Goal: Task Accomplishment & Management: Use online tool/utility

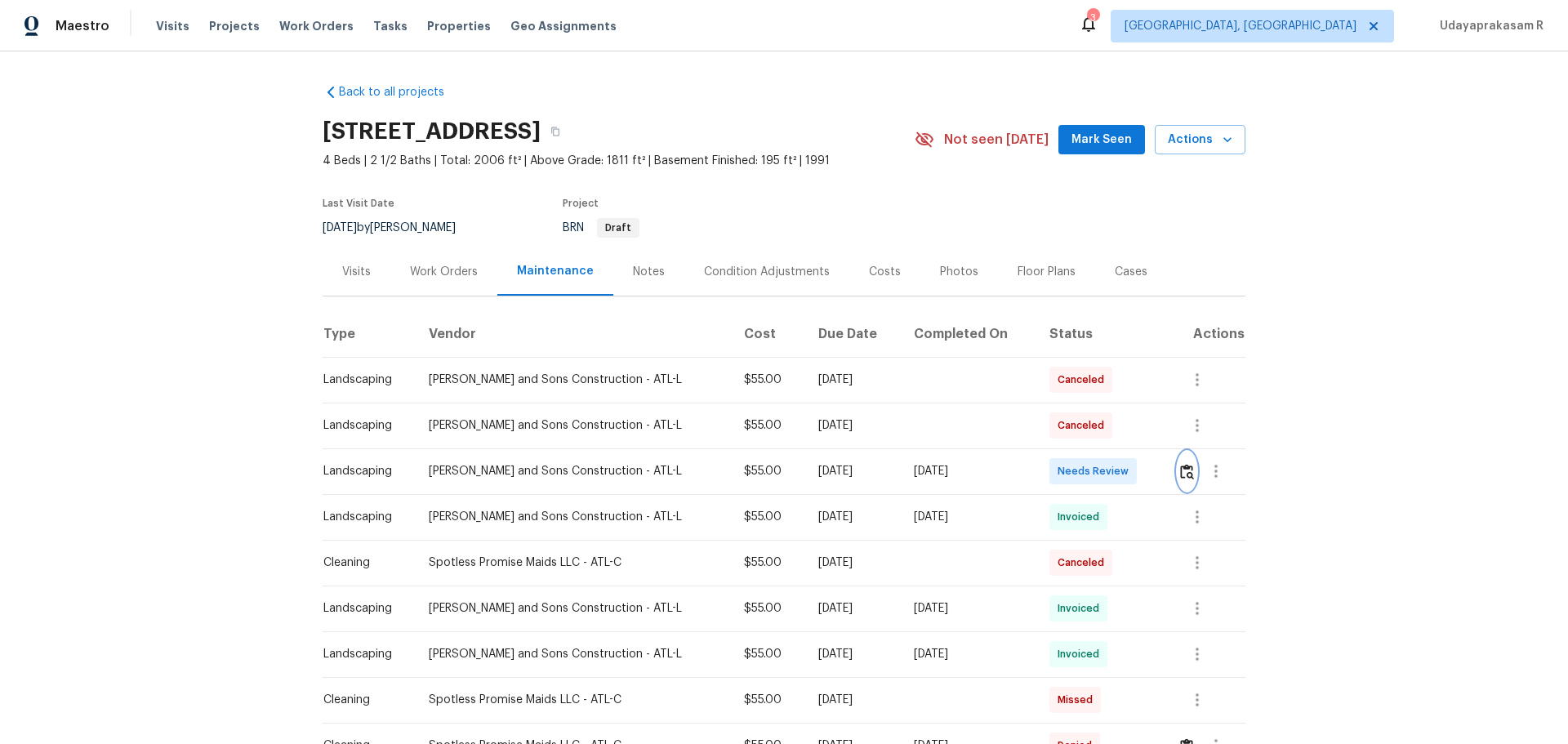
click at [1115, 469] on img "button" at bounding box center [1187, 471] width 14 height 15
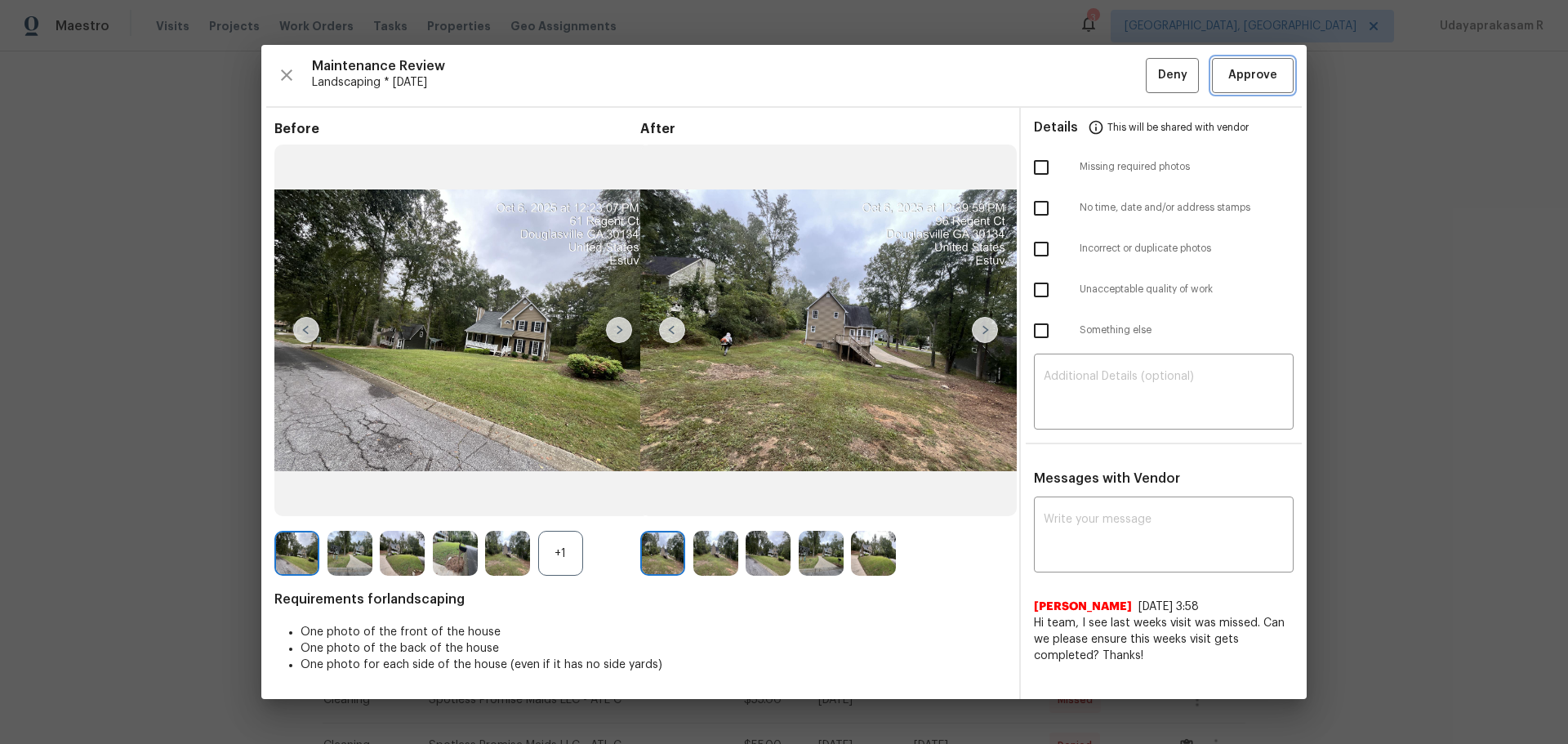
click at [1115, 82] on span "Approve" at bounding box center [1252, 74] width 49 height 20
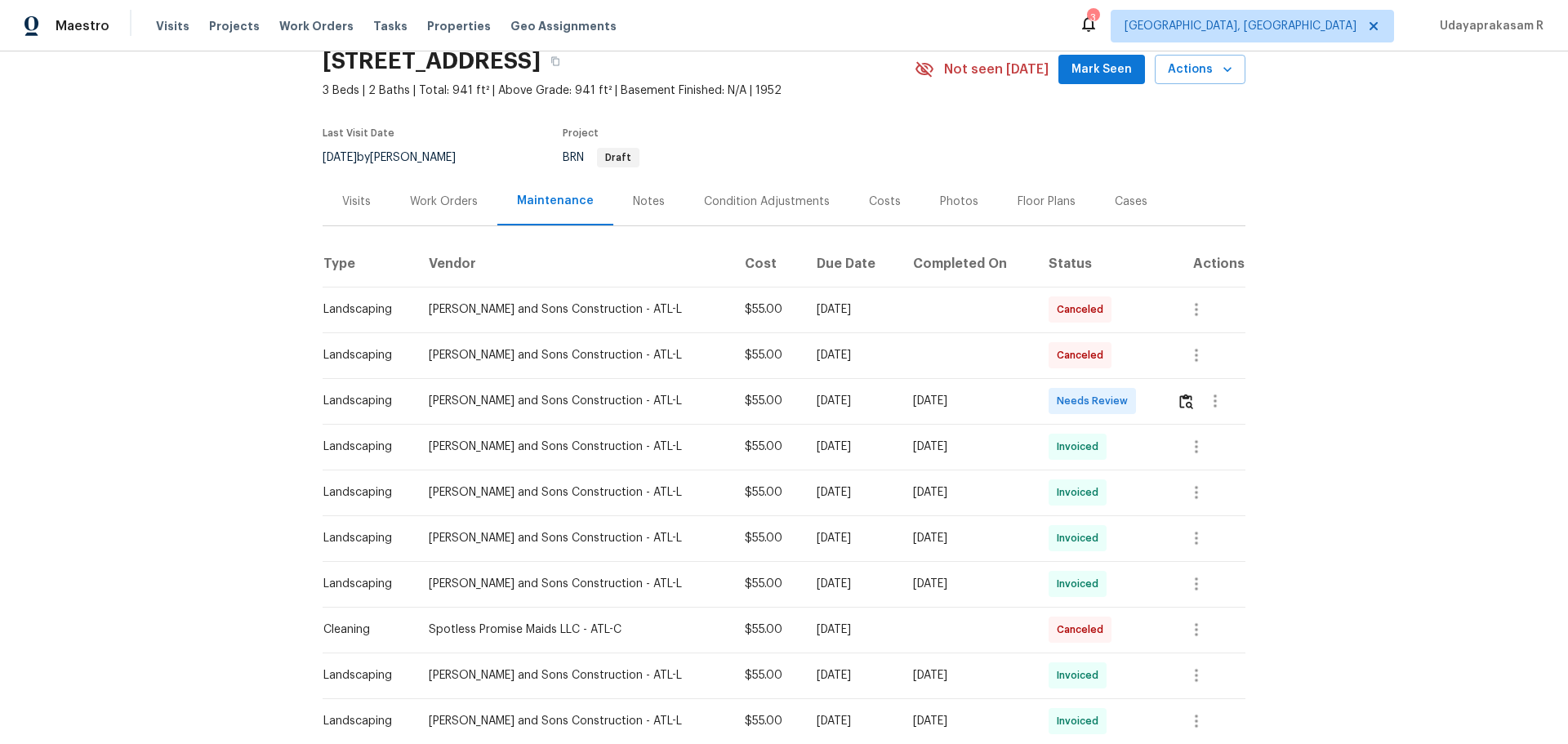
scroll to position [164, 0]
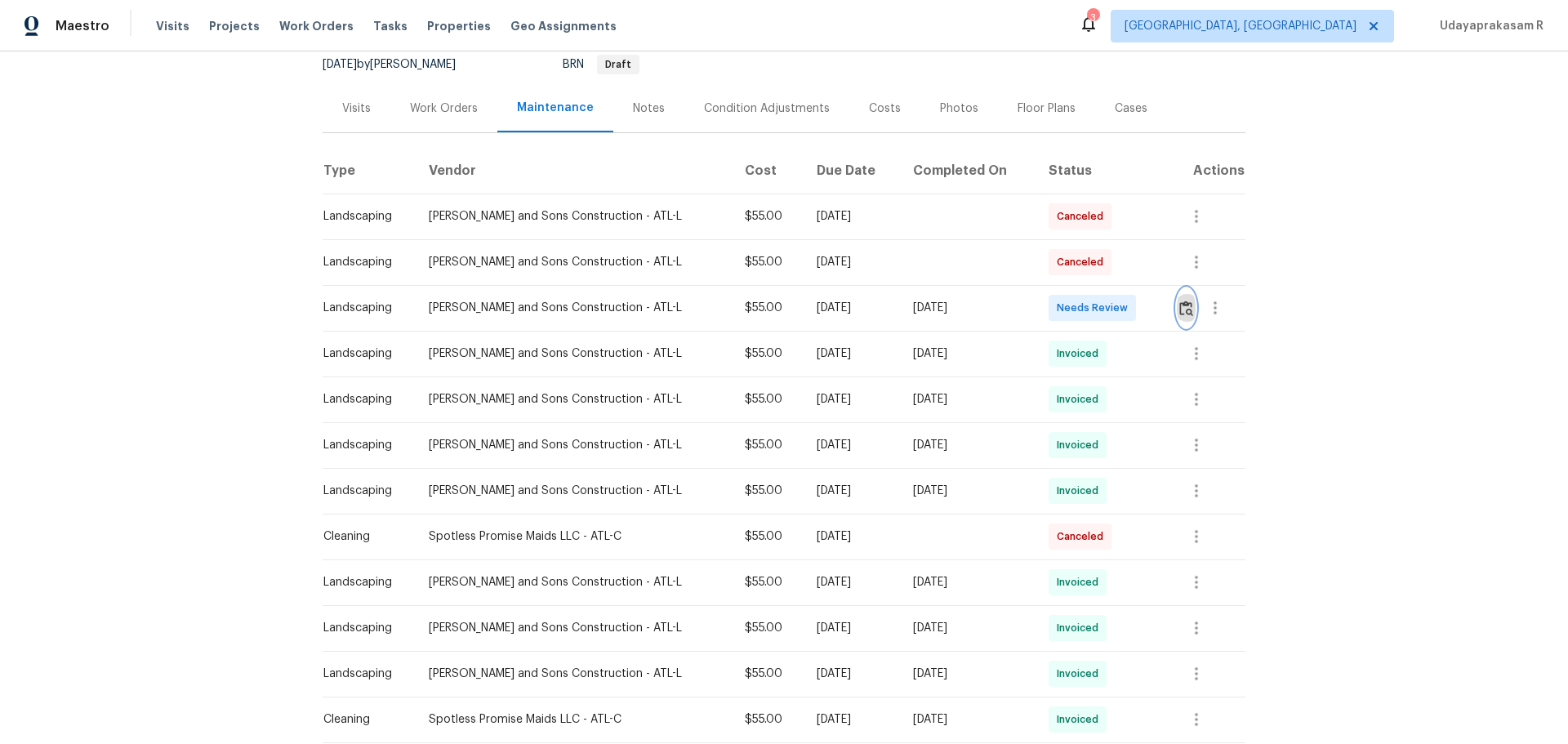
click at [1115, 305] on img "button" at bounding box center [1186, 308] width 14 height 15
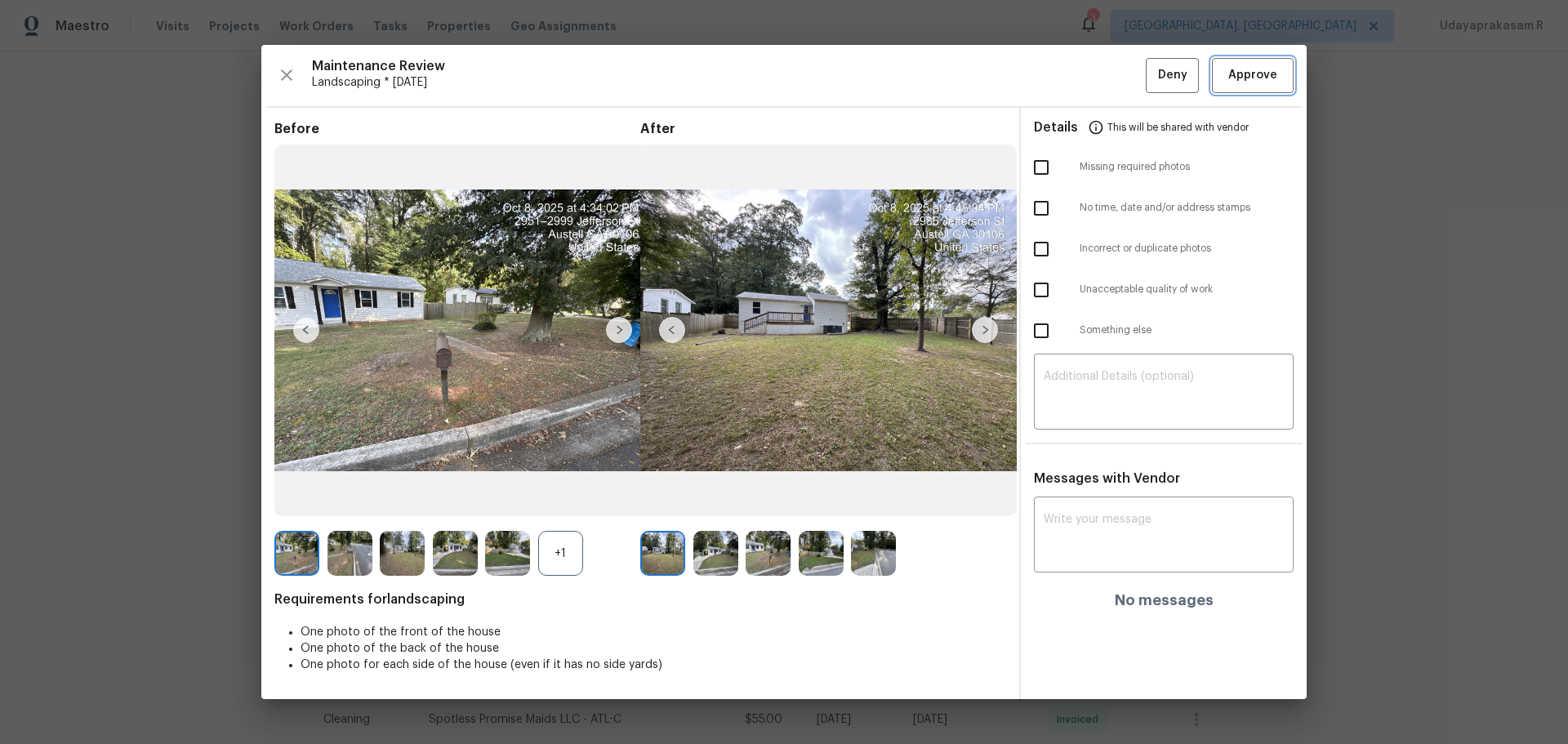
click at [1115, 79] on span "Approve" at bounding box center [1252, 74] width 49 height 20
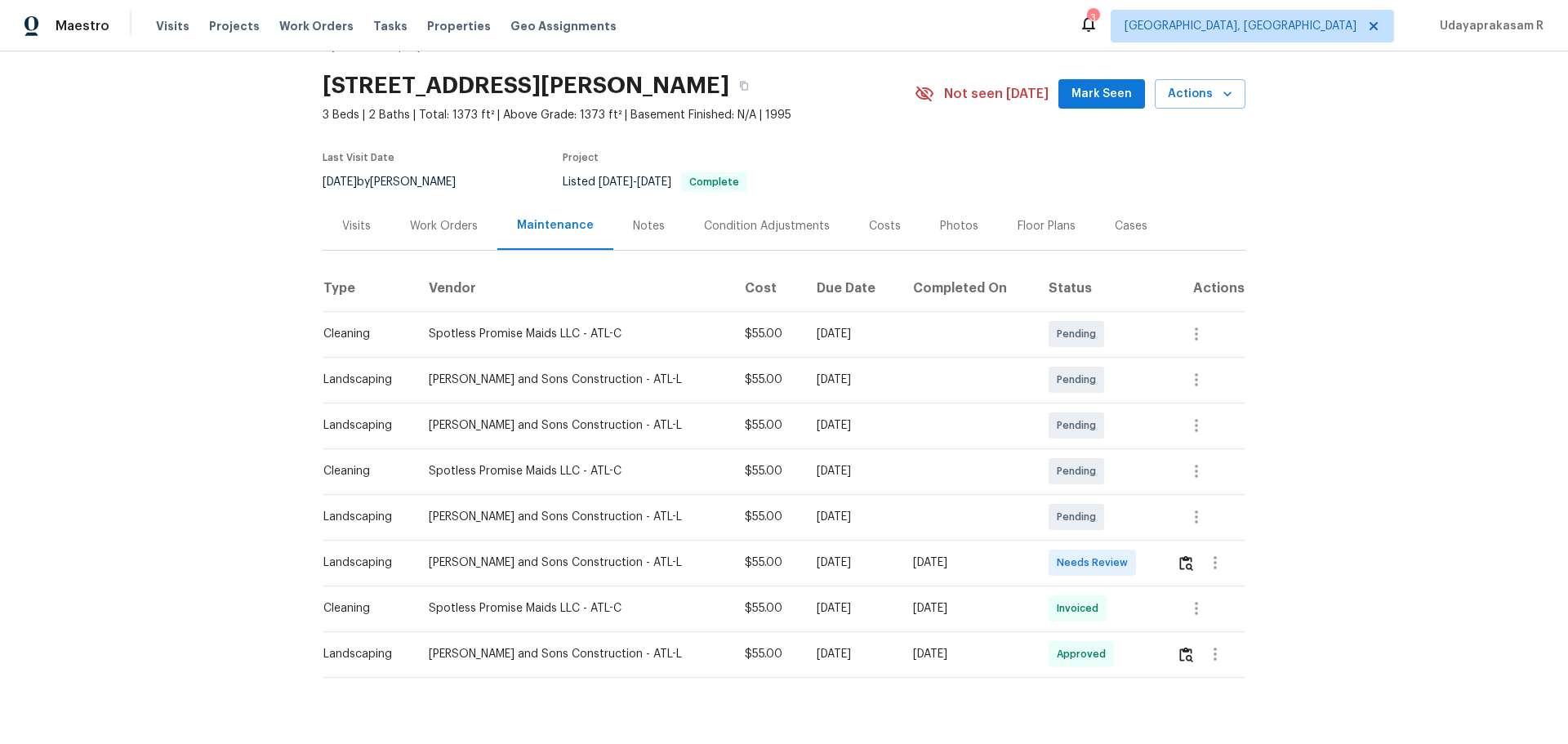
scroll to position [90, 0]
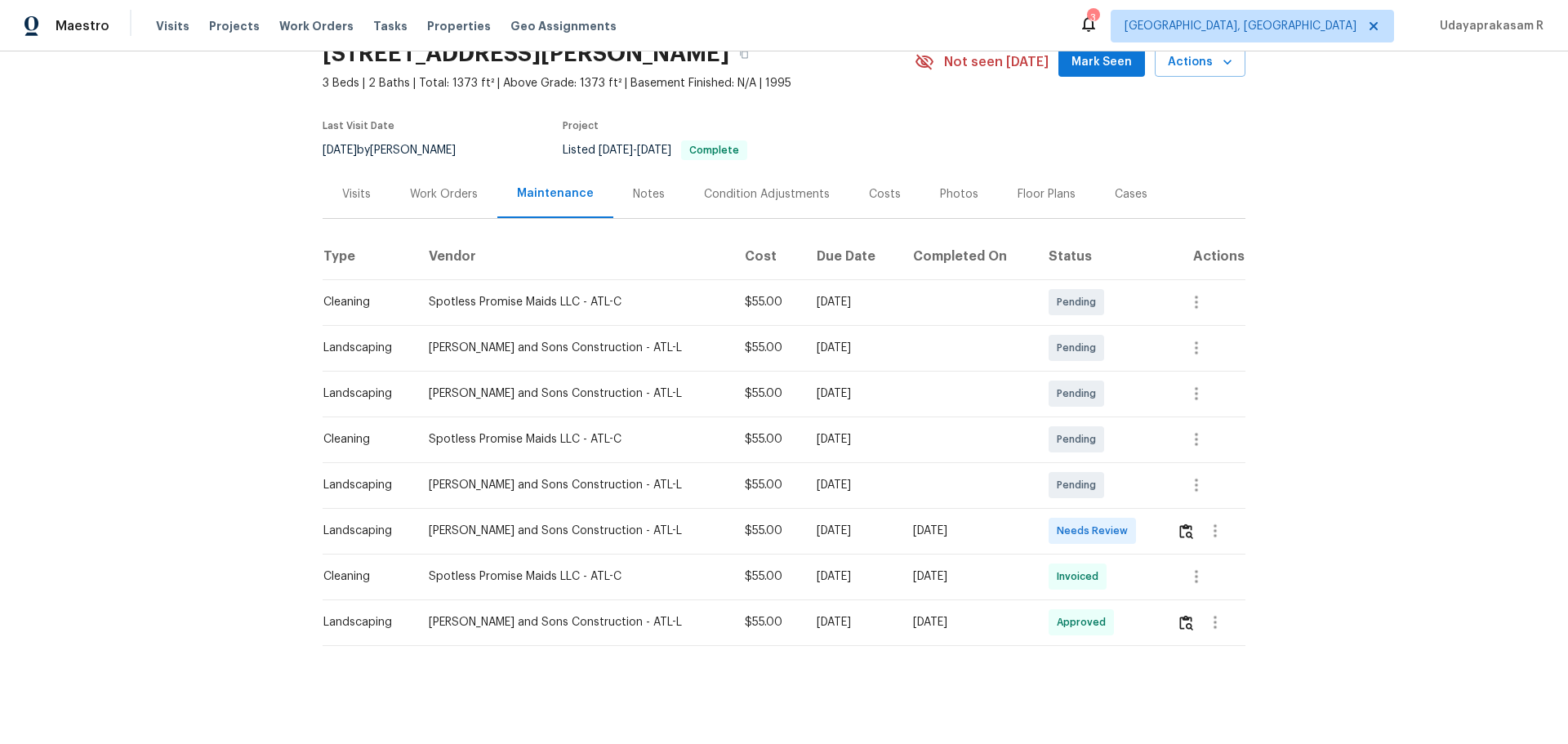
drag, startPoint x: 682, startPoint y: 514, endPoint x: 1027, endPoint y: 514, distance: 345.0
click at [1027, 489] on div "Back to all projects 5709 Chisolm Trl, Atlanta, GA 30349 3 Beds | 2 Baths | Tot…" at bounding box center [784, 397] width 1568 height 692
click at [1025, 489] on td "[DATE]" at bounding box center [968, 530] width 136 height 45
click at [1115, 489] on img "button" at bounding box center [1186, 531] width 14 height 15
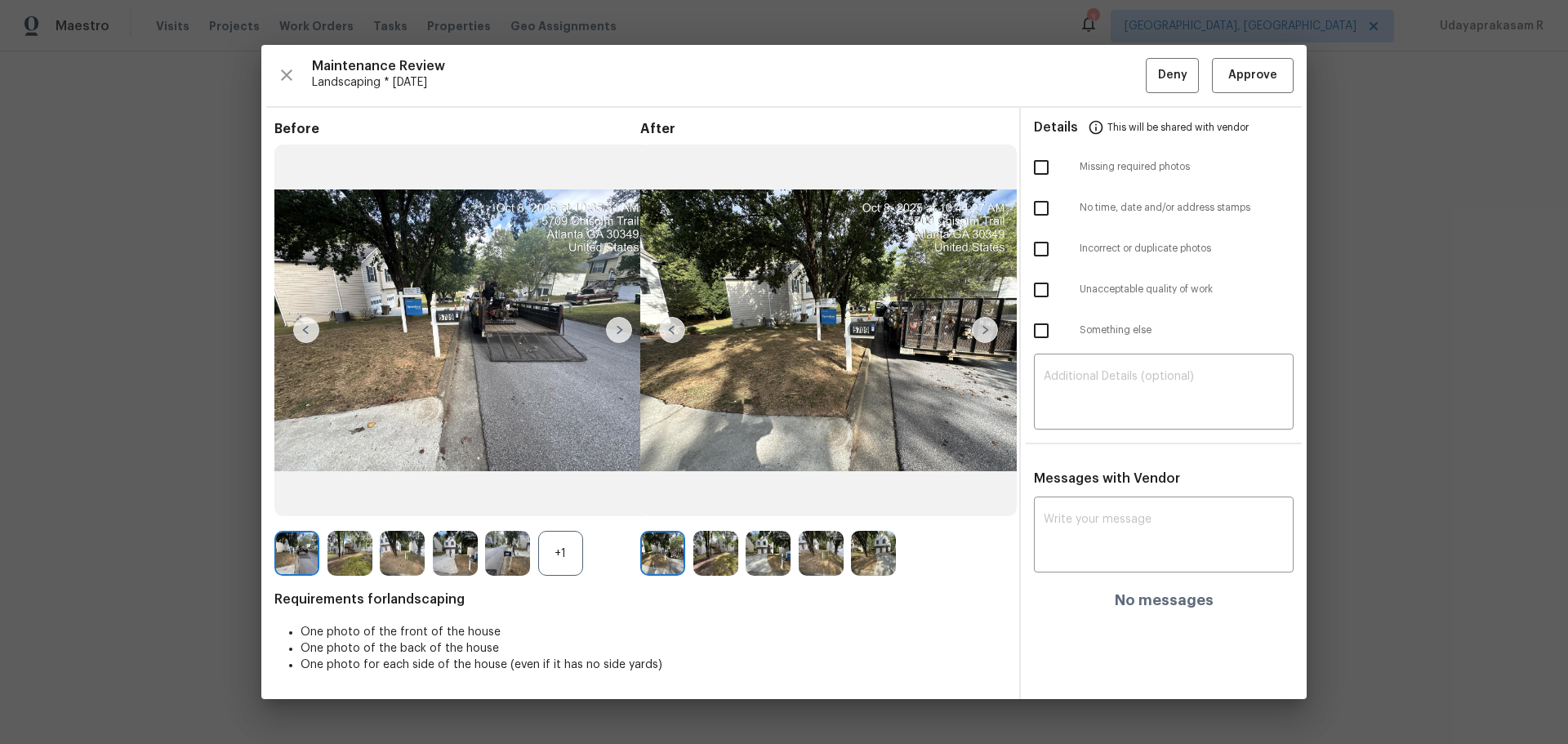
click at [986, 337] on img at bounding box center [984, 329] width 26 height 26
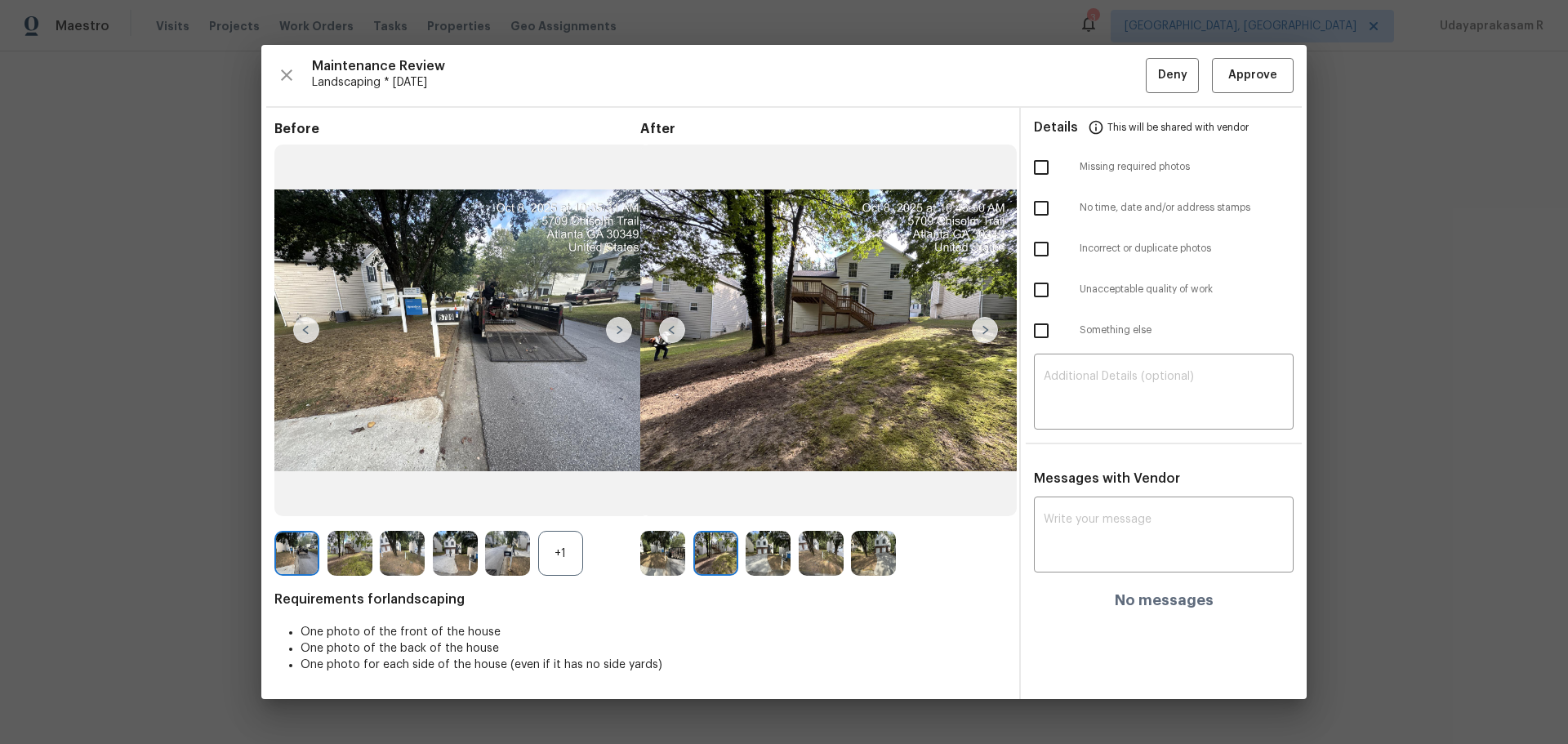
click at [986, 337] on img at bounding box center [984, 329] width 26 height 26
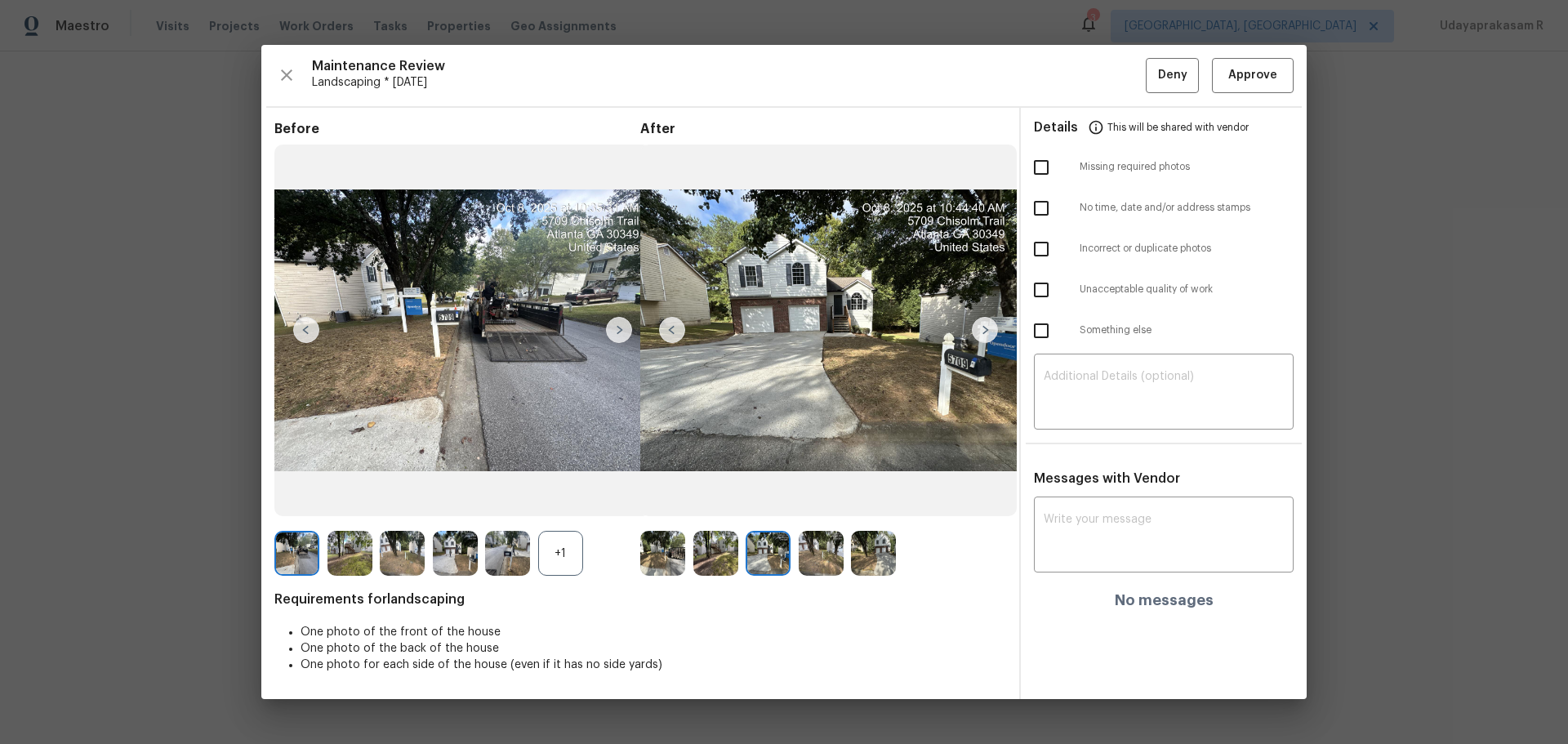
click at [986, 337] on img at bounding box center [984, 329] width 26 height 26
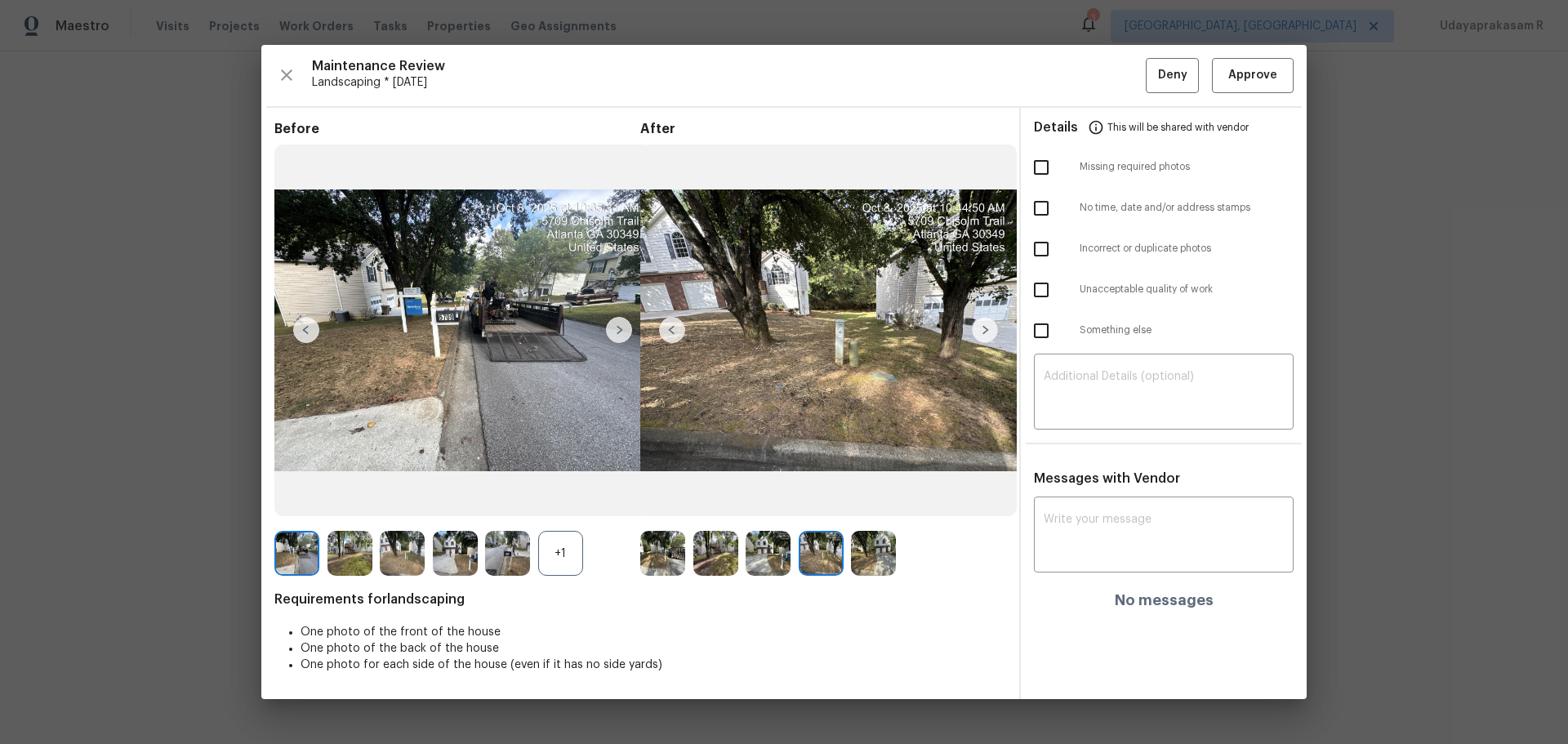
click at [986, 337] on img at bounding box center [984, 329] width 26 height 26
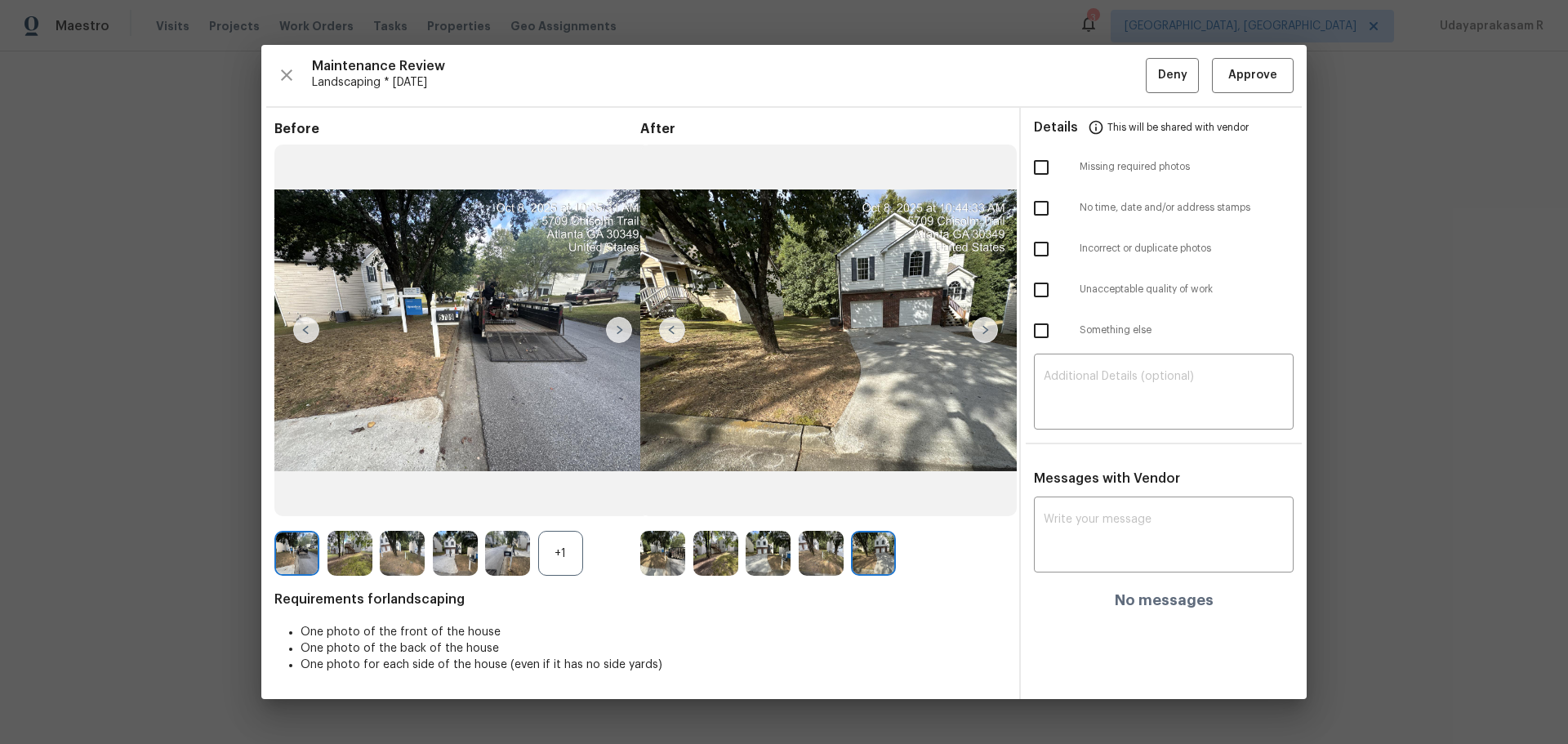
click at [986, 337] on img at bounding box center [984, 329] width 26 height 26
click at [620, 331] on img at bounding box center [618, 329] width 26 height 26
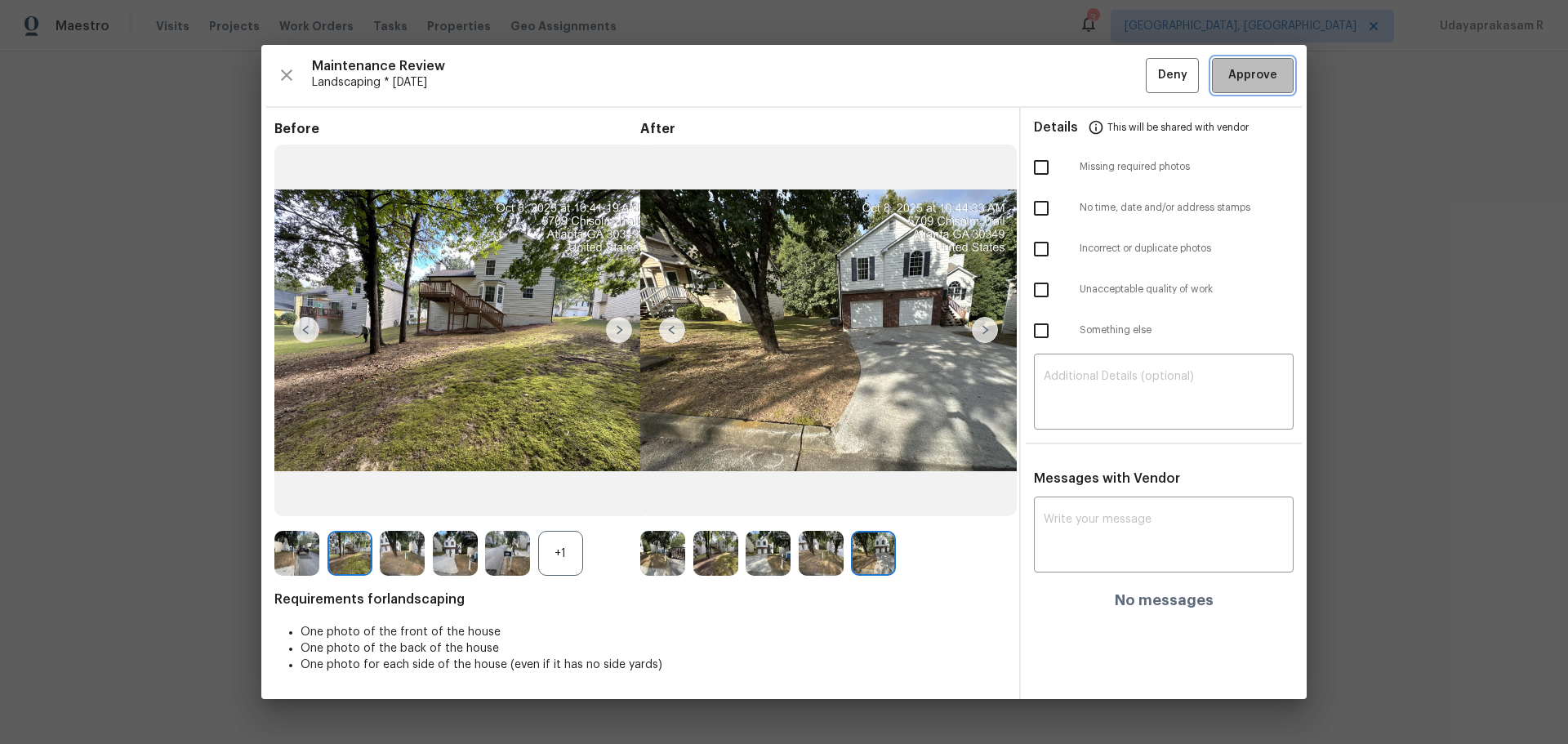
click at [1115, 67] on span "Approve" at bounding box center [1252, 74] width 49 height 20
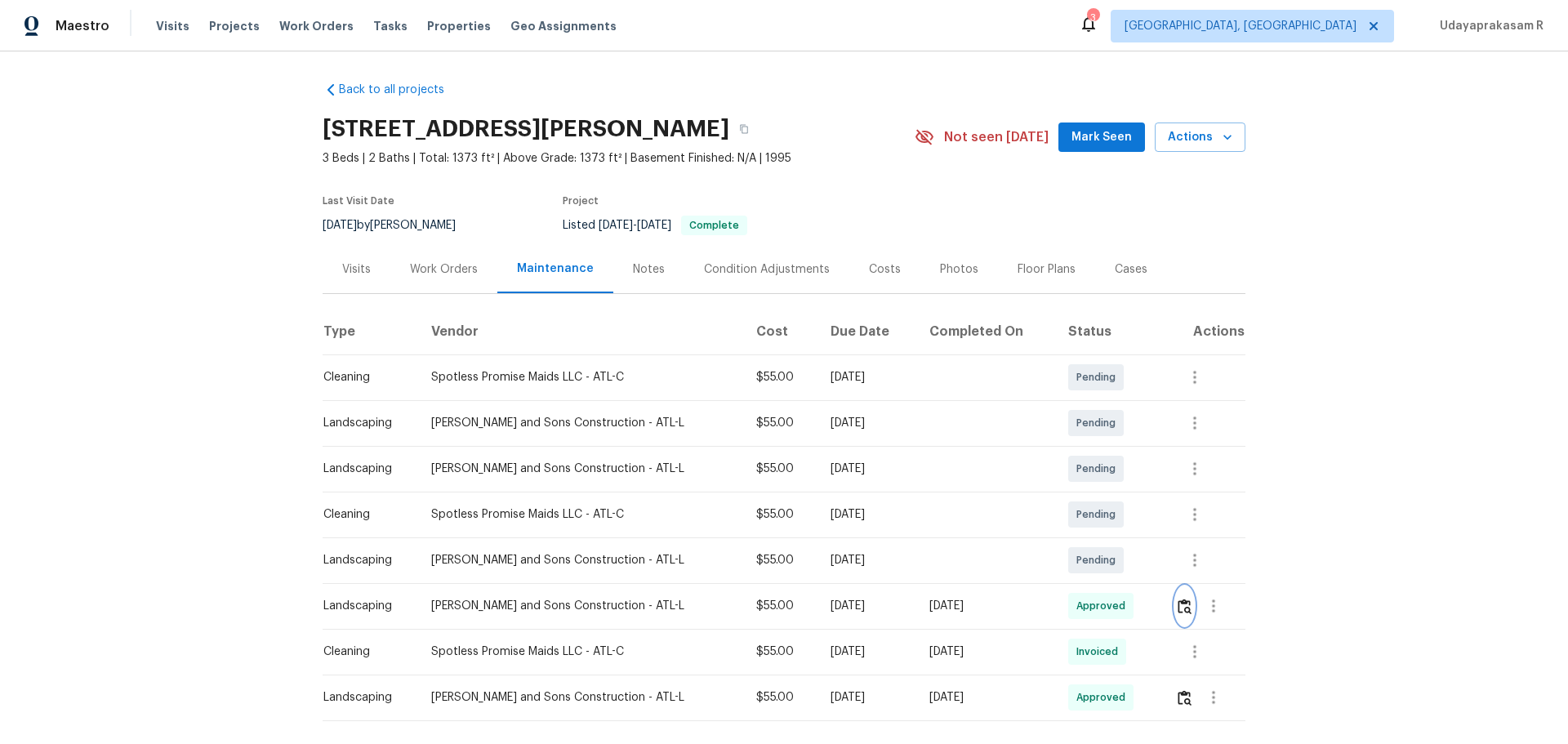
scroll to position [0, 0]
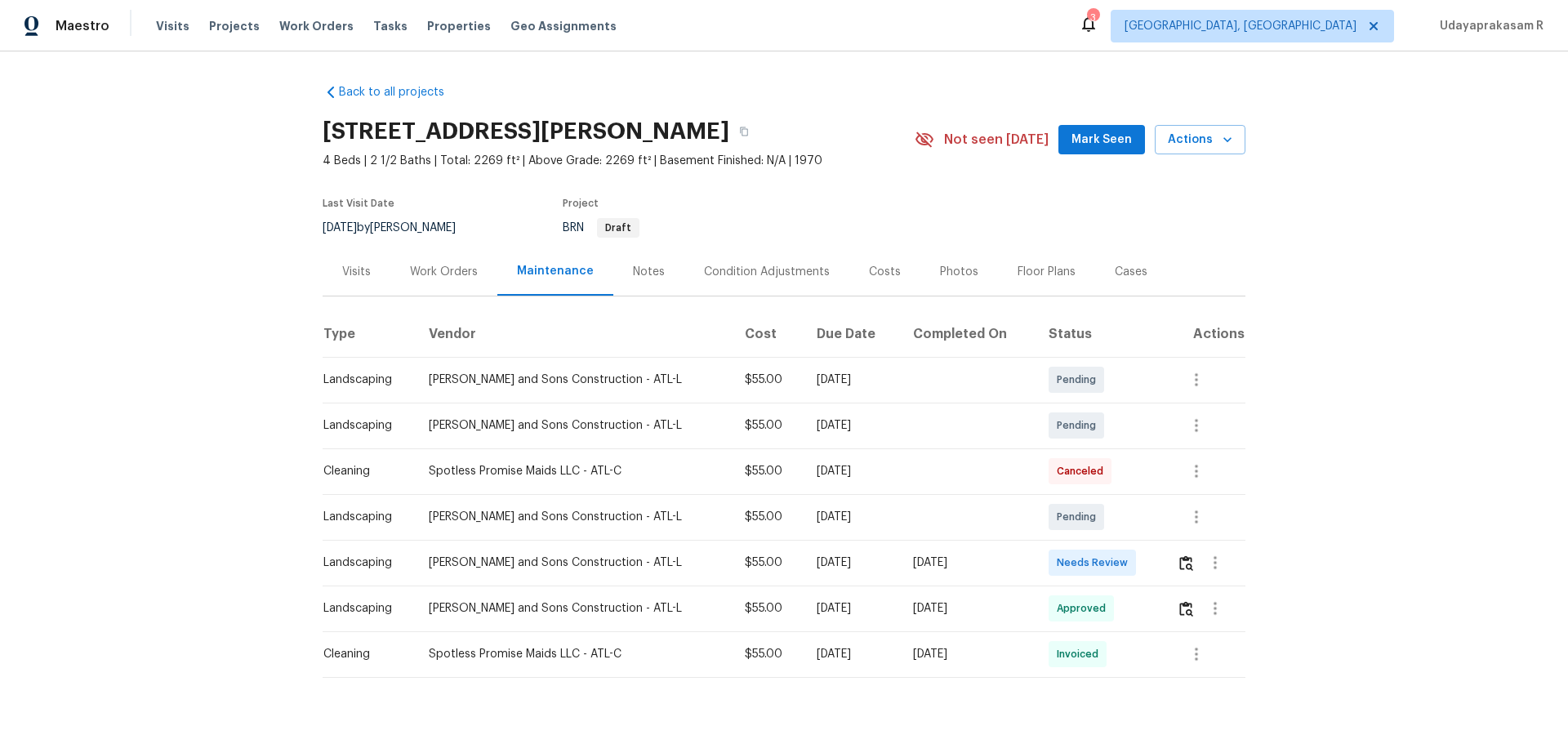
scroll to position [45, 0]
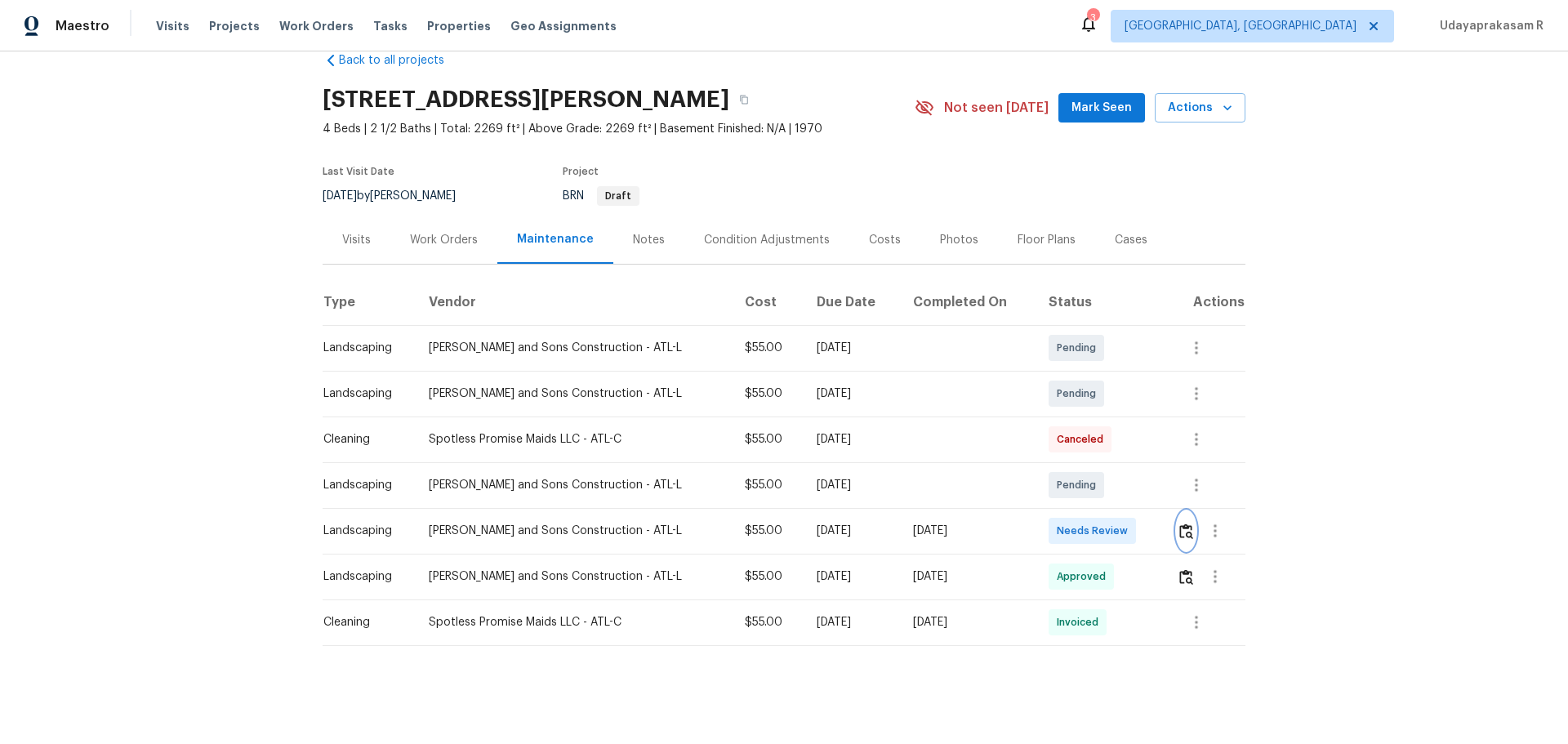
click at [1115, 489] on button "button" at bounding box center [1186, 530] width 18 height 39
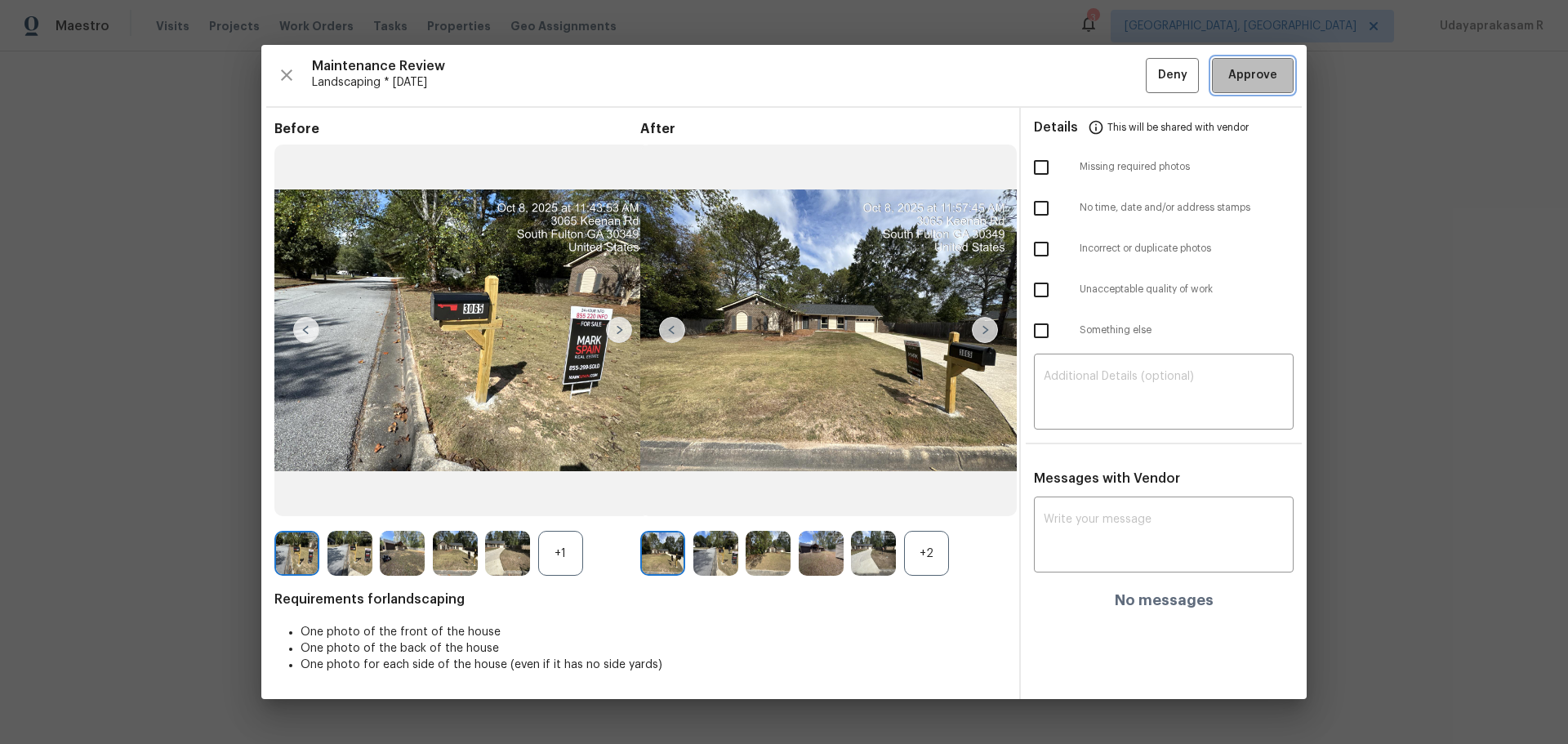
click at [1115, 74] on span "Approve" at bounding box center [1252, 74] width 49 height 20
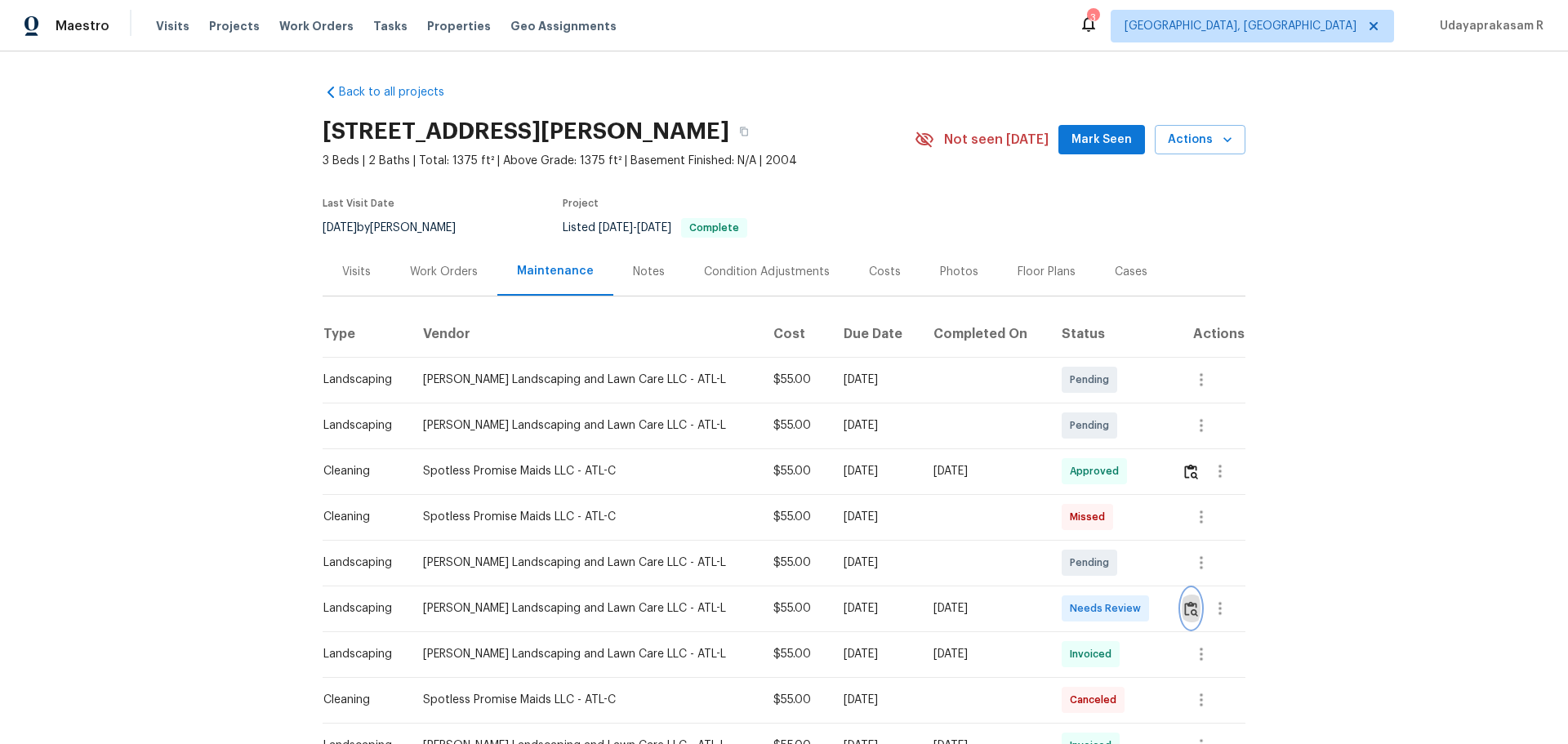
click at [1115, 489] on button "button" at bounding box center [1191, 608] width 18 height 39
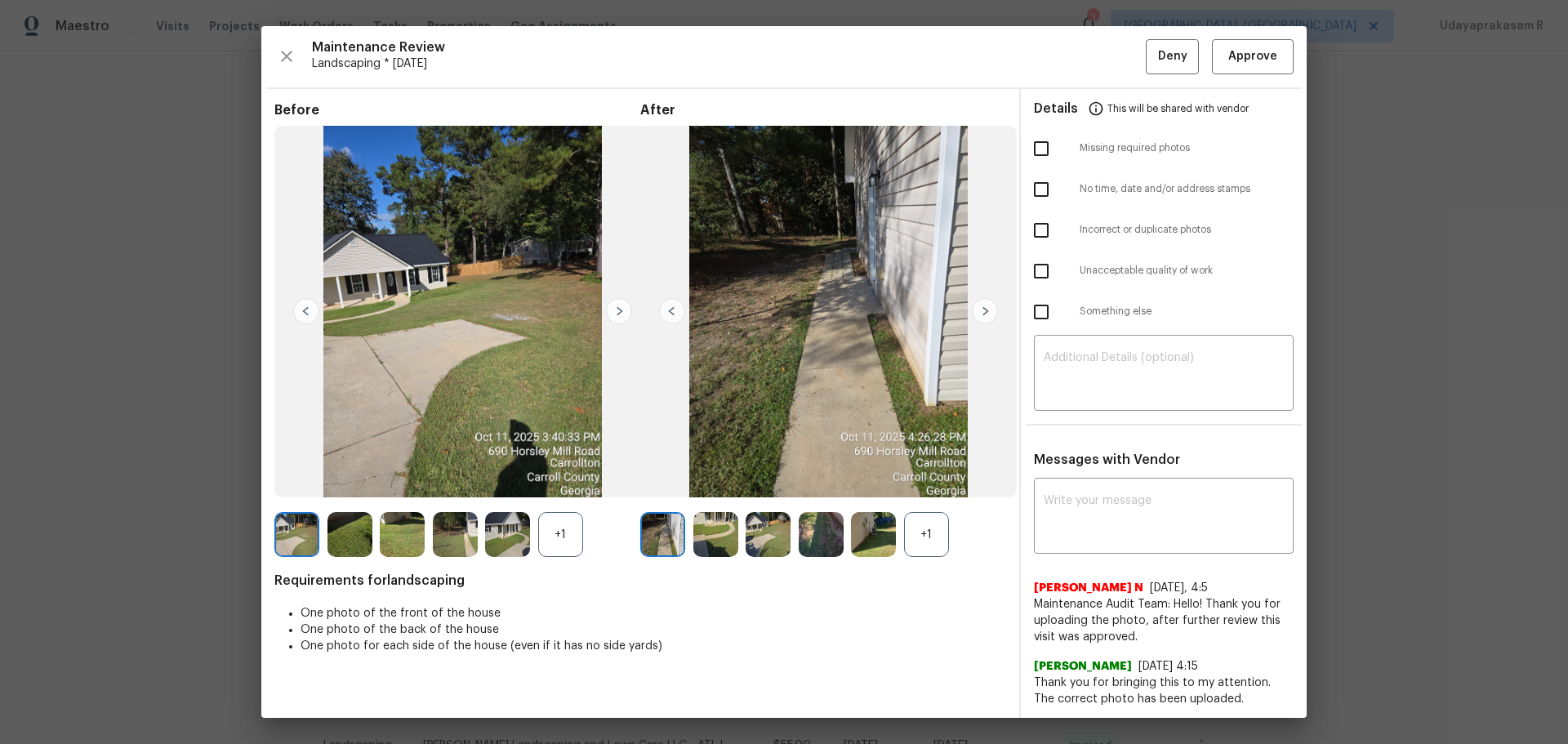
click at [985, 316] on img at bounding box center [984, 311] width 26 height 26
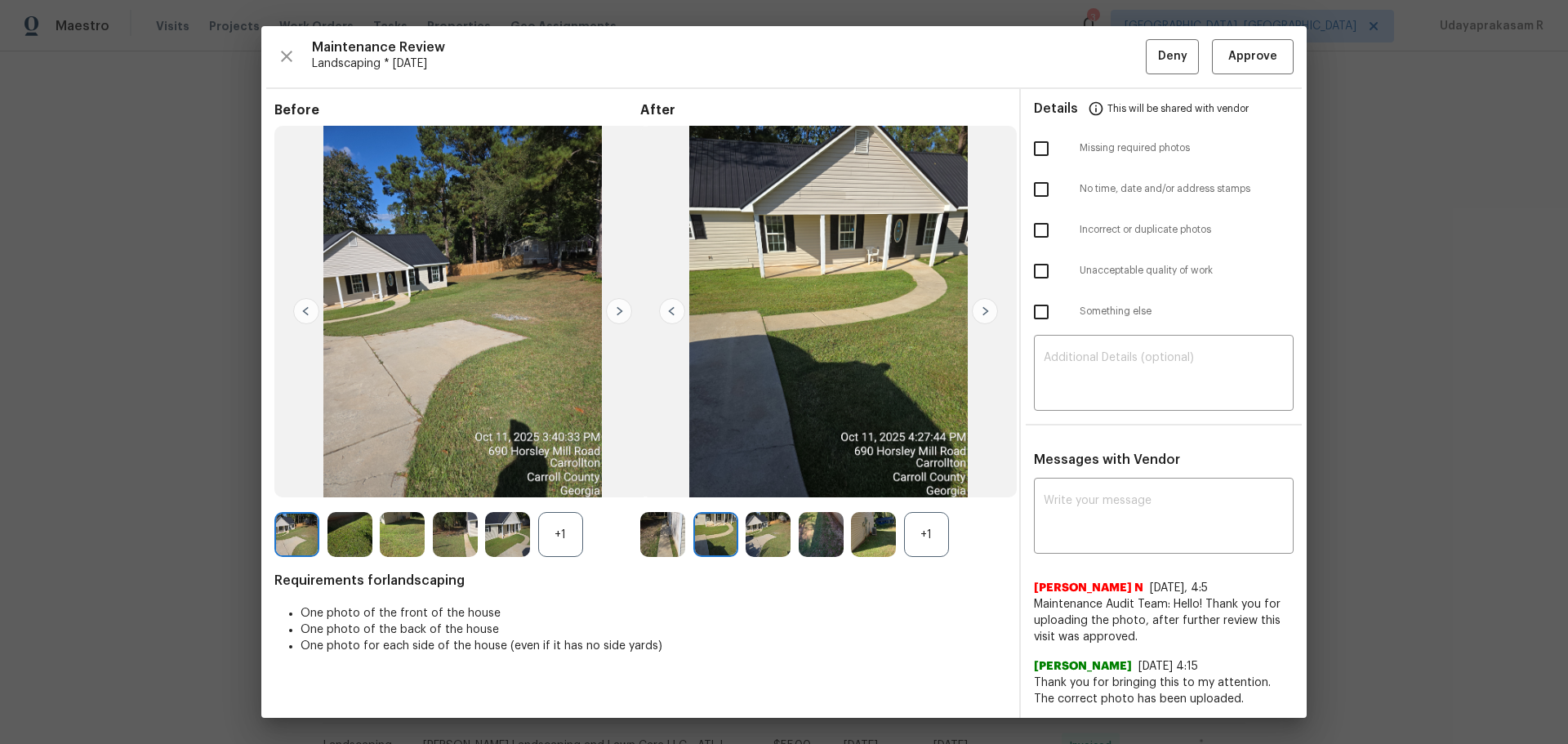
click at [985, 316] on img at bounding box center [984, 311] width 26 height 26
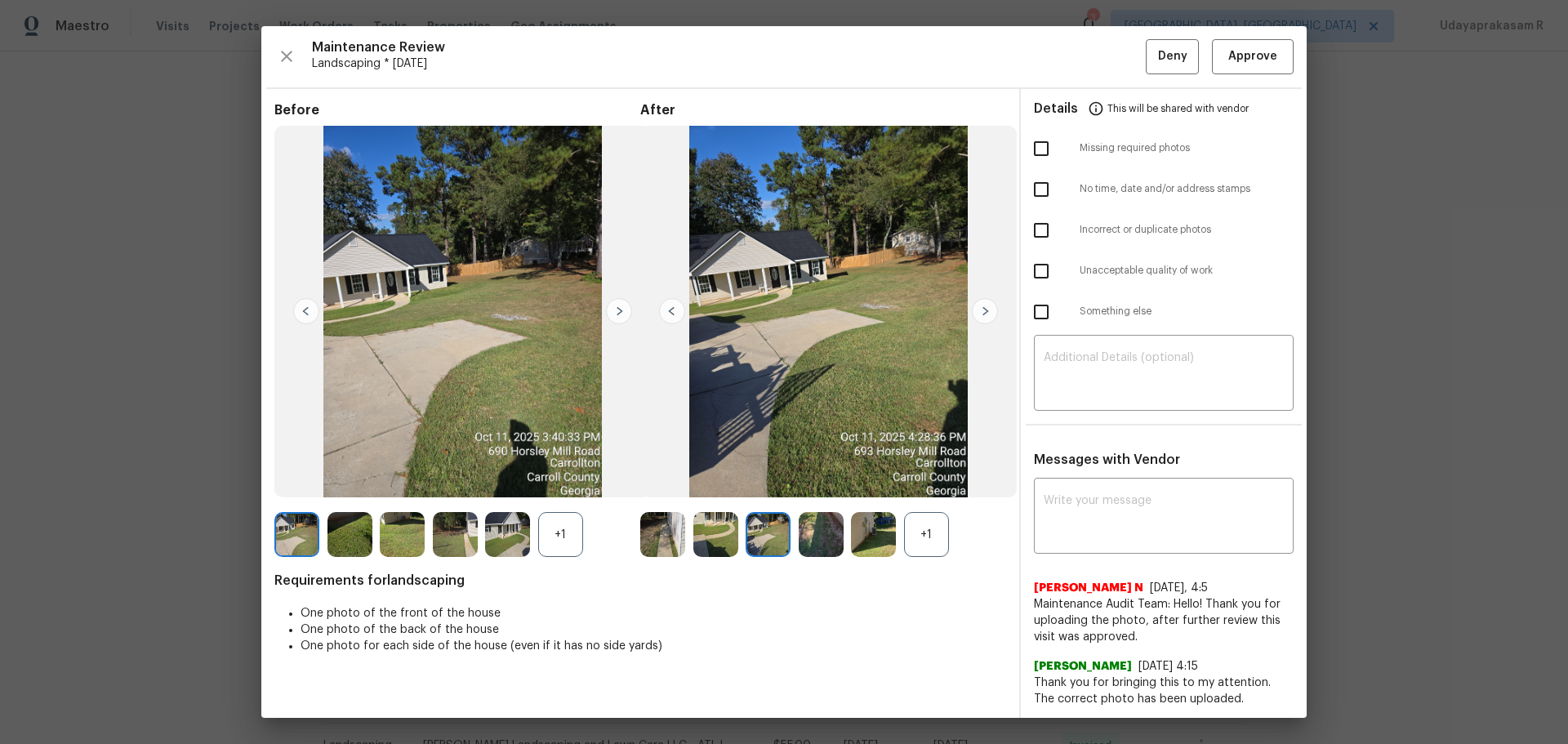
click at [985, 316] on img at bounding box center [984, 311] width 26 height 26
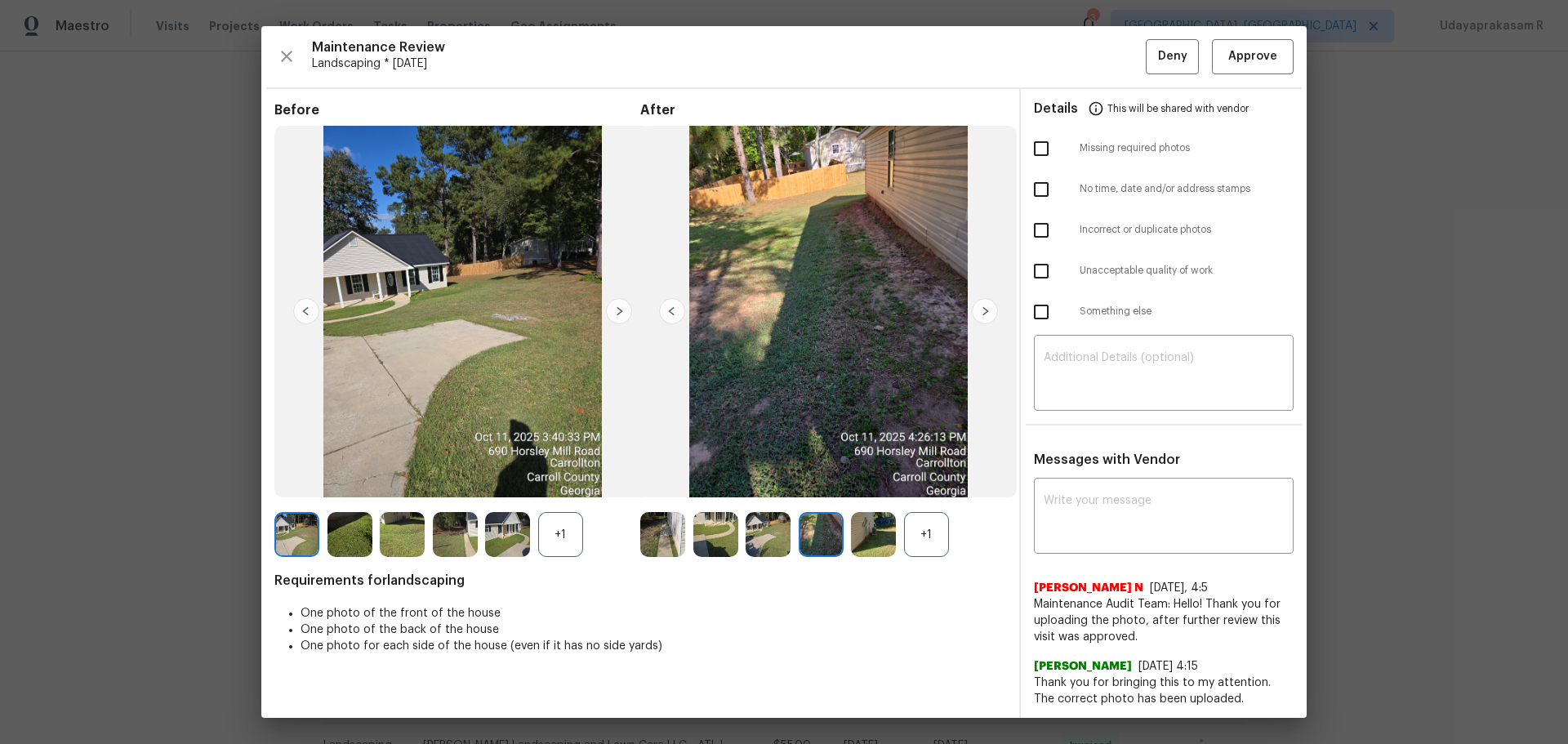
click at [985, 316] on img at bounding box center [984, 311] width 26 height 26
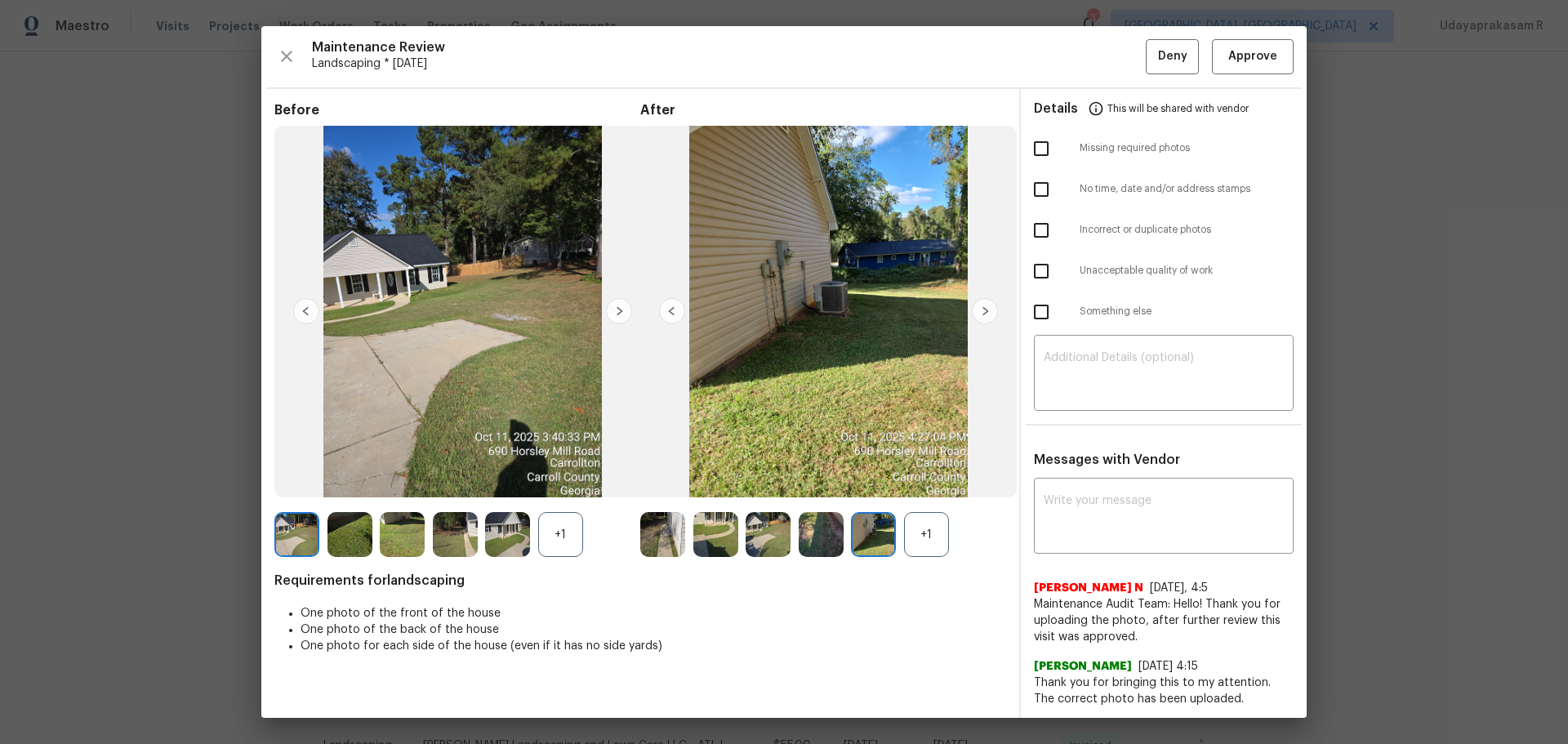
click at [985, 316] on img at bounding box center [984, 311] width 26 height 26
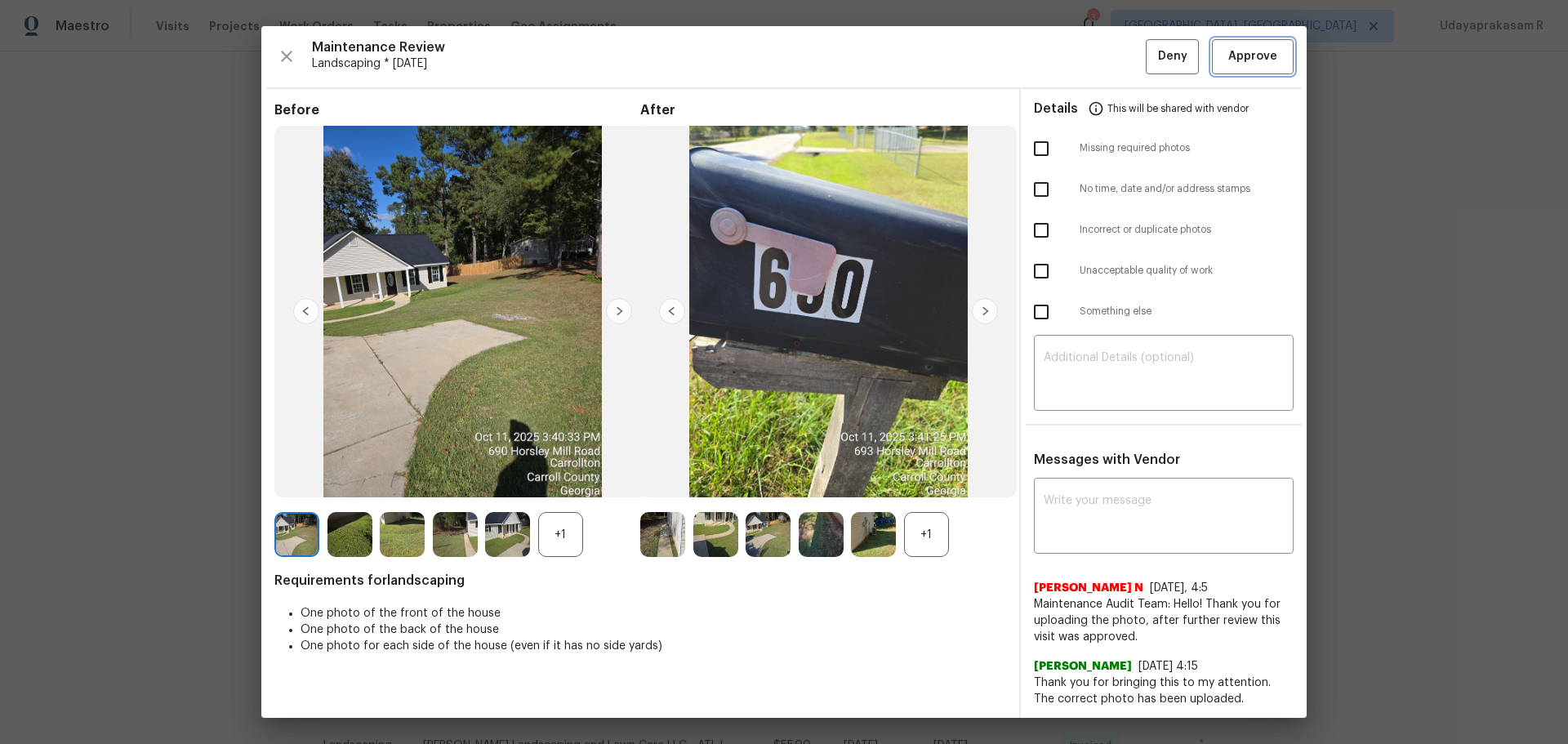
click at [1115, 68] on button "Approve" at bounding box center [1252, 56] width 81 height 35
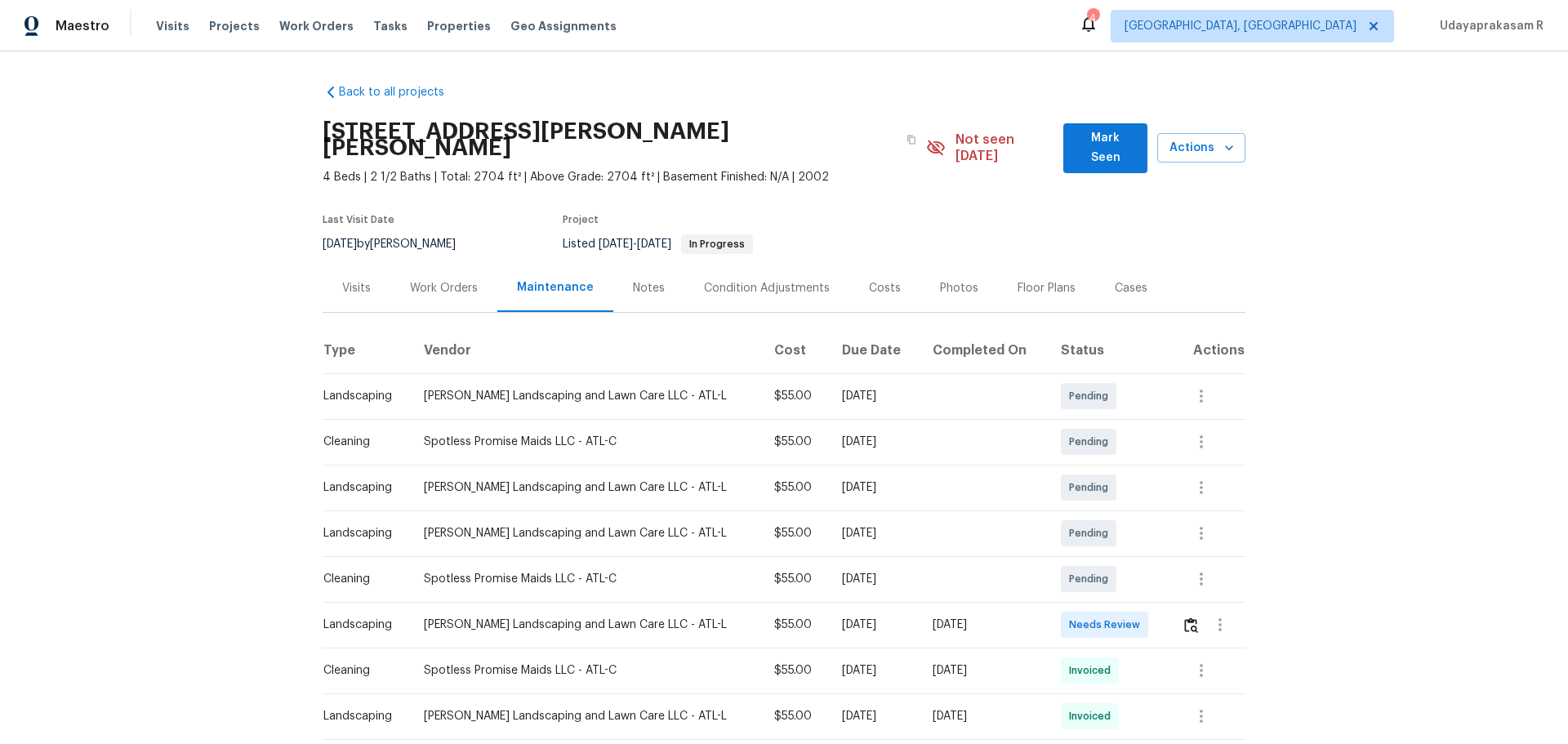
scroll to position [81, 0]
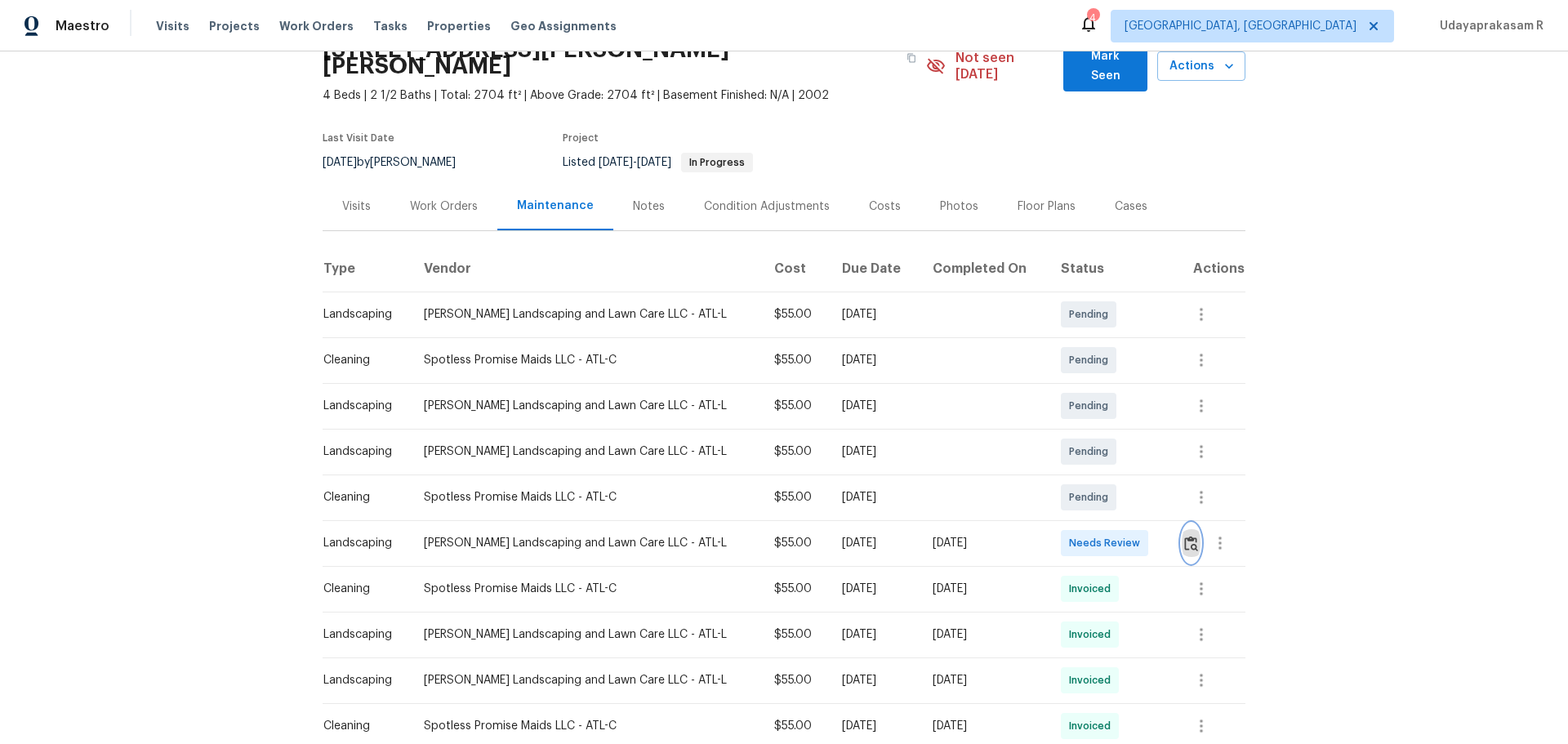
click at [1115, 489] on img "button" at bounding box center [1191, 543] width 14 height 15
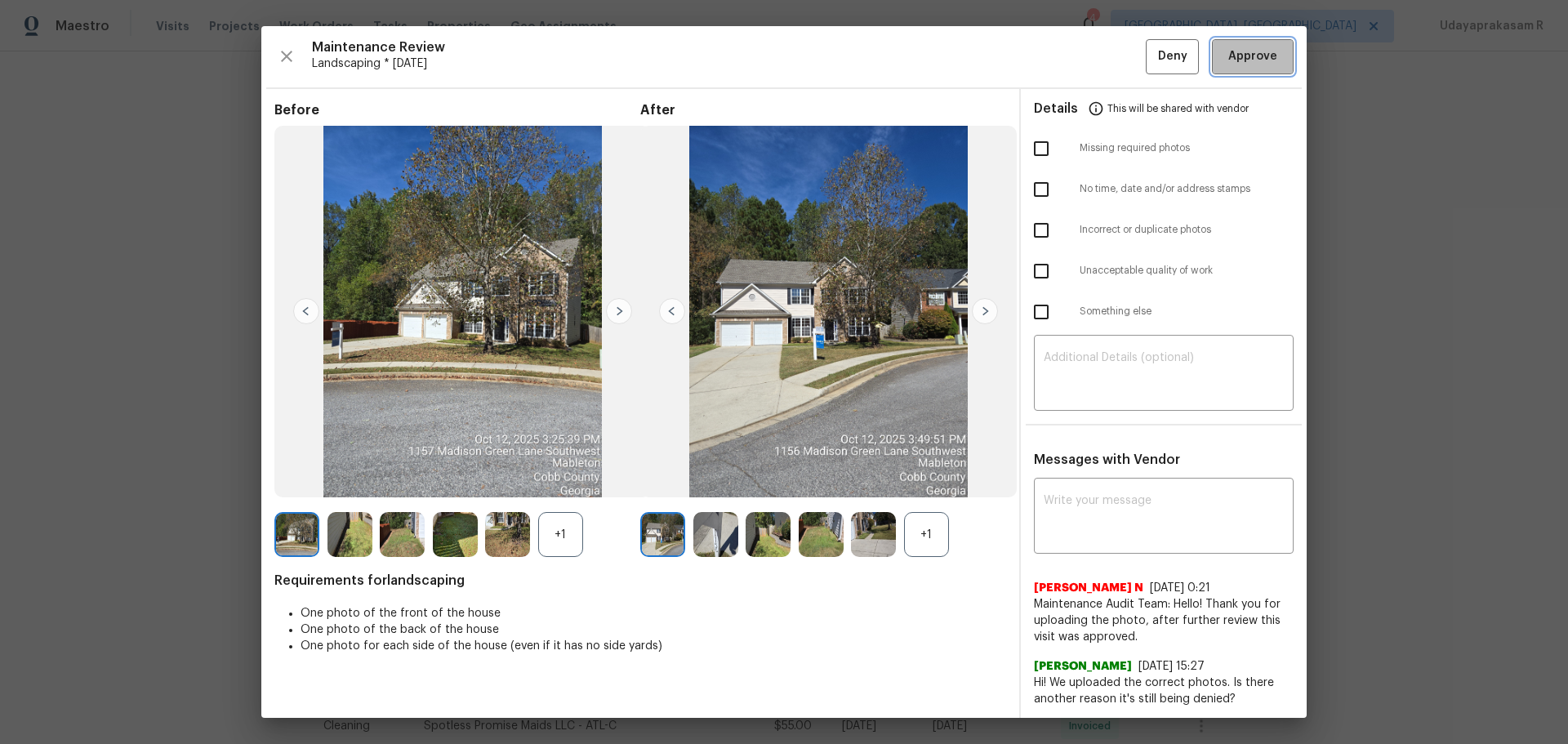
click at [1115, 62] on span "Approve" at bounding box center [1252, 56] width 49 height 20
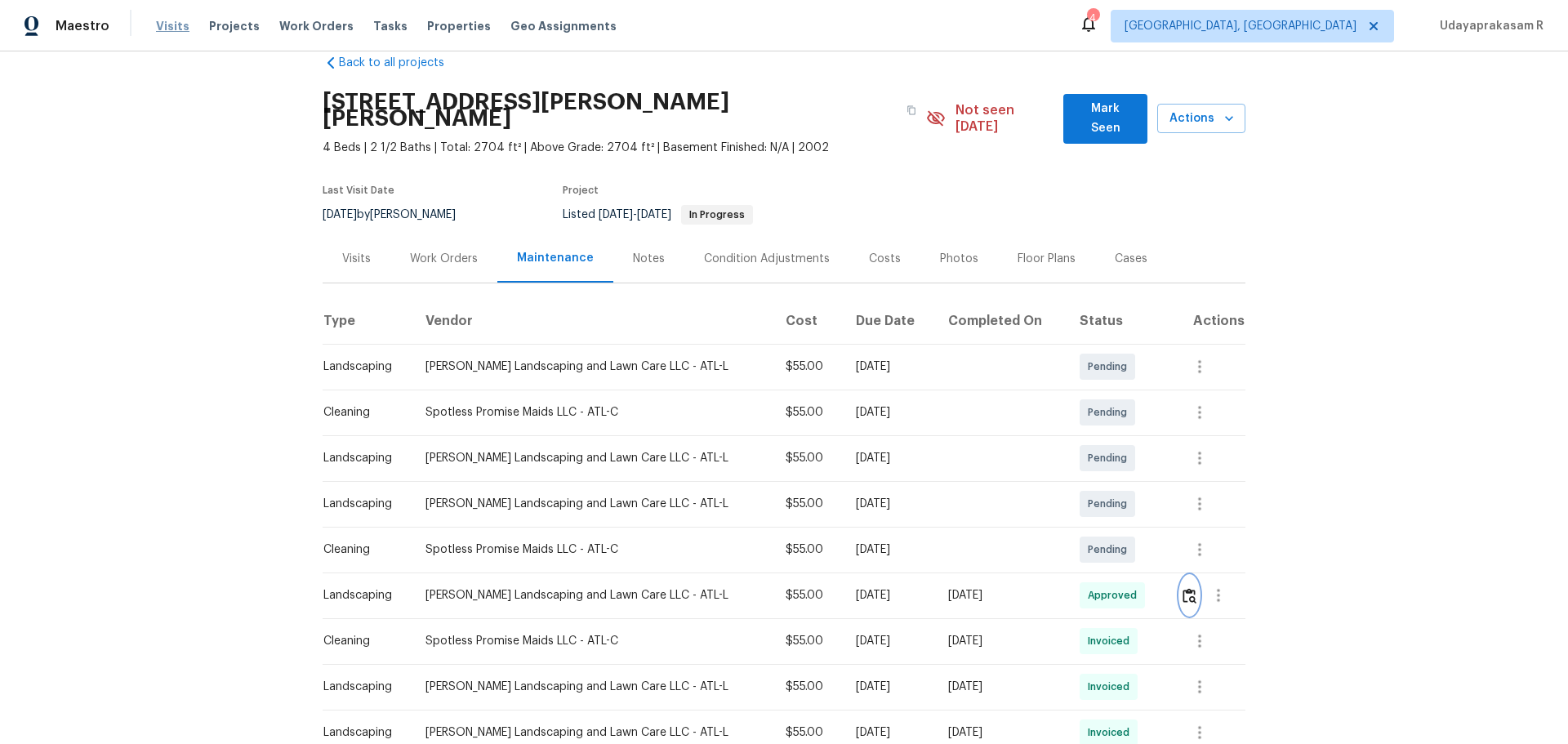
scroll to position [0, 0]
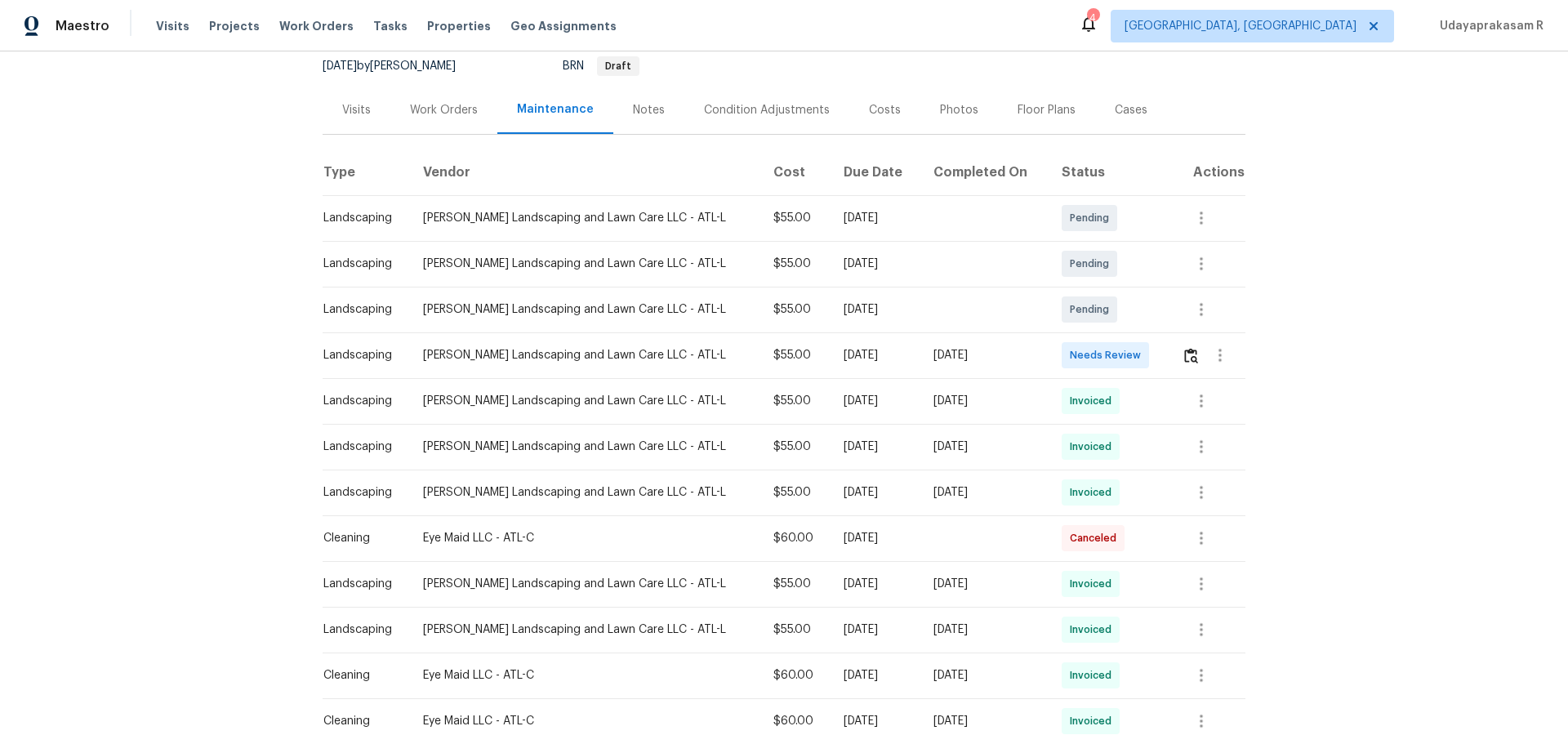
scroll to position [164, 0]
click at [1115, 360] on img "button" at bounding box center [1191, 354] width 14 height 15
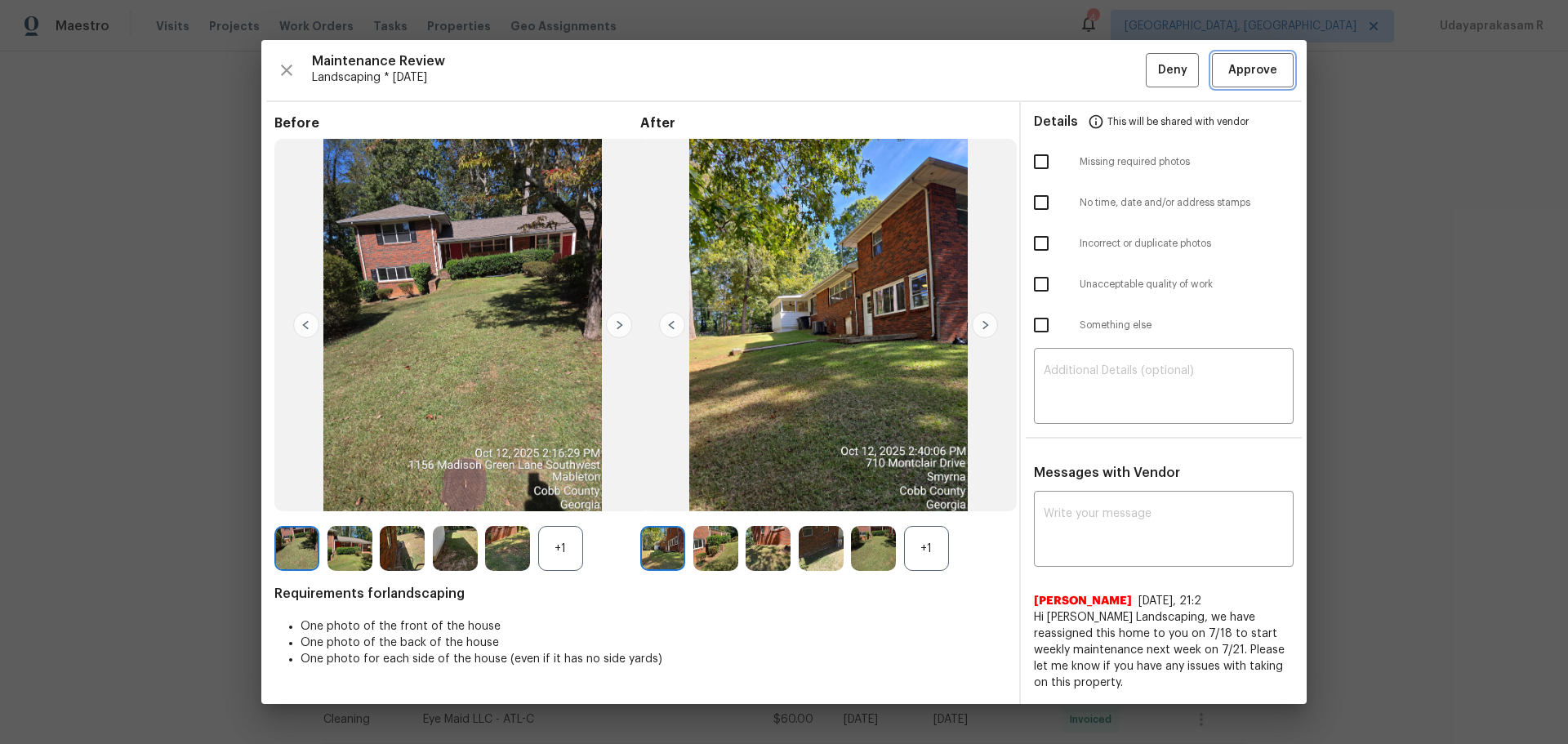
click at [1115, 71] on span "Approve" at bounding box center [1252, 70] width 49 height 20
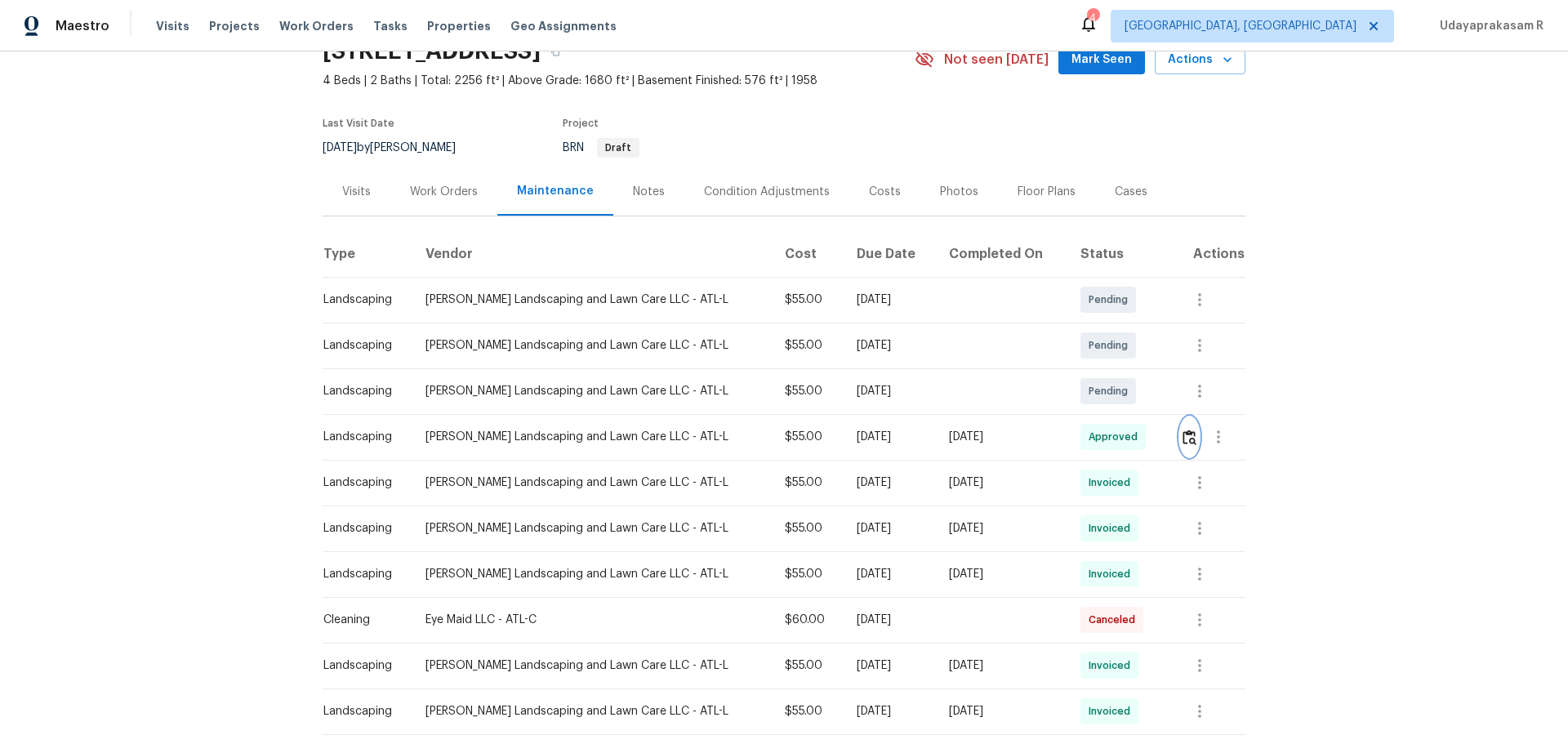
scroll to position [0, 0]
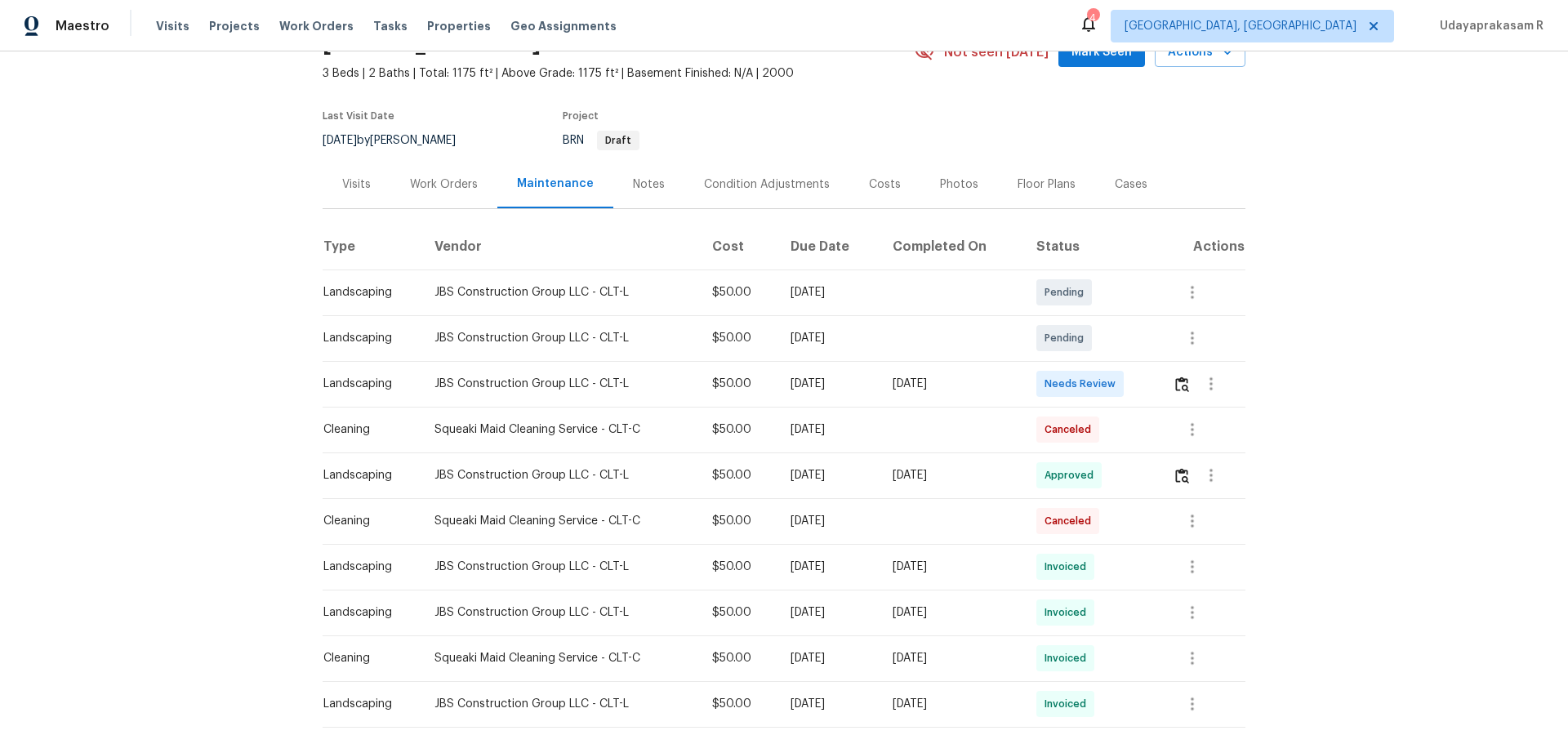
scroll to position [164, 0]
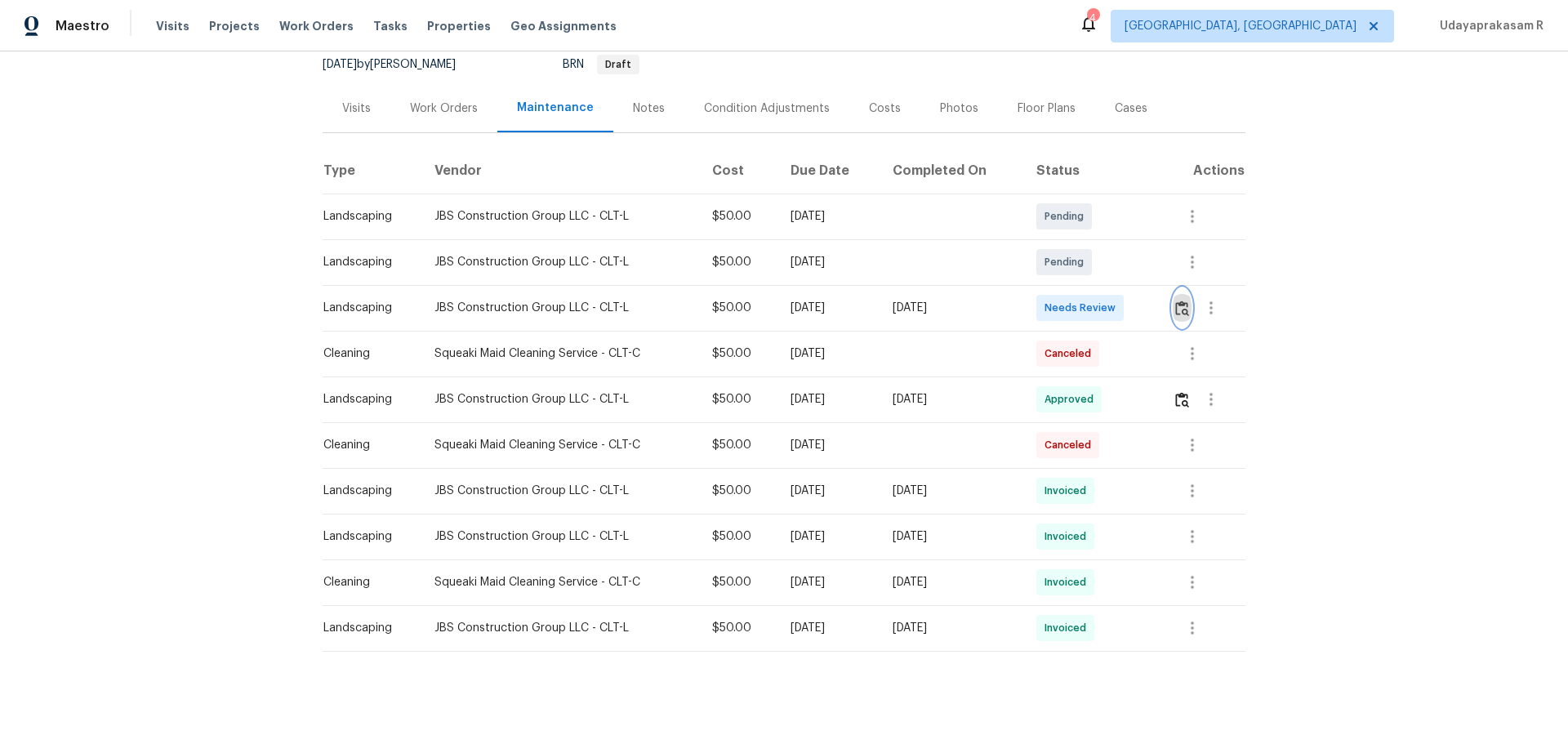
click at [1115, 311] on img "button" at bounding box center [1182, 308] width 14 height 15
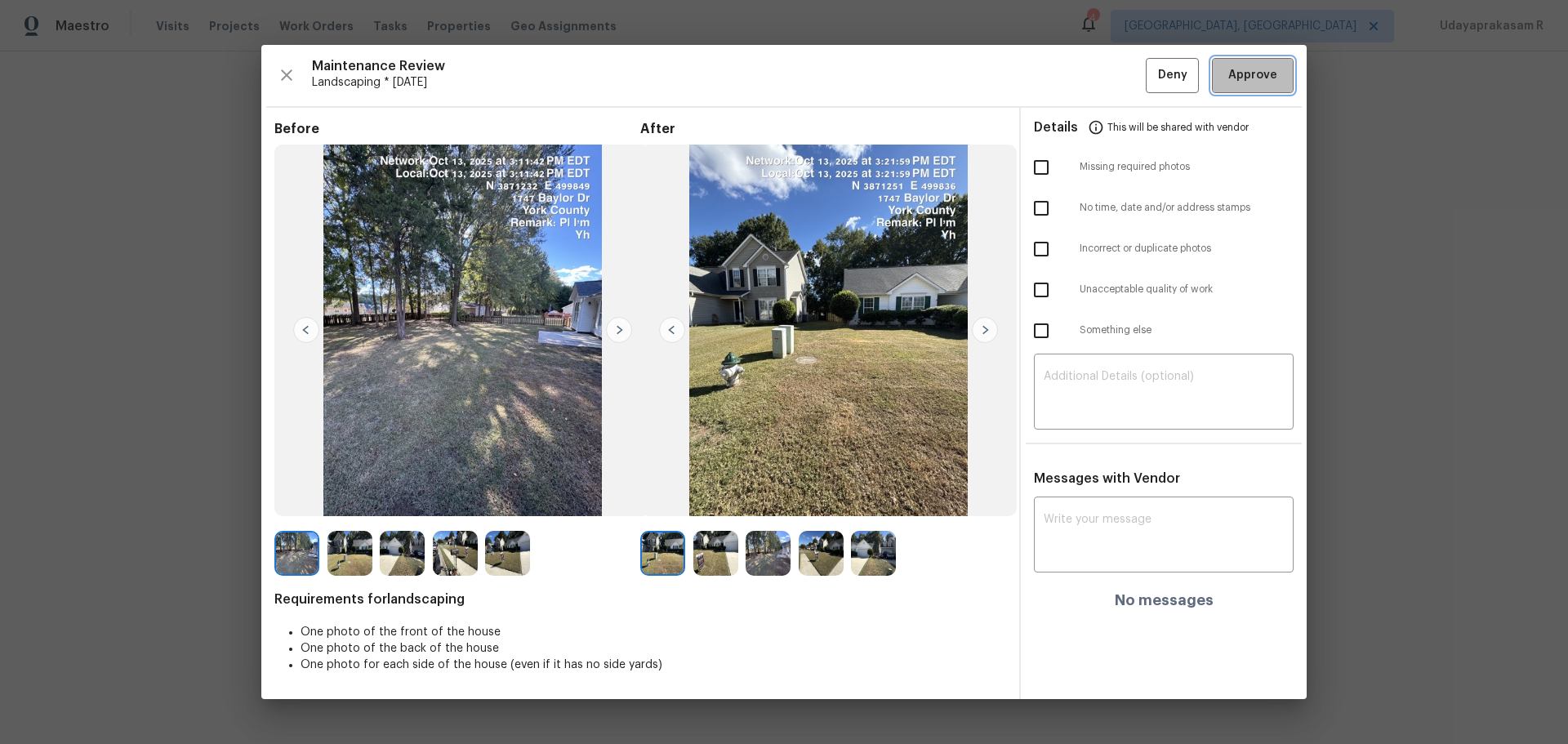
click at [1115, 72] on span "Approve" at bounding box center [1252, 74] width 49 height 20
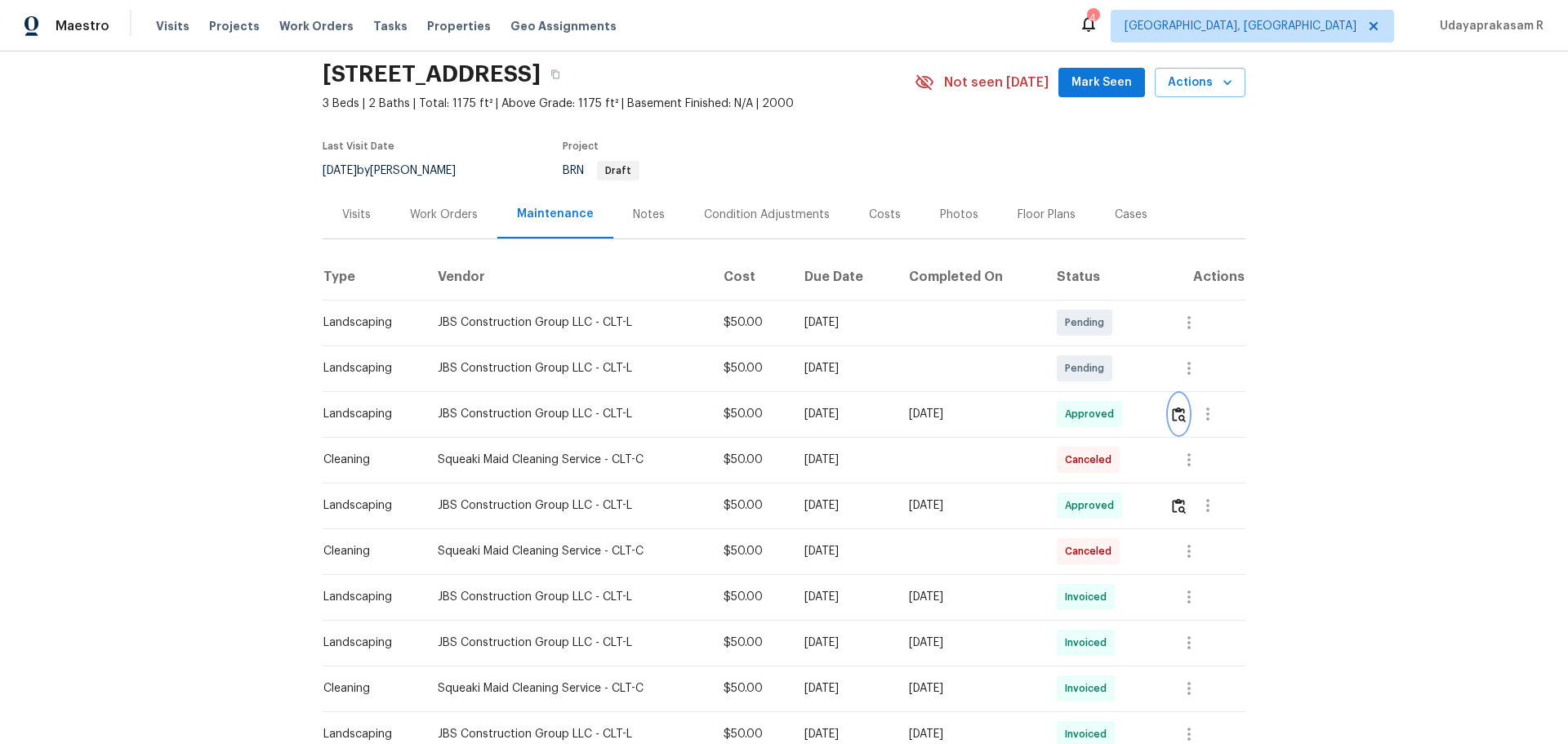
scroll to position [0, 0]
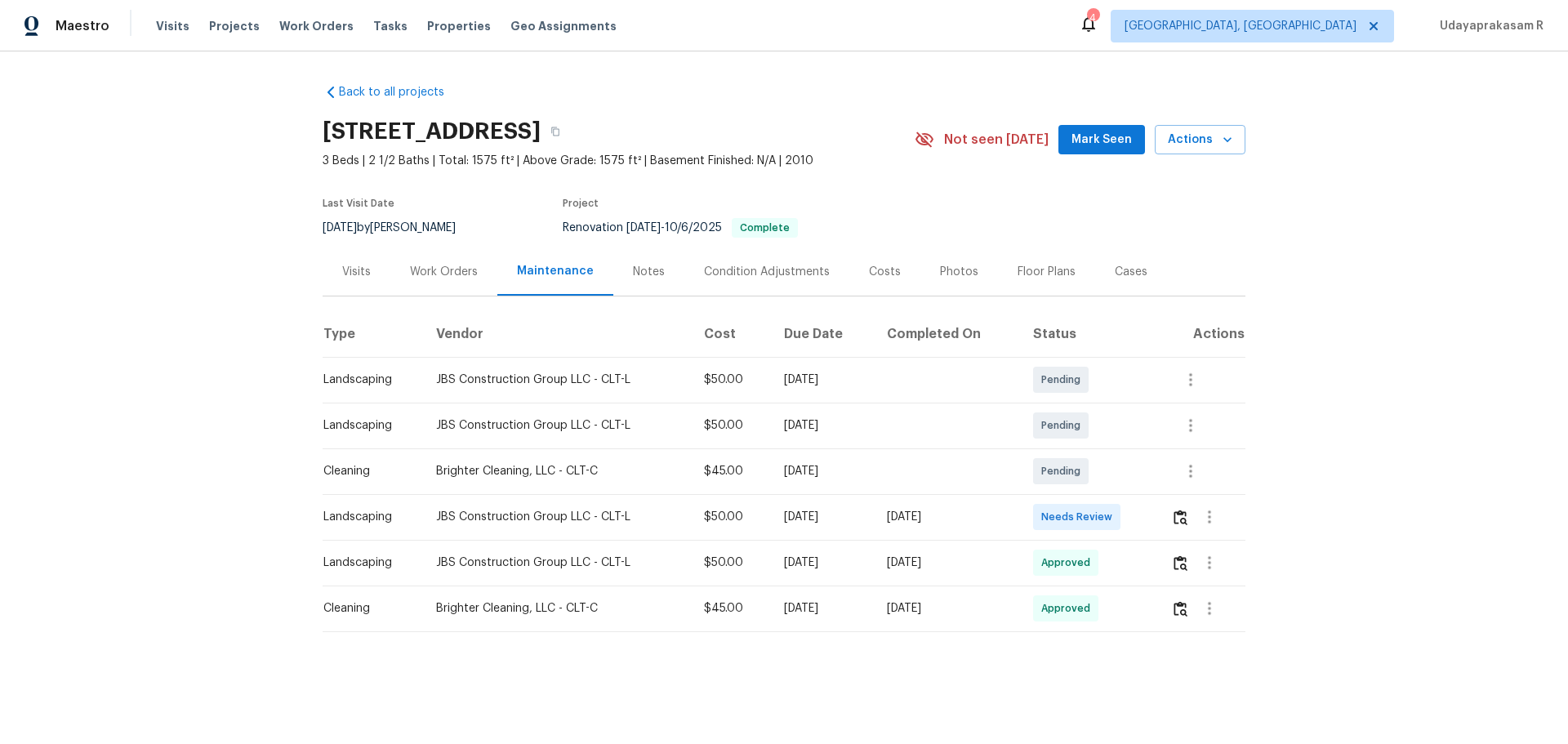
click at [1115, 489] on td "Needs Review" at bounding box center [1089, 516] width 138 height 45
click at [1115, 489] on img "button" at bounding box center [1180, 517] width 14 height 15
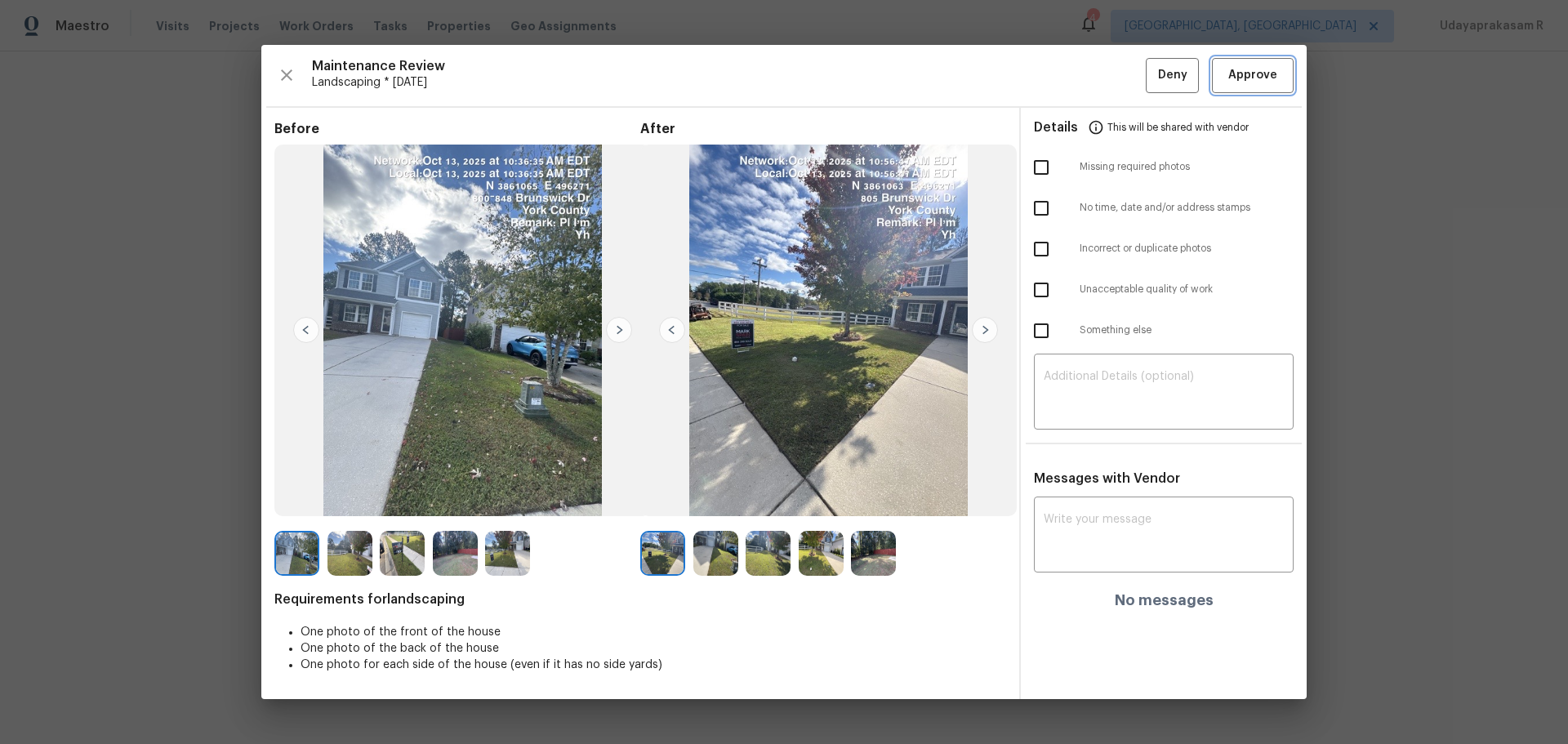
click at [1115, 75] on span "Approve" at bounding box center [1252, 74] width 49 height 20
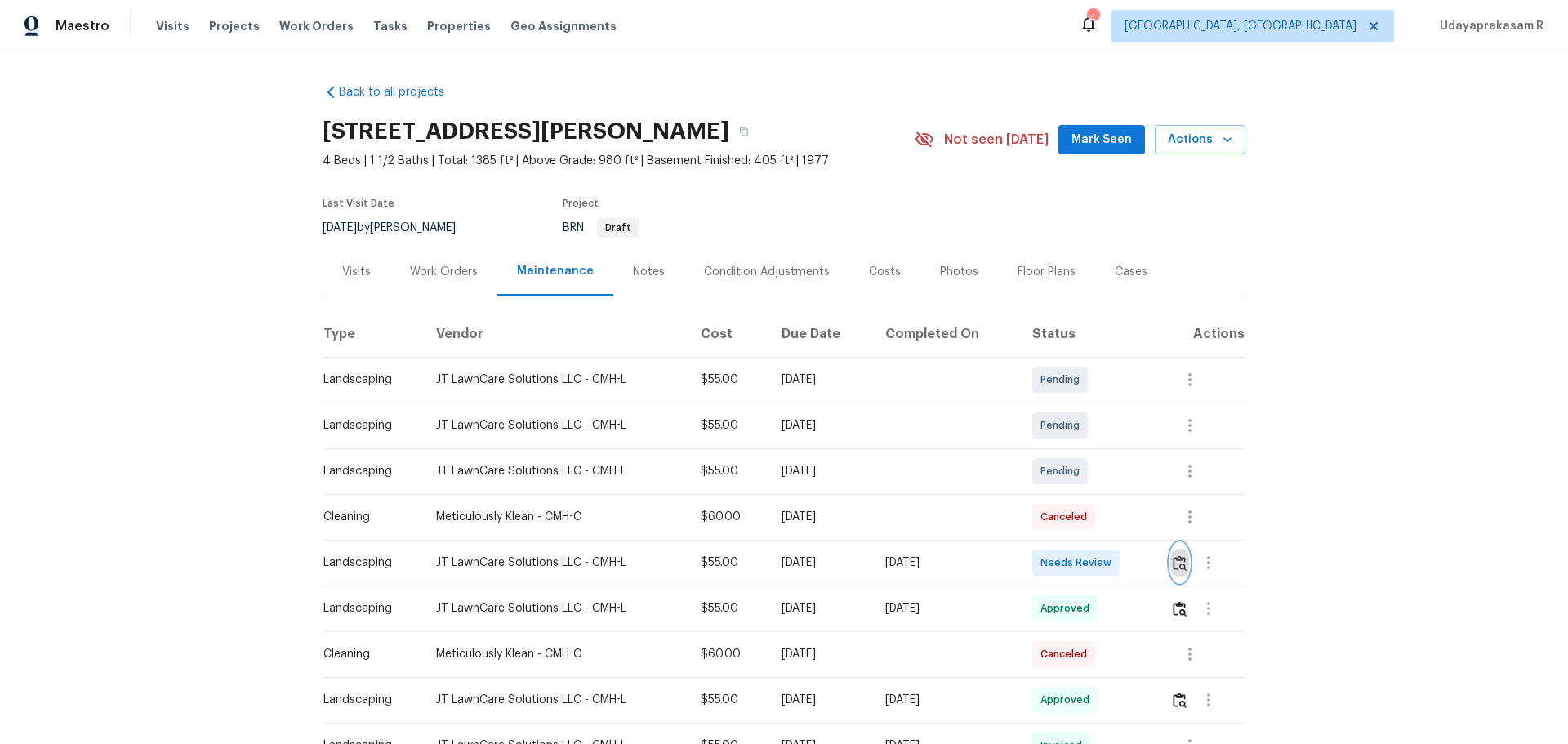
click at [1115, 489] on img "button" at bounding box center [1180, 563] width 14 height 15
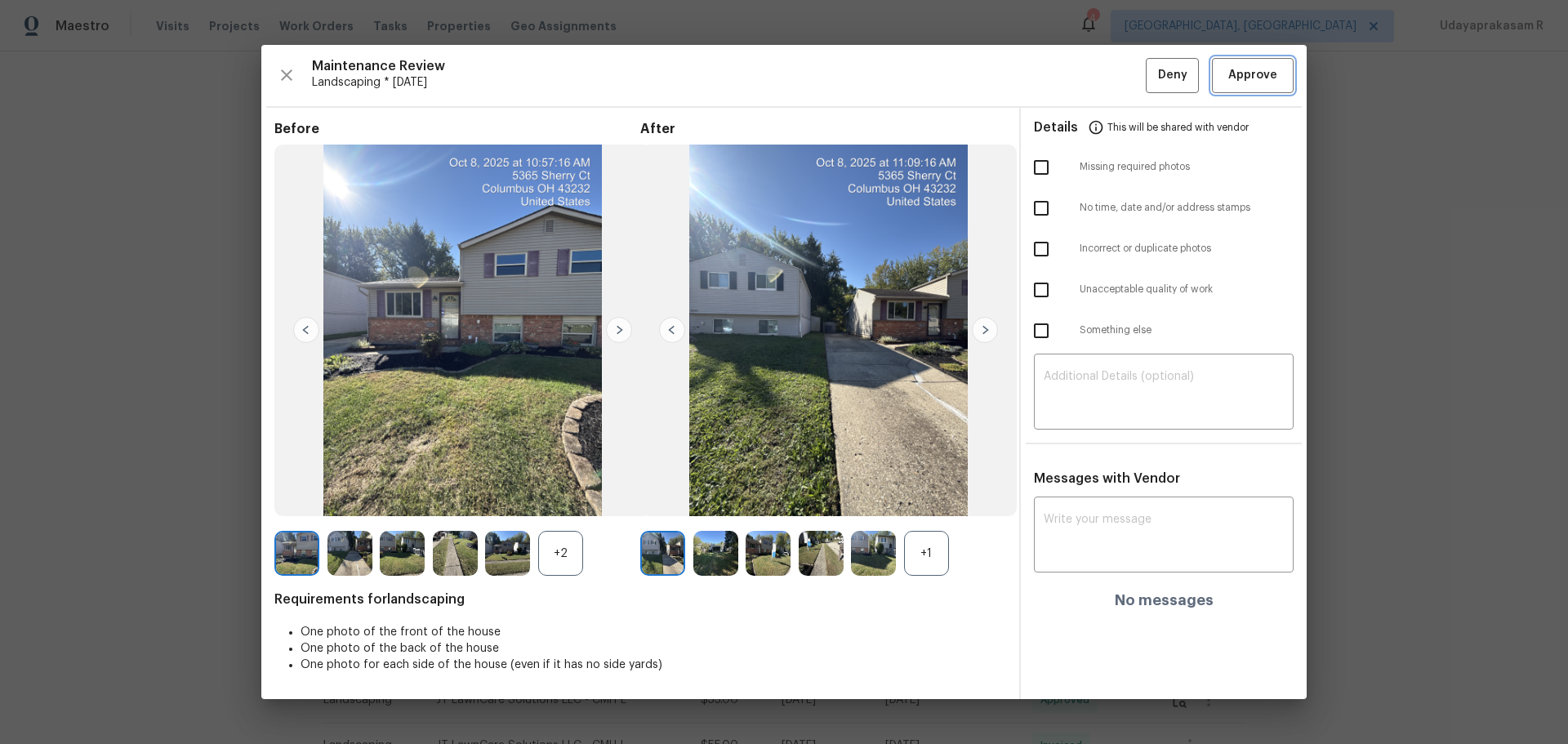
click at [1115, 86] on button "Approve" at bounding box center [1252, 75] width 81 height 35
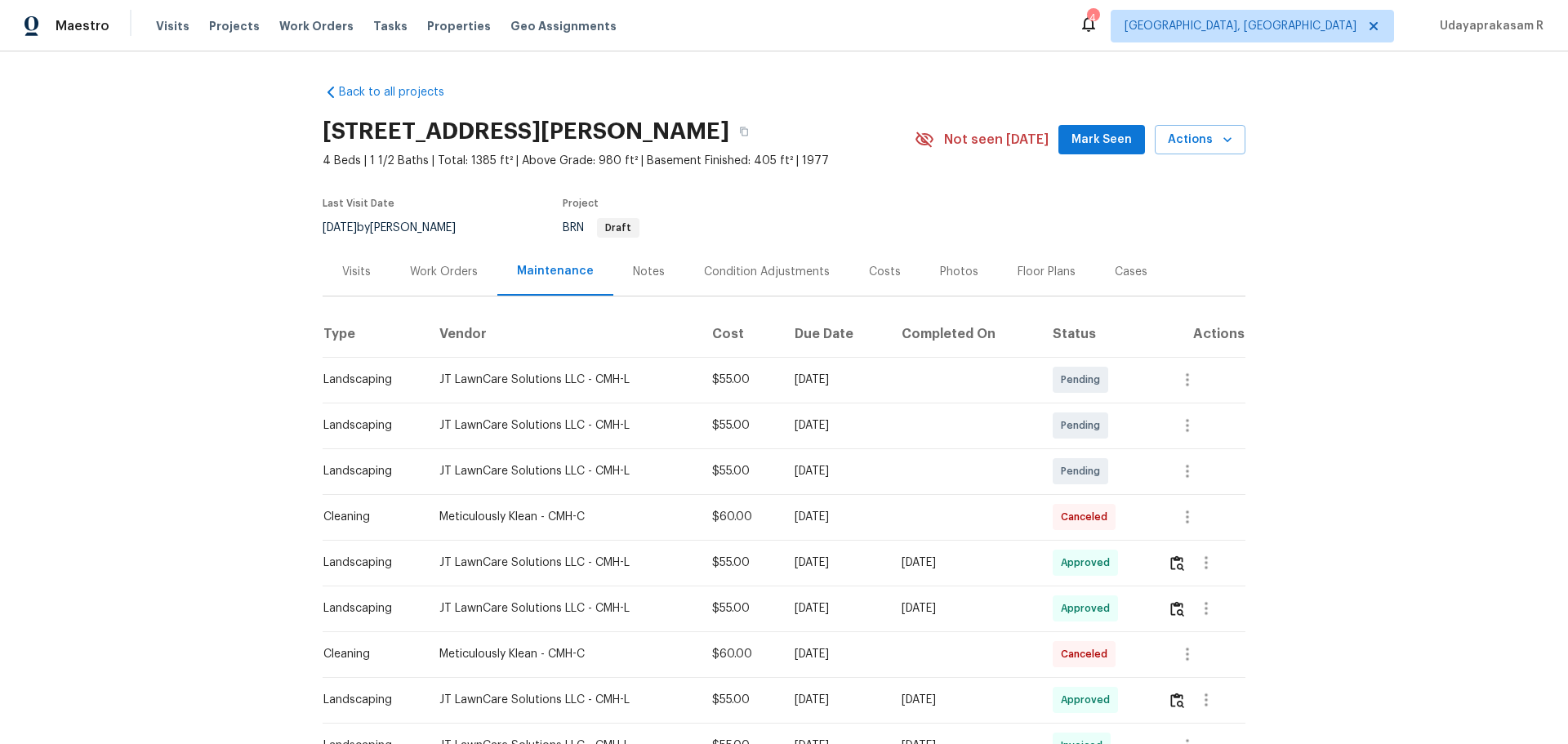
drag, startPoint x: 1283, startPoint y: 426, endPoint x: 1416, endPoint y: 22, distance: 425.3
click at [1115, 426] on div "Back to all projects [STREET_ADDRESS][PERSON_NAME] 4 Beds | 1 1/2 Baths | Total…" at bounding box center [784, 397] width 1568 height 692
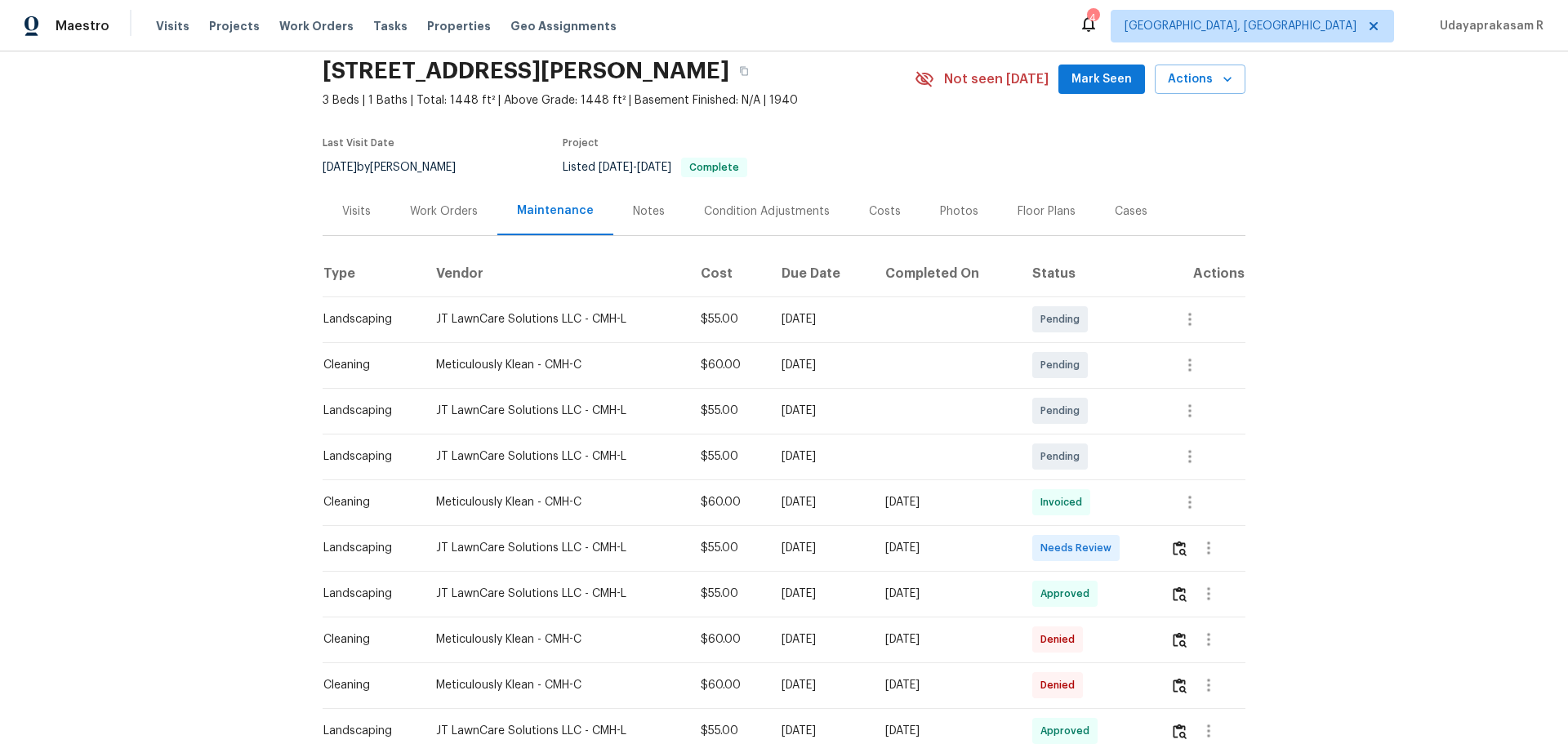
scroll to position [164, 0]
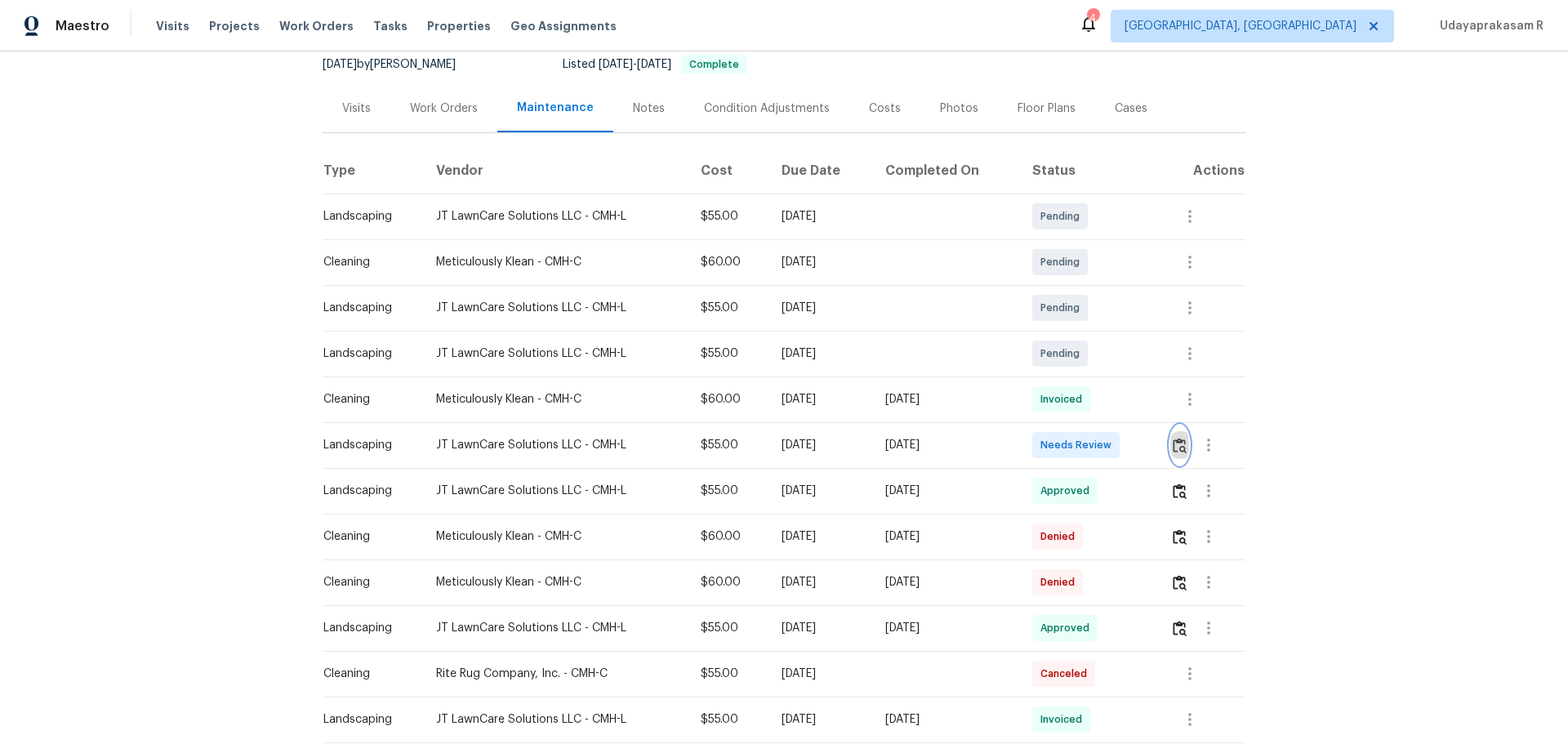
click at [1115, 439] on img "button" at bounding box center [1180, 445] width 14 height 15
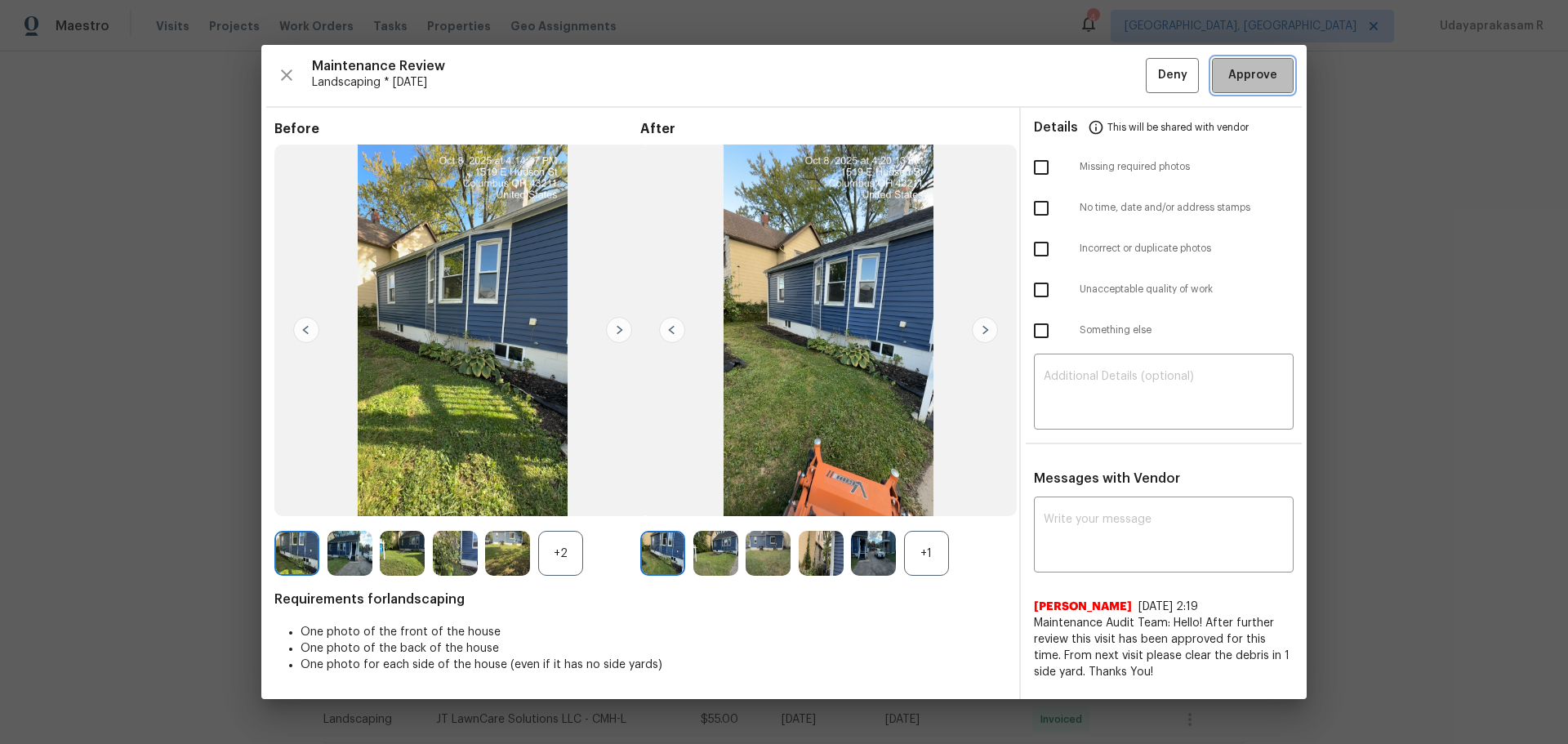
click at [1115, 76] on span "Approve" at bounding box center [1252, 74] width 49 height 20
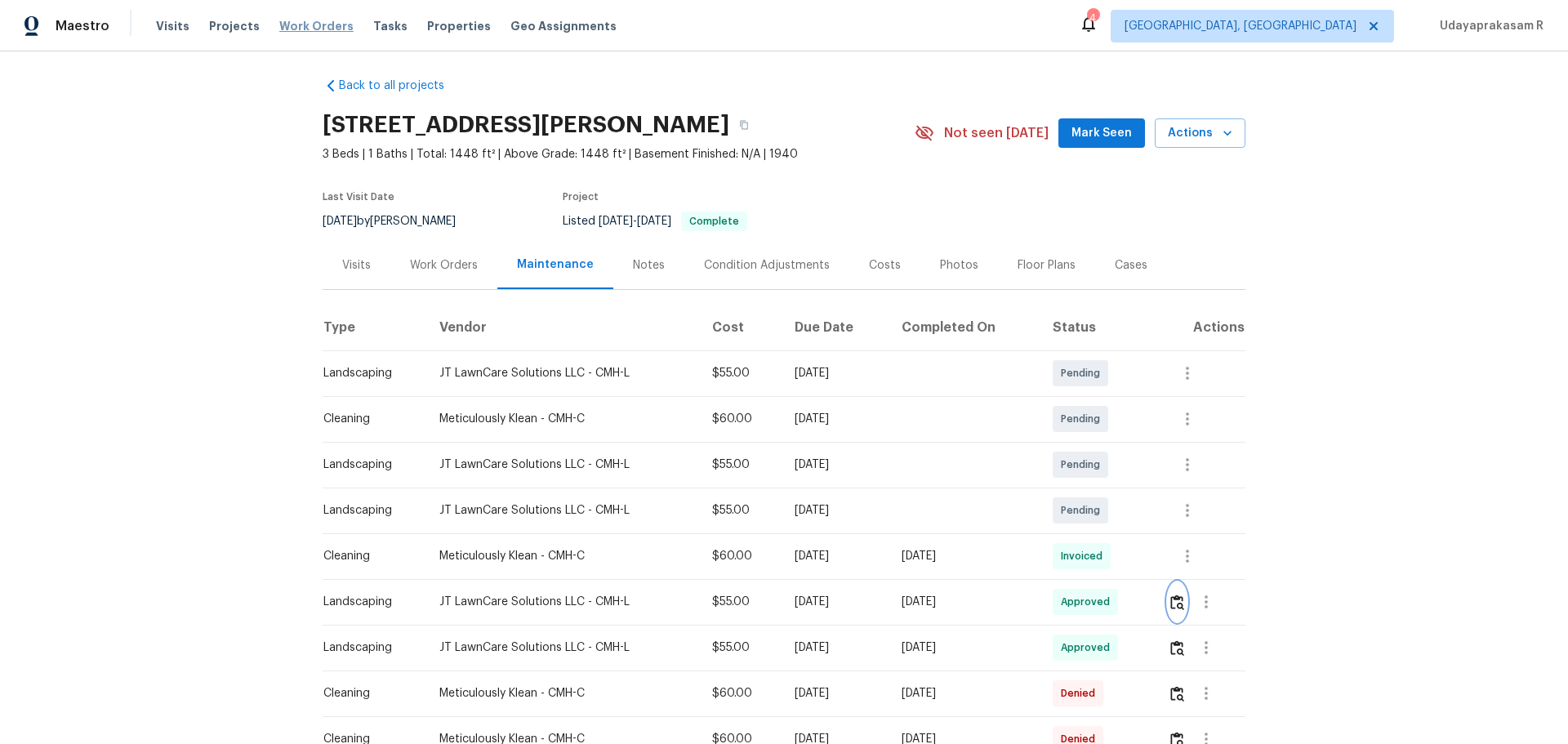
scroll to position [0, 0]
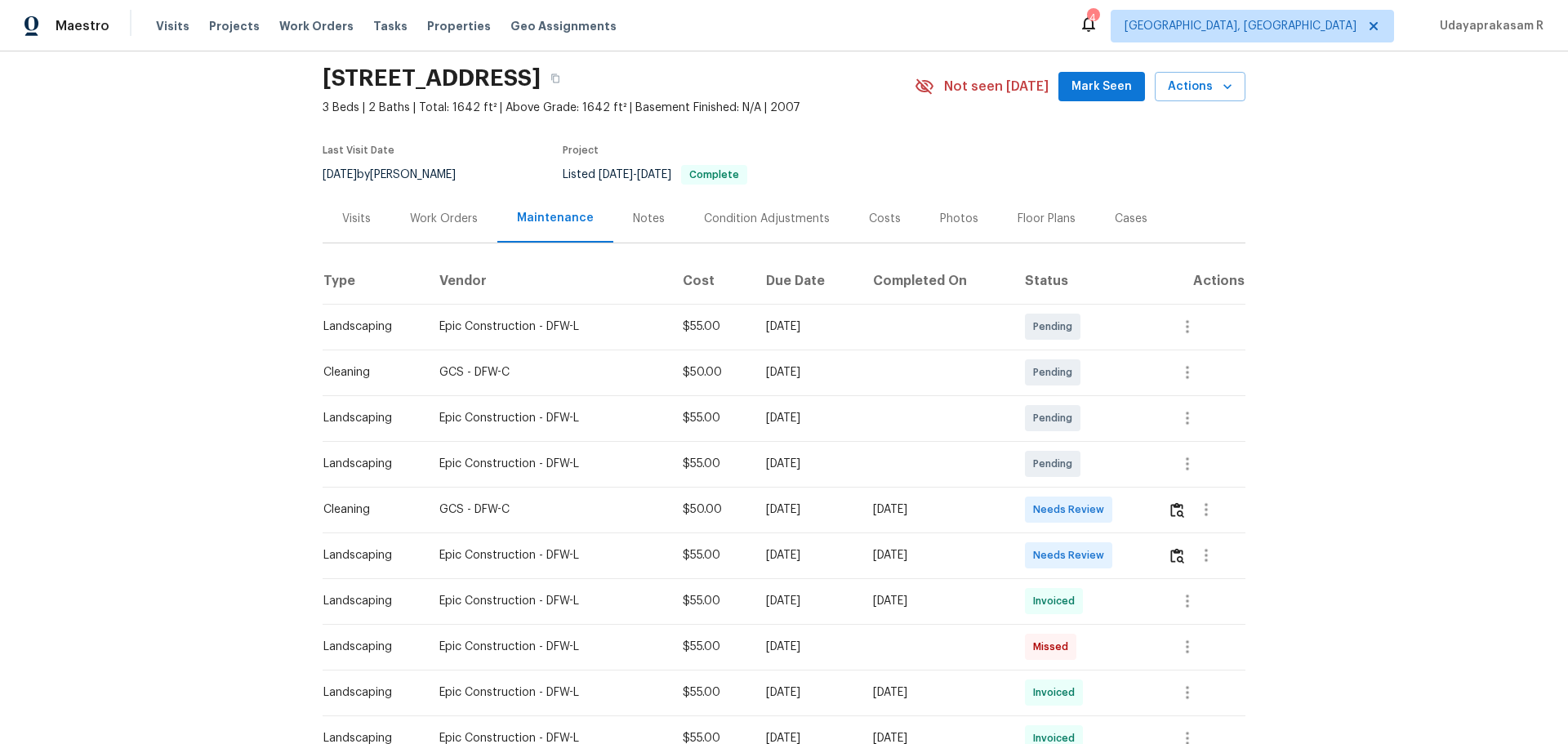
scroll to position [81, 0]
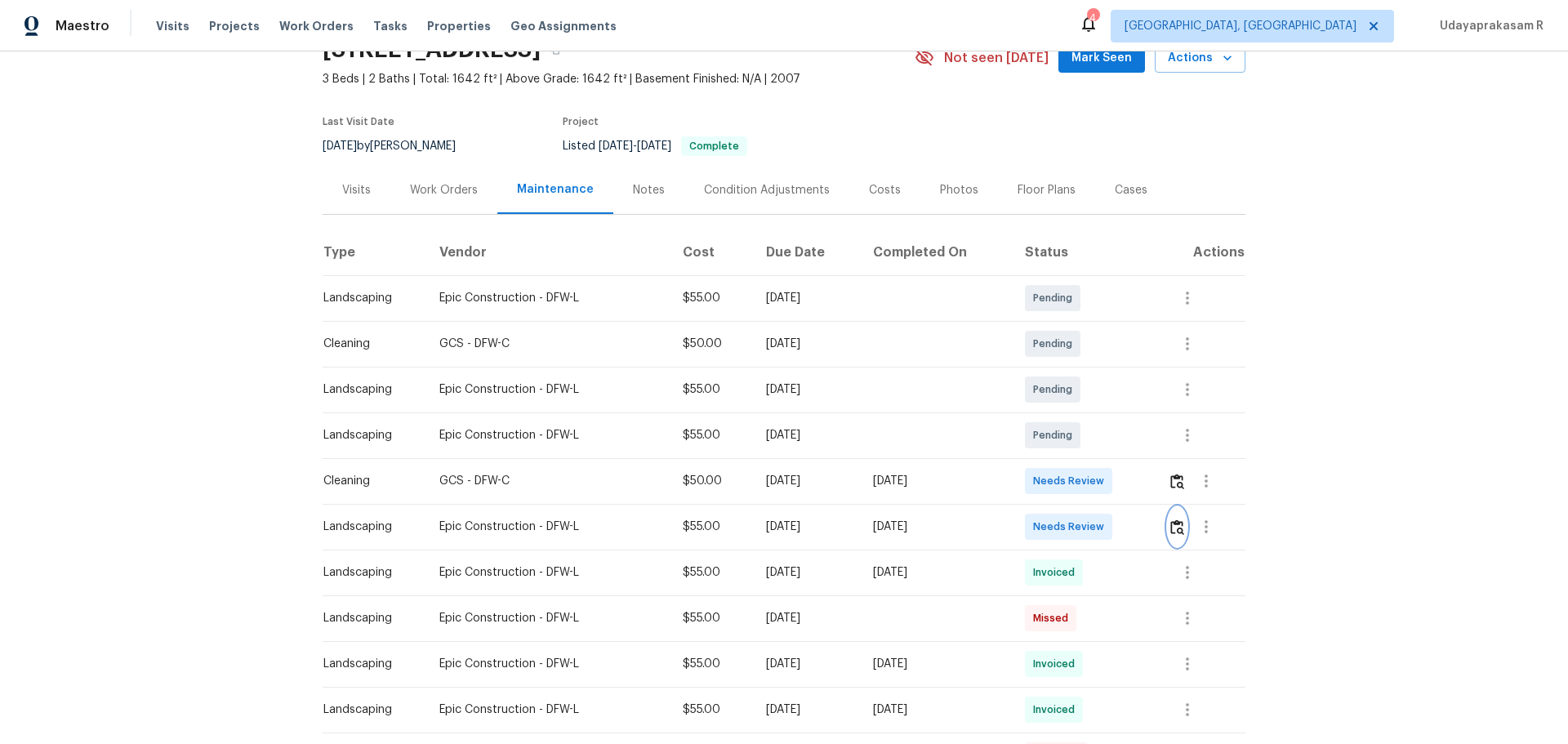
click at [1115, 489] on img "button" at bounding box center [1177, 527] width 14 height 15
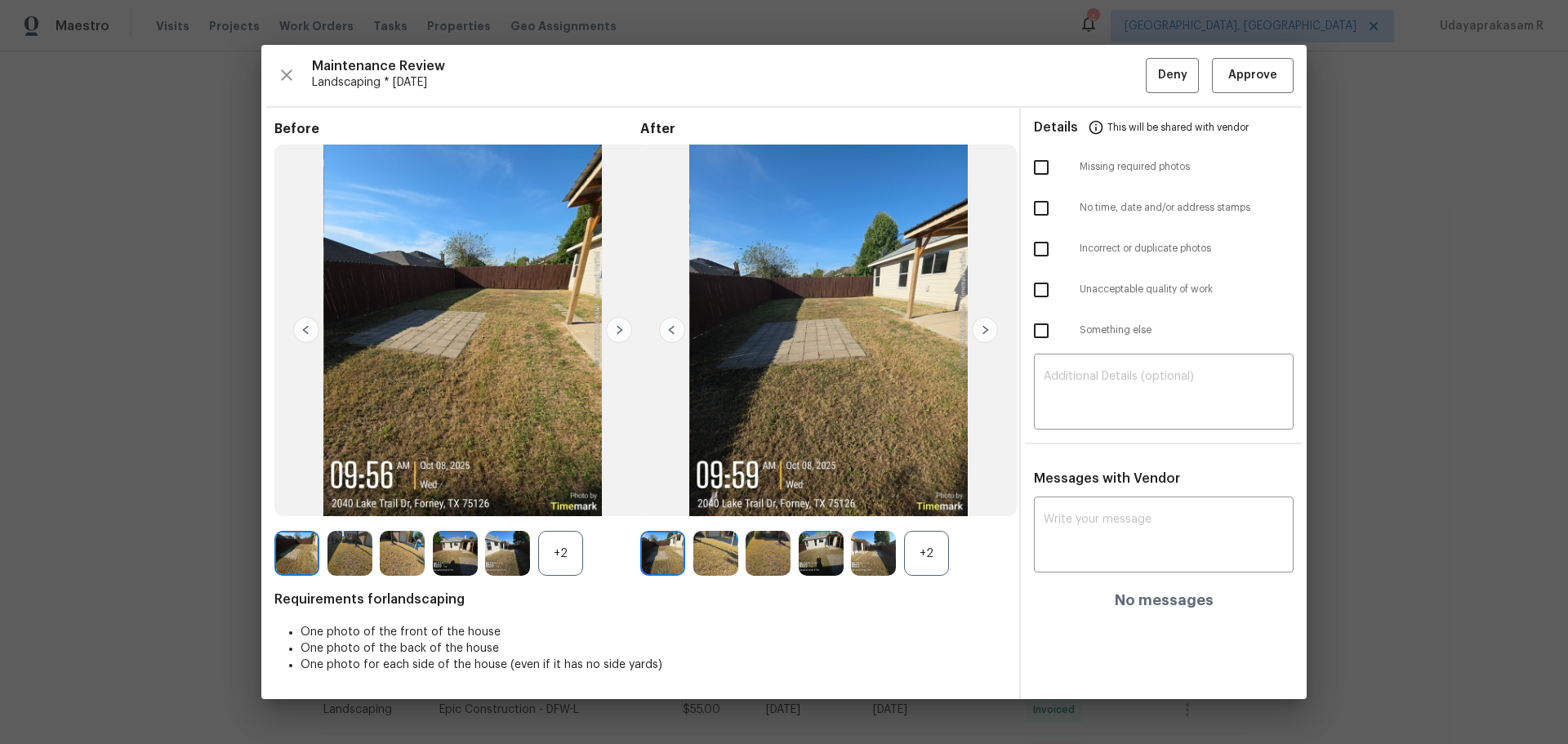
click at [618, 332] on img at bounding box center [618, 329] width 26 height 26
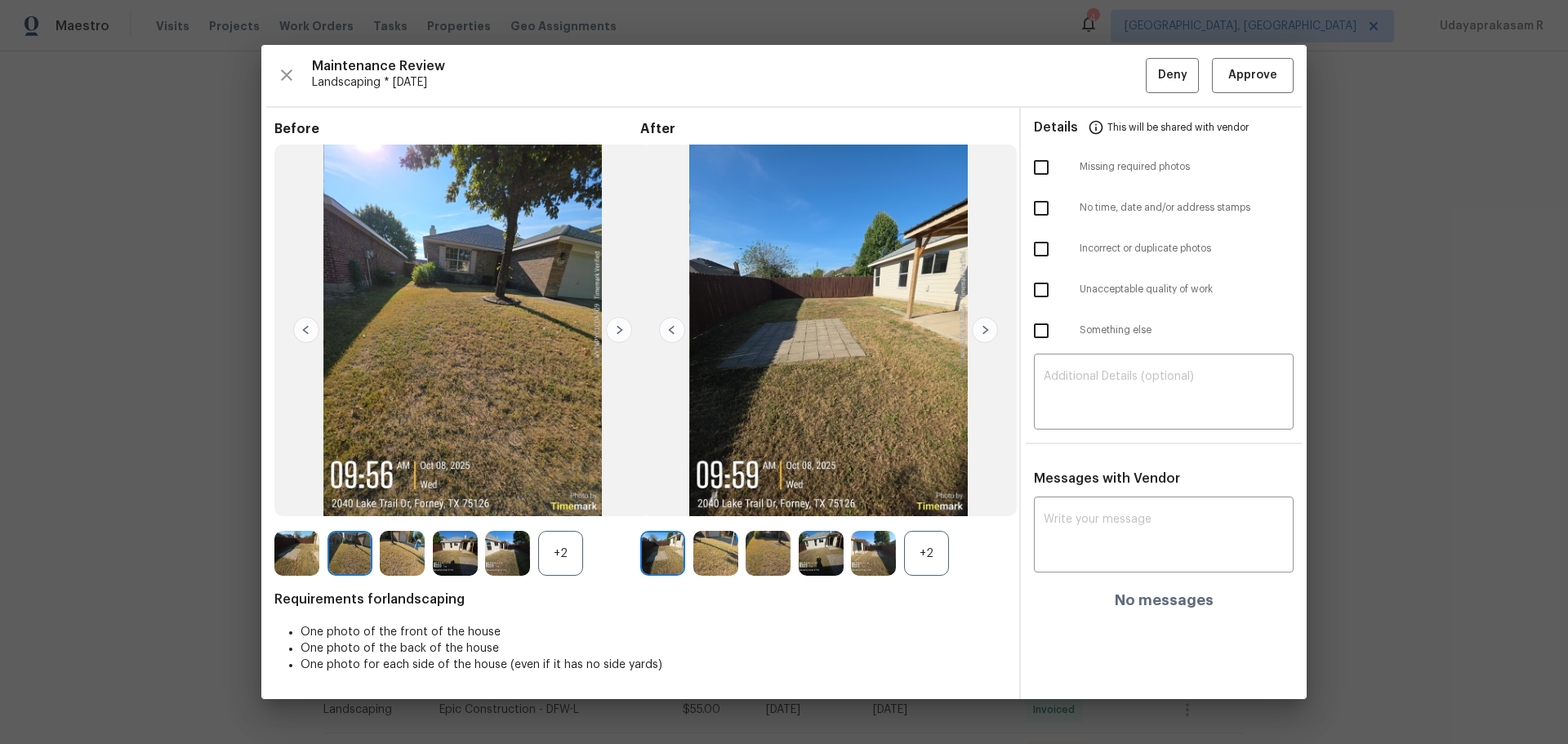
click at [992, 330] on img at bounding box center [984, 329] width 26 height 26
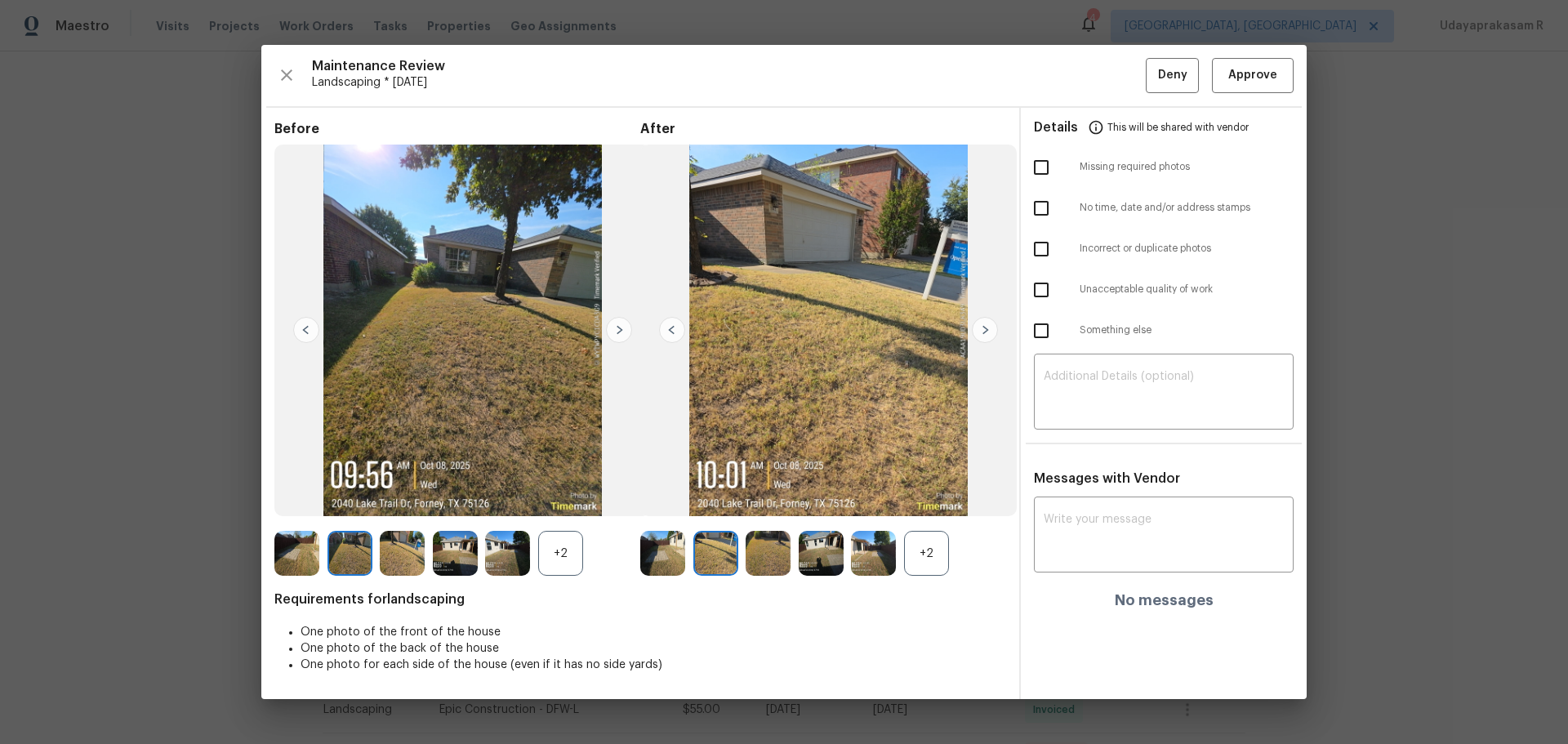
click at [992, 330] on img at bounding box center [984, 329] width 26 height 26
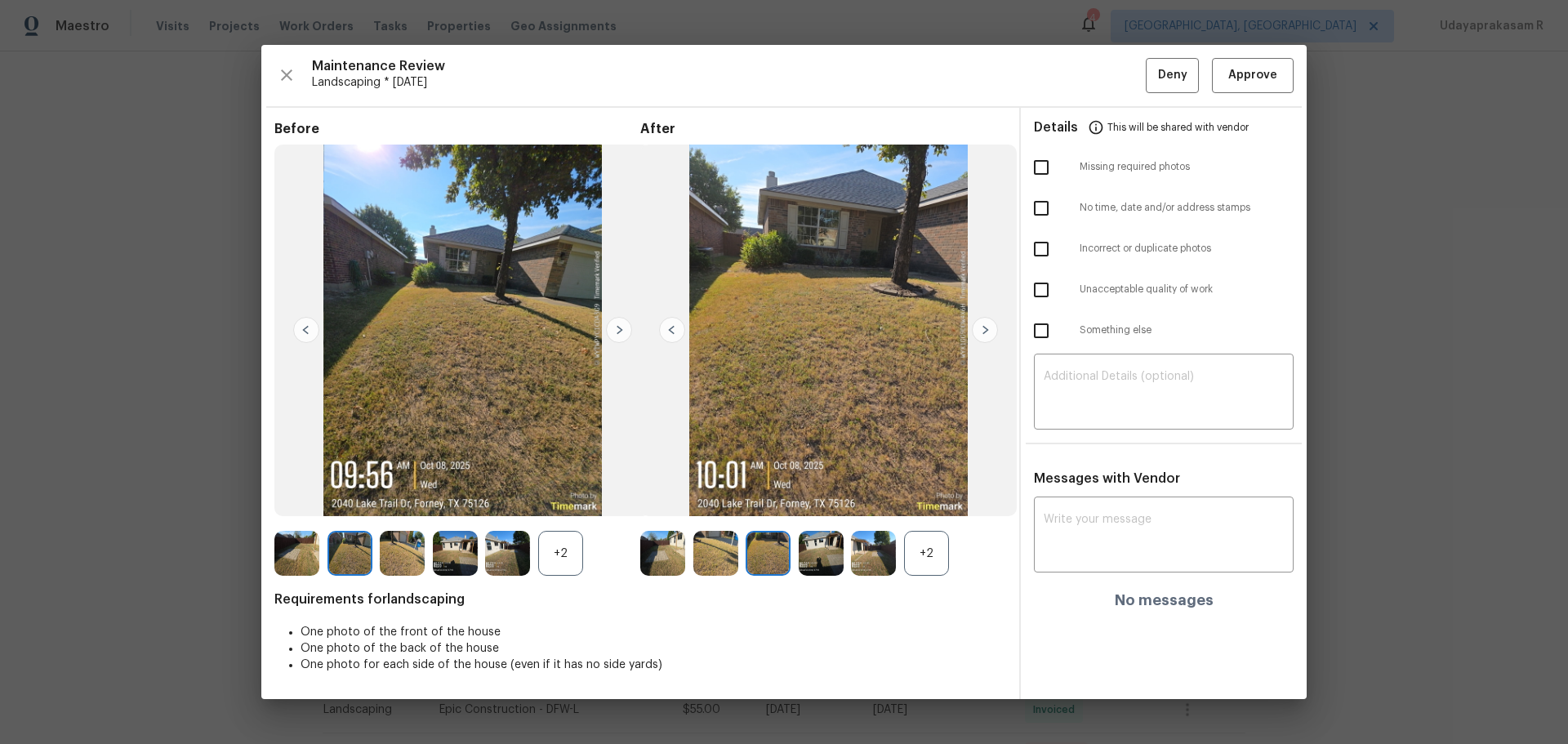
click at [992, 330] on img at bounding box center [984, 329] width 26 height 26
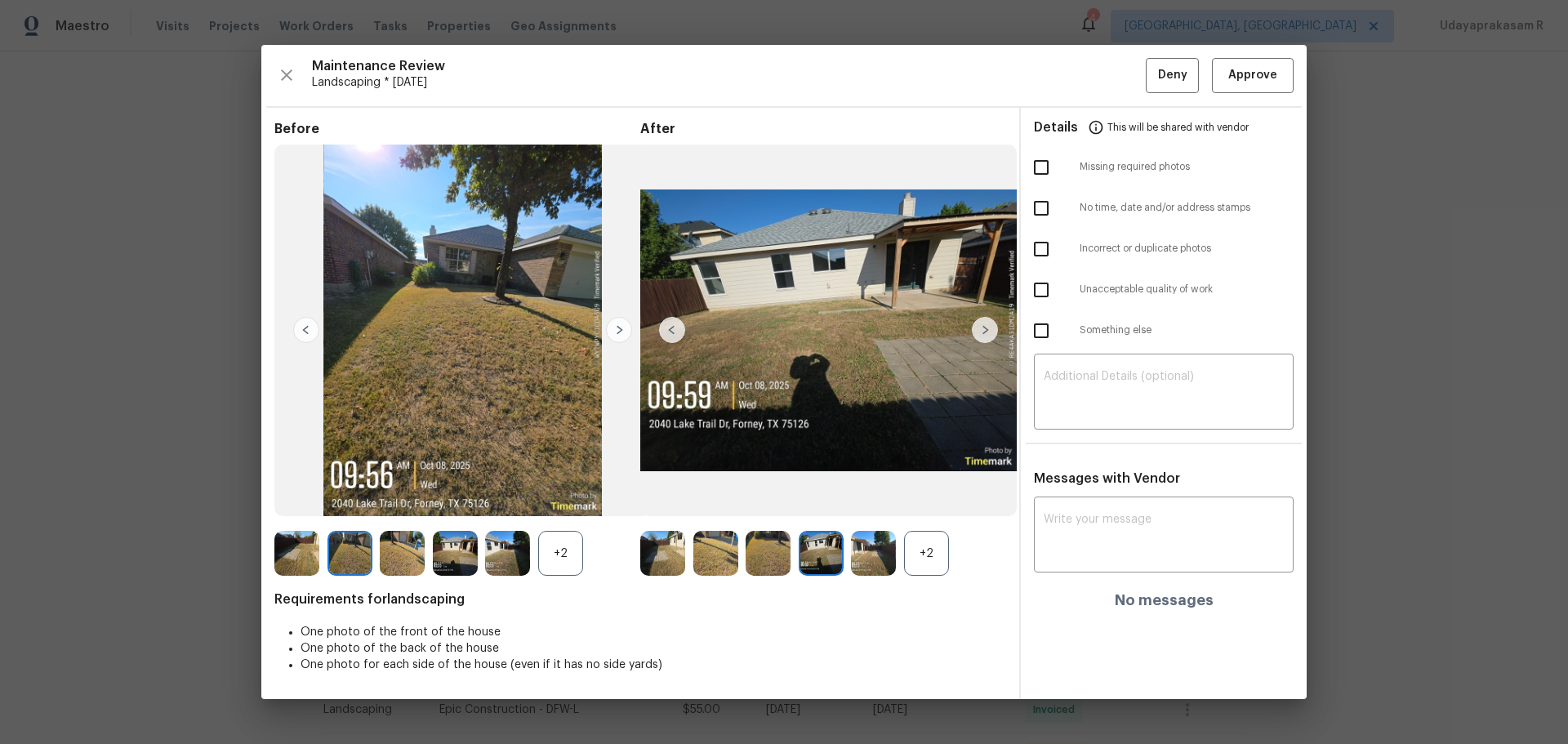
click at [992, 330] on img at bounding box center [984, 329] width 26 height 26
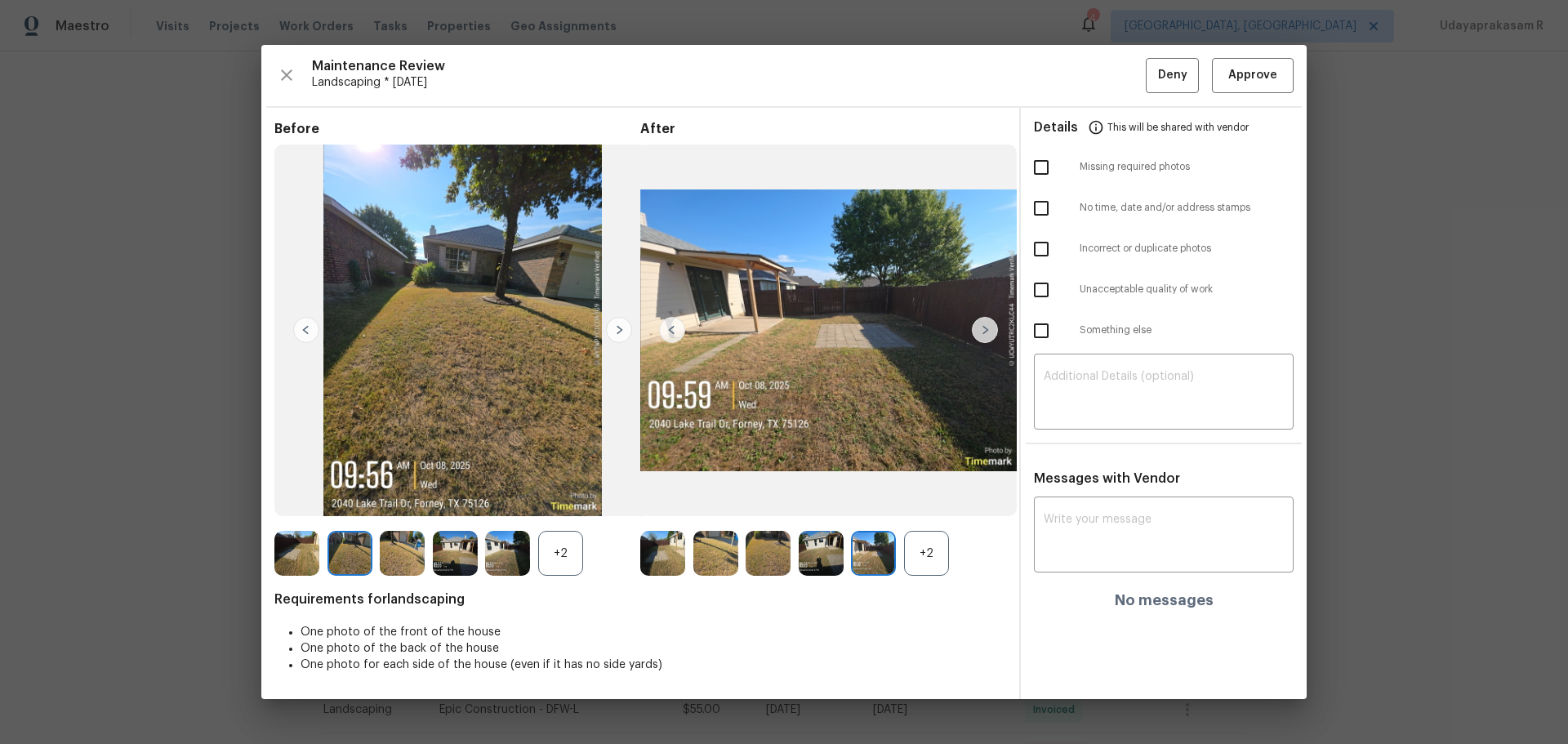
click at [992, 330] on img at bounding box center [984, 329] width 26 height 26
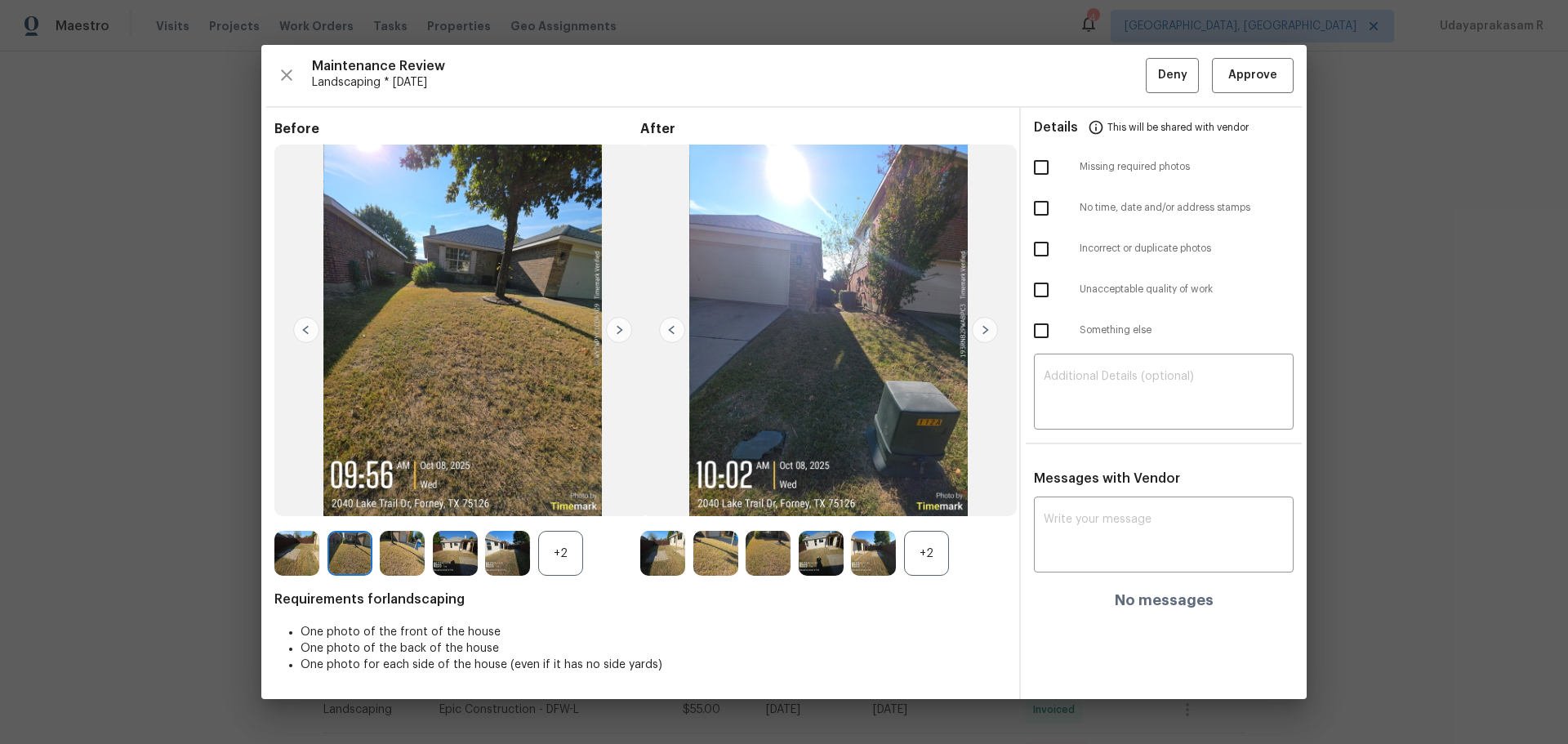
click at [992, 330] on img at bounding box center [984, 329] width 26 height 26
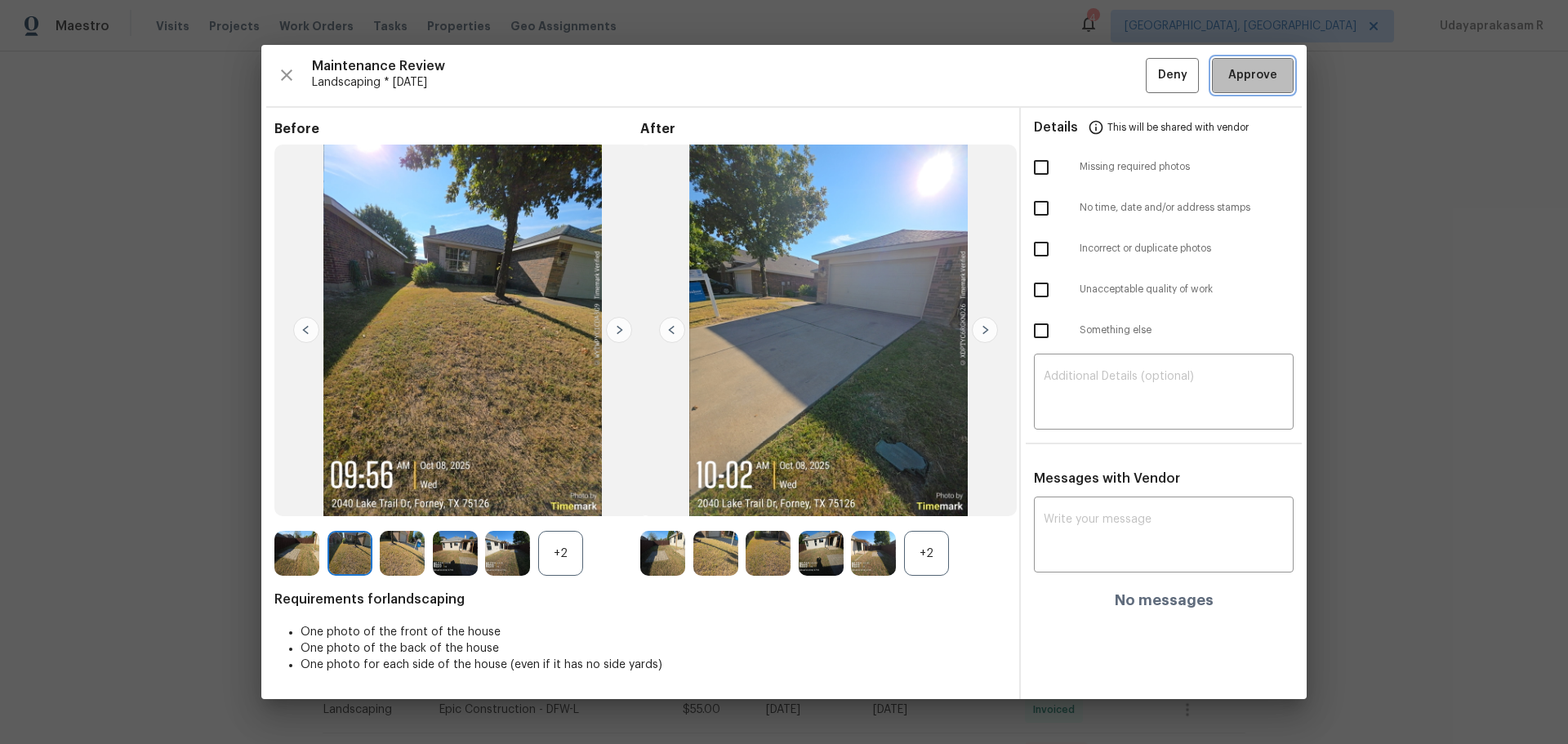
click at [1115, 84] on span "Approve" at bounding box center [1252, 74] width 49 height 20
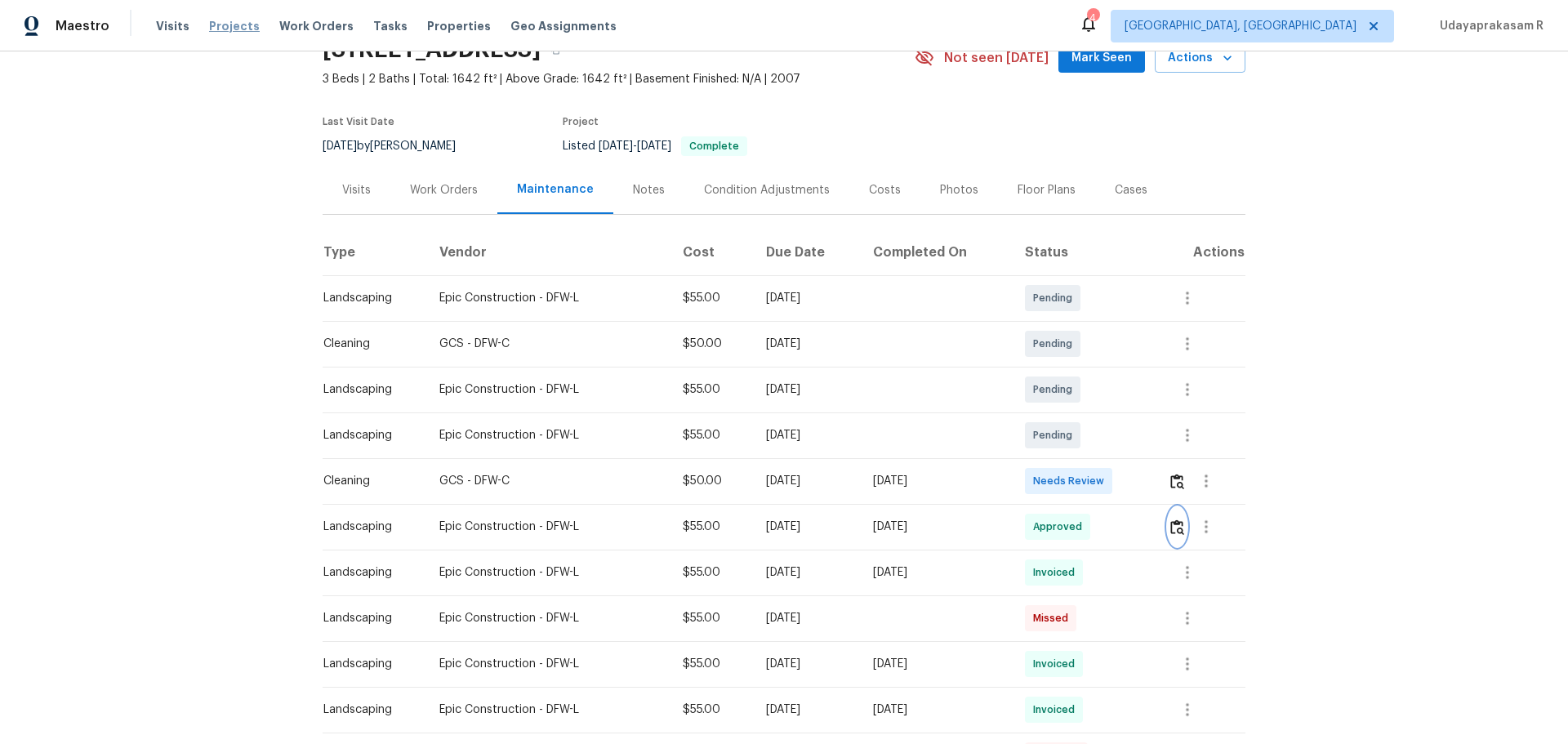
scroll to position [0, 0]
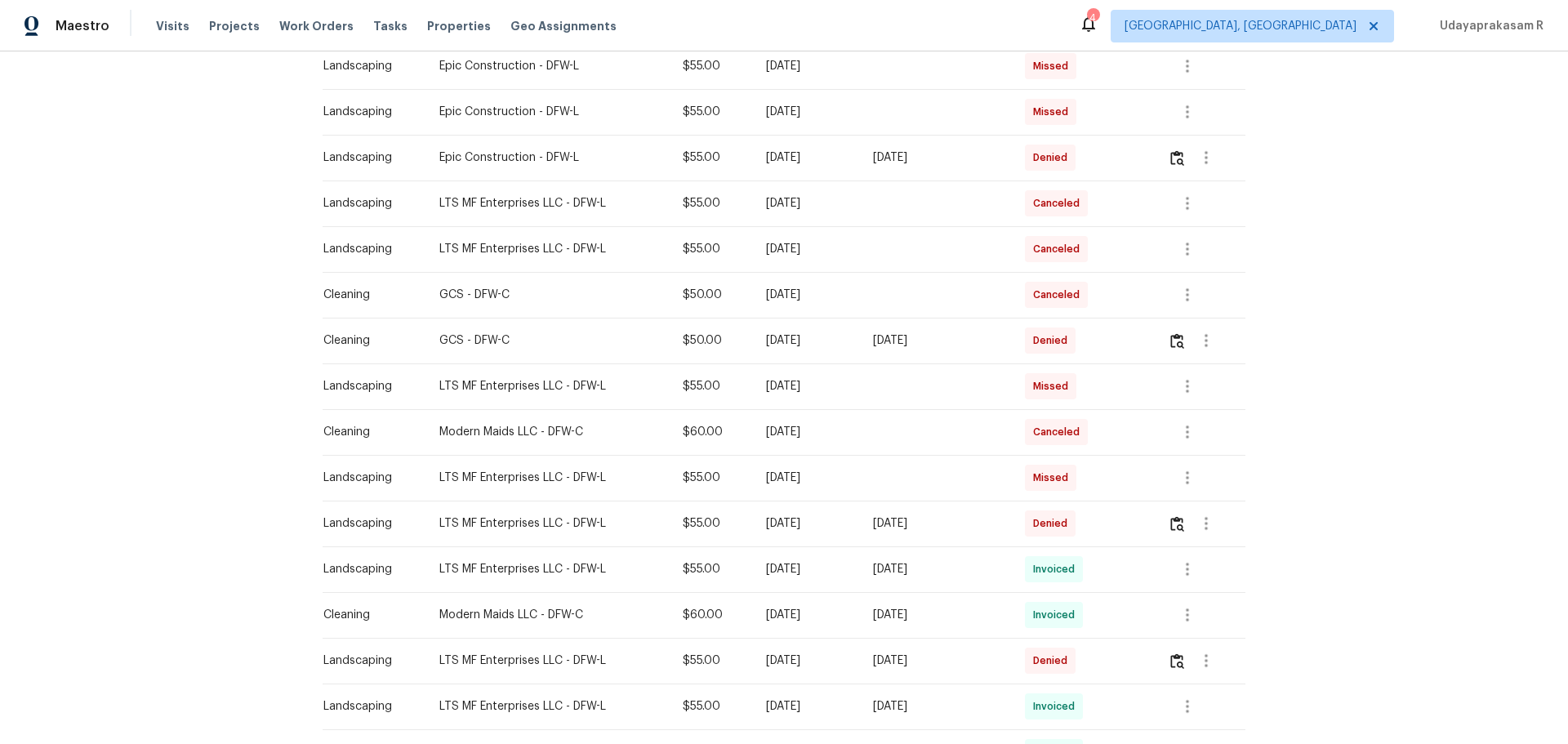
scroll to position [490, 0]
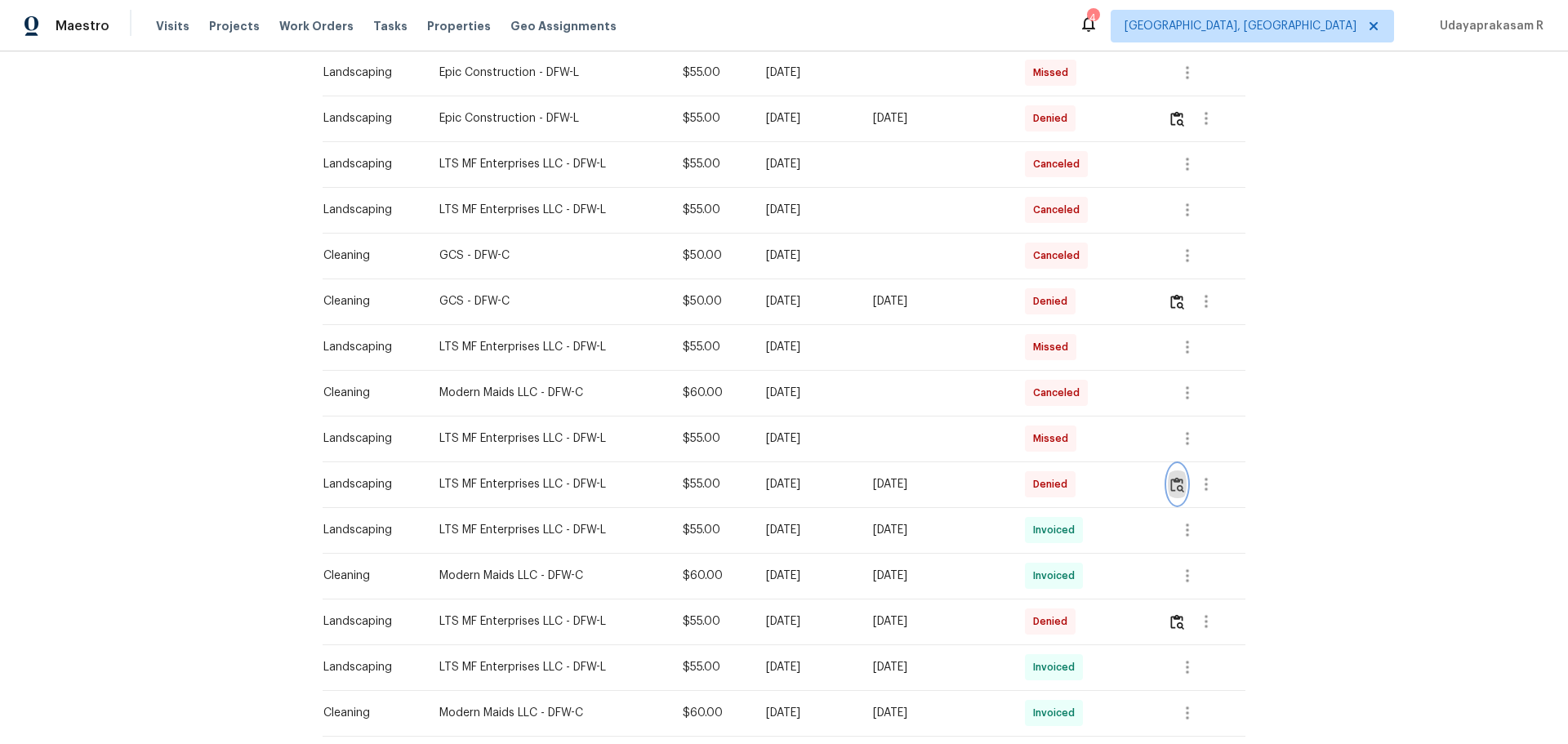
click at [1115, 472] on button "button" at bounding box center [1177, 484] width 18 height 39
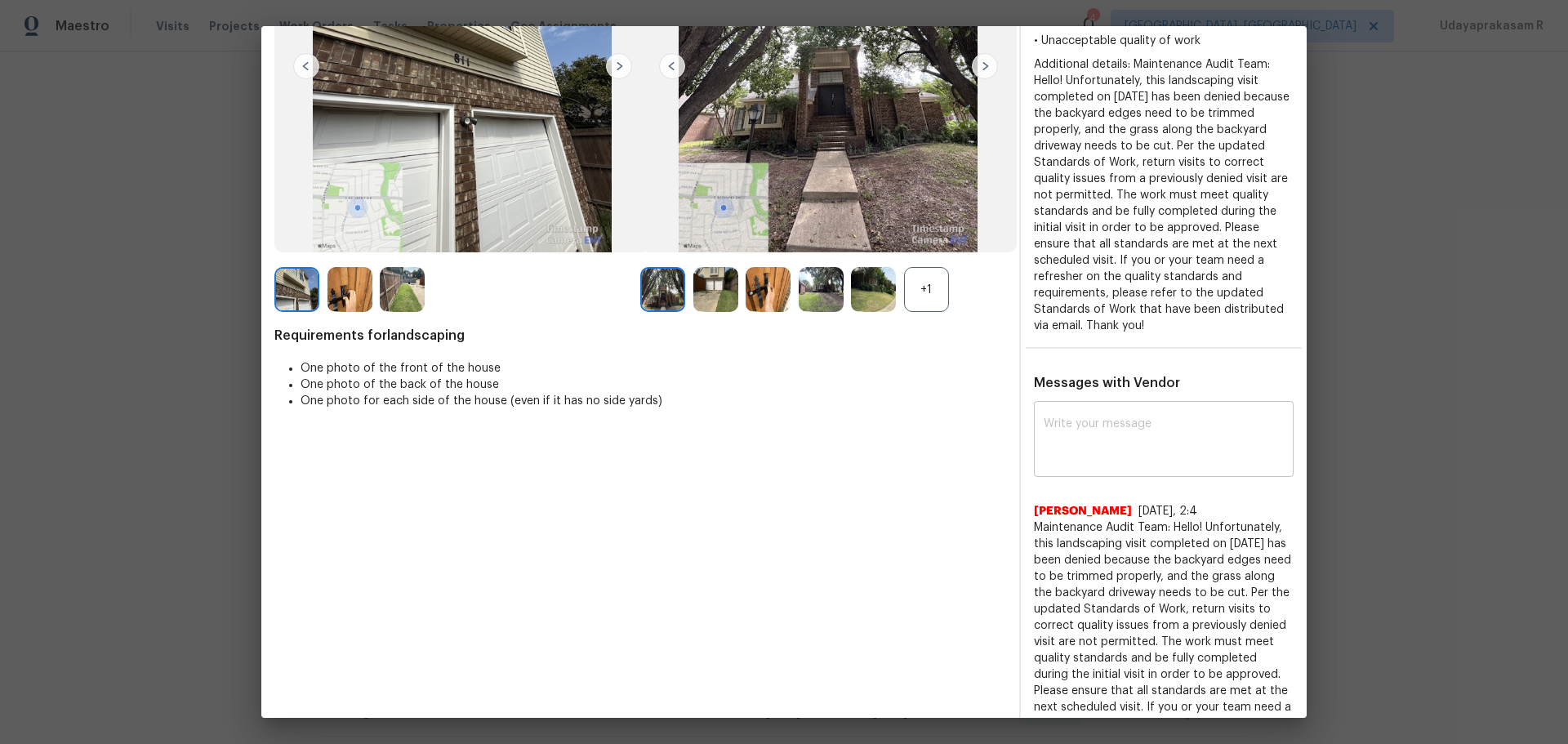
scroll to position [81, 0]
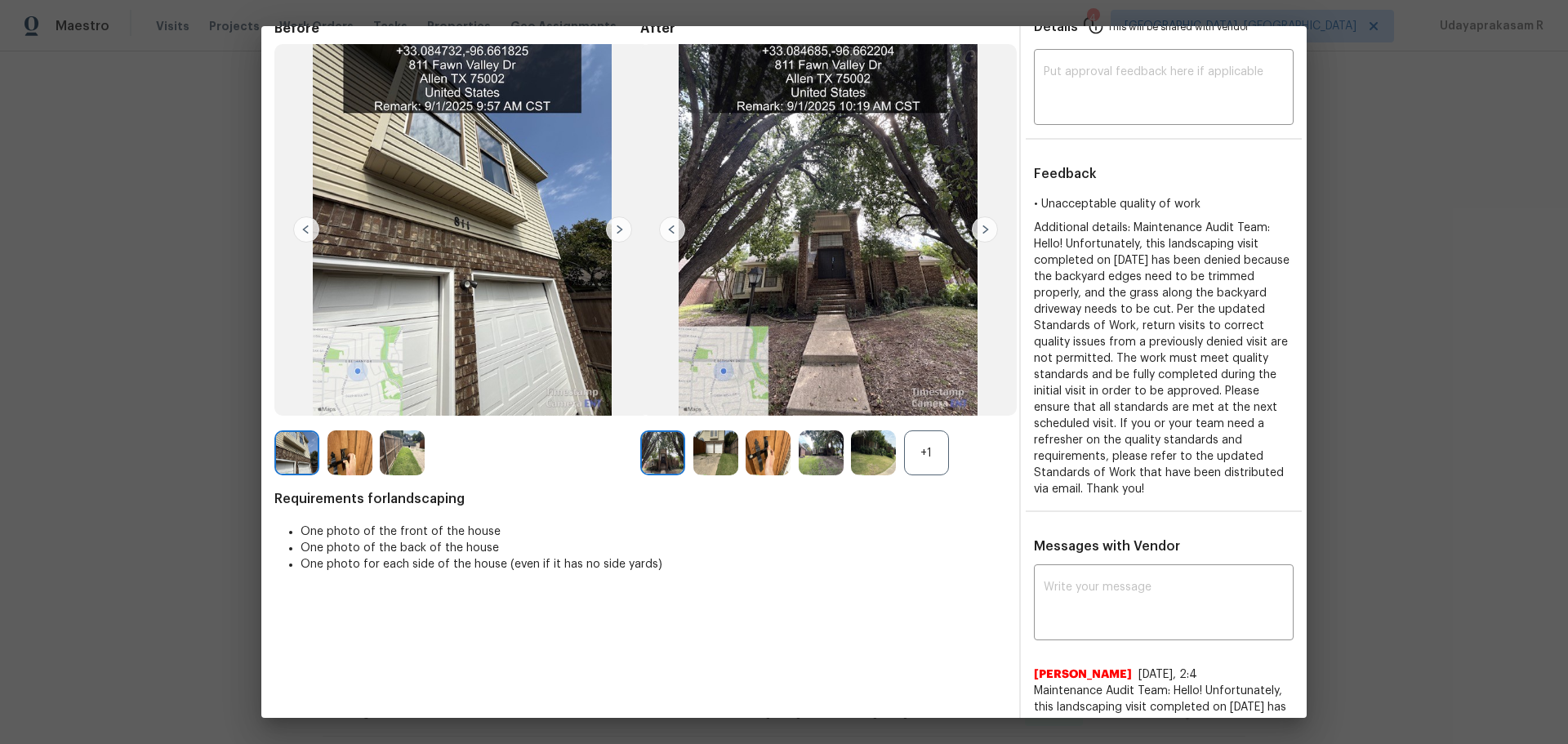
click at [977, 234] on img at bounding box center [984, 229] width 26 height 26
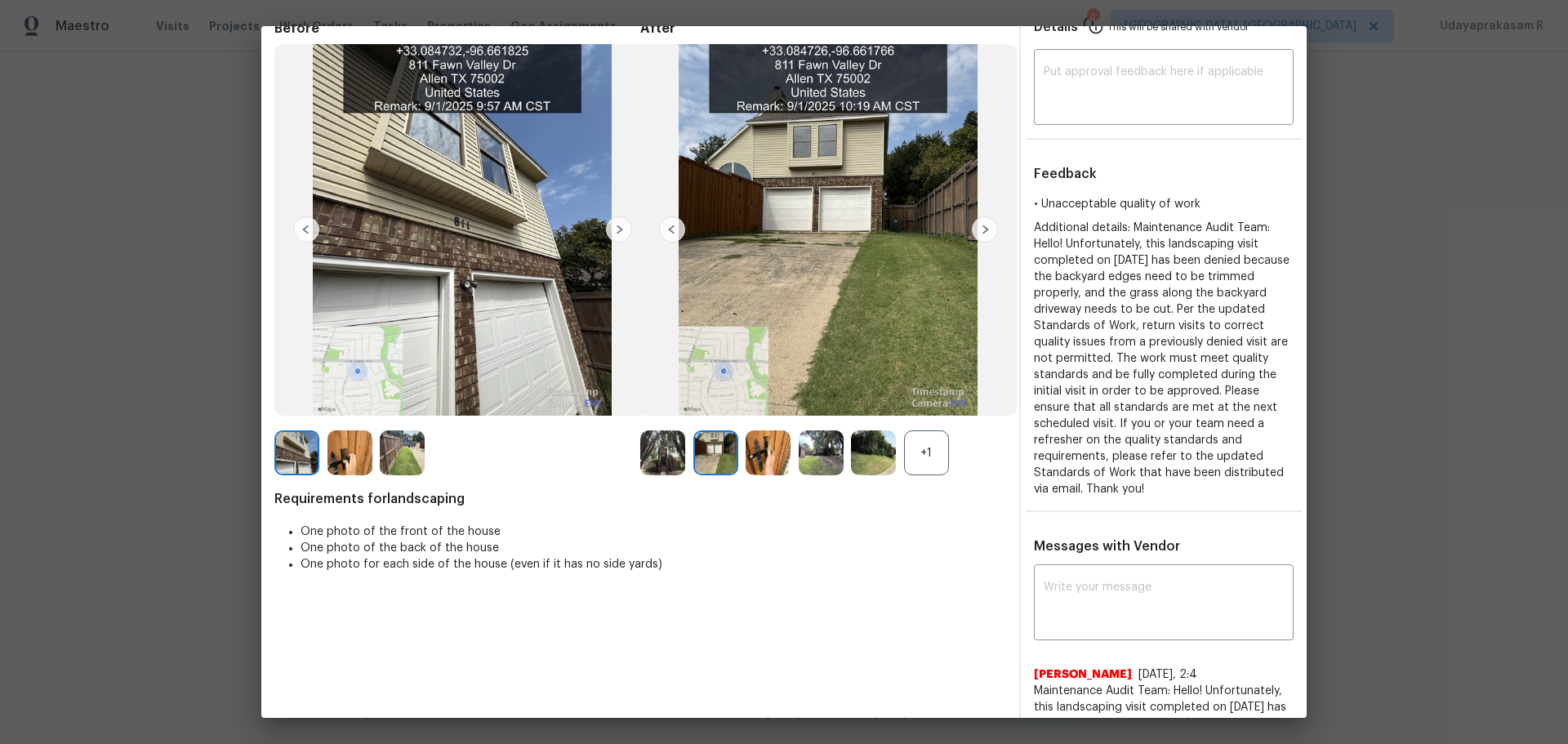
click at [930, 451] on div "+1" at bounding box center [926, 453] width 45 height 45
click at [869, 457] on img at bounding box center [873, 453] width 45 height 45
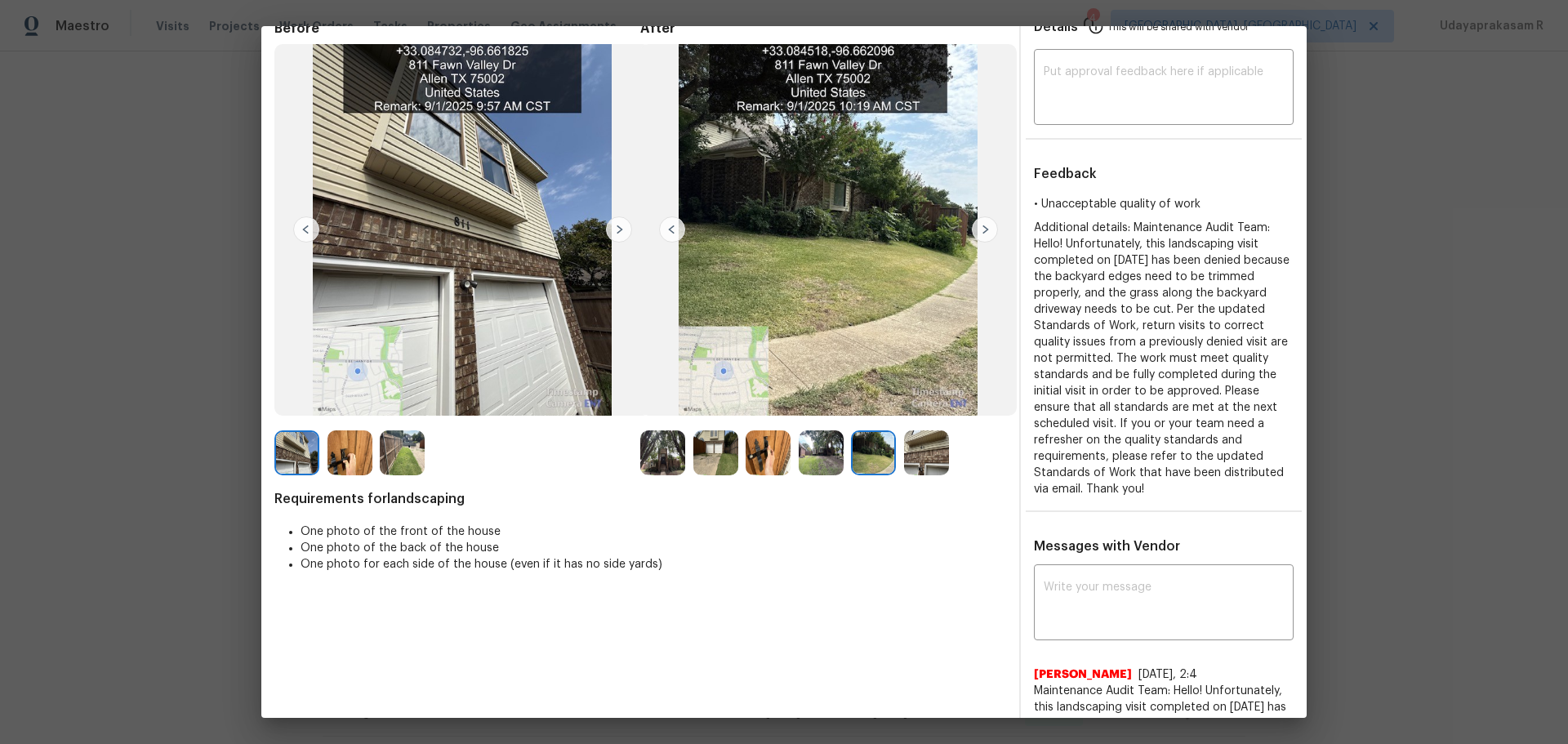
click at [818, 453] on img at bounding box center [821, 453] width 45 height 45
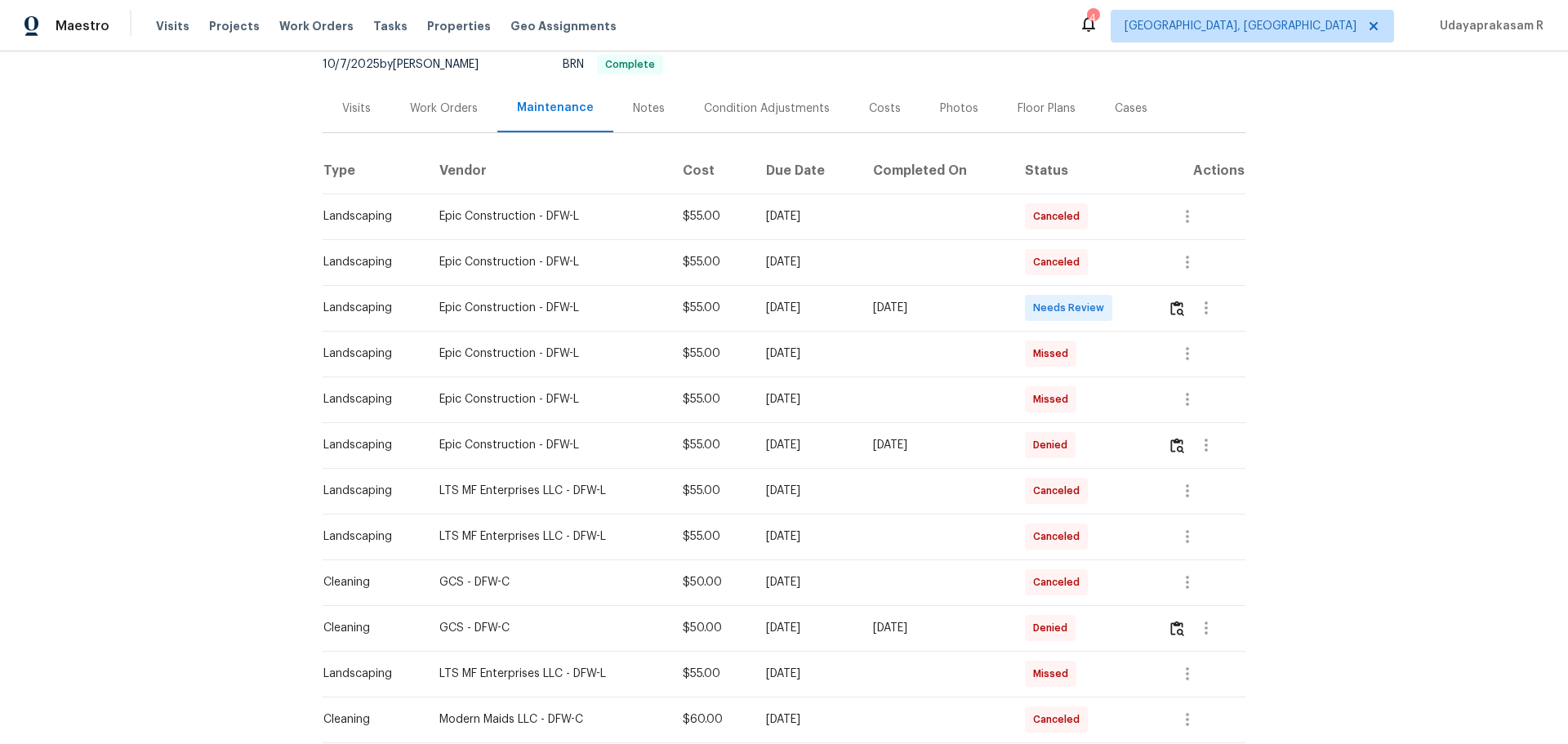
scroll to position [0, 0]
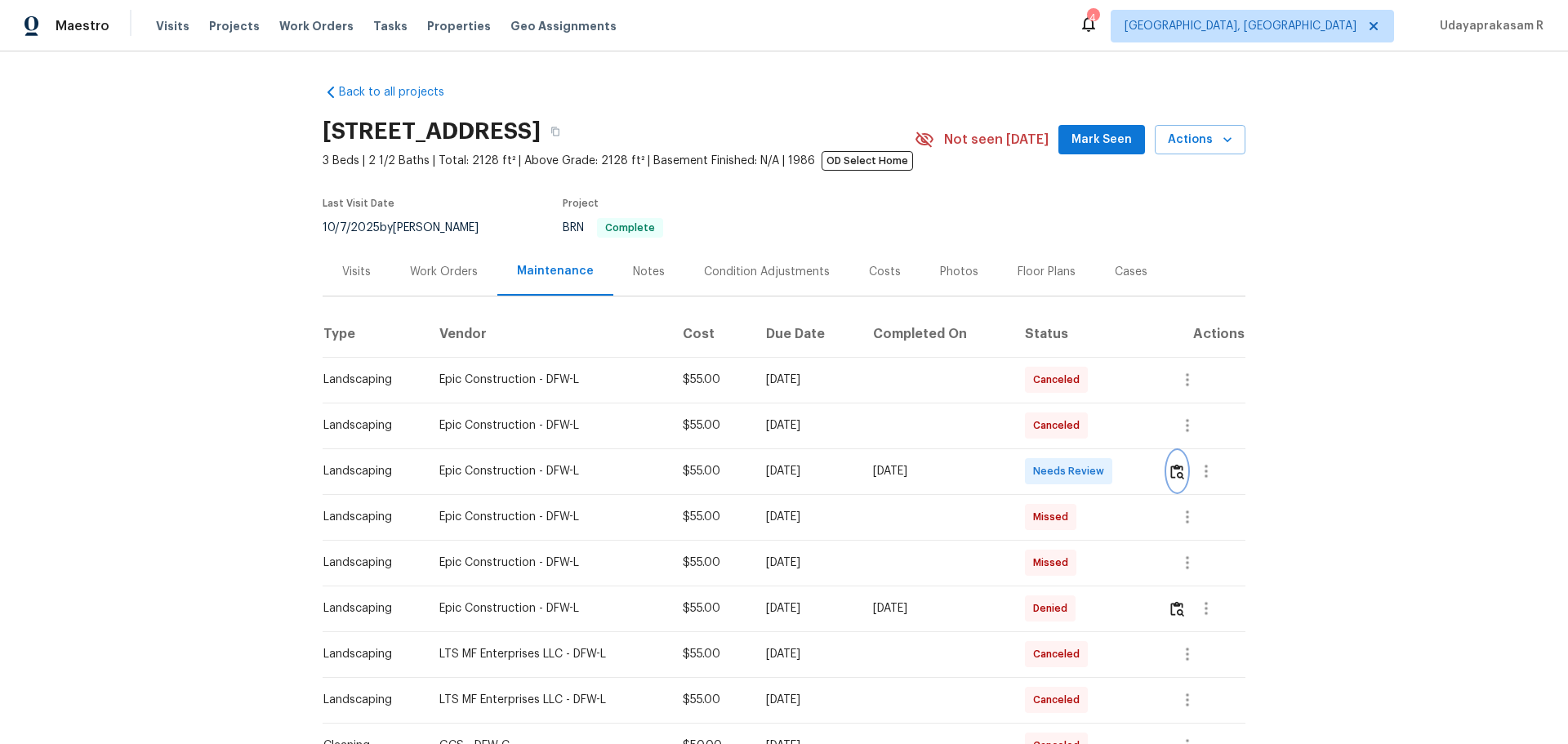
click at [1115, 469] on img "button" at bounding box center [1177, 471] width 14 height 15
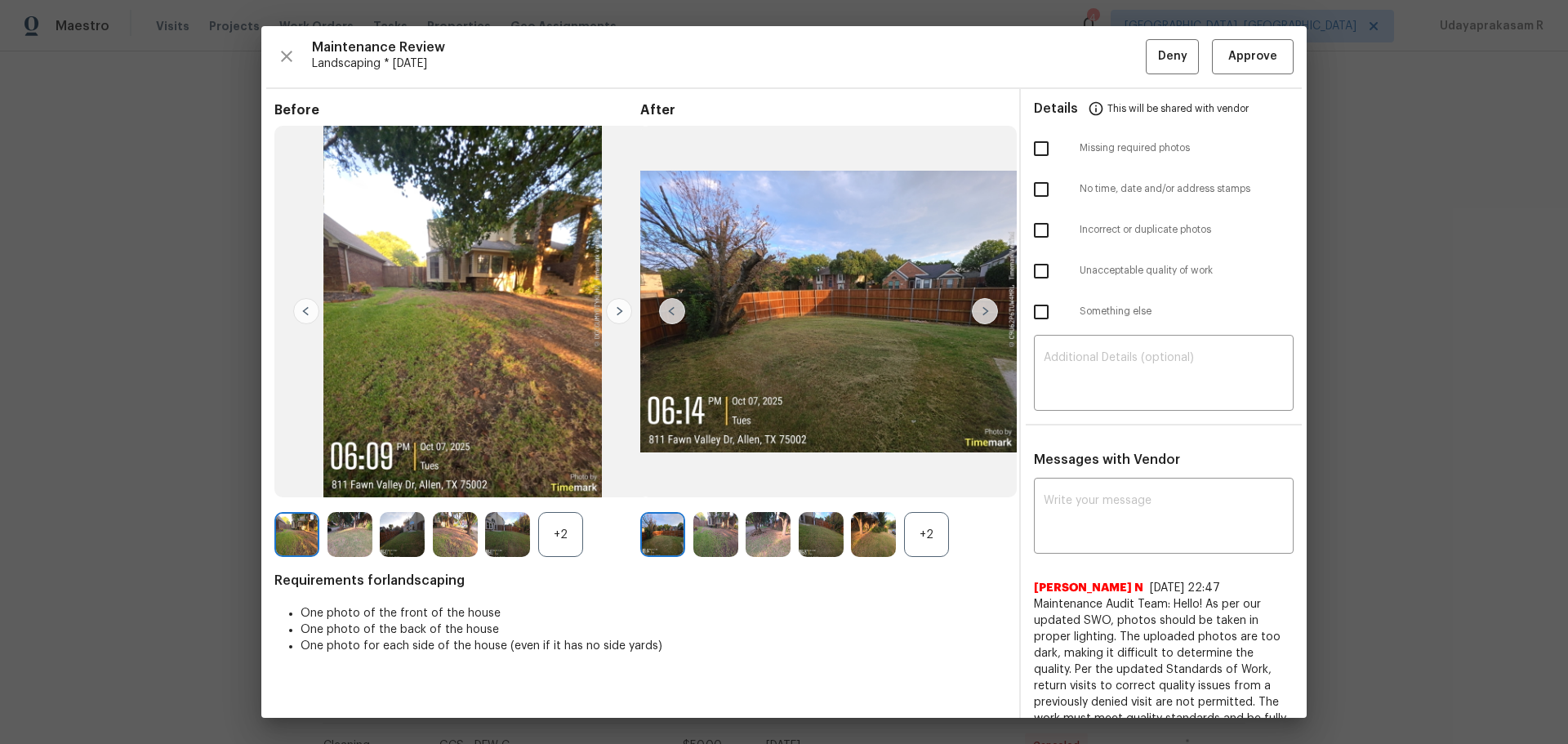
click at [981, 311] on img at bounding box center [984, 311] width 26 height 26
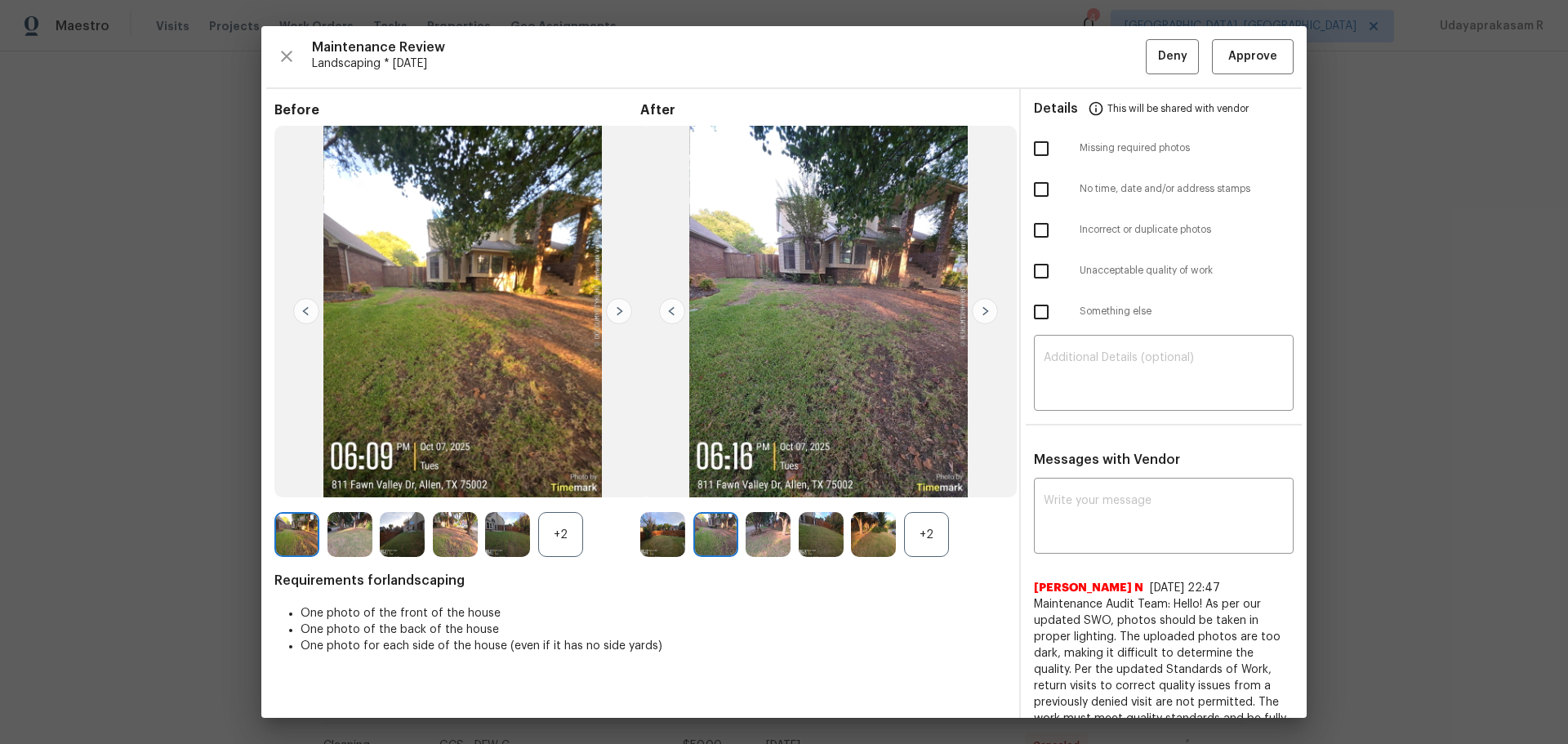
click at [981, 311] on img at bounding box center [984, 311] width 26 height 26
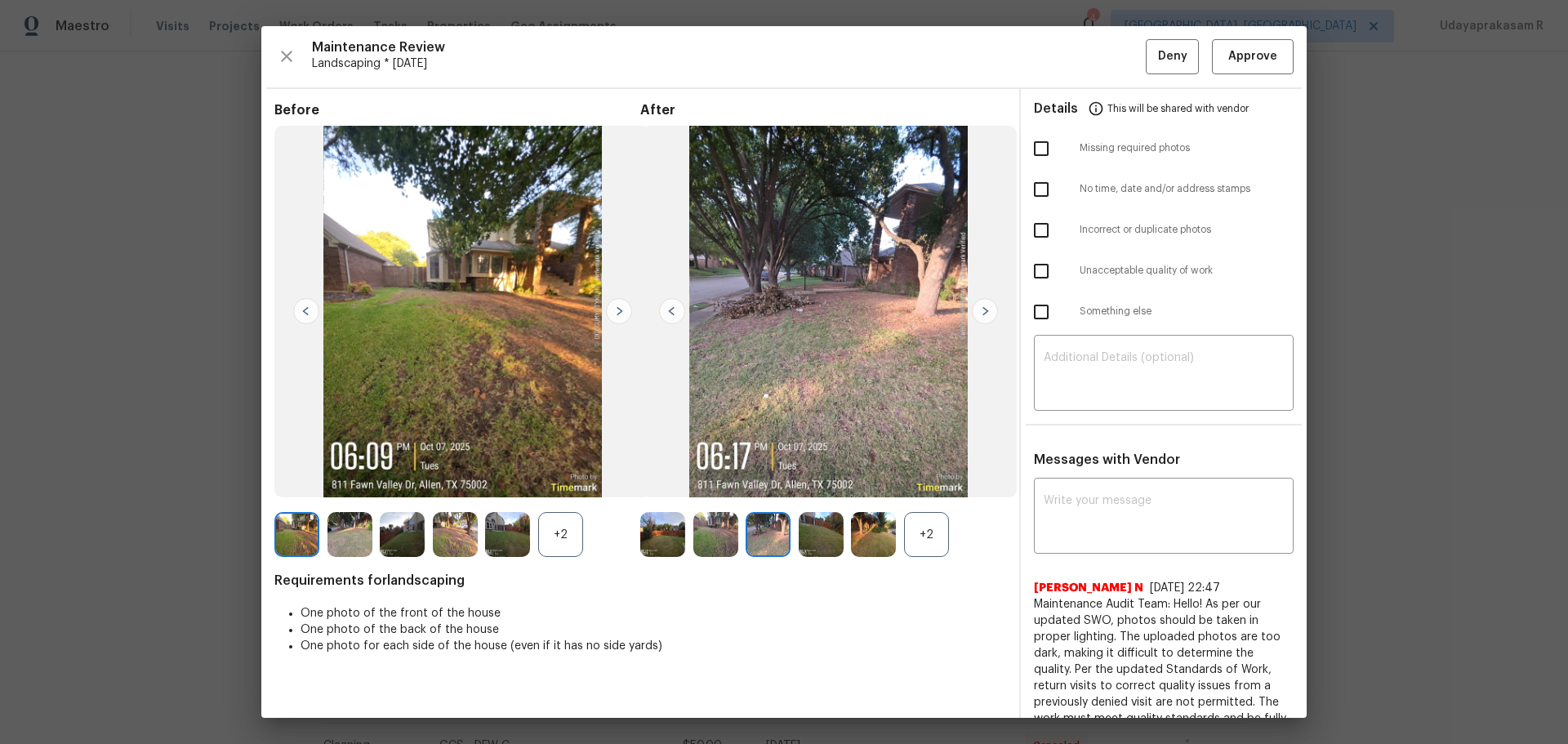
click at [981, 311] on img at bounding box center [984, 311] width 26 height 26
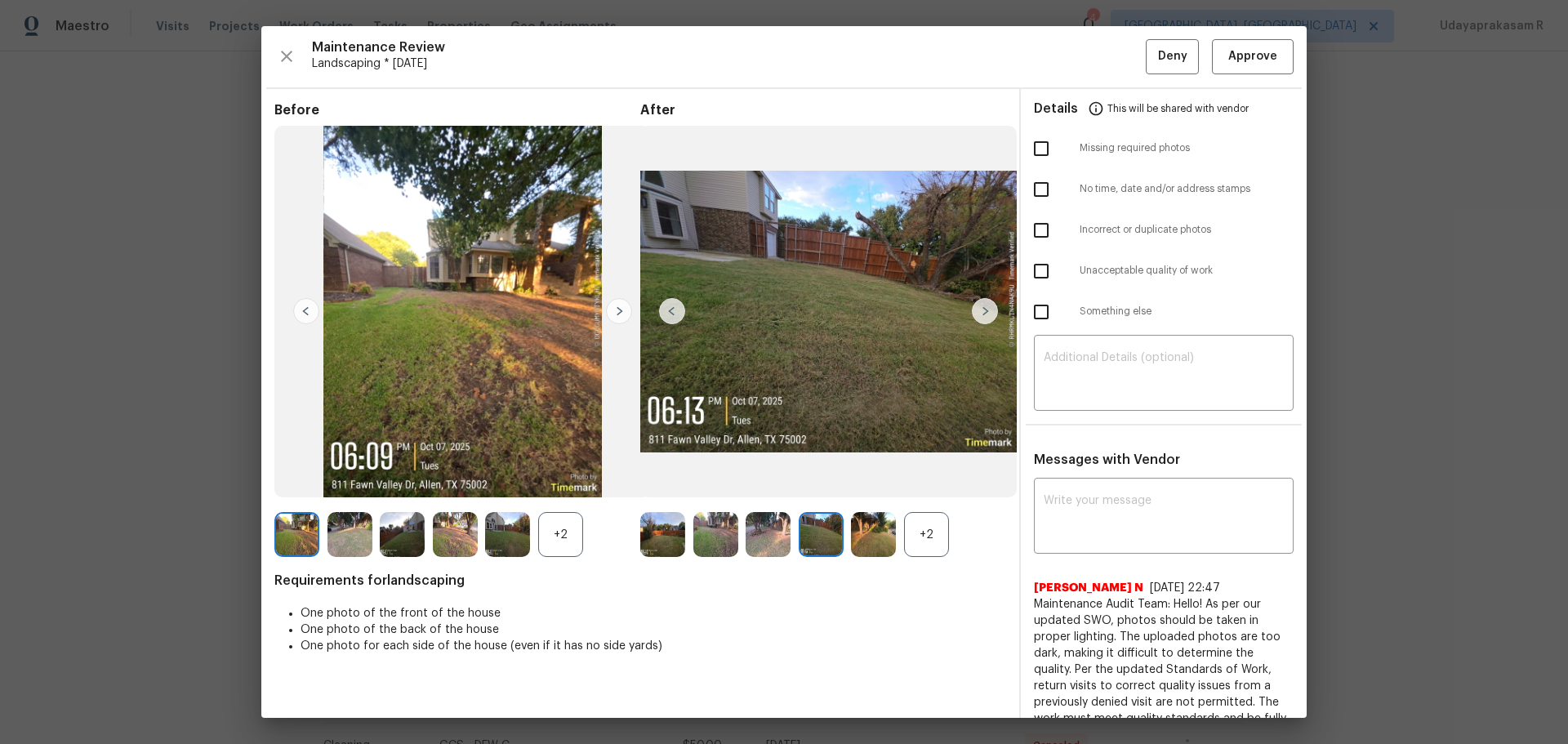
click at [981, 311] on img at bounding box center [984, 311] width 26 height 26
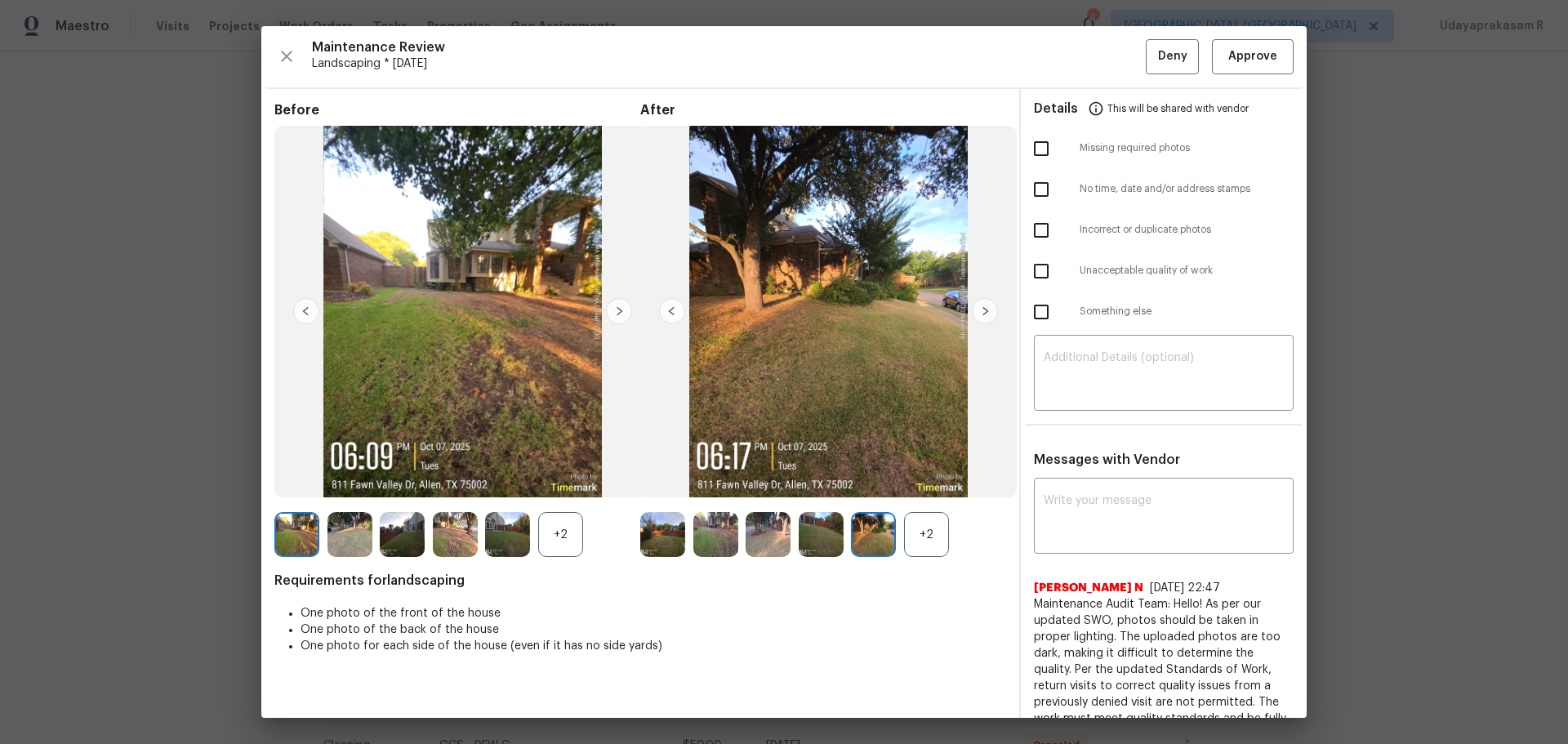
click at [981, 311] on img at bounding box center [984, 311] width 26 height 26
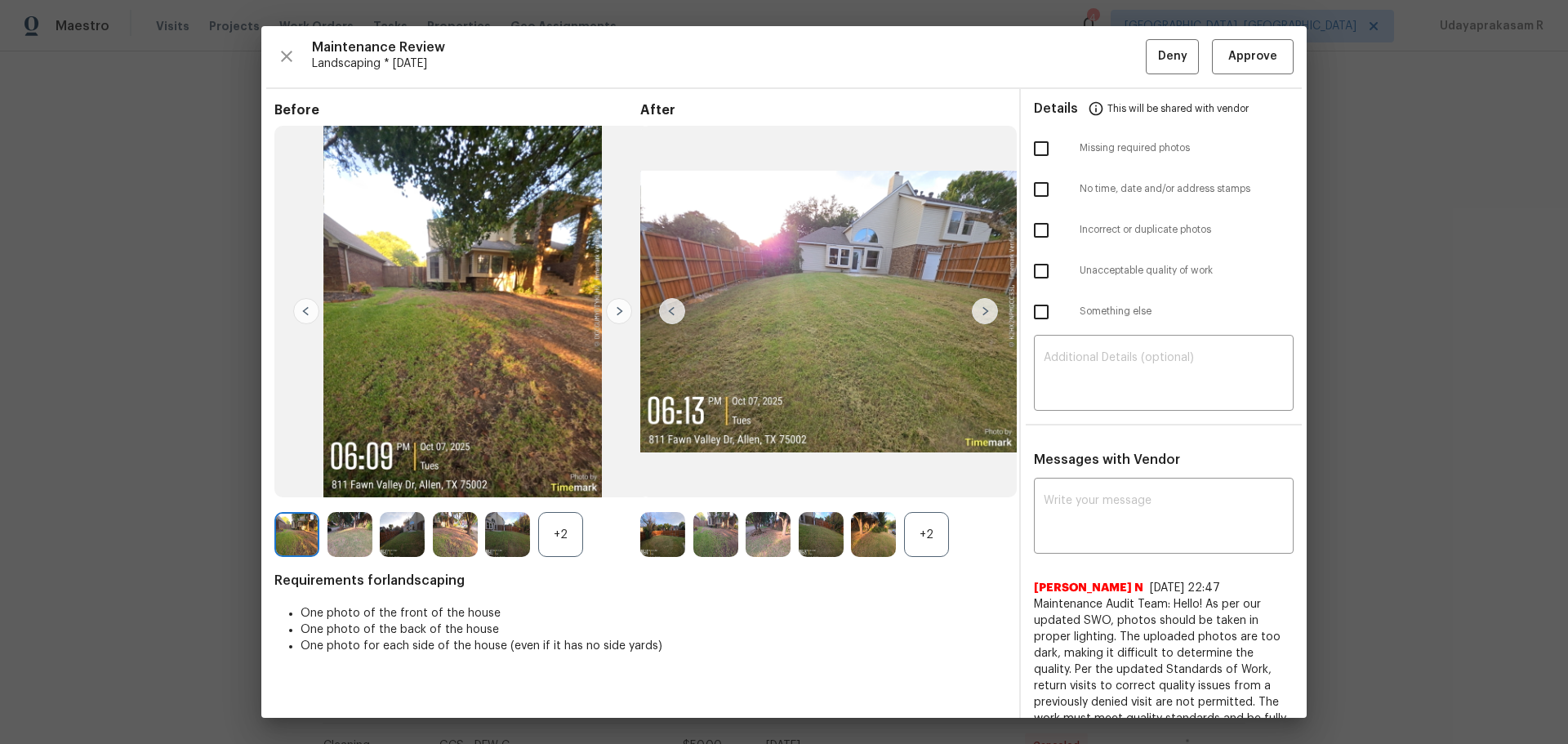
click at [981, 311] on img at bounding box center [984, 311] width 26 height 26
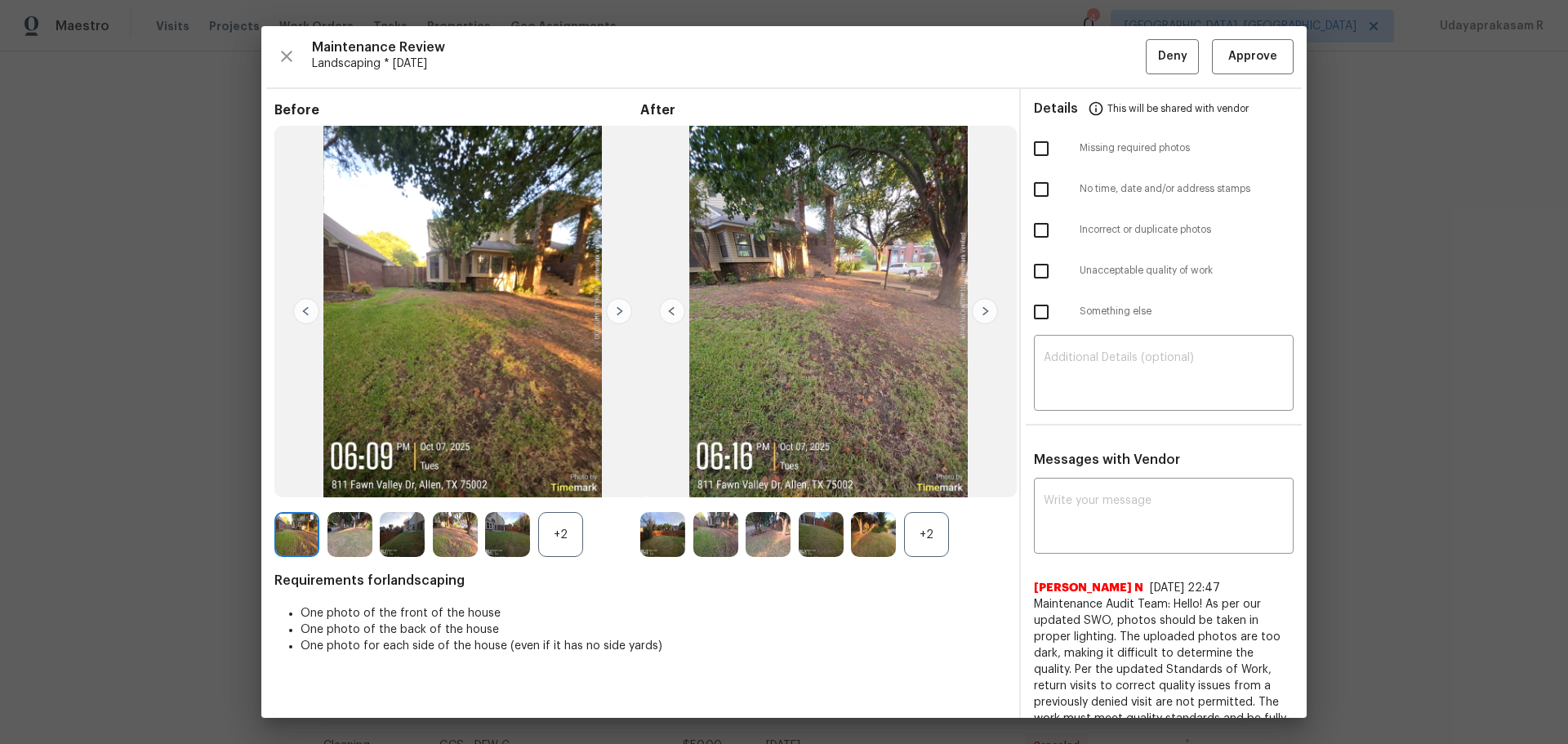
click at [981, 311] on img at bounding box center [984, 311] width 26 height 26
click at [1115, 64] on span "Approve" at bounding box center [1252, 56] width 49 height 20
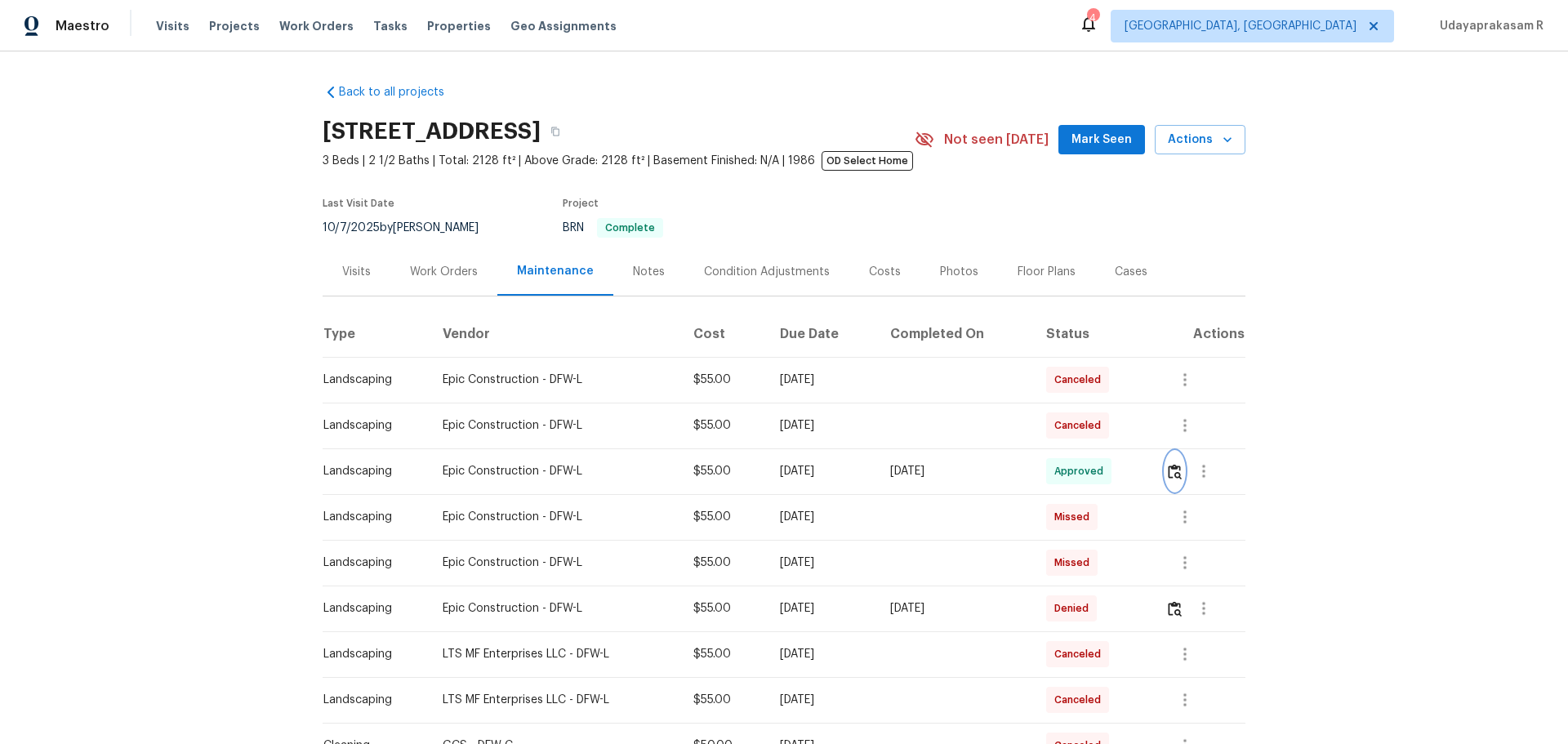
scroll to position [245, 0]
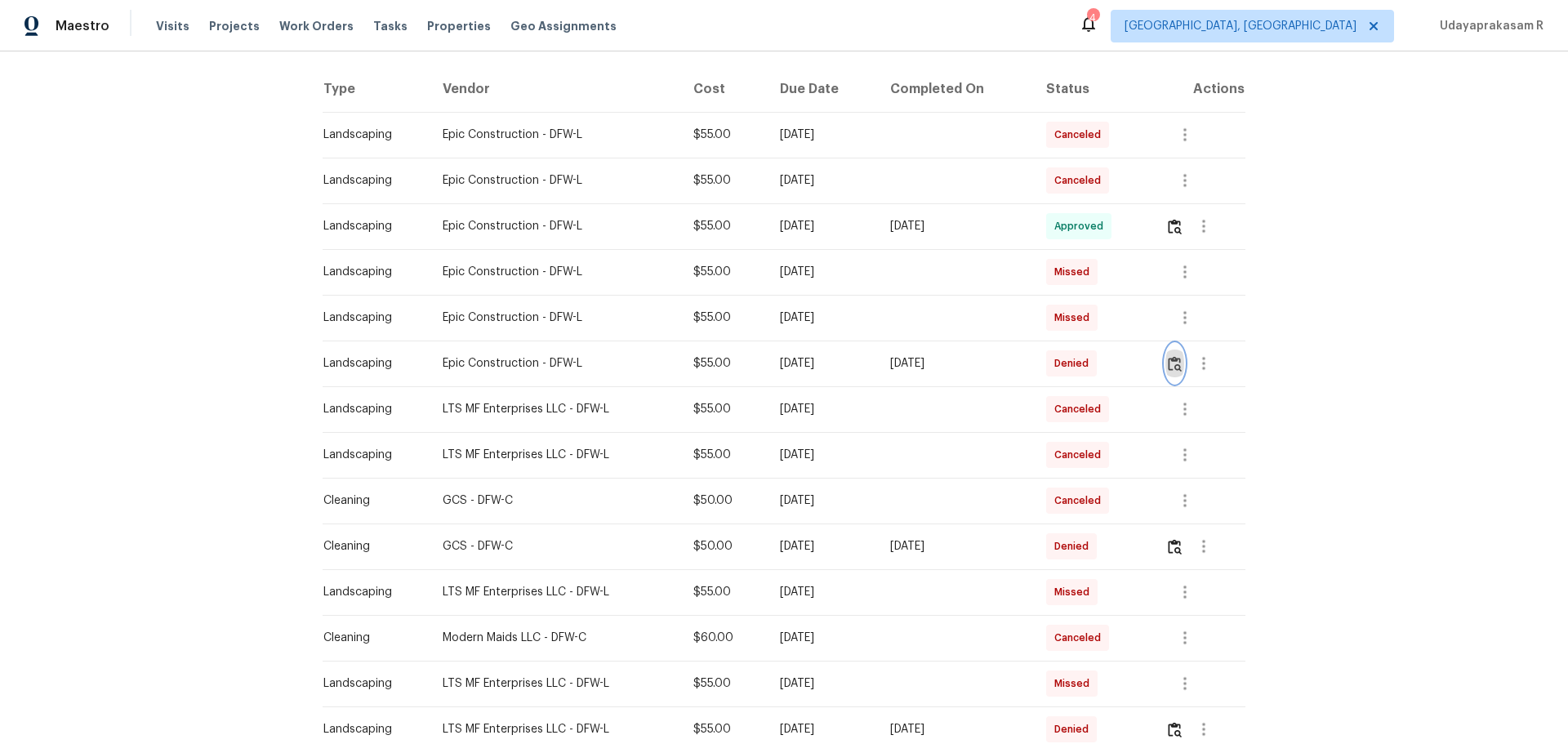
click at [1115, 363] on img "button" at bounding box center [1175, 364] width 14 height 15
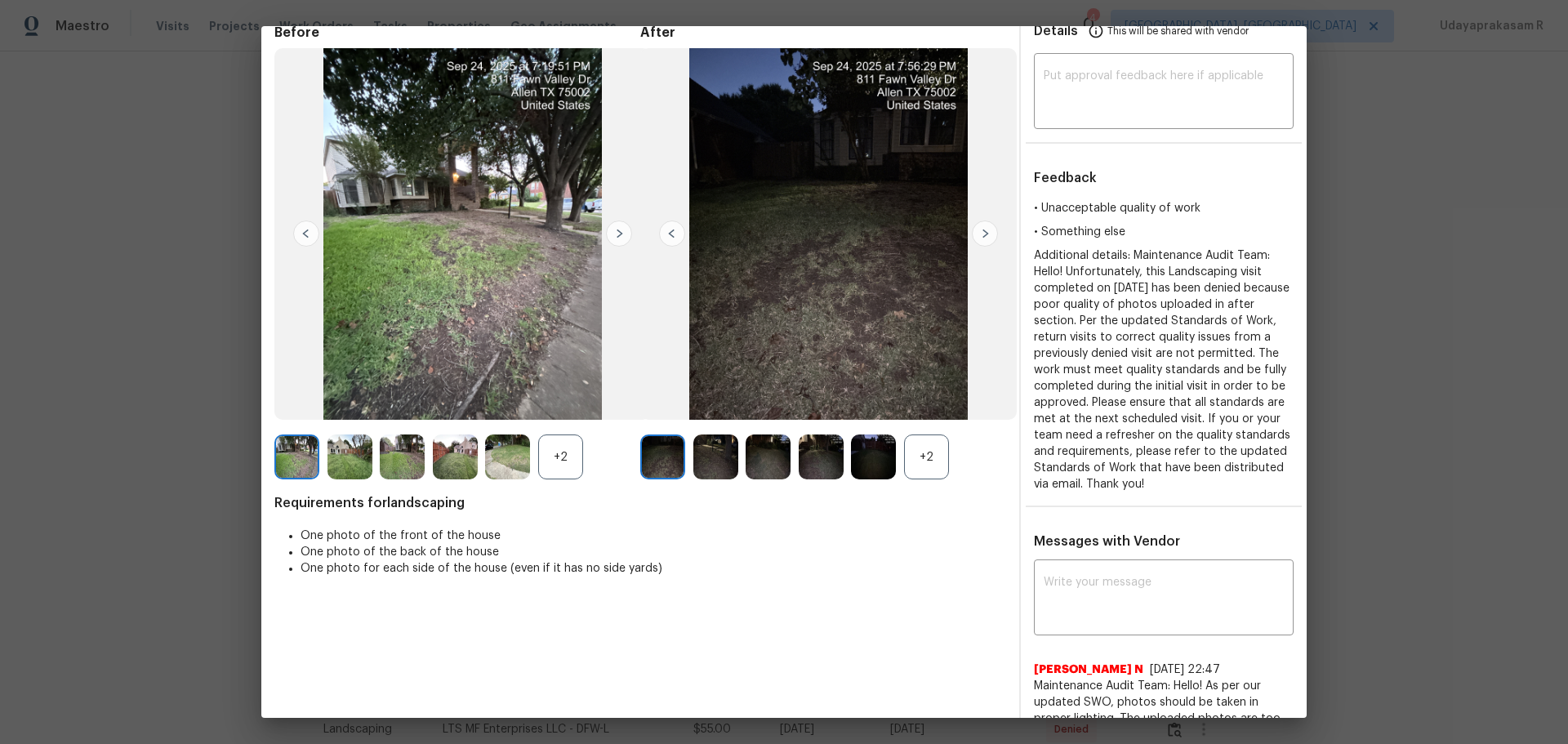
scroll to position [0, 0]
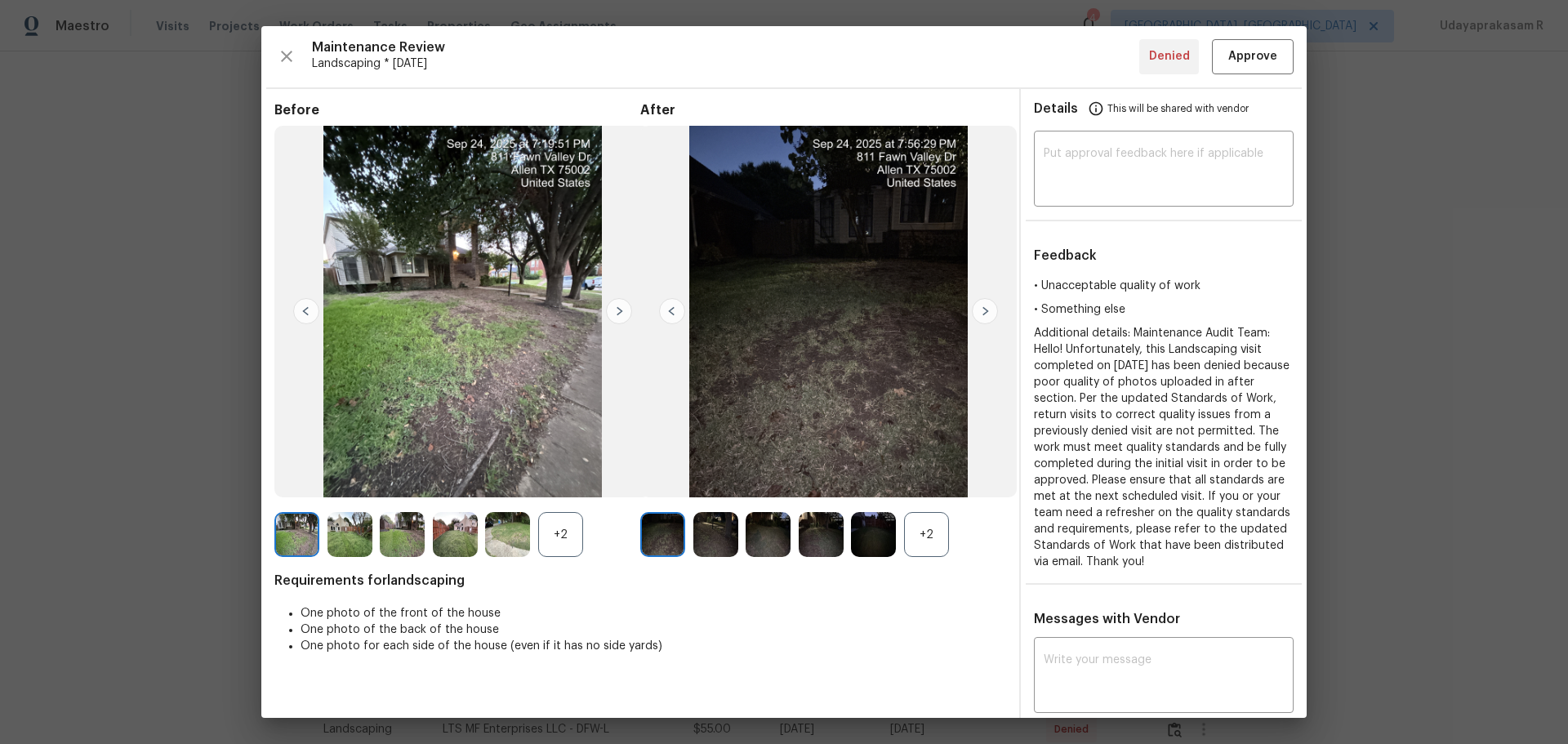
click at [983, 311] on img at bounding box center [984, 311] width 26 height 26
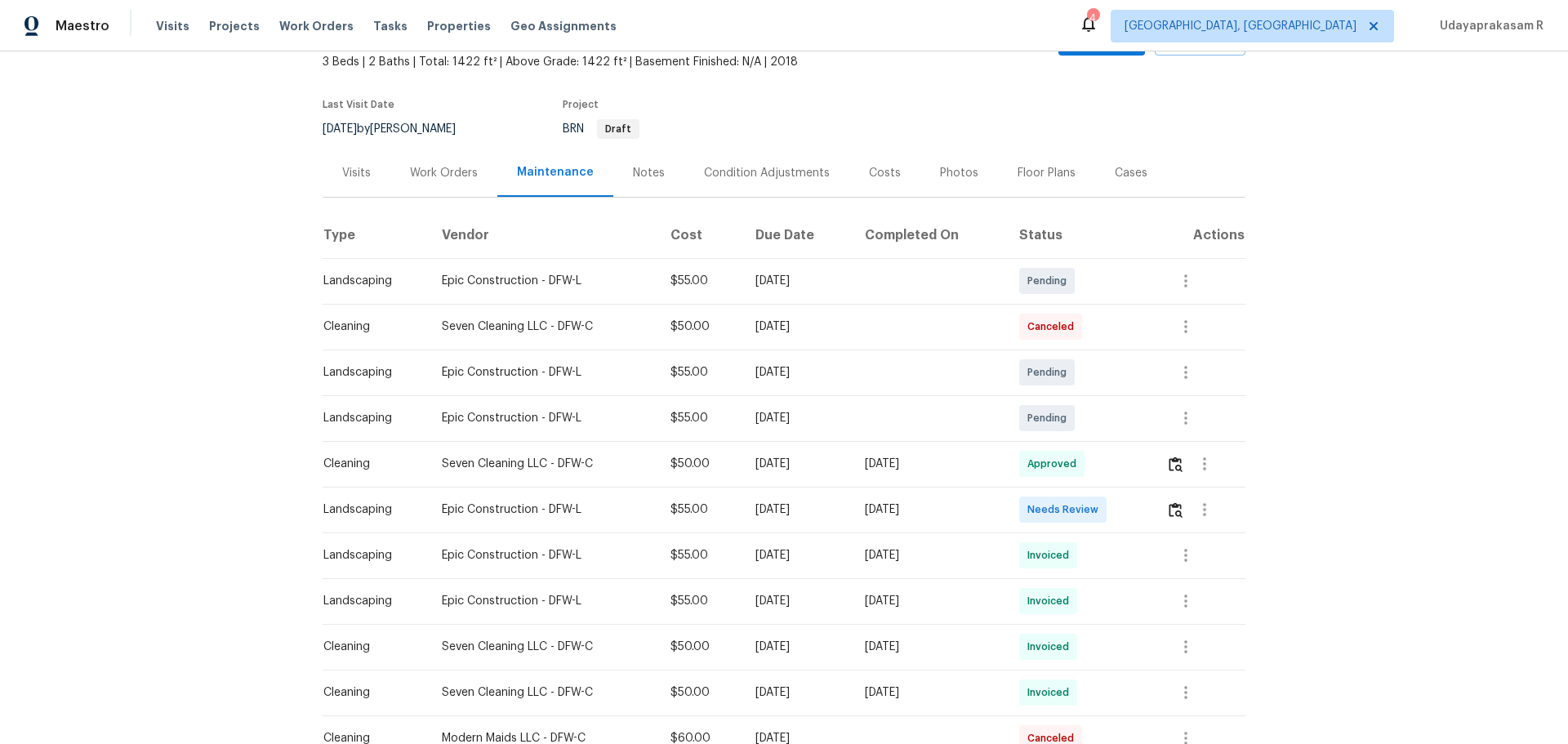
scroll to position [245, 0]
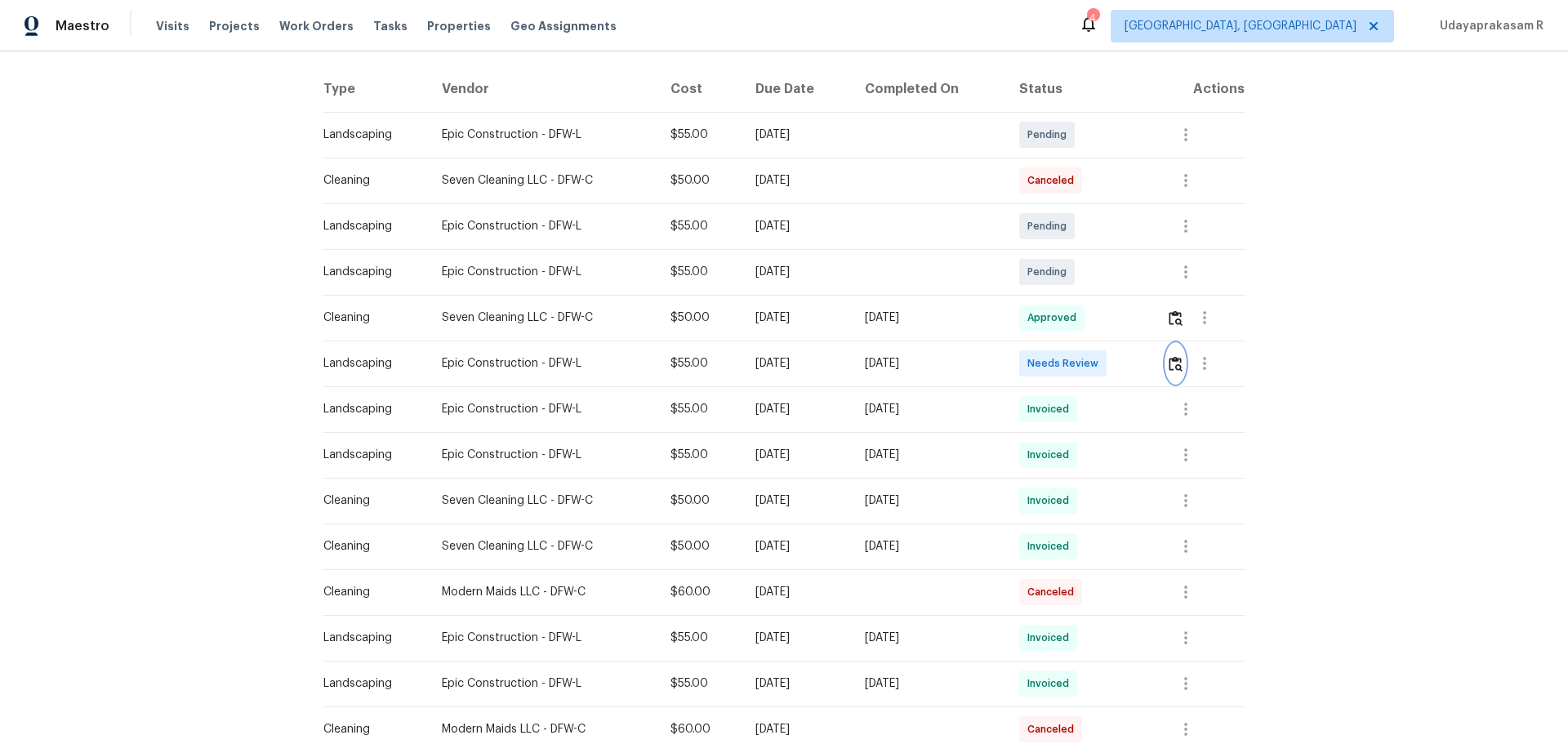
click at [1115, 367] on img "button" at bounding box center [1175, 364] width 14 height 15
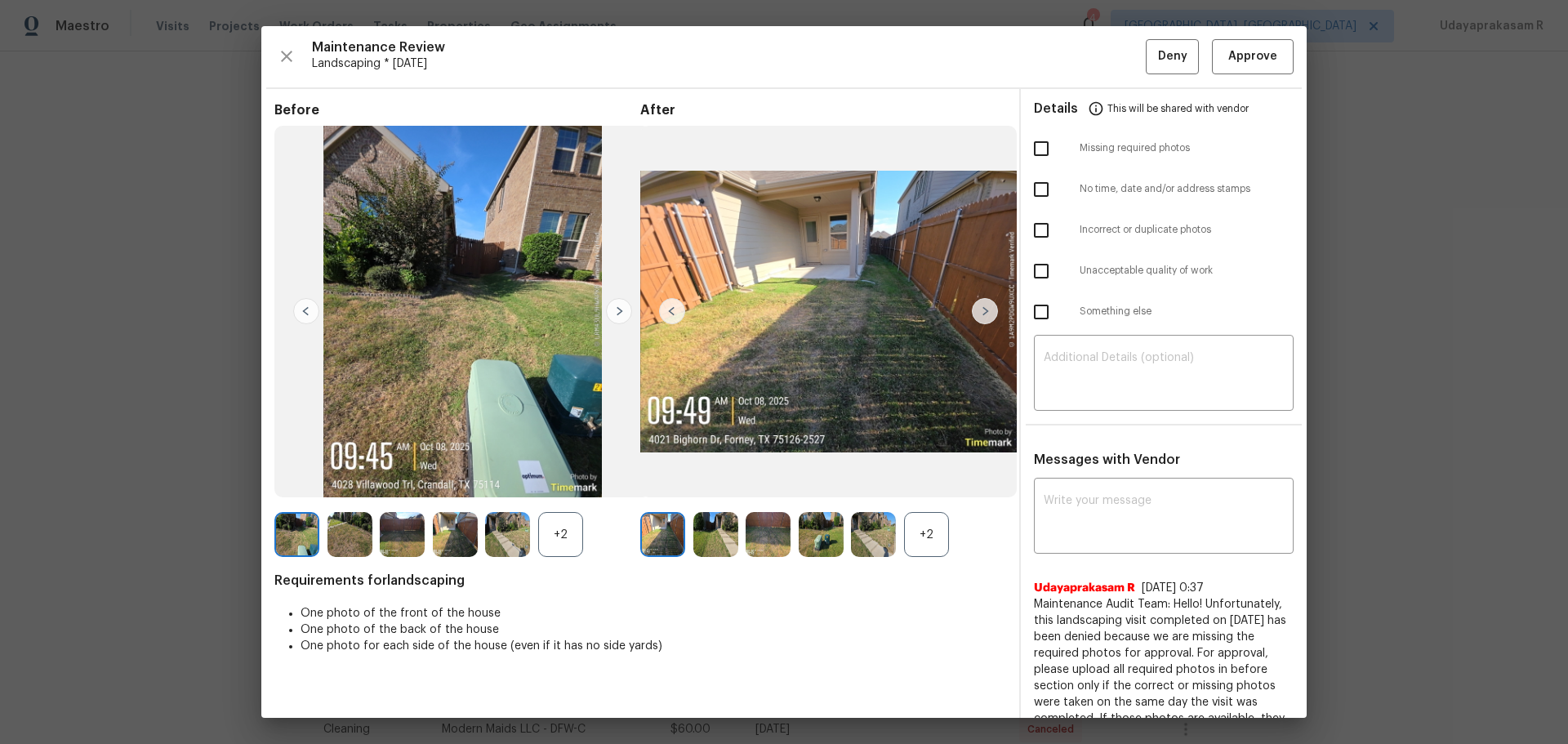
click at [971, 327] on img at bounding box center [828, 312] width 377 height 372
click at [975, 315] on img at bounding box center [984, 311] width 26 height 26
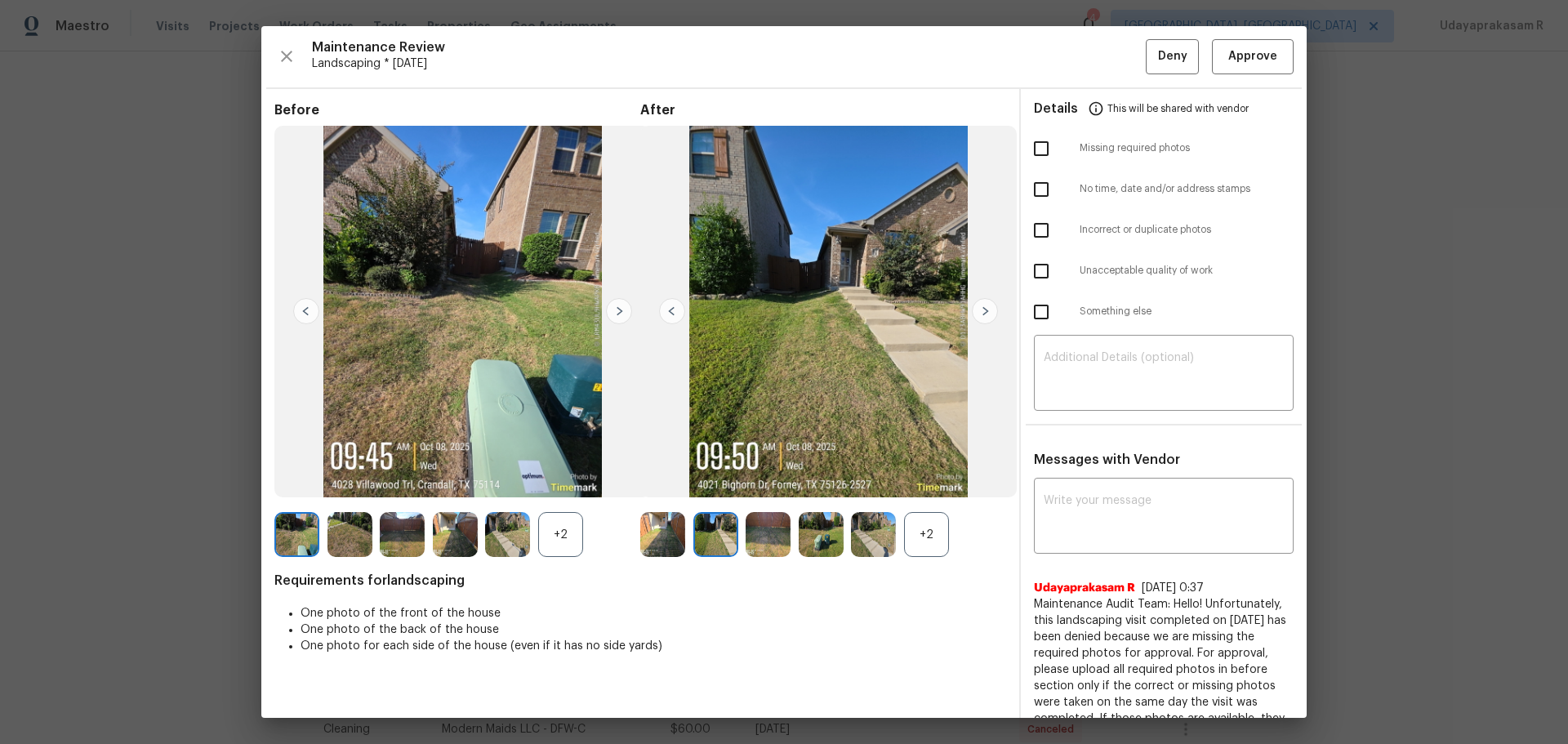
click at [975, 315] on img at bounding box center [984, 311] width 26 height 26
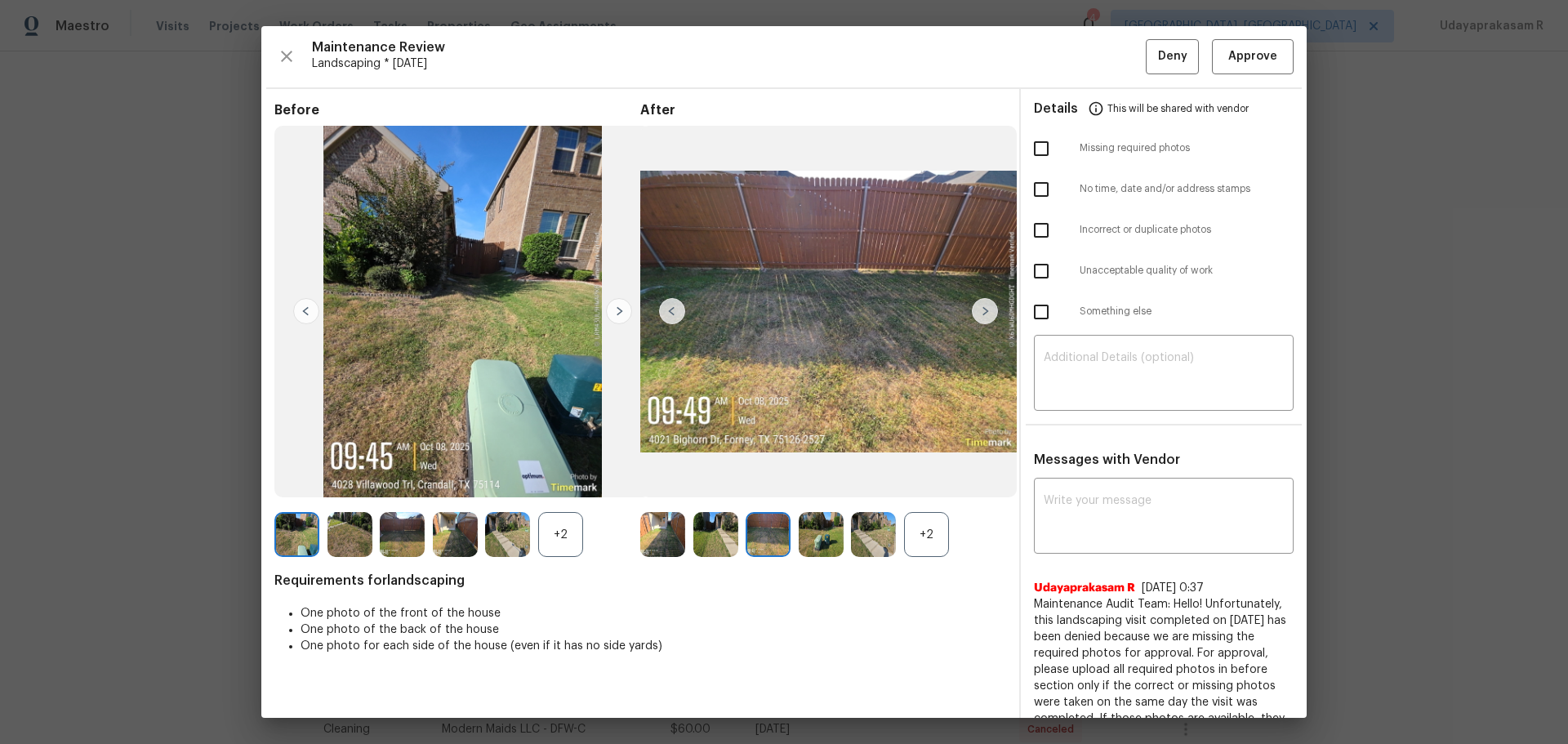
click at [975, 315] on img at bounding box center [984, 311] width 26 height 26
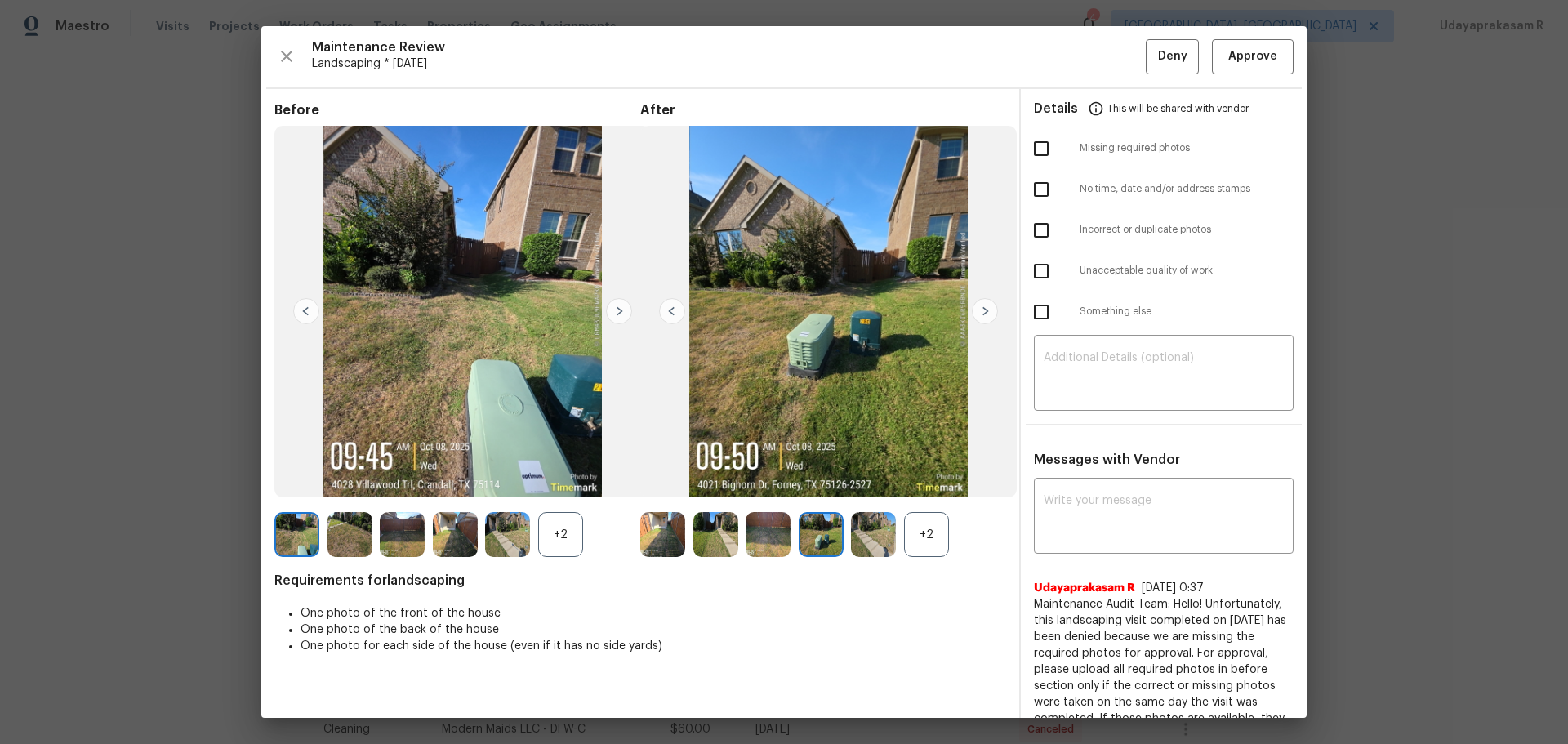
click at [975, 315] on img at bounding box center [984, 311] width 26 height 26
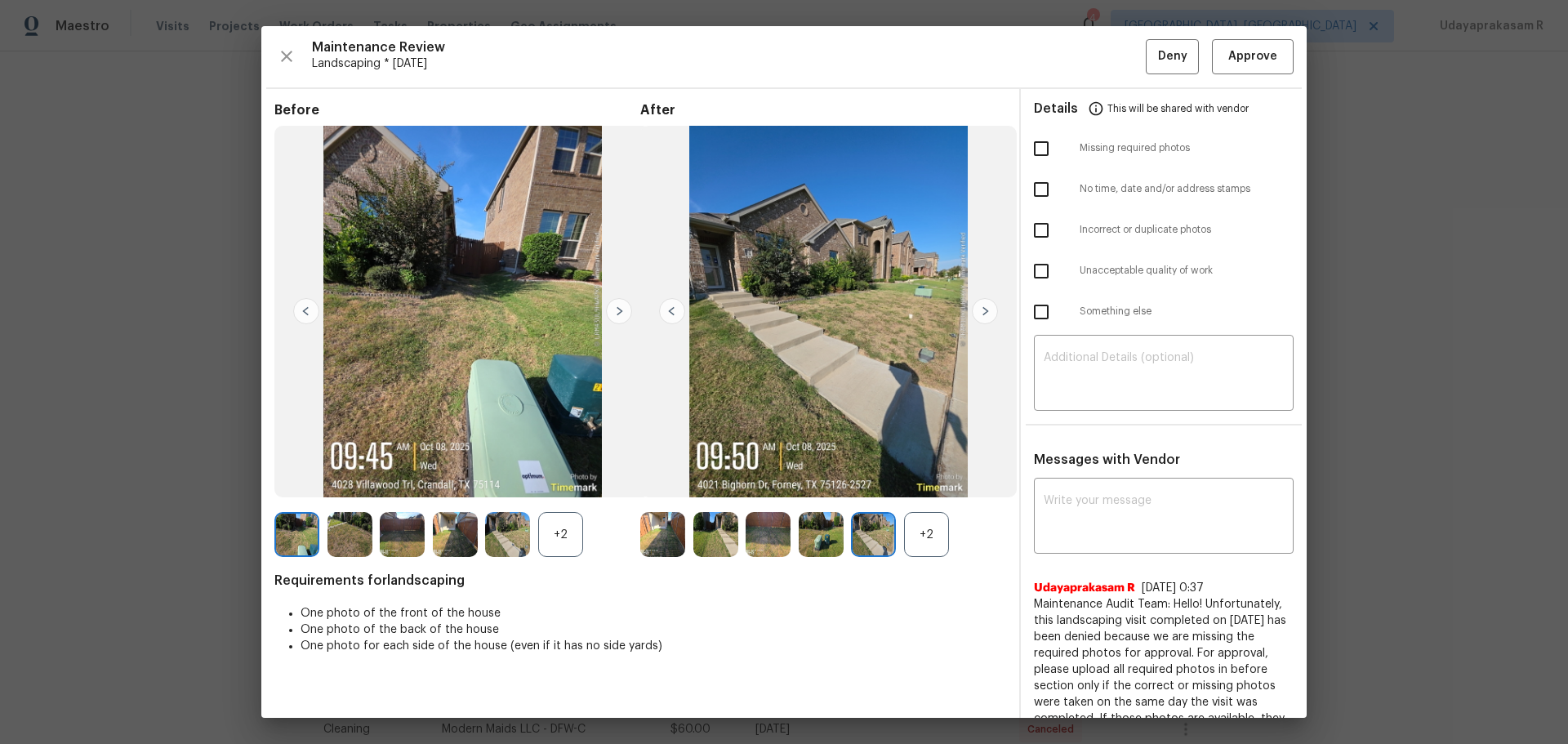
click at [975, 315] on img at bounding box center [984, 311] width 26 height 26
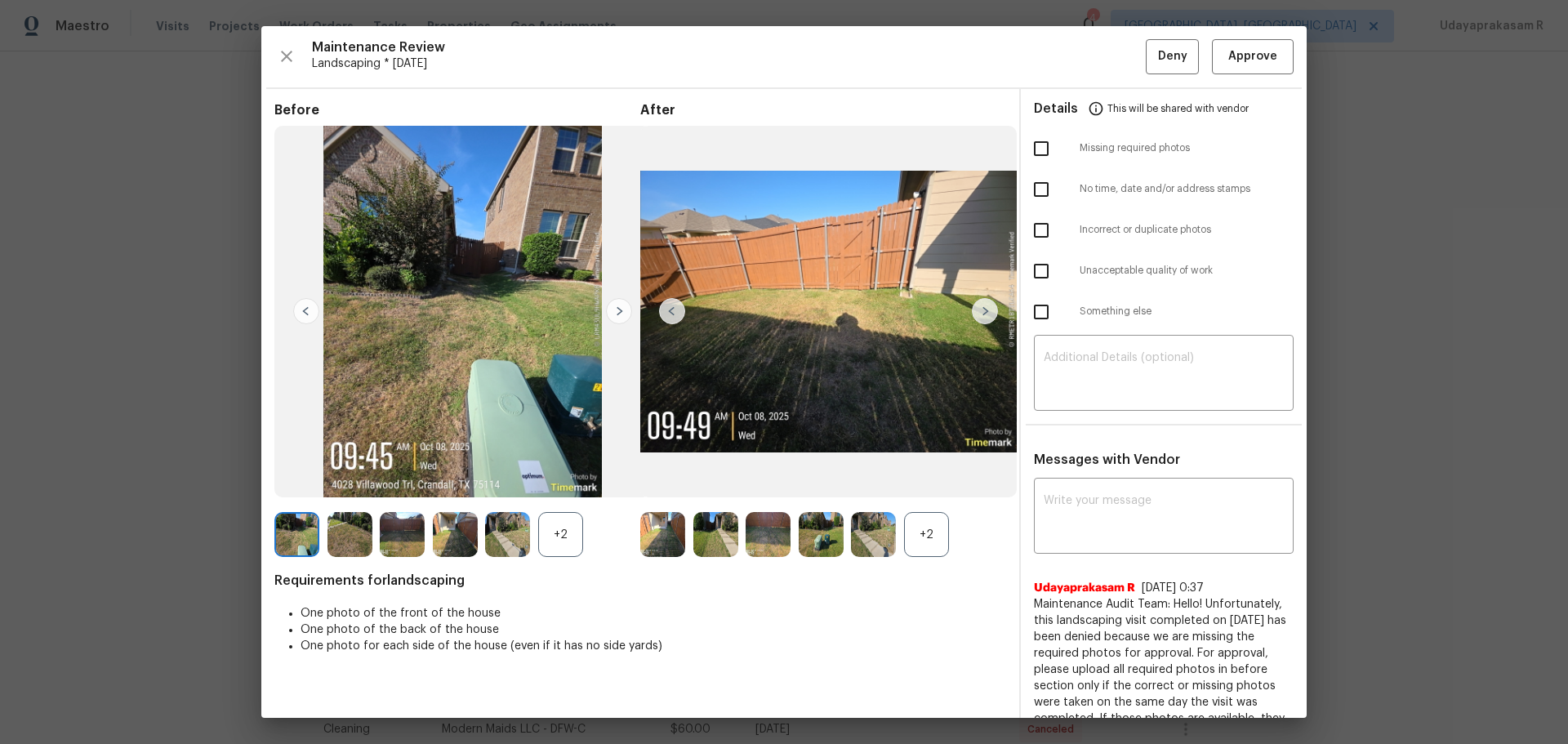
click at [975, 315] on img at bounding box center [984, 311] width 26 height 26
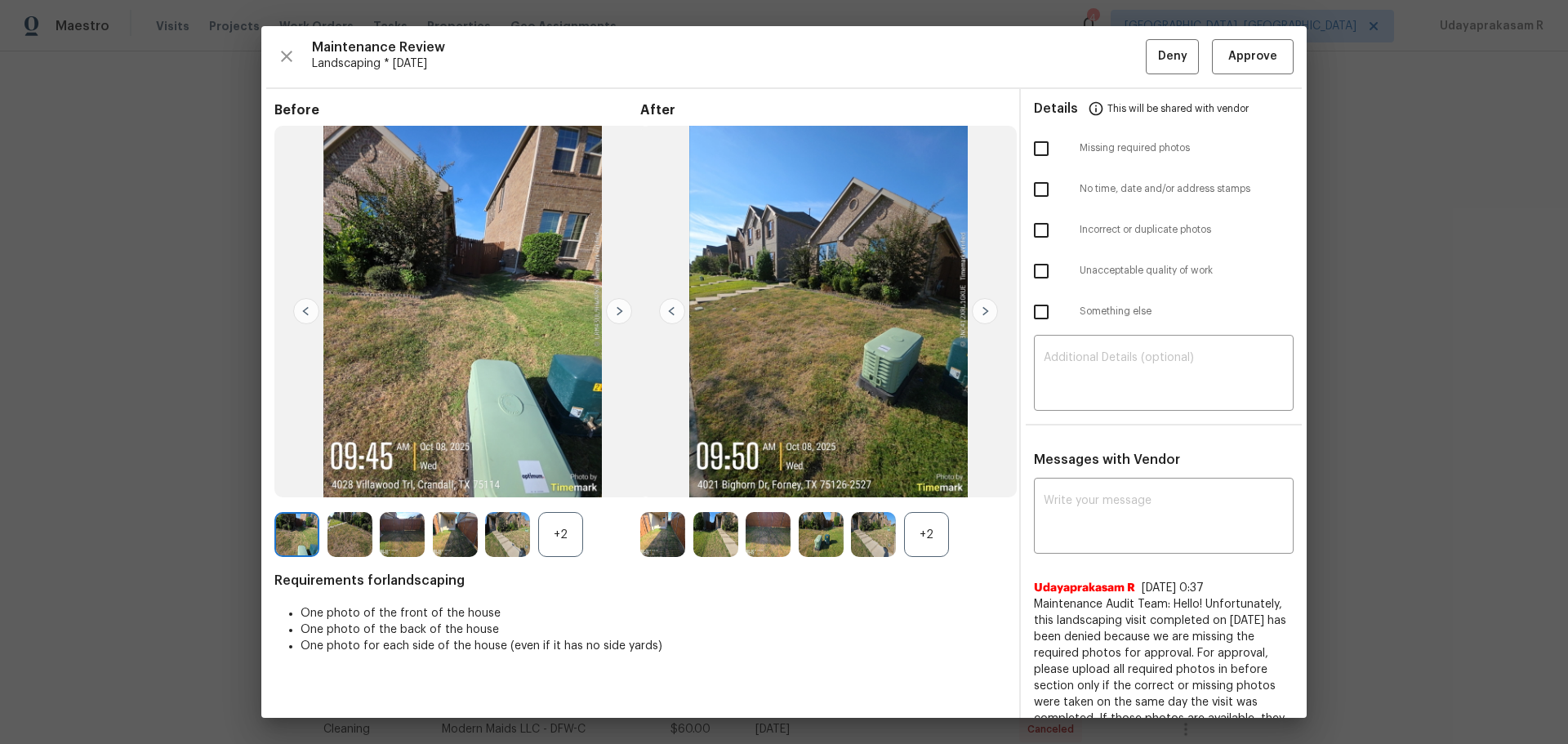
click at [613, 311] on img at bounding box center [618, 311] width 26 height 26
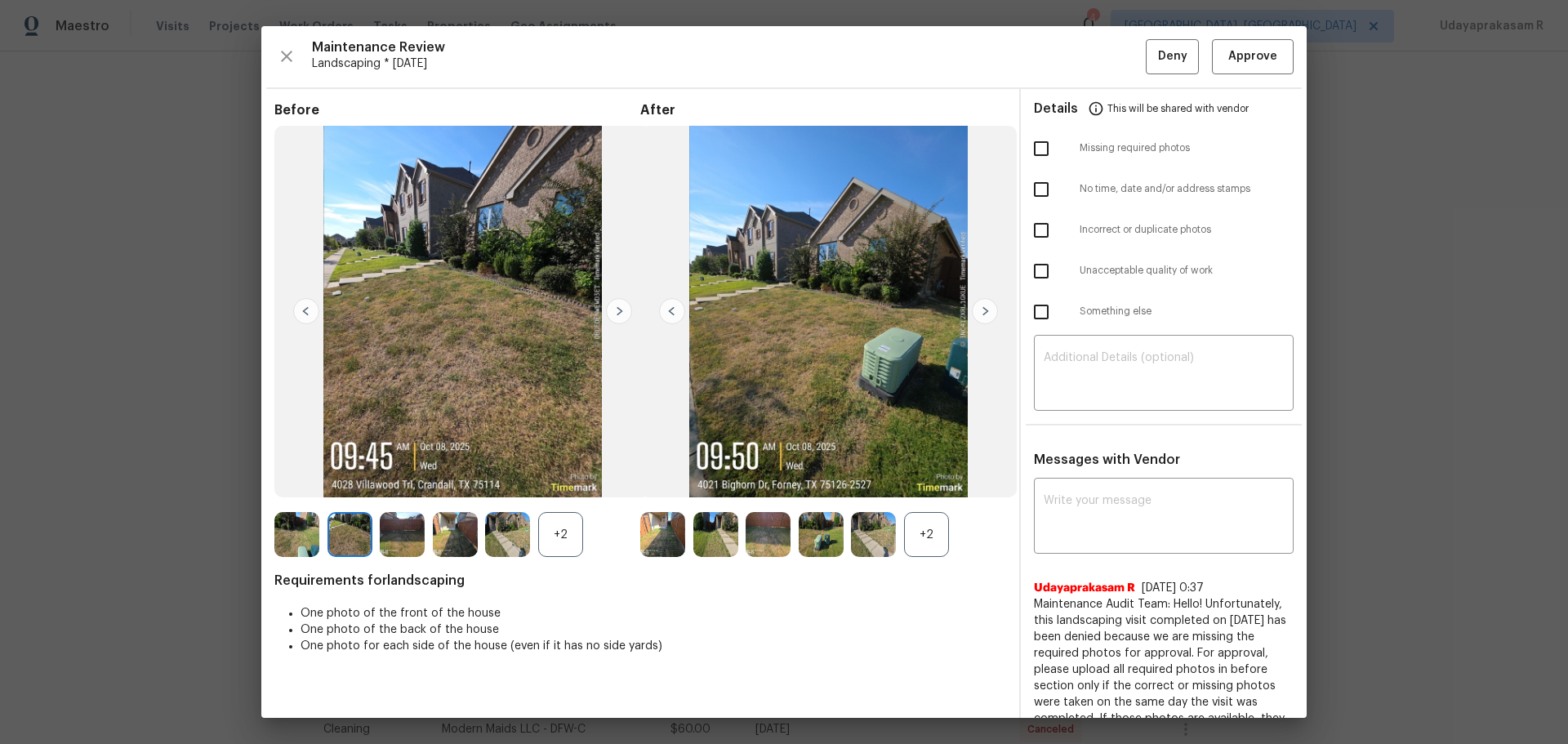
click at [613, 311] on img at bounding box center [618, 311] width 26 height 26
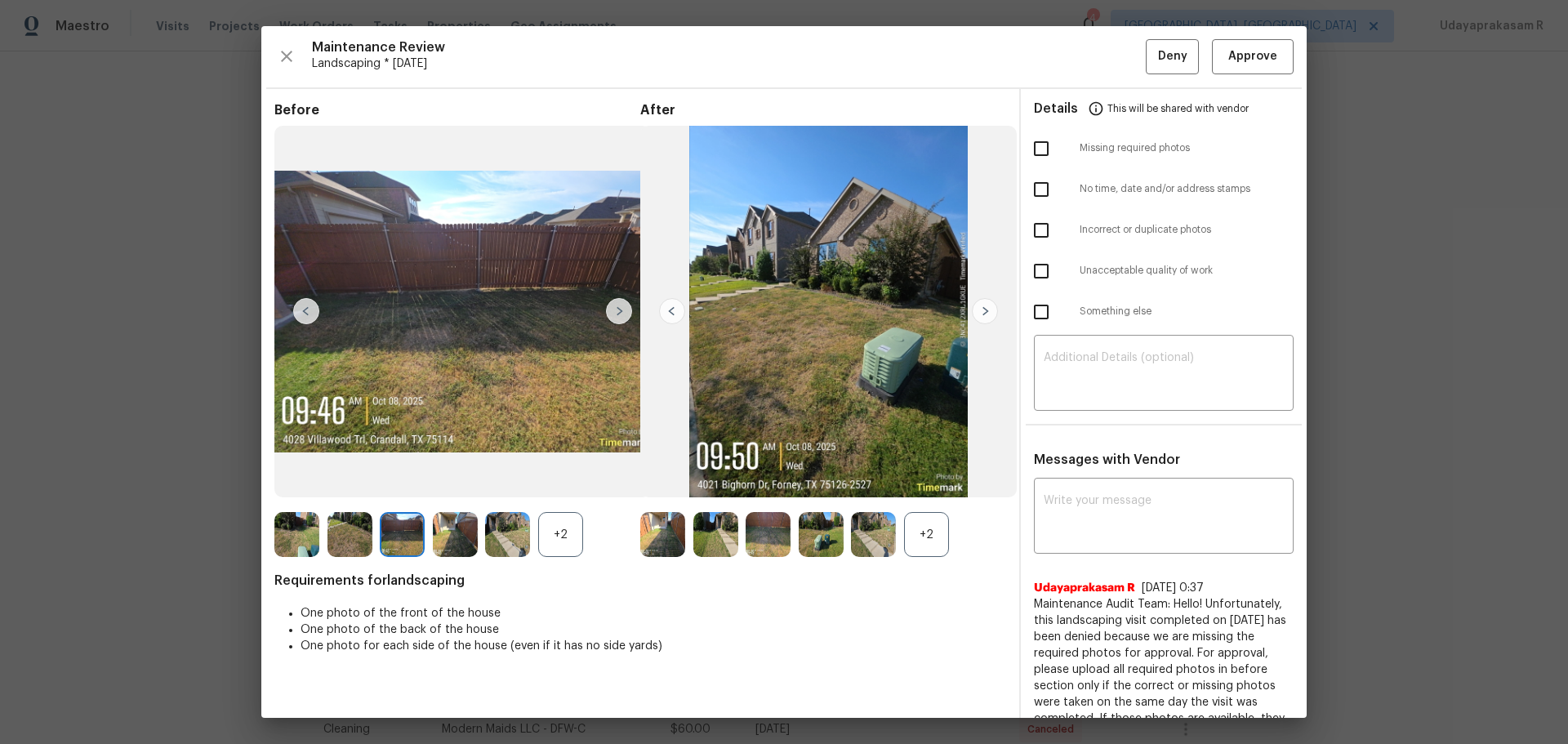
click at [613, 311] on img at bounding box center [618, 311] width 26 height 26
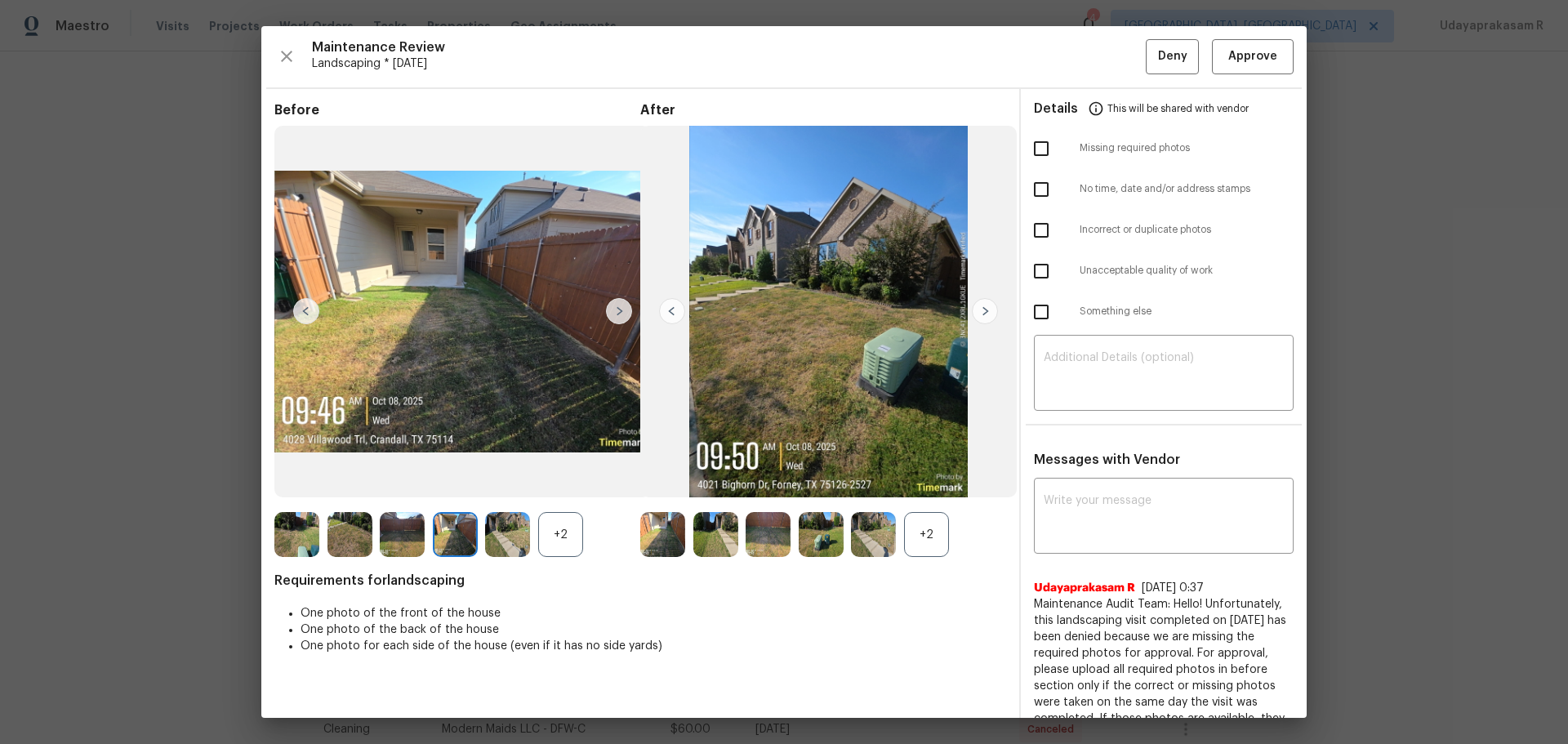
click at [613, 311] on img at bounding box center [618, 311] width 26 height 26
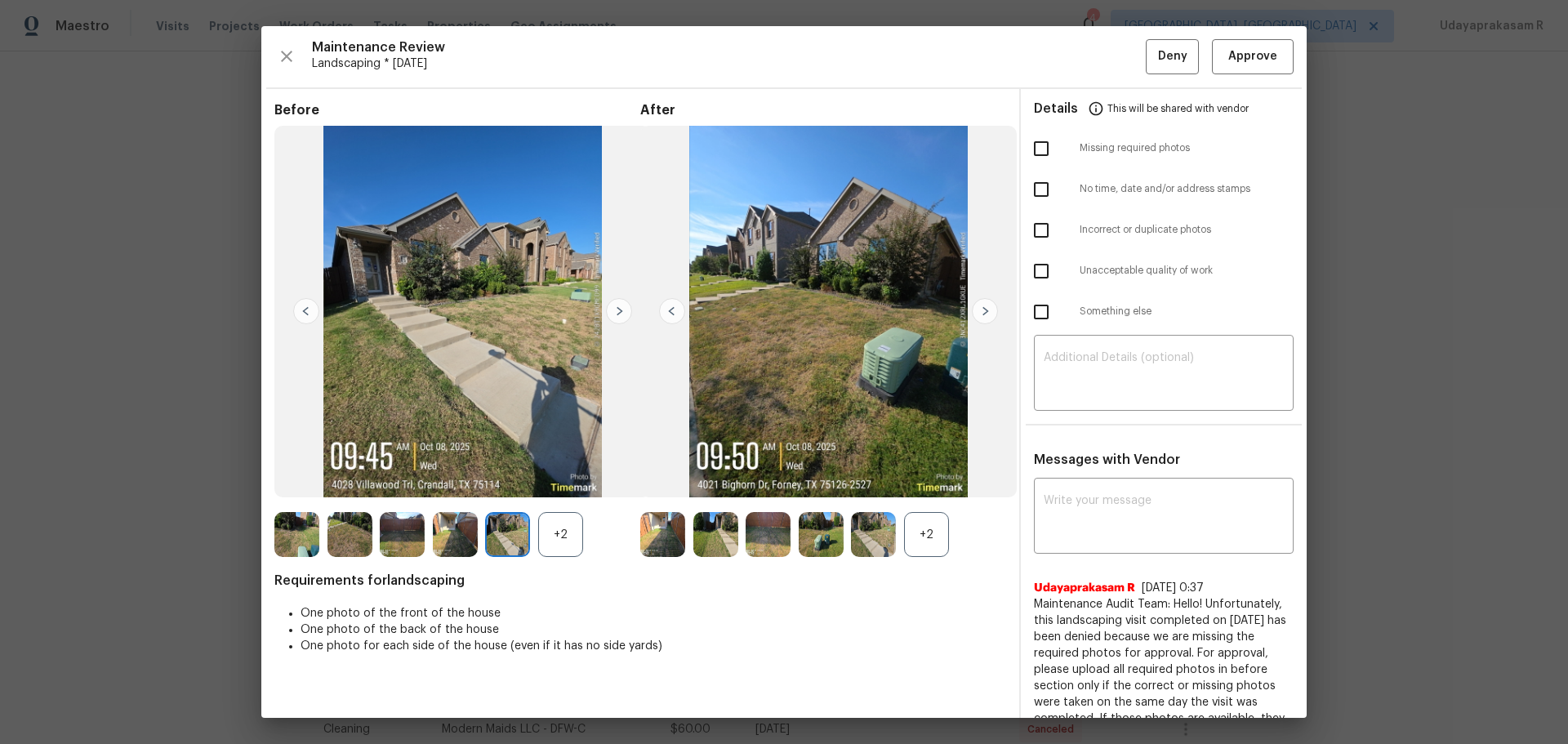
click at [613, 311] on img at bounding box center [618, 311] width 26 height 26
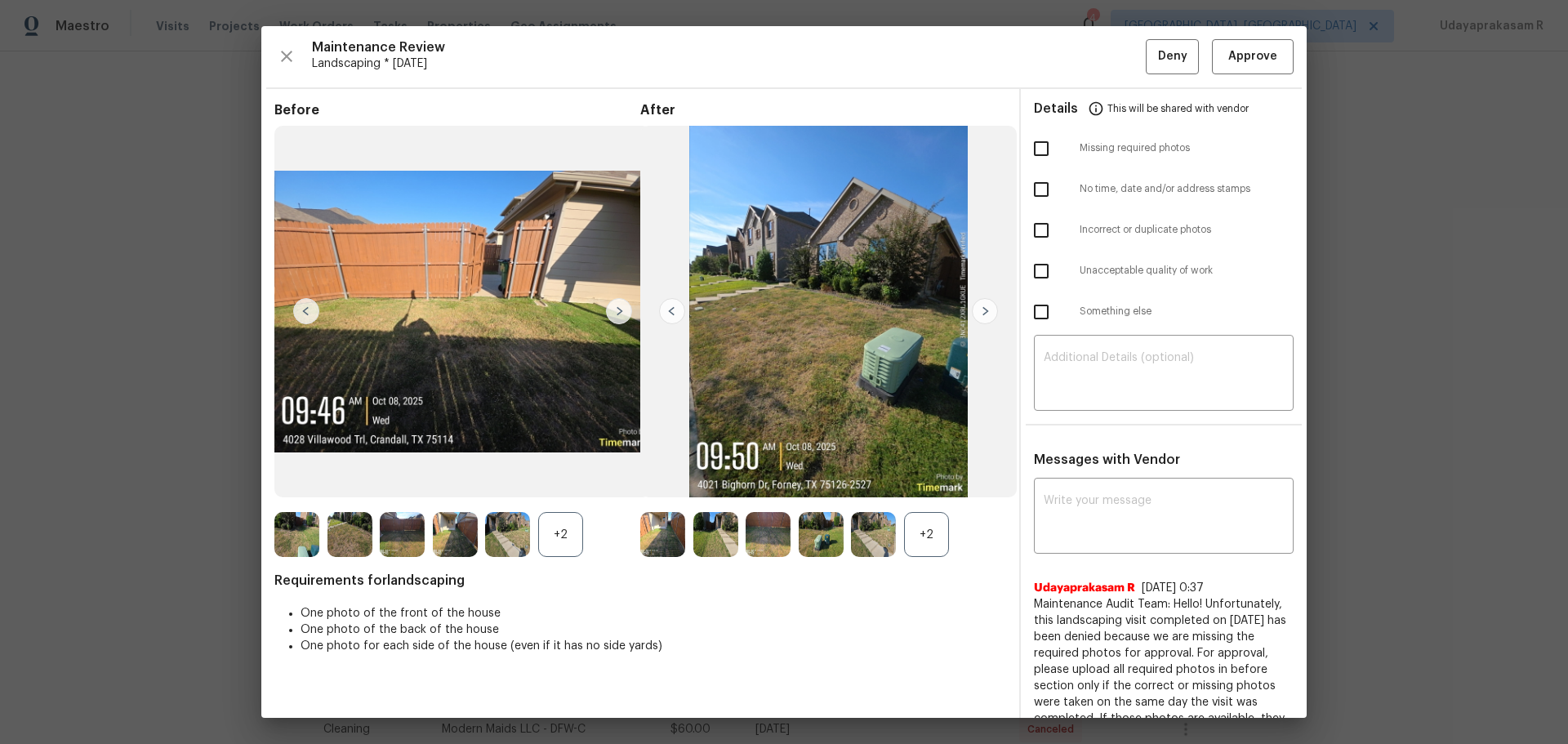
click at [613, 311] on img at bounding box center [618, 311] width 26 height 26
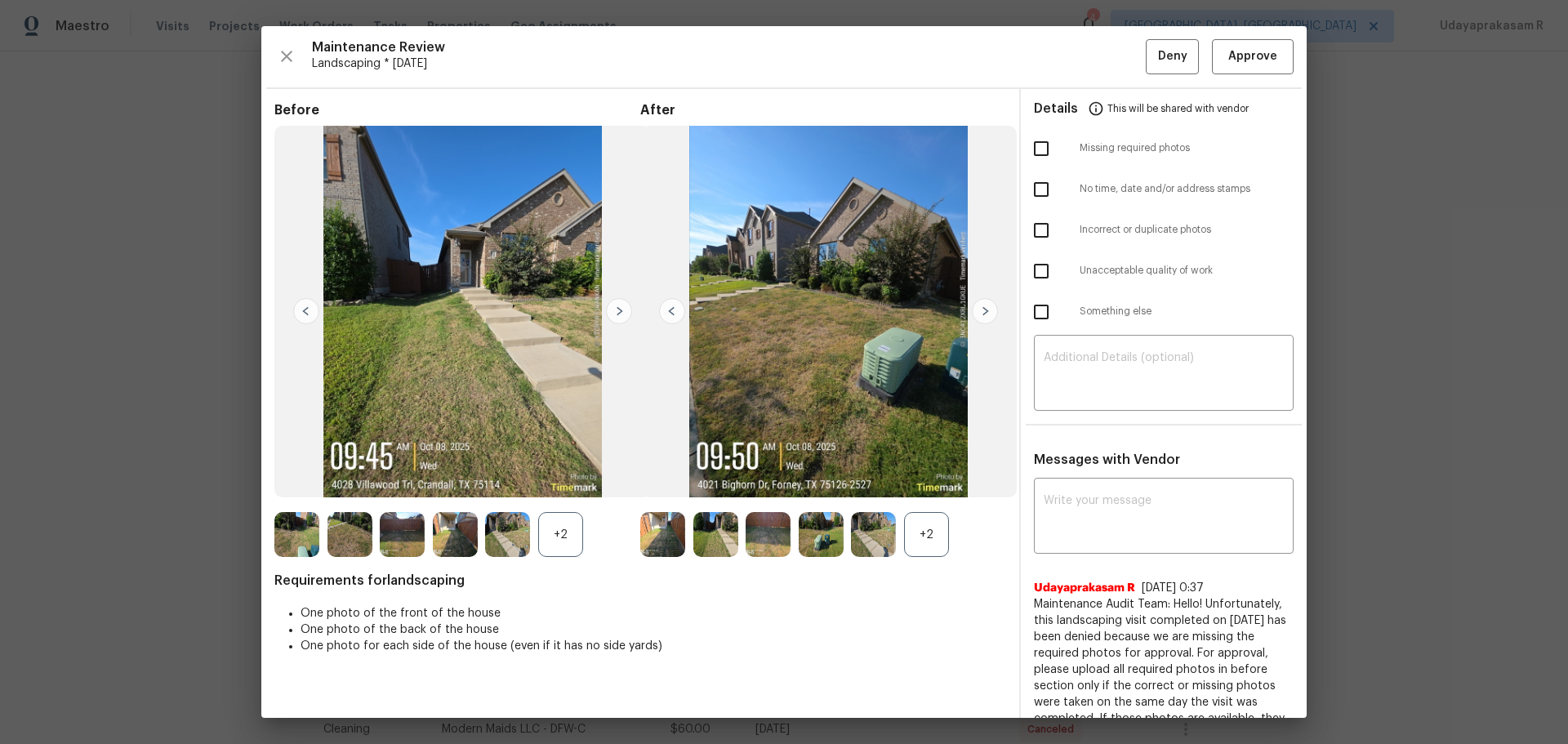
click at [613, 311] on img at bounding box center [618, 311] width 26 height 26
click at [977, 318] on img at bounding box center [984, 311] width 26 height 26
click at [1115, 70] on button "Approve" at bounding box center [1252, 56] width 81 height 35
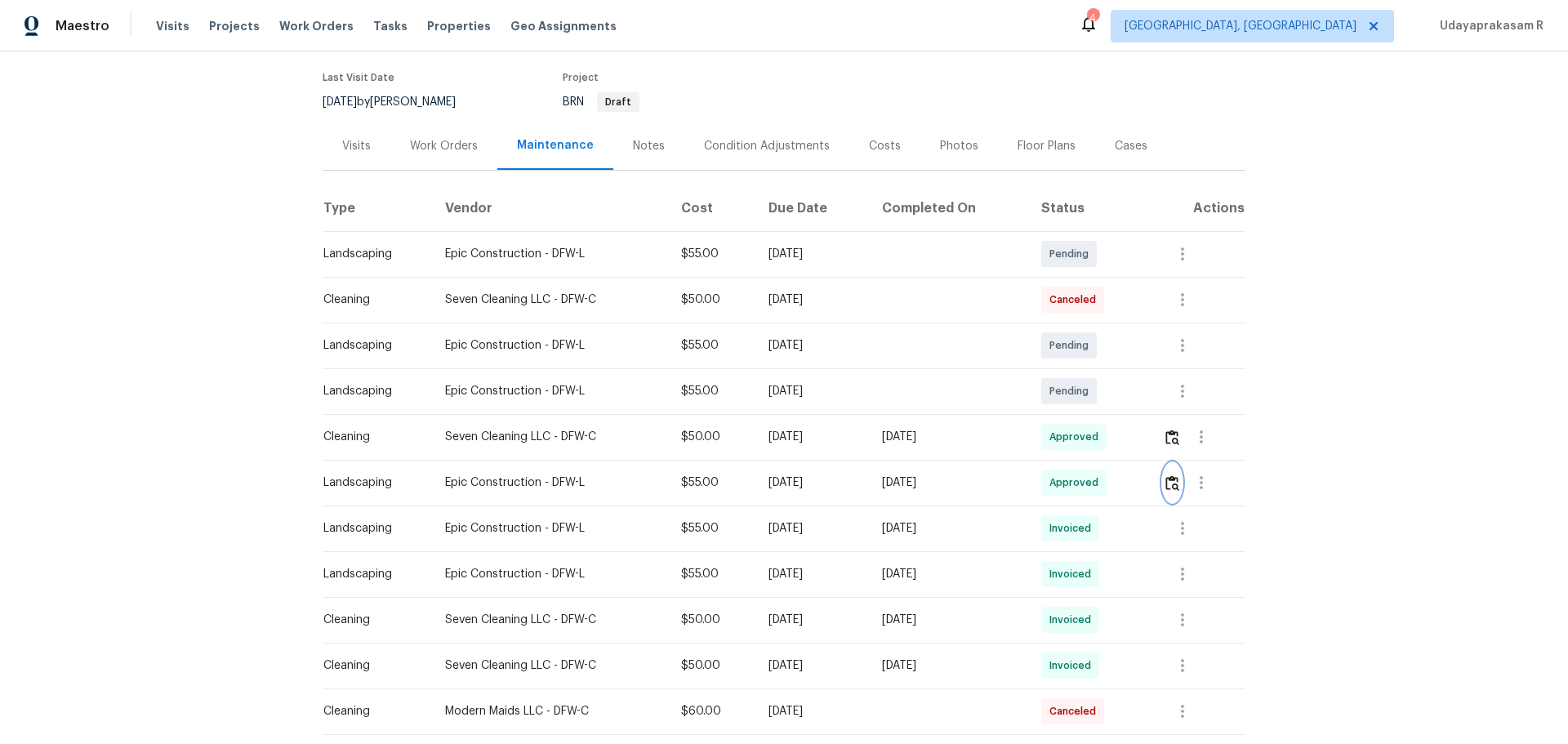
scroll to position [0, 0]
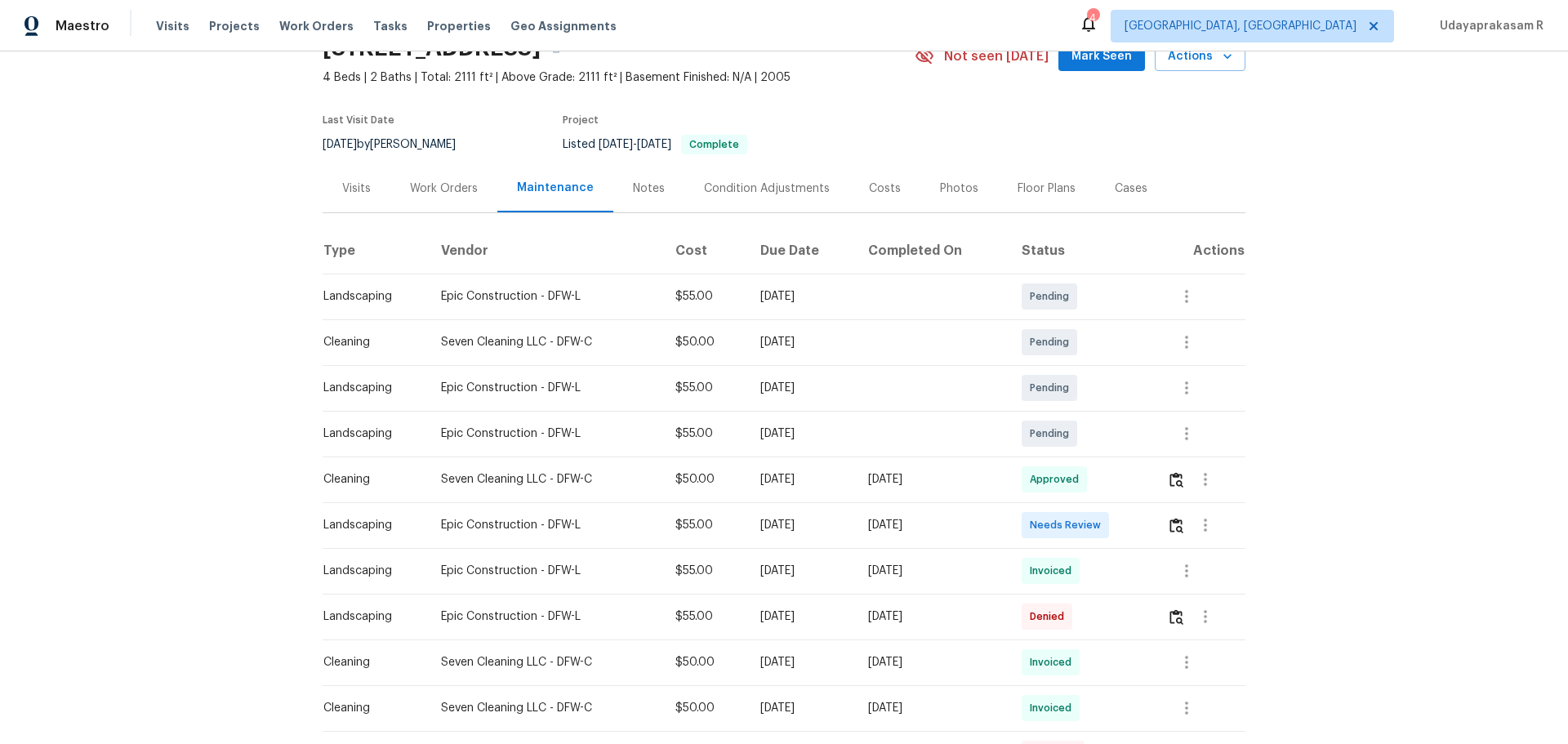
scroll to position [164, 0]
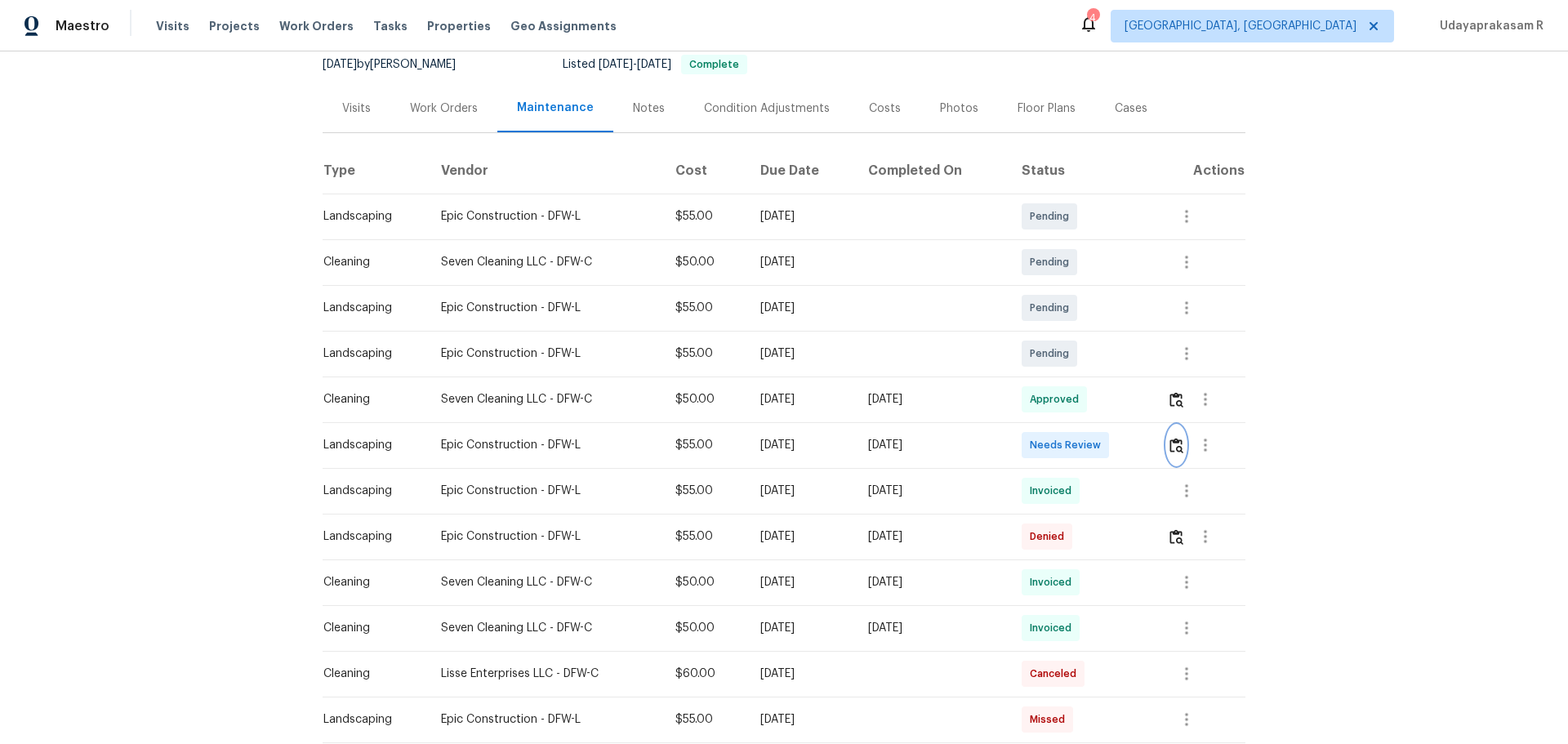
click at [1115, 445] on img "button" at bounding box center [1176, 445] width 14 height 15
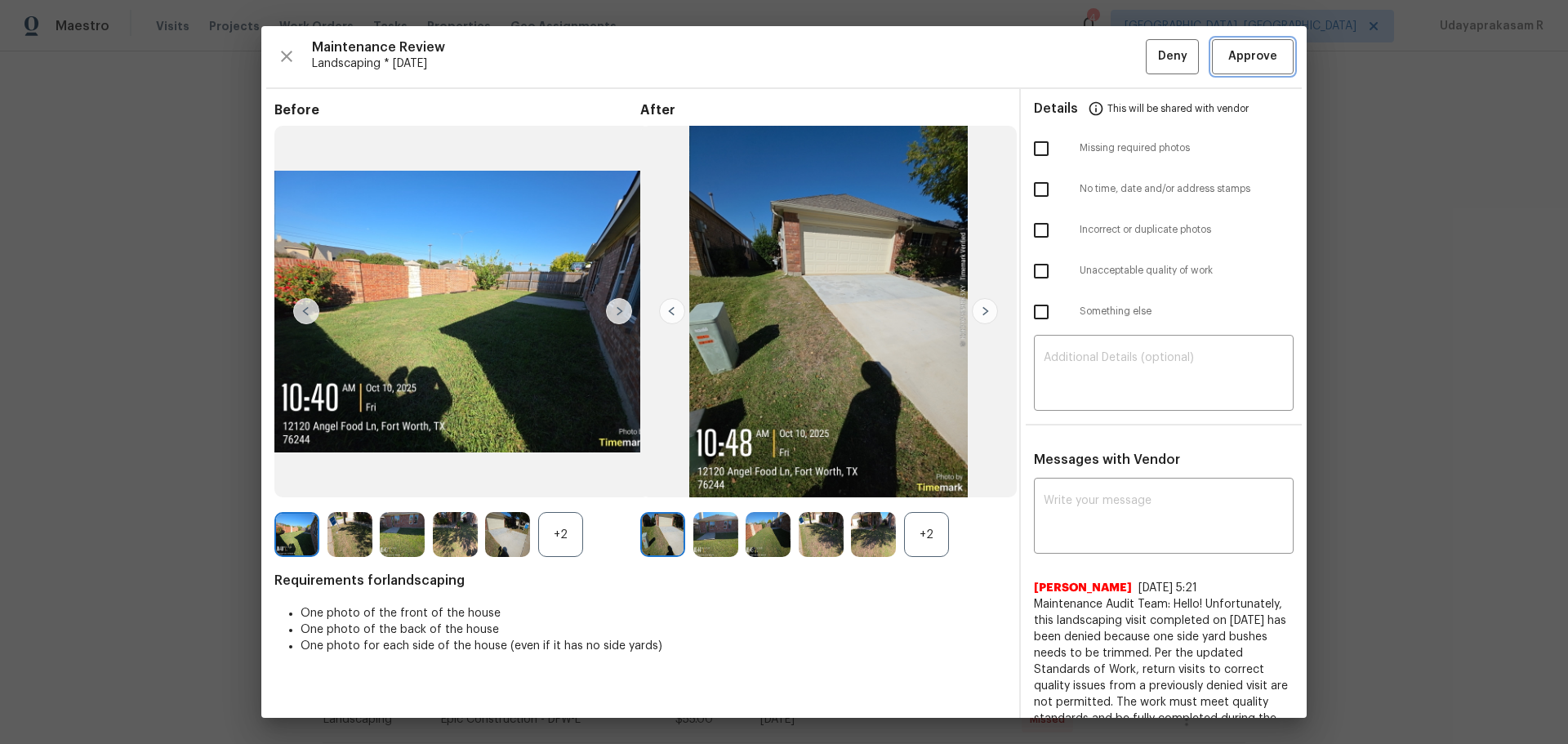
click at [1115, 61] on span "Approve" at bounding box center [1252, 56] width 49 height 20
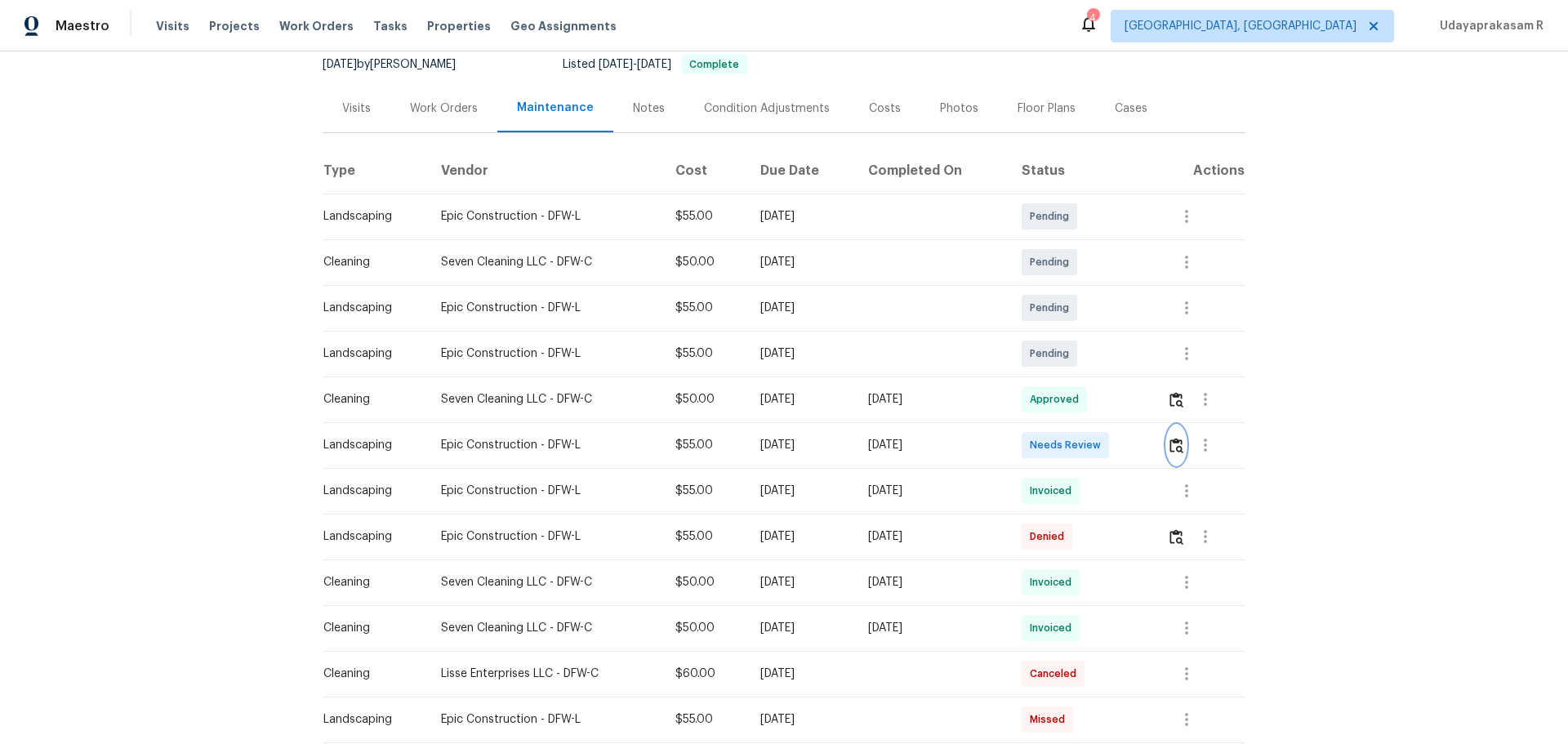
scroll to position [81, 0]
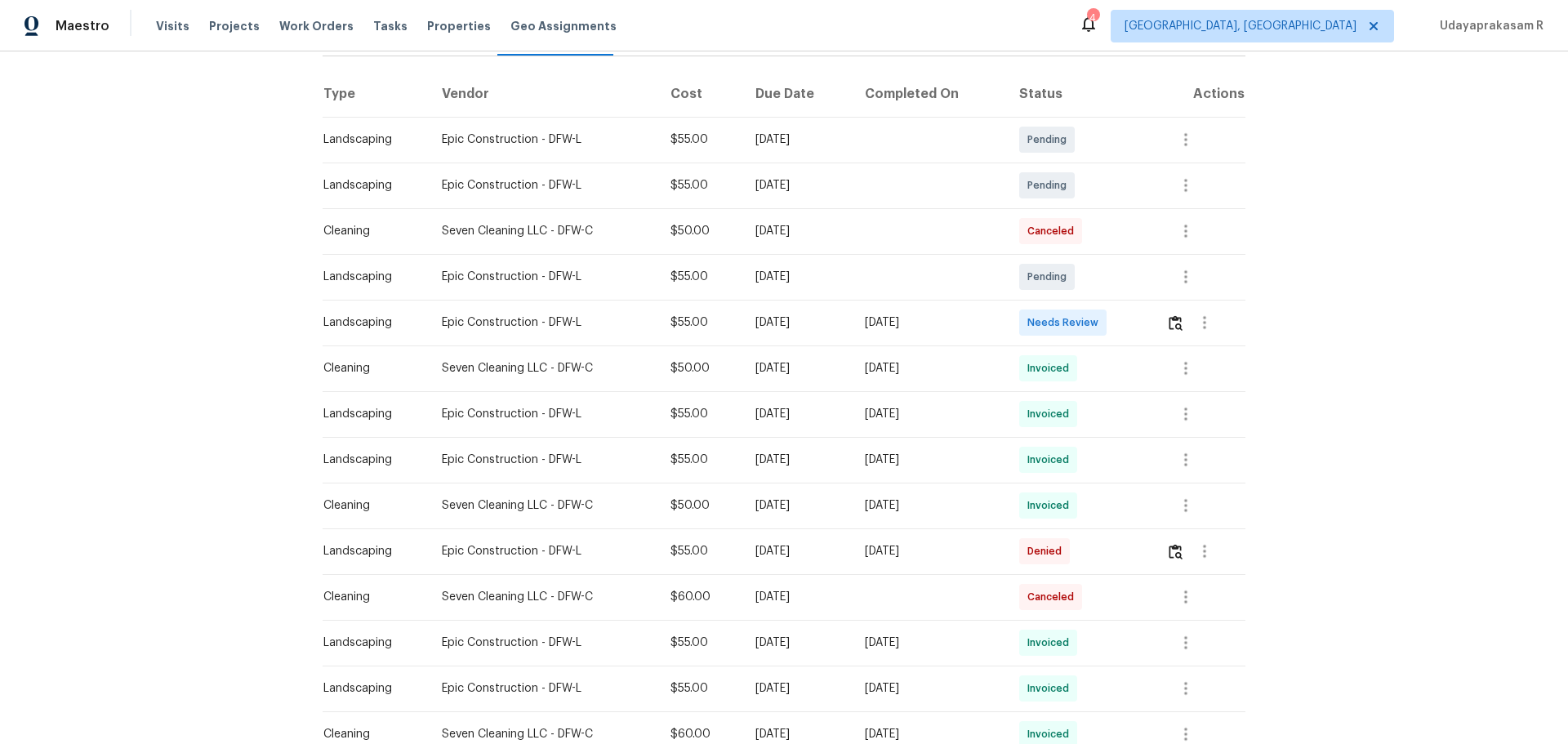
scroll to position [245, 0]
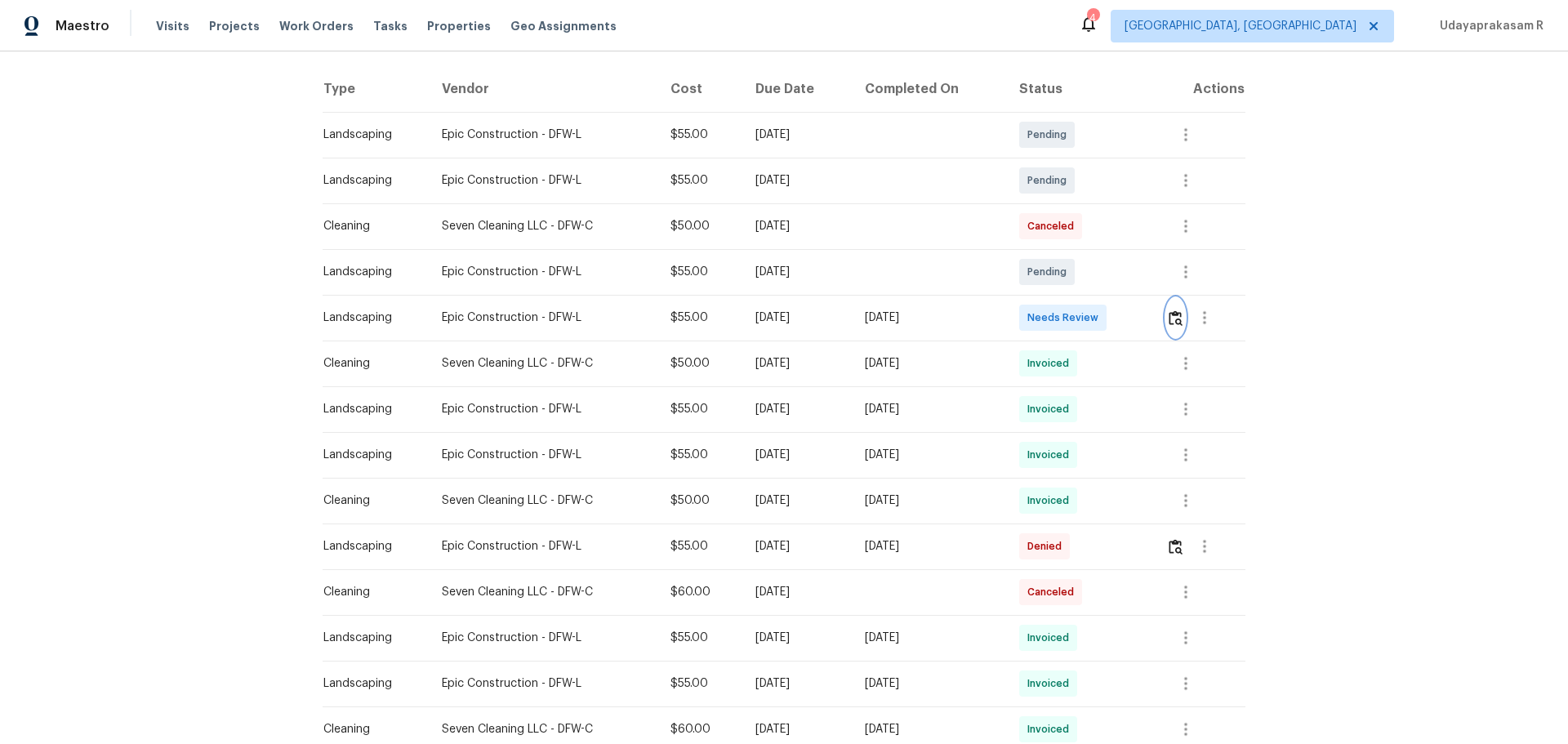
click at [1115, 320] on img "button" at bounding box center [1175, 318] width 14 height 15
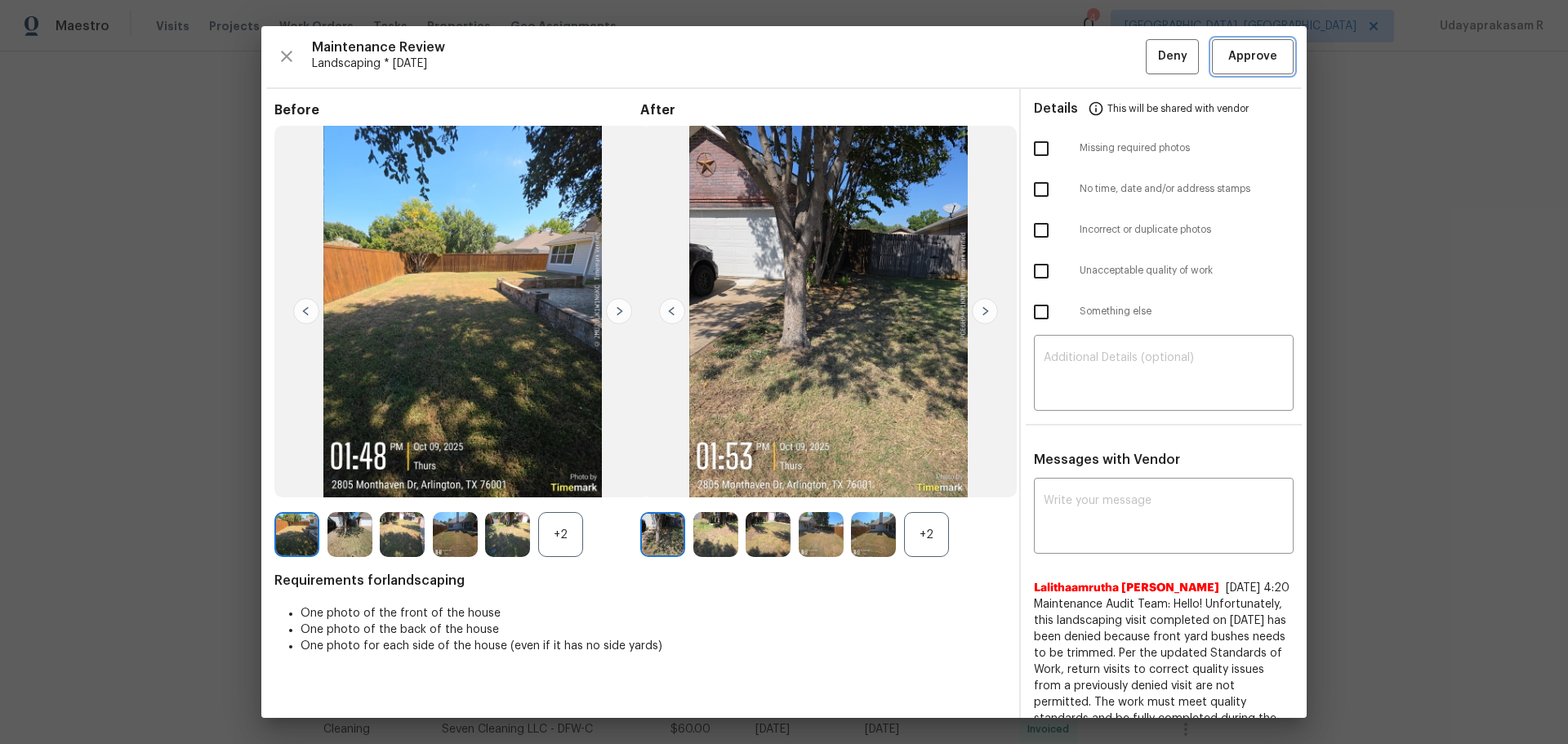
click at [1115, 50] on span "Approve" at bounding box center [1252, 56] width 49 height 20
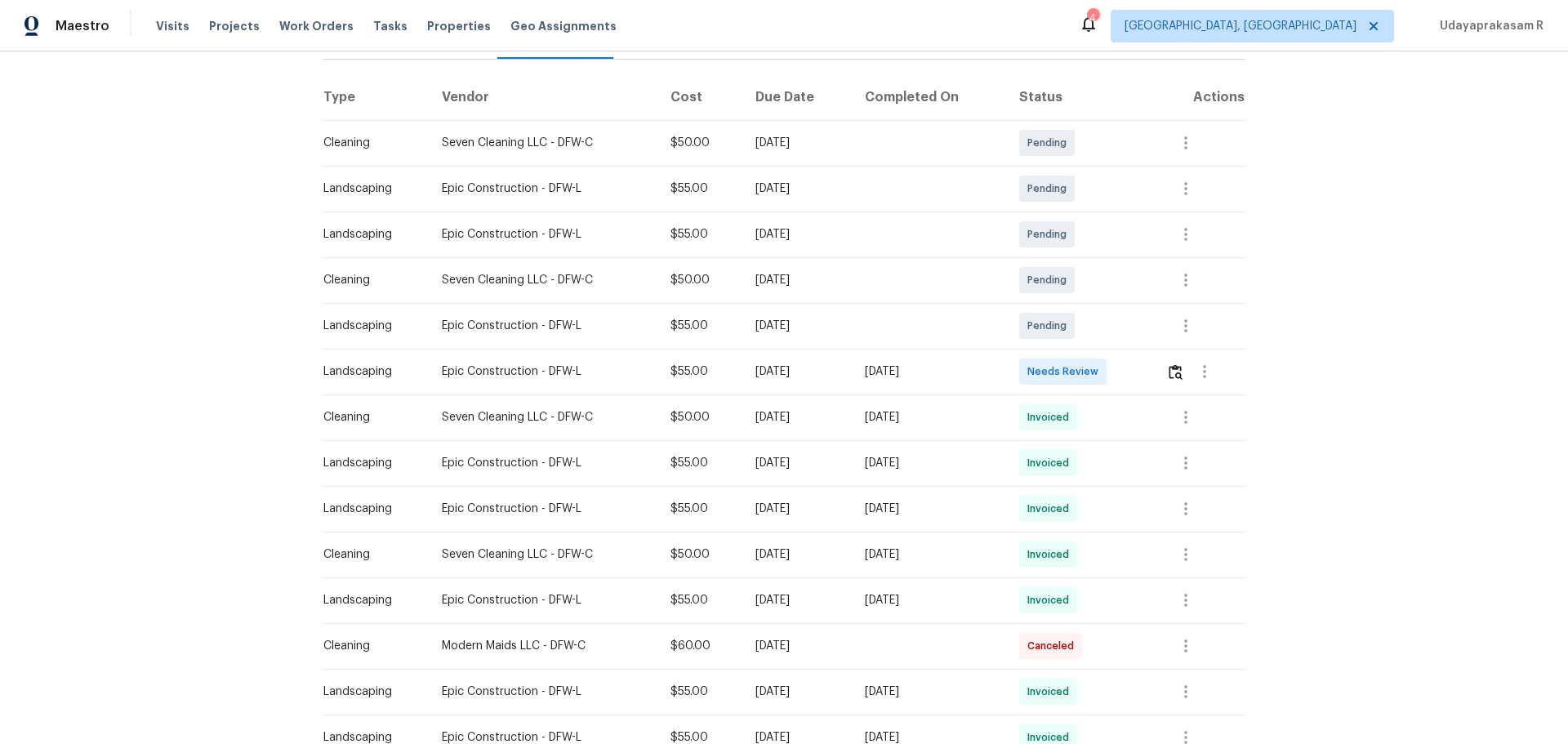
scroll to position [245, 0]
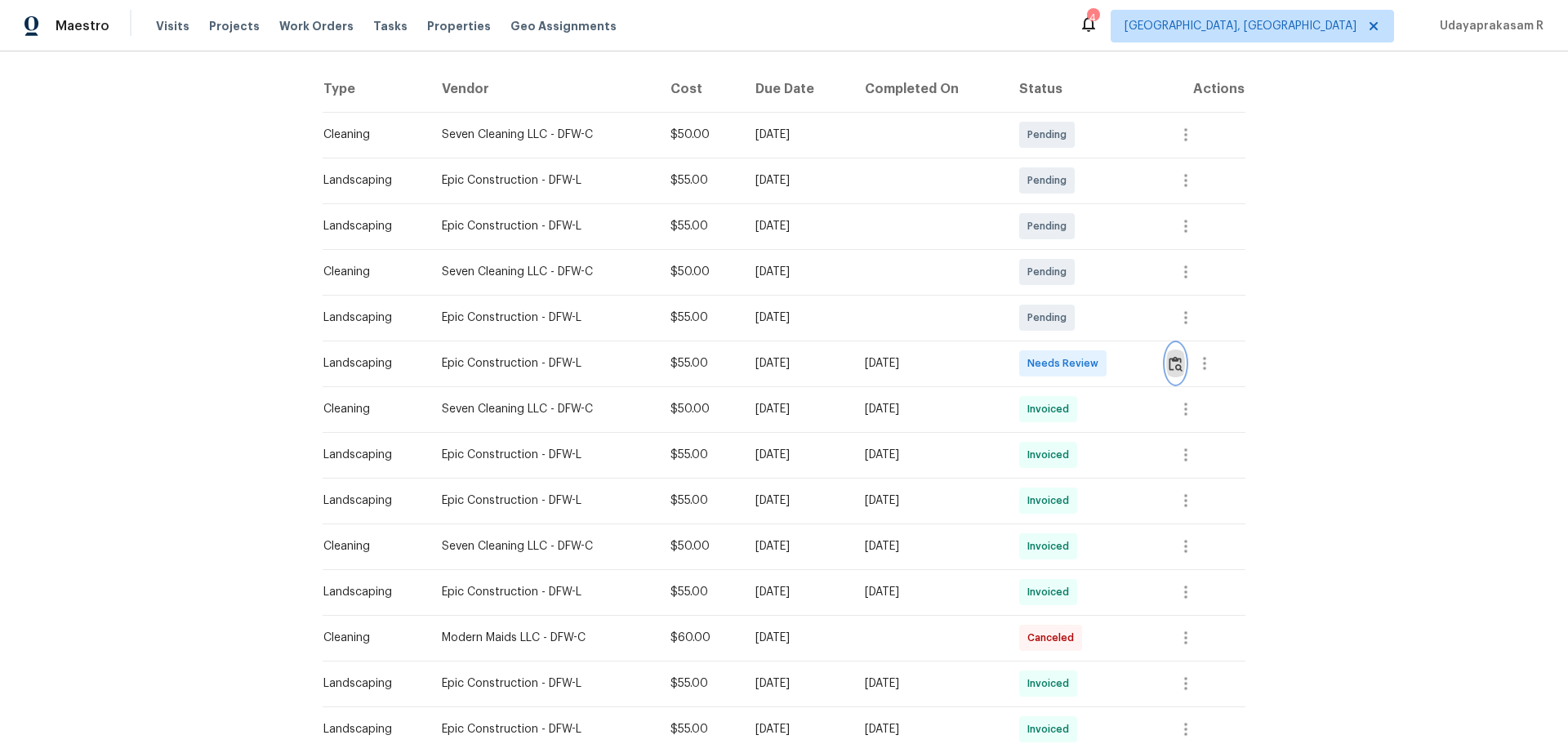
click at [1115, 368] on img "button" at bounding box center [1175, 364] width 14 height 15
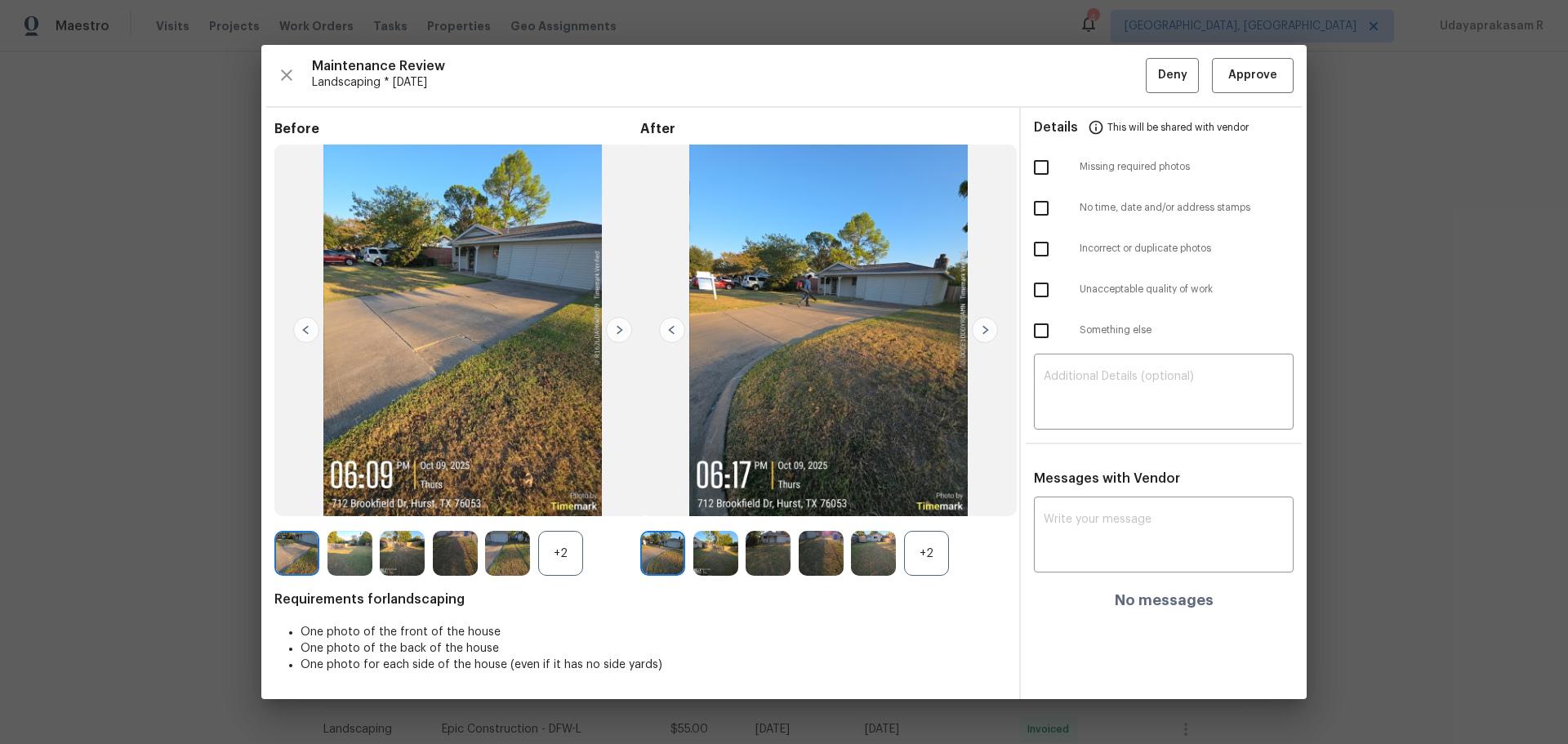
click at [1038, 164] on input "checkbox" at bounding box center [1040, 166] width 34 height 34
checkbox input "true"
click at [1115, 405] on textarea at bounding box center [1163, 393] width 240 height 45
paste textarea "Maintenance Audit Team: Hello! Unfortunately, this landscaping visit completed …"
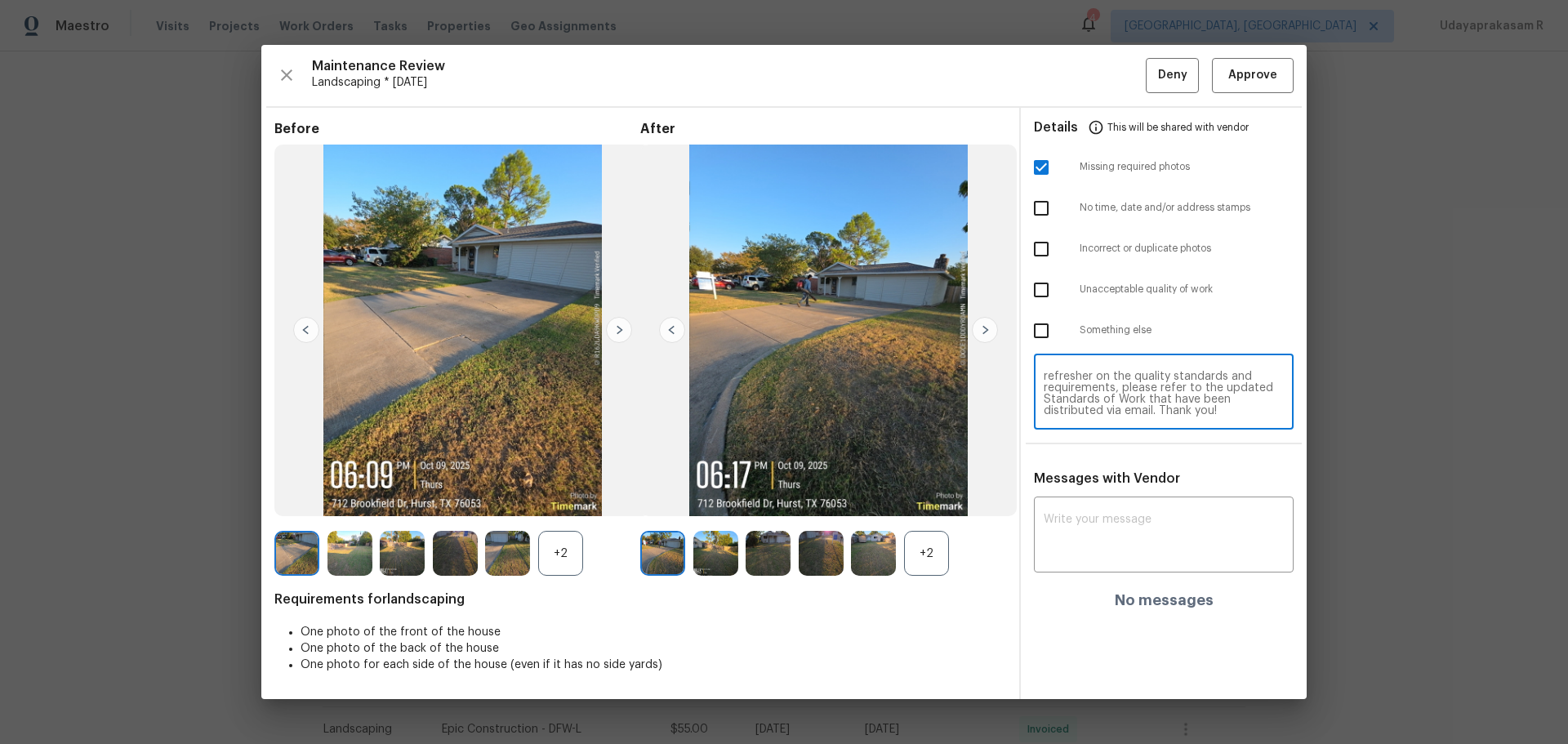
scroll to position [0, 0]
type textarea "Maintenance Audit Team: Hello! Unfortunately, this landscaping visit completed …"
click at [1115, 489] on div "x ​" at bounding box center [1163, 536] width 259 height 72
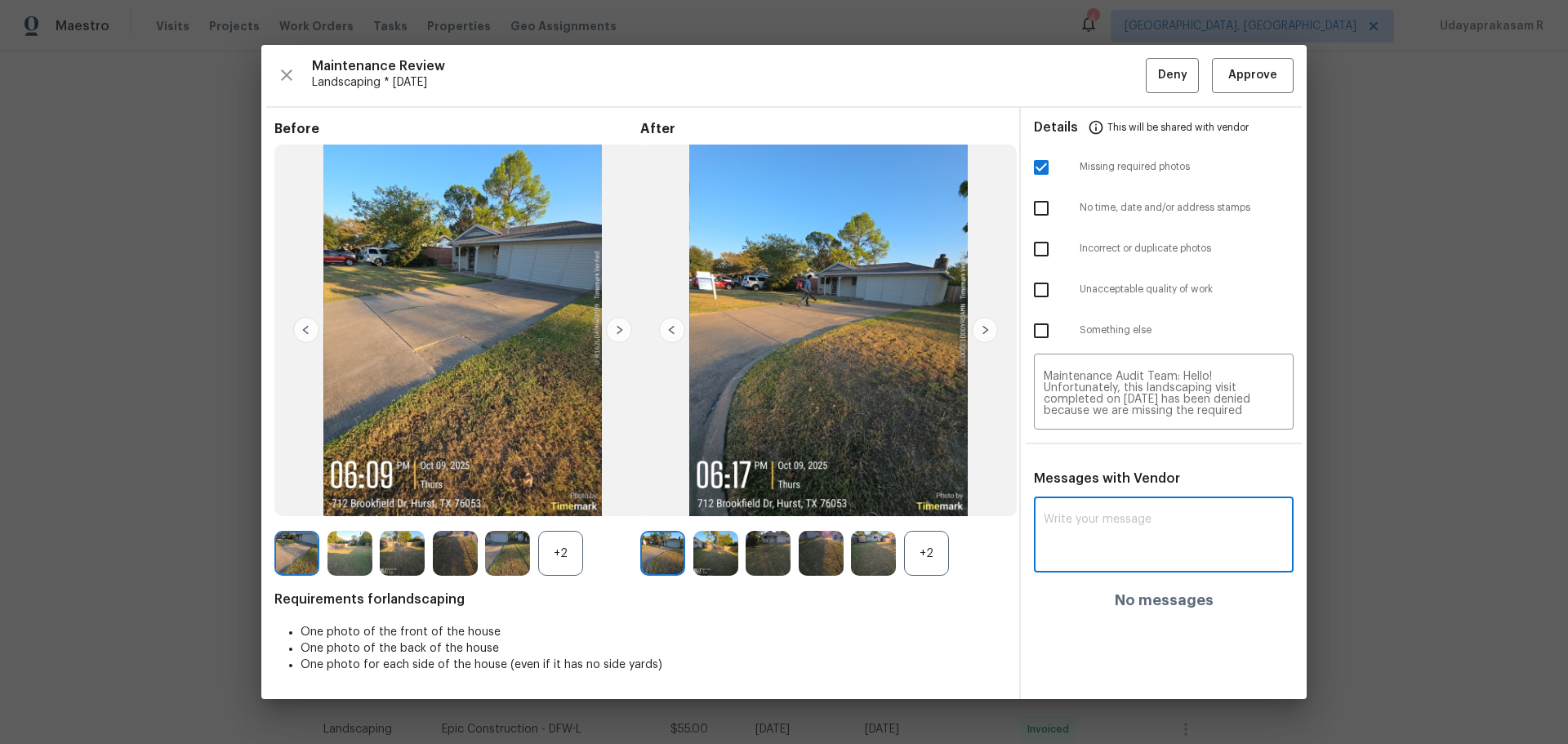
paste textarea "Maintenance Audit Team: Hello! Unfortunately, this landscaping visit completed …"
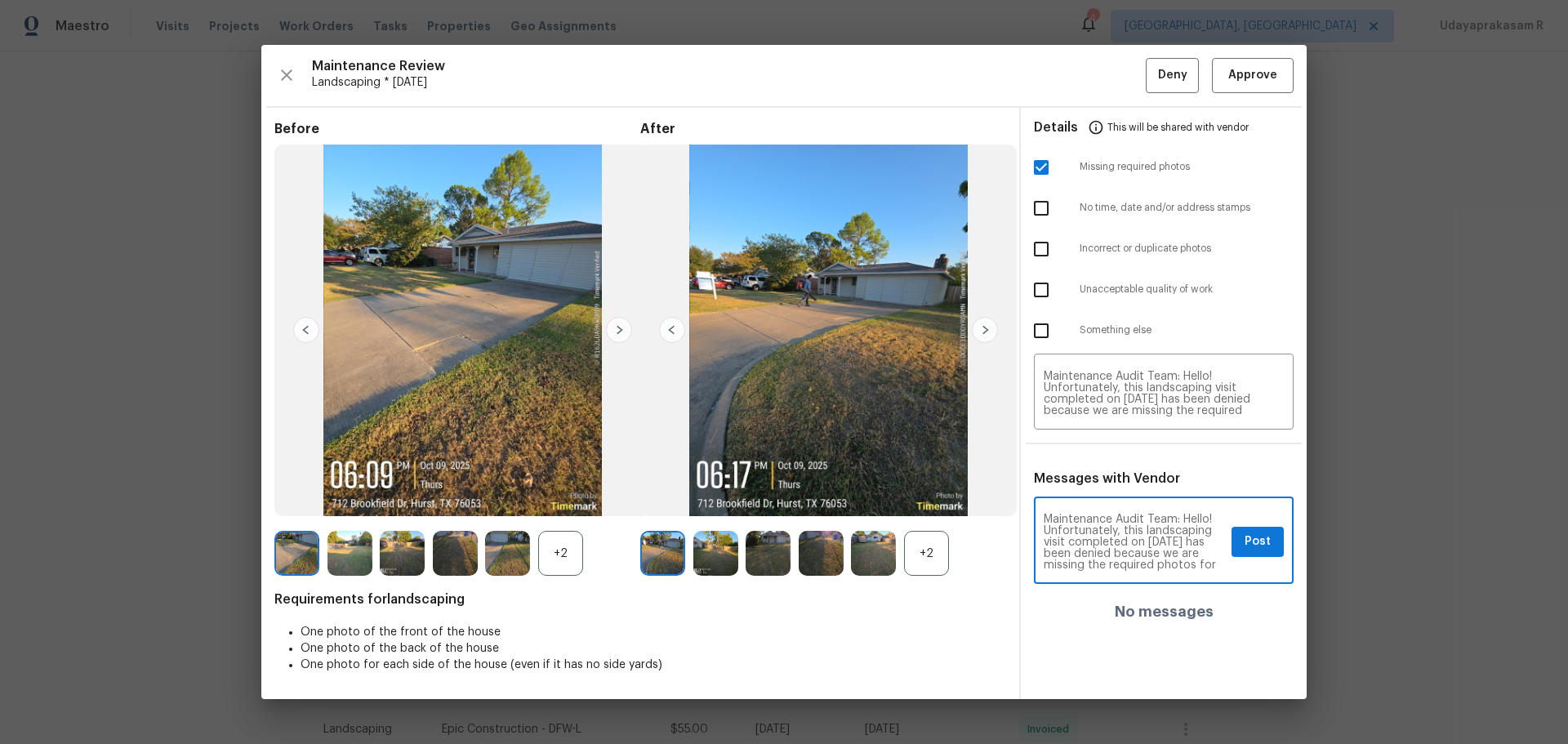
type textarea "Maintenance Audit Team: Hello! Unfortunately, this landscaping visit completed …"
click at [980, 332] on img at bounding box center [984, 329] width 26 height 26
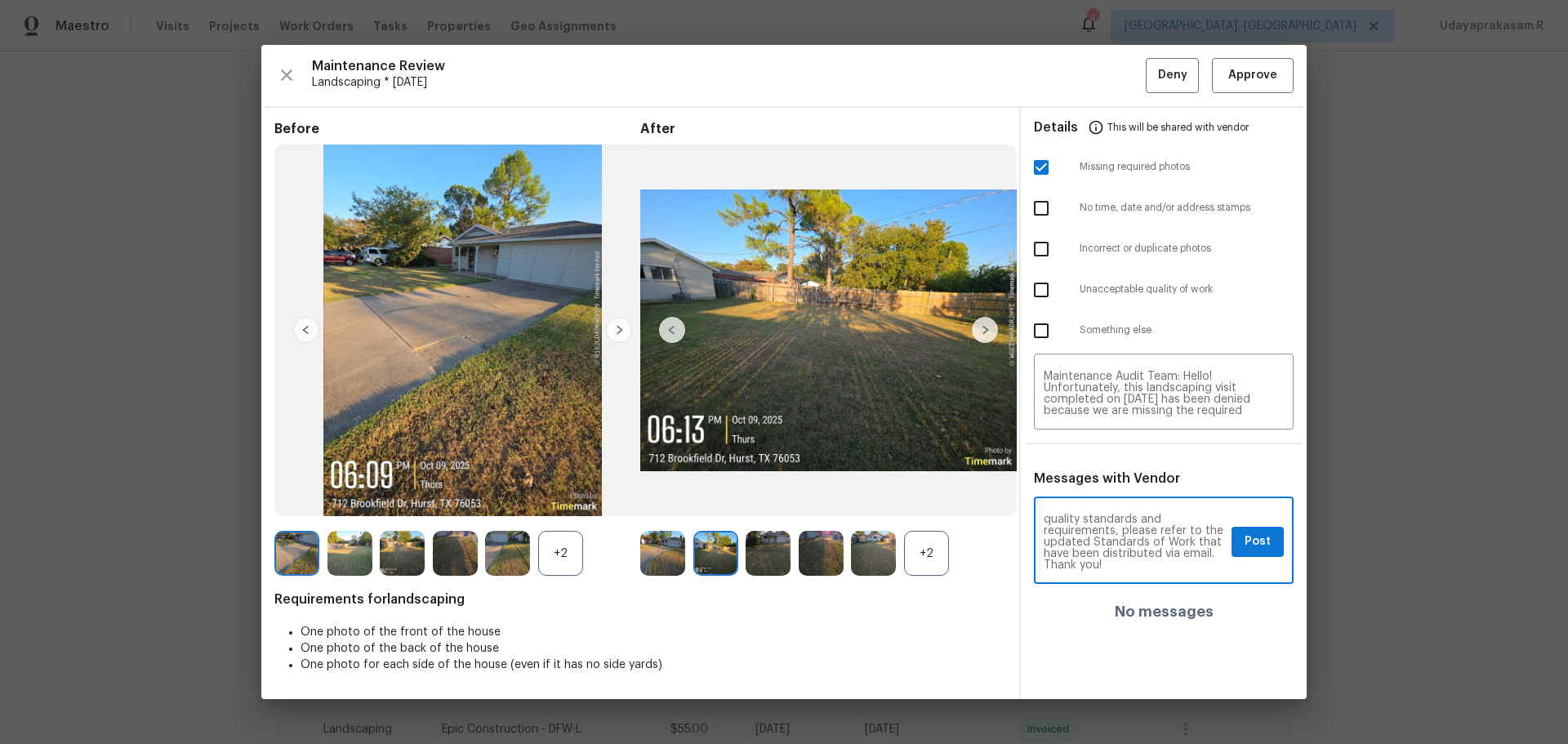
scroll to position [217, 0]
click at [1115, 489] on button "Post" at bounding box center [1257, 541] width 52 height 30
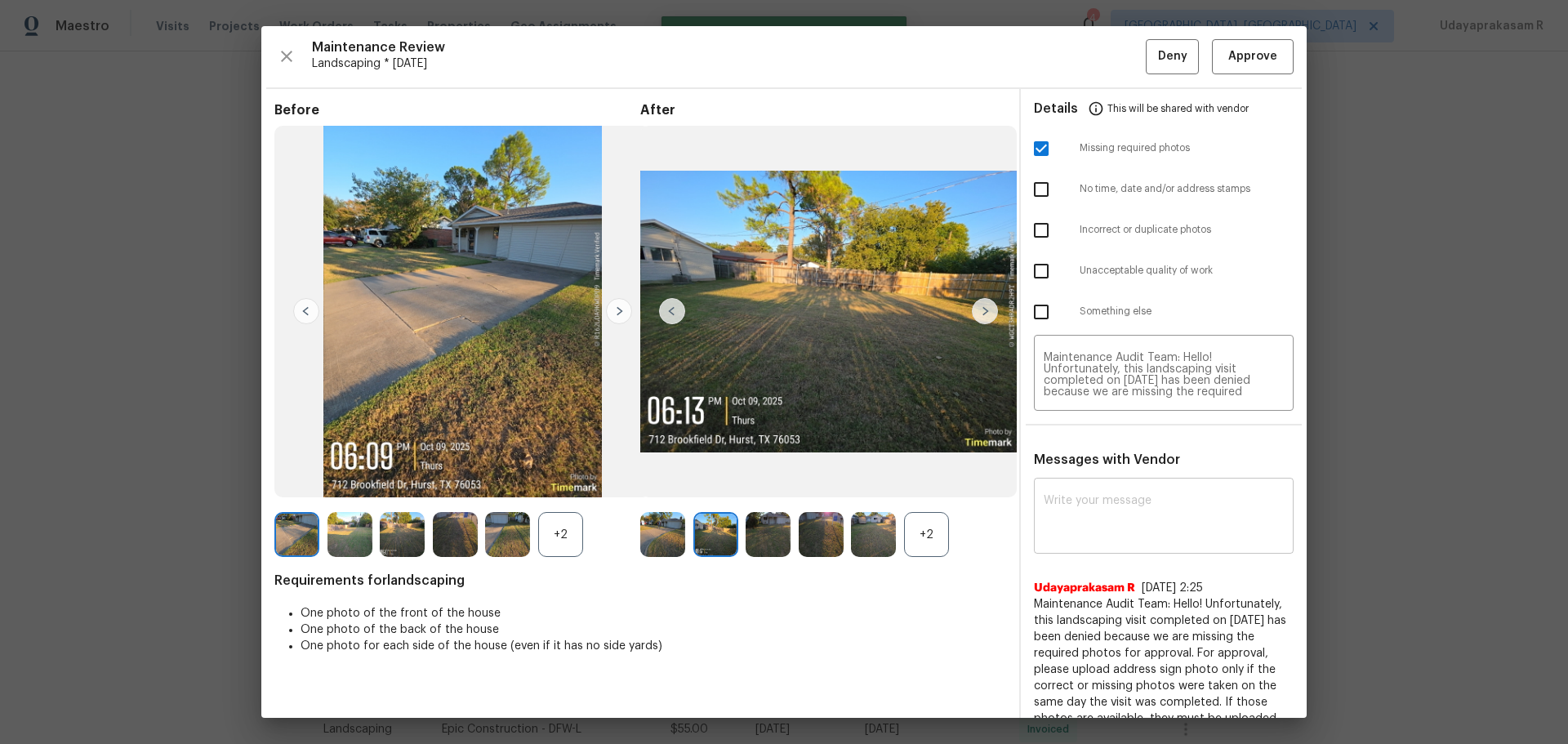
scroll to position [0, 0]
click at [1115, 61] on span "Deny" at bounding box center [1172, 56] width 29 height 20
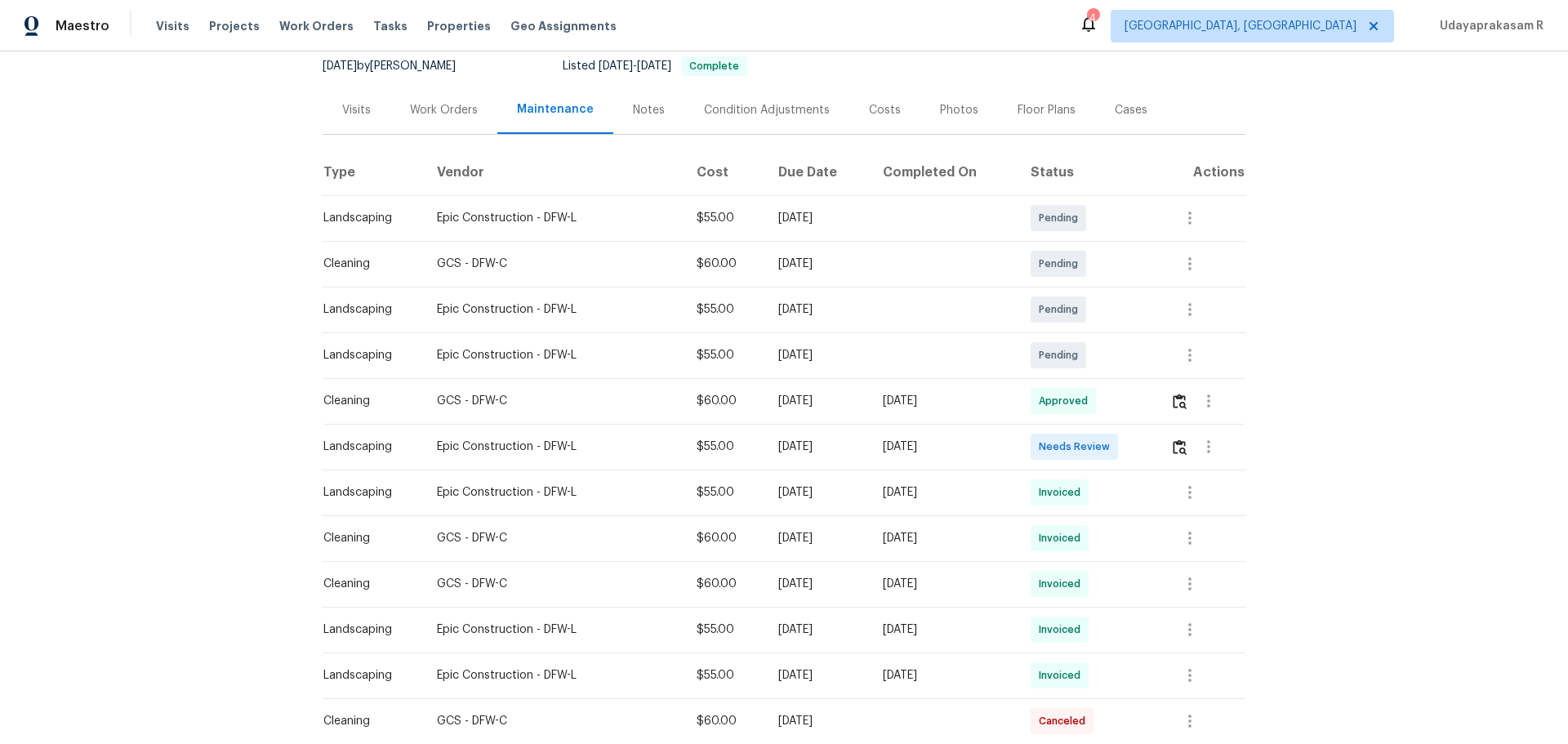
scroll to position [164, 0]
click at [1115, 452] on img "button" at bounding box center [1180, 445] width 14 height 15
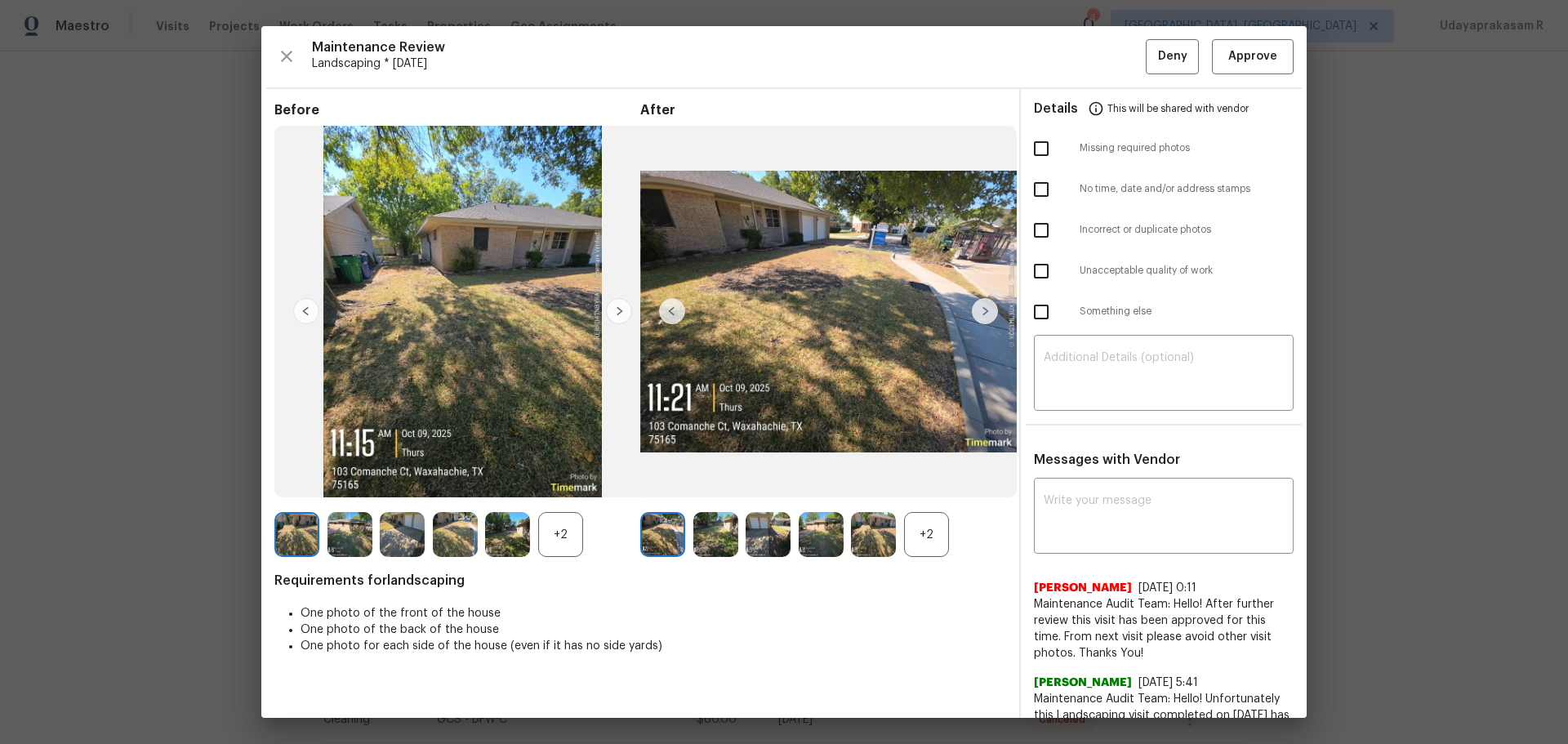
click at [1034, 150] on input "checkbox" at bounding box center [1040, 148] width 34 height 34
checkbox input "true"
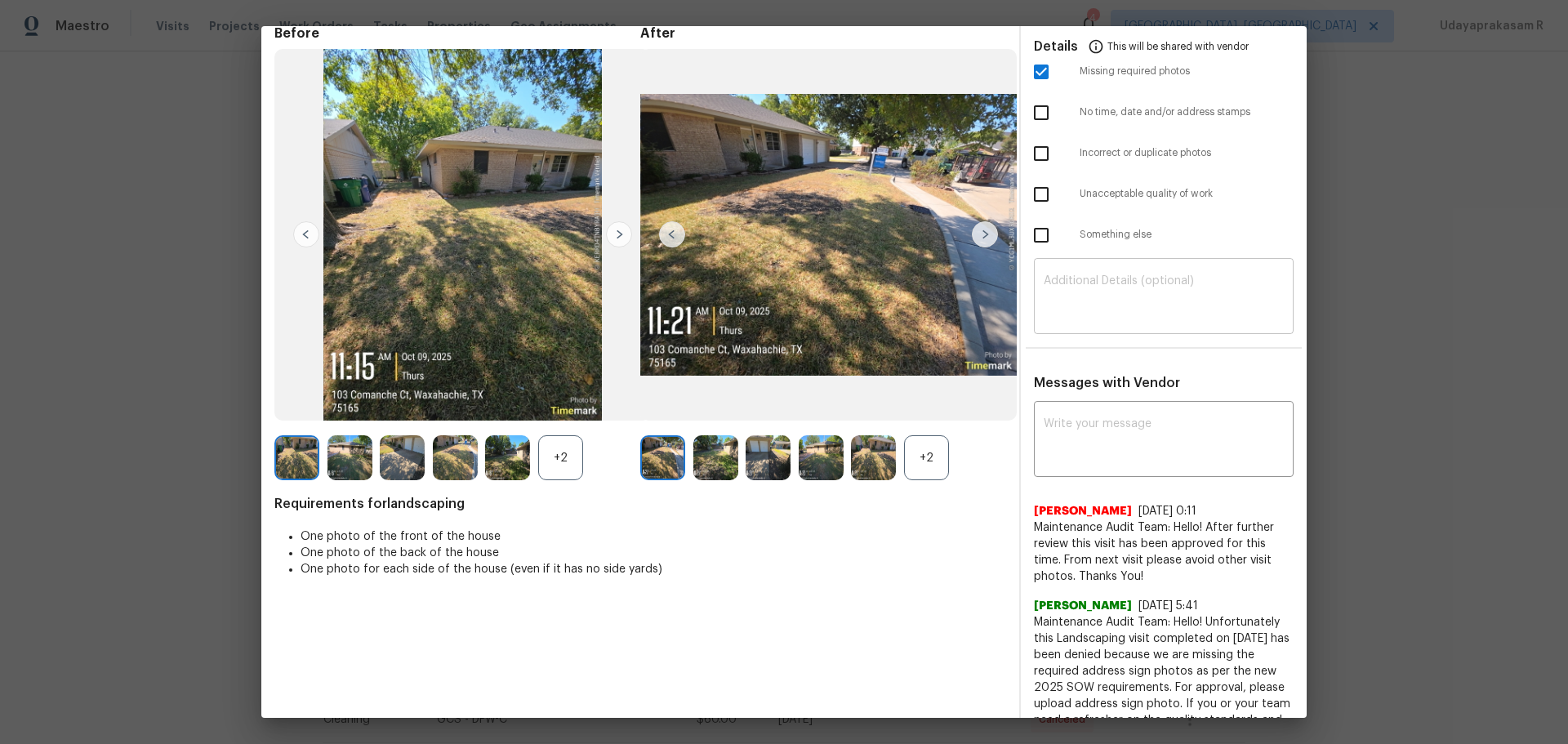
scroll to position [0, 0]
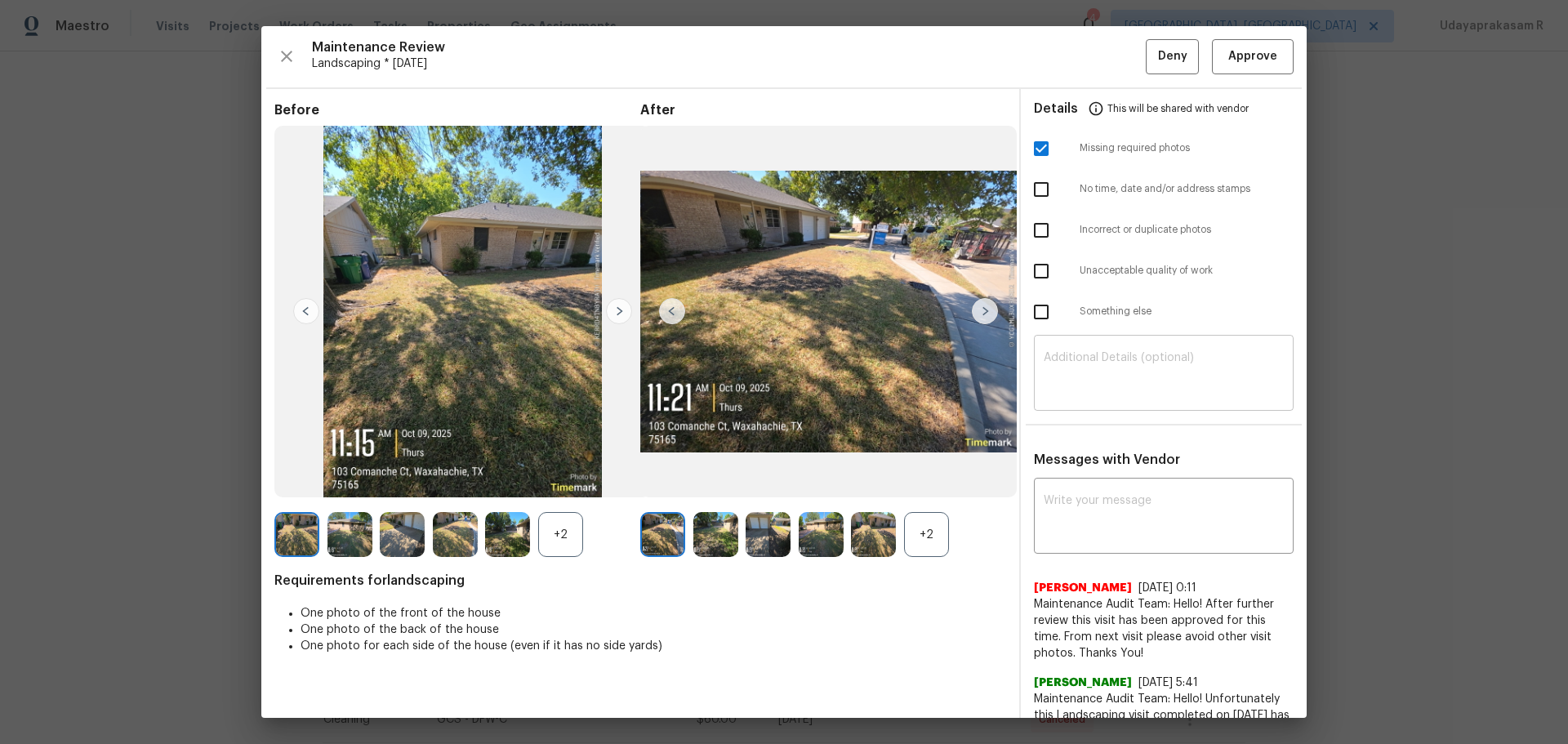
click at [1076, 369] on textarea at bounding box center [1163, 374] width 240 height 45
paste textarea "Maintenance Audit Team: Hello! Unfortunately, this landscaping visit completed …"
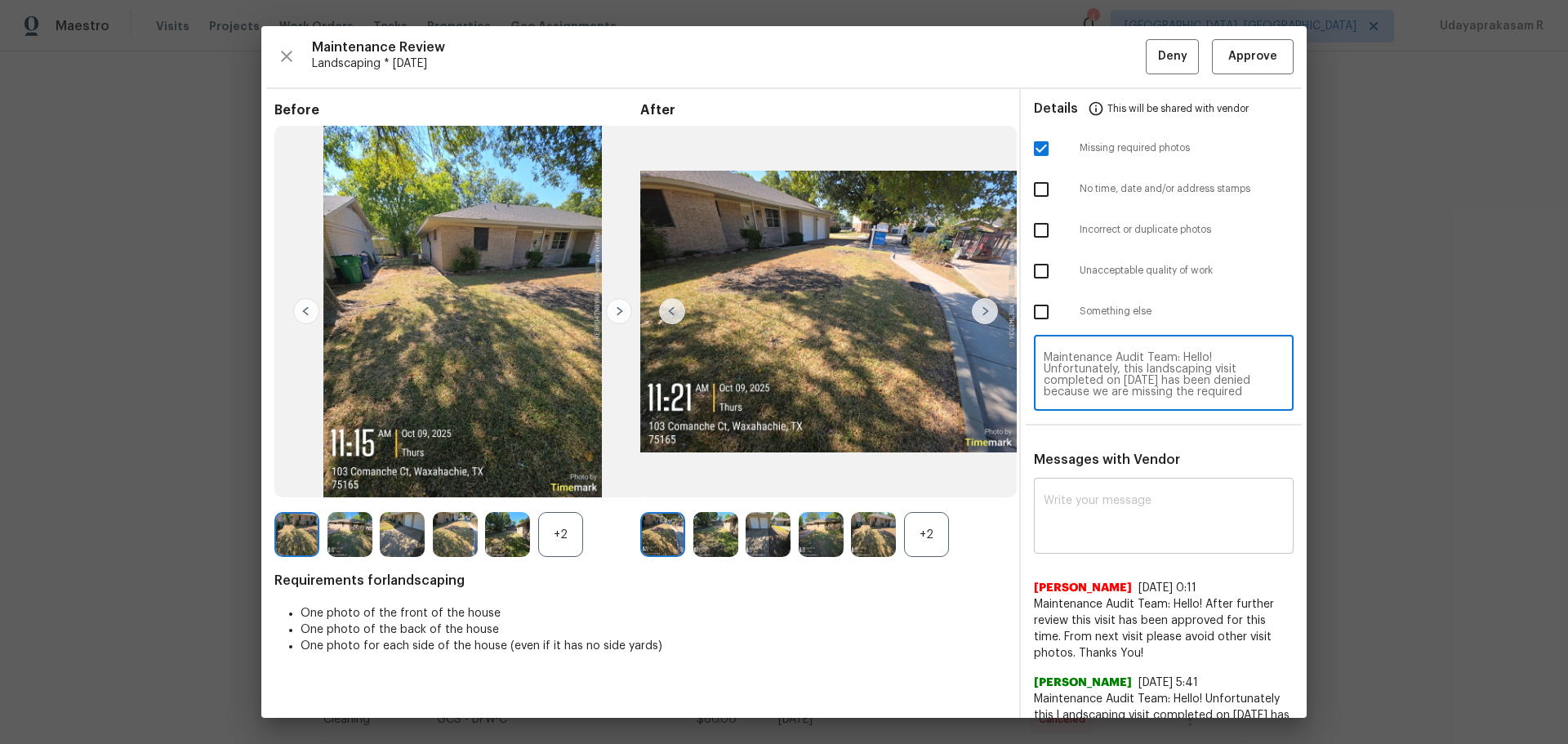
type textarea "Maintenance Audit Team: Hello! Unfortunately, this landscaping visit completed …"
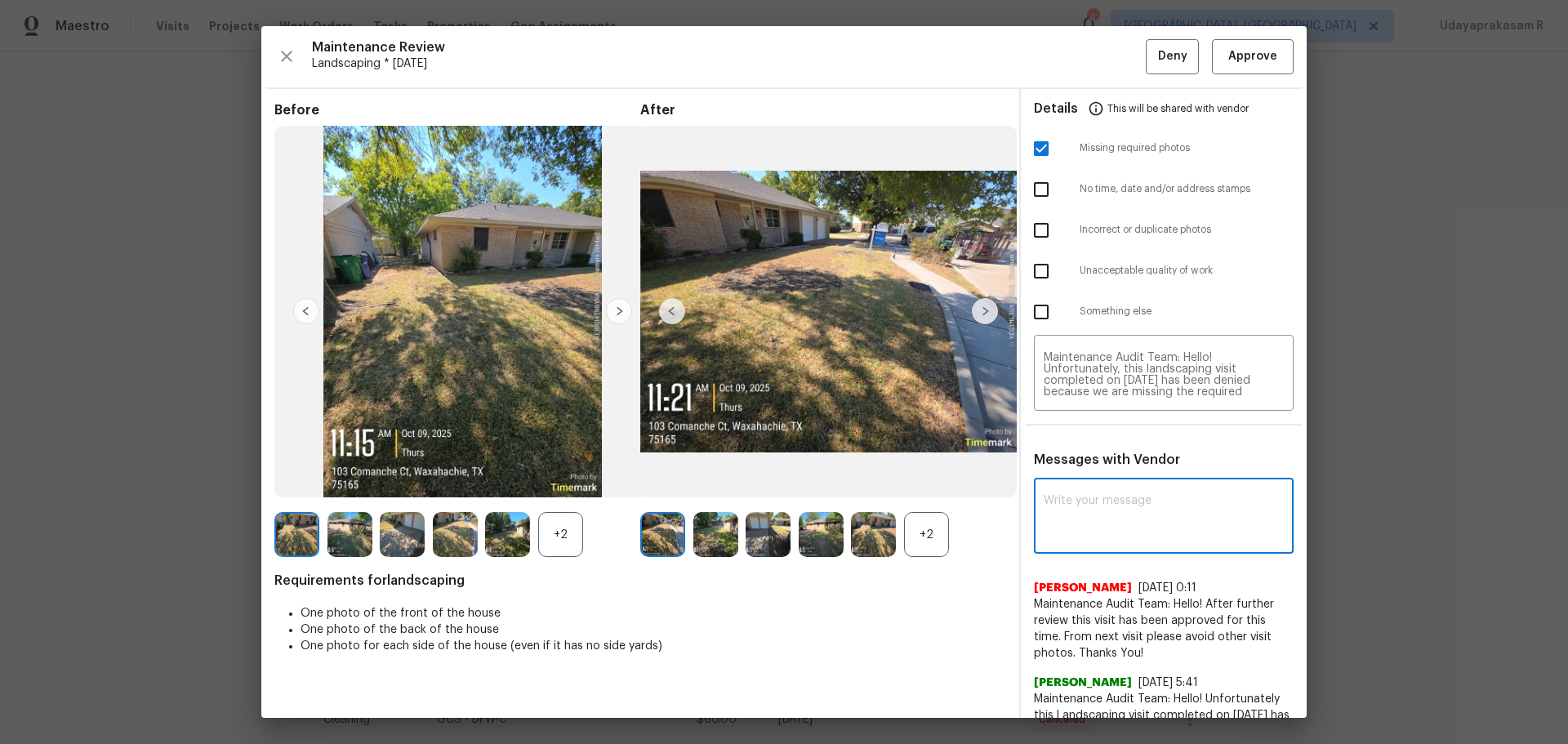
click at [1095, 489] on textarea at bounding box center [1163, 517] width 240 height 45
paste textarea "Maintenance Audit Team: Hello! Unfortunately, this landscaping visit completed …"
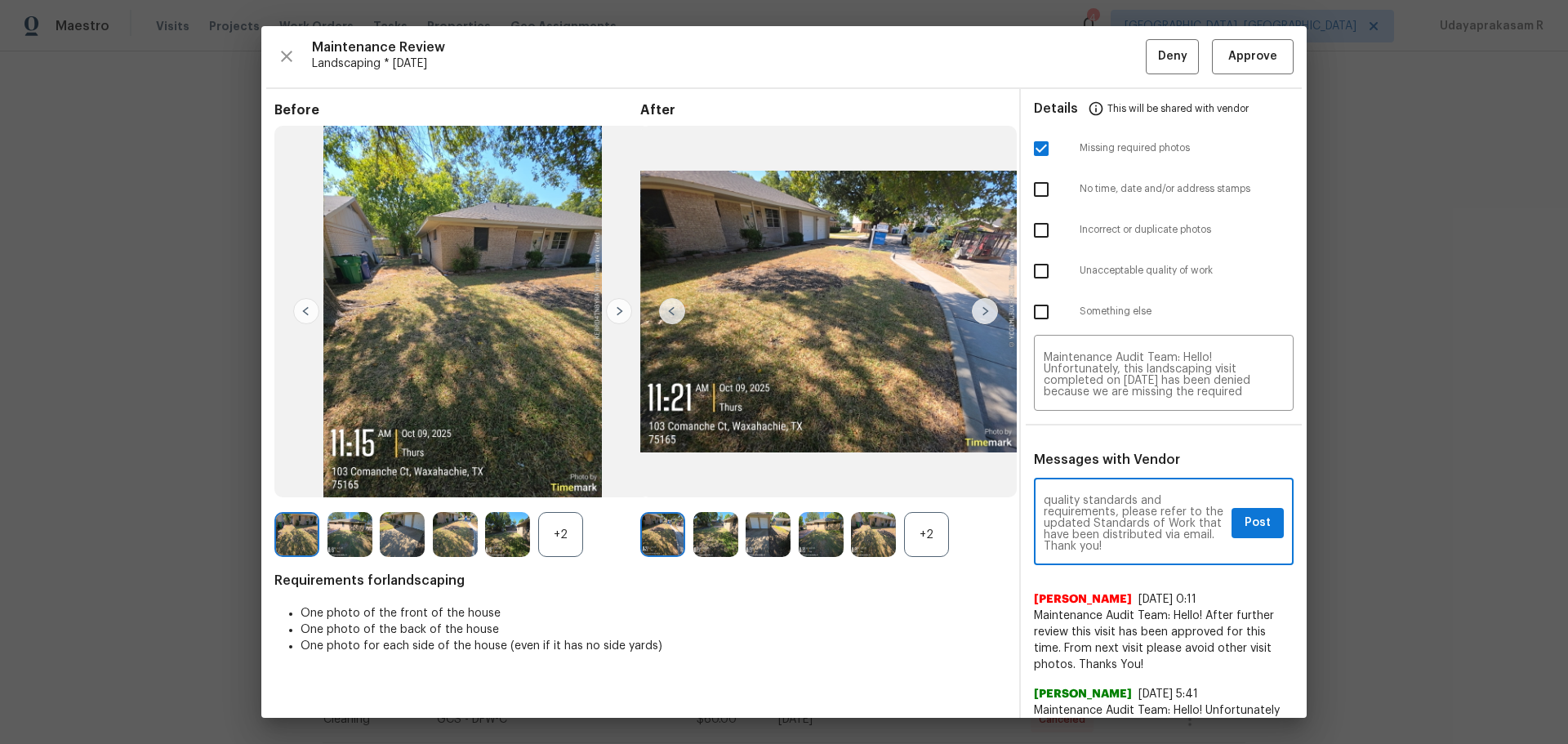
scroll to position [228, 0]
type textarea "Maintenance Audit Team: Hello! Unfortunately, this landscaping visit completed …"
click at [1115, 489] on button "Post" at bounding box center [1257, 522] width 52 height 30
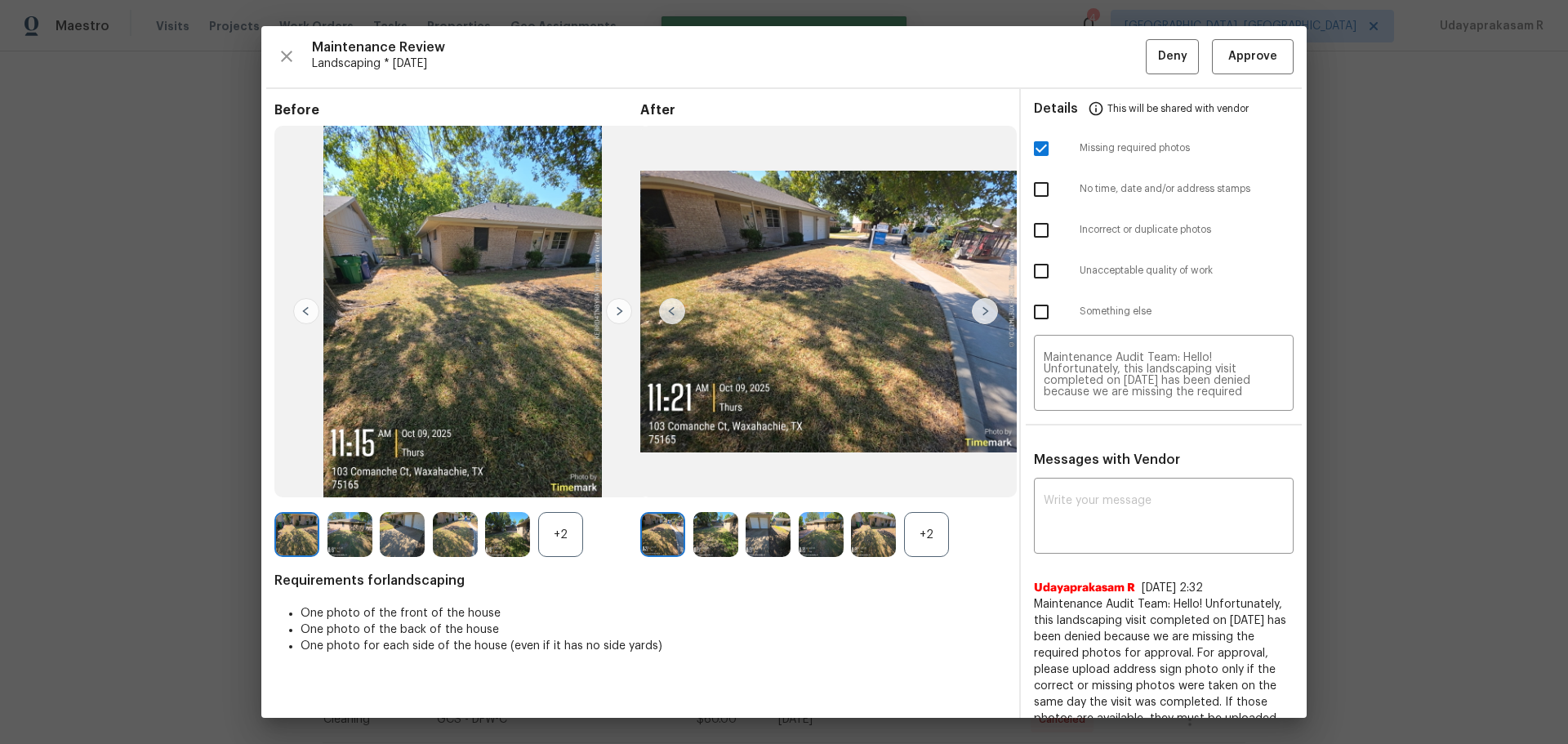
scroll to position [0, 0]
click at [1115, 71] on button "Deny" at bounding box center [1172, 56] width 53 height 35
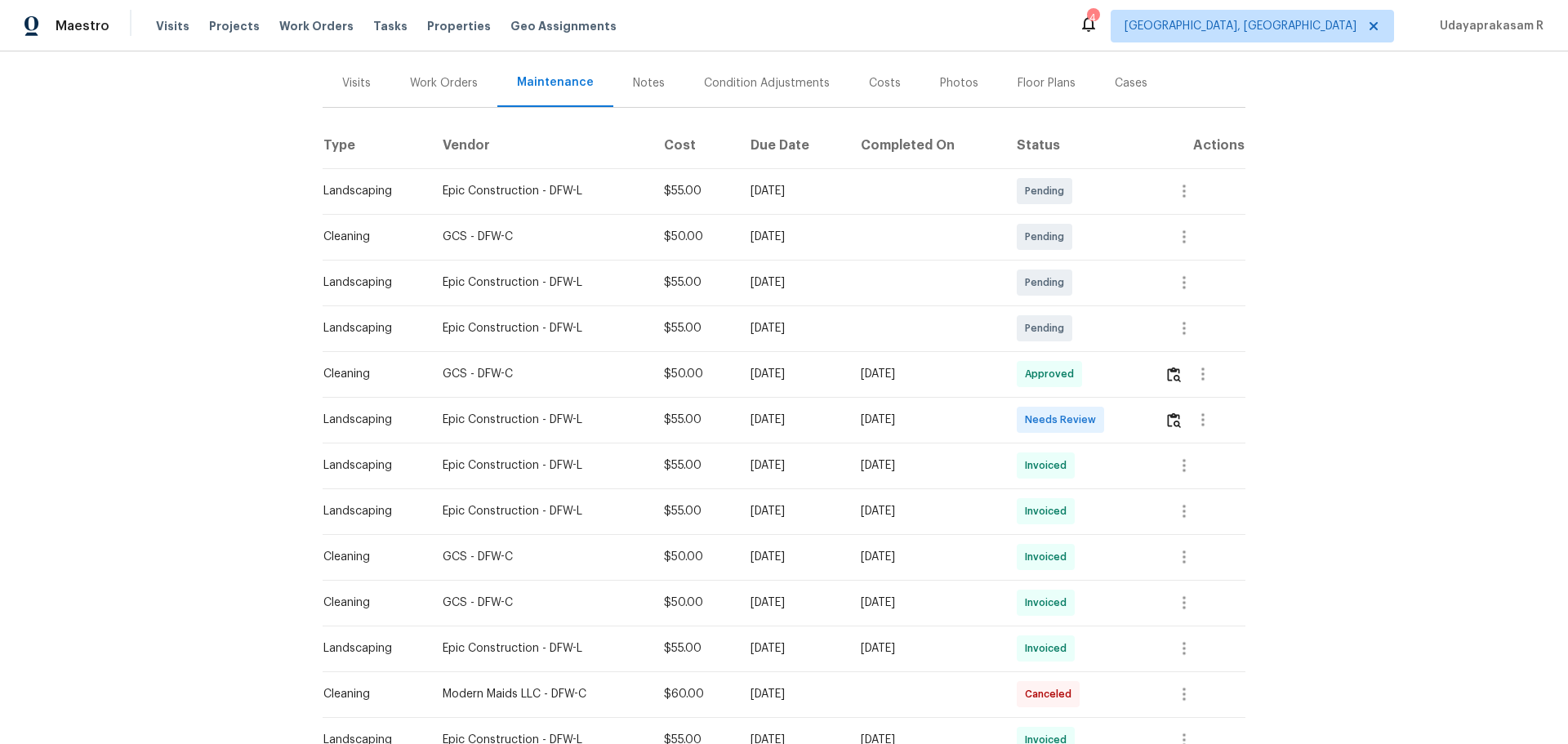
scroll to position [245, 0]
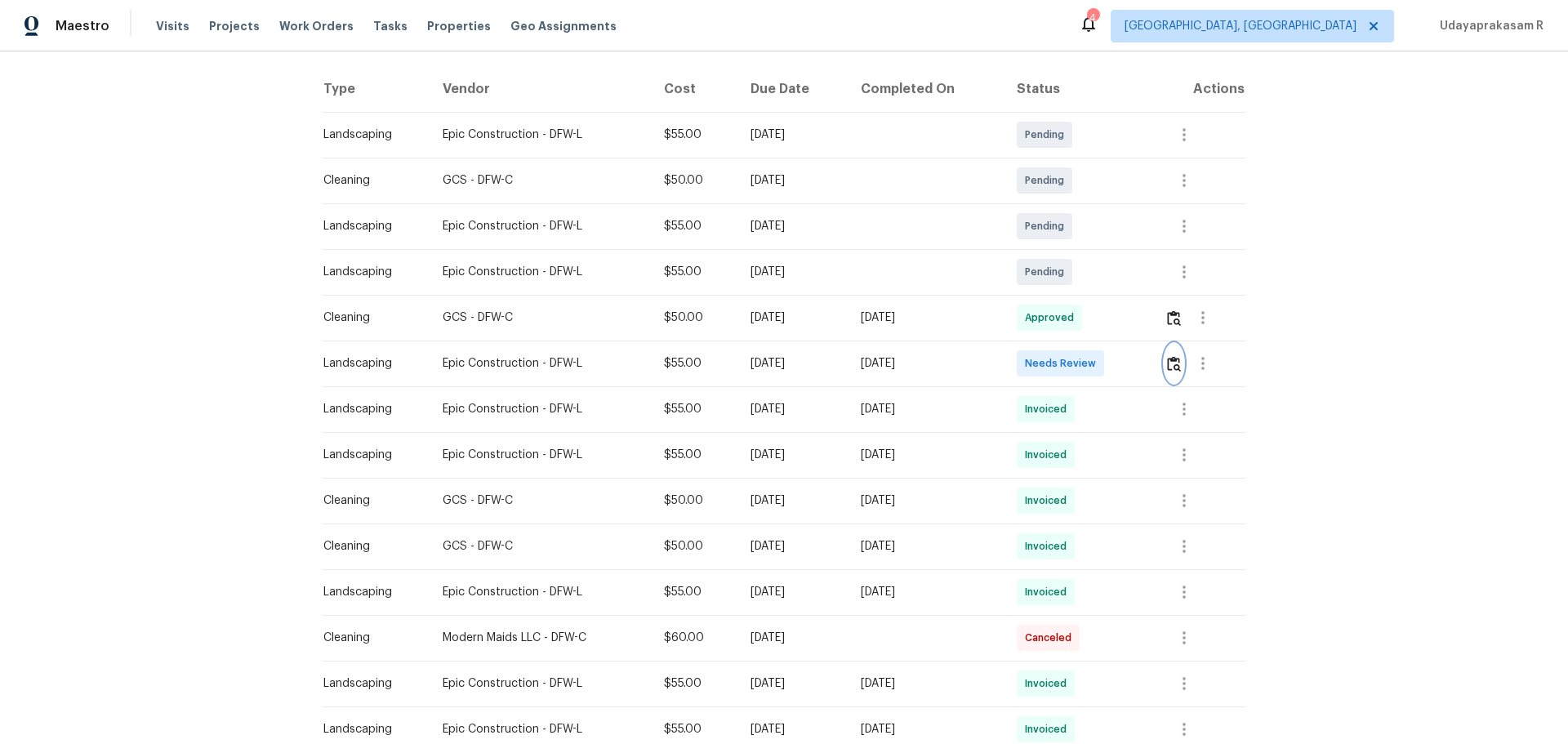
click at [1115, 368] on img "button" at bounding box center [1174, 364] width 14 height 15
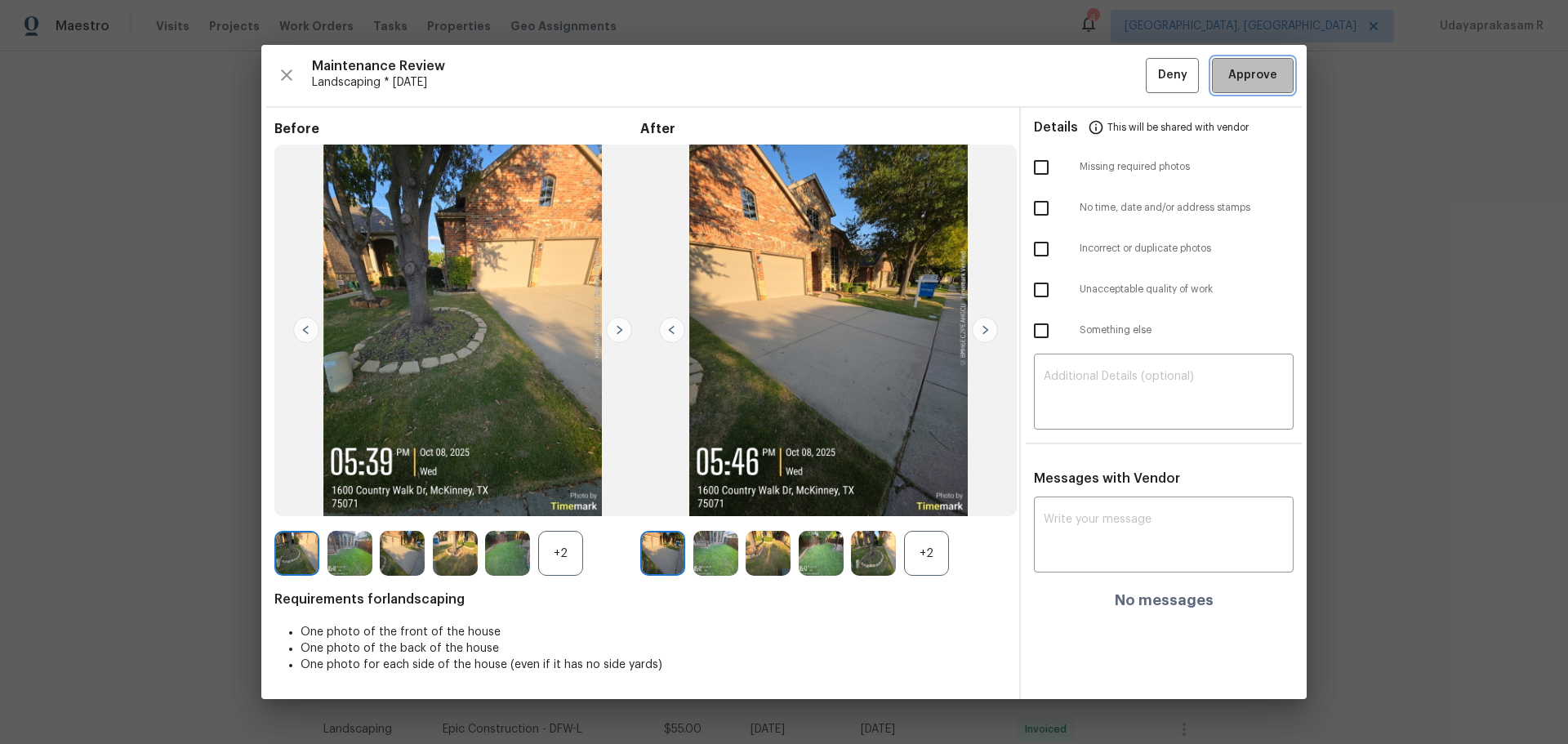
click at [1115, 81] on span "Approve" at bounding box center [1252, 74] width 49 height 20
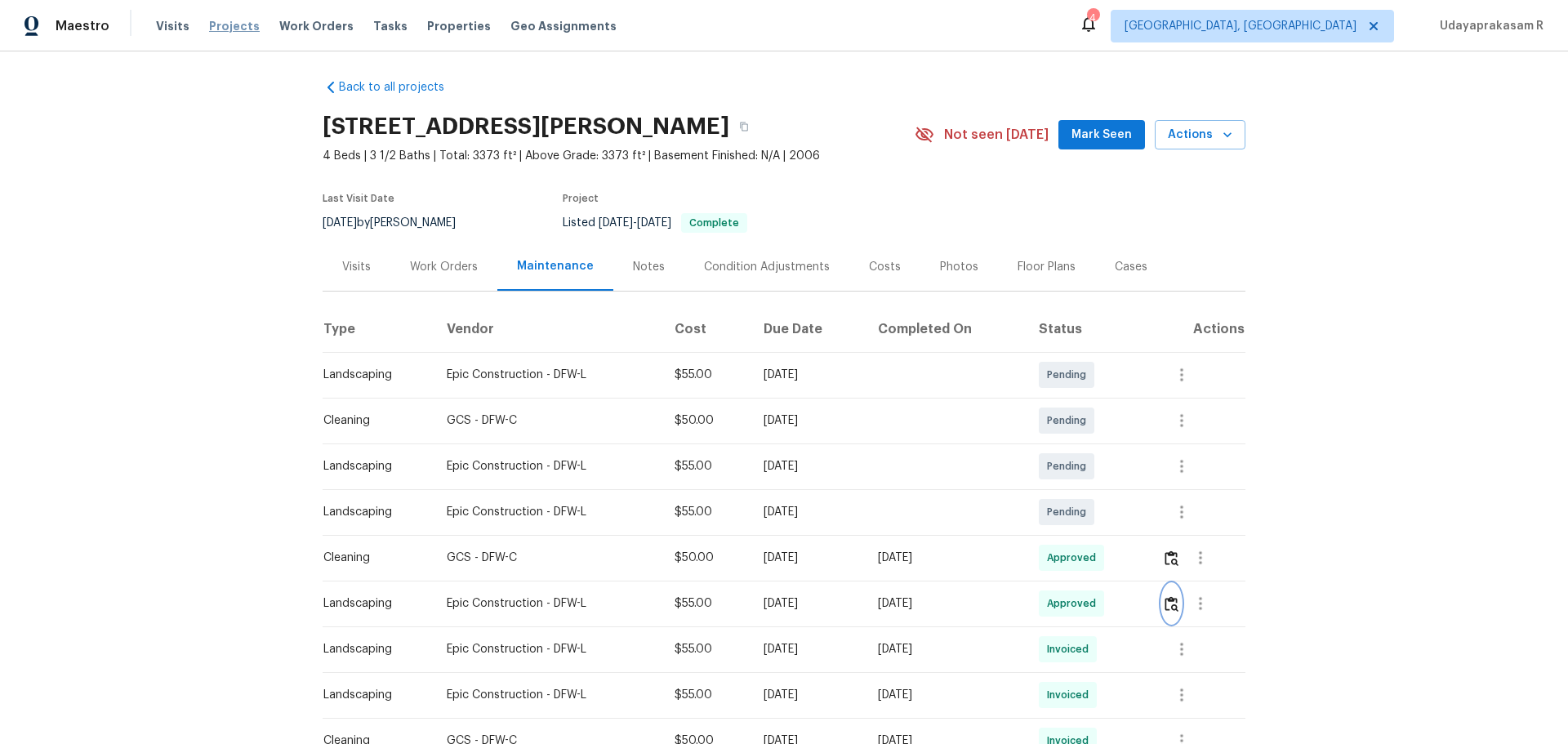
scroll to position [0, 0]
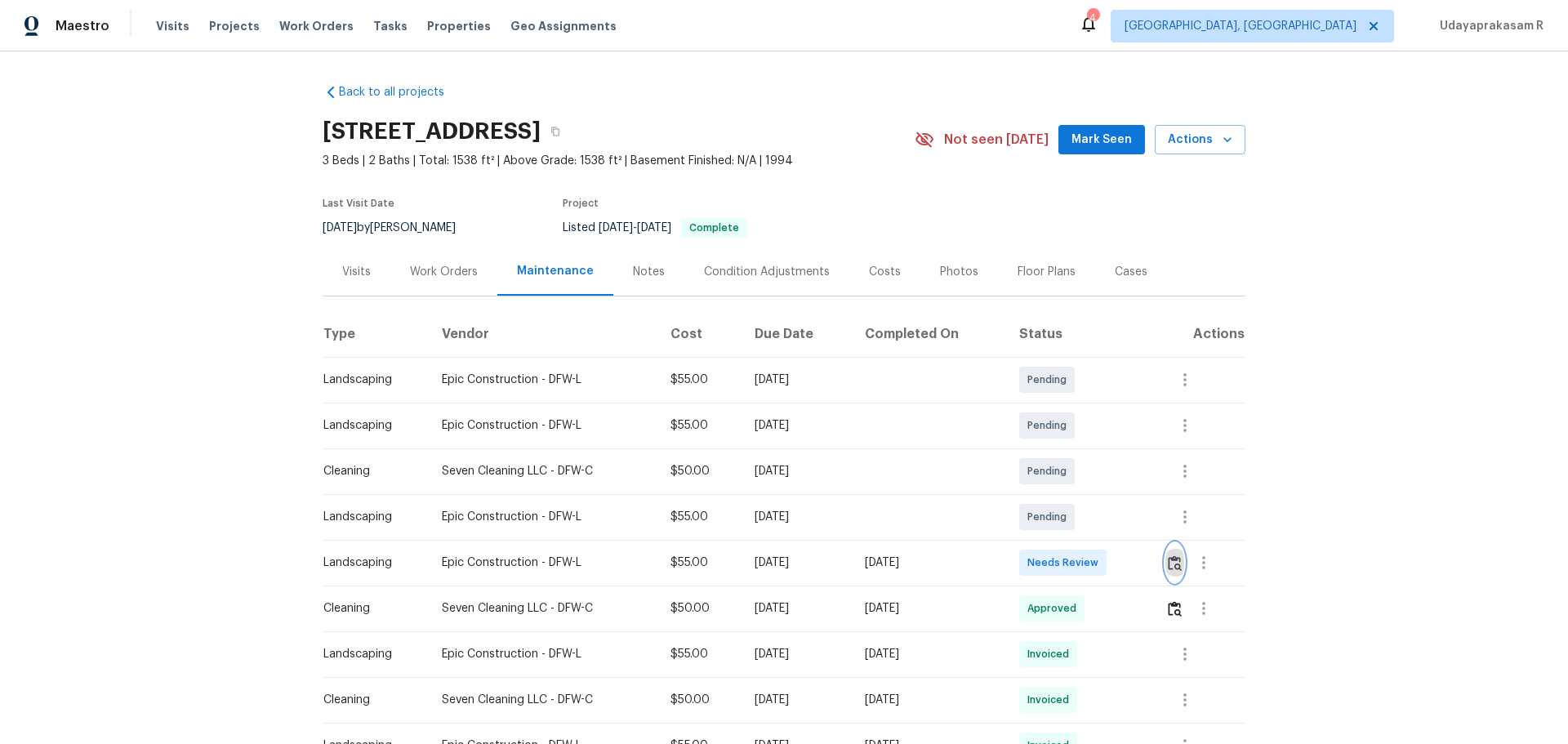
click at [1115, 489] on button "button" at bounding box center [1174, 562] width 18 height 39
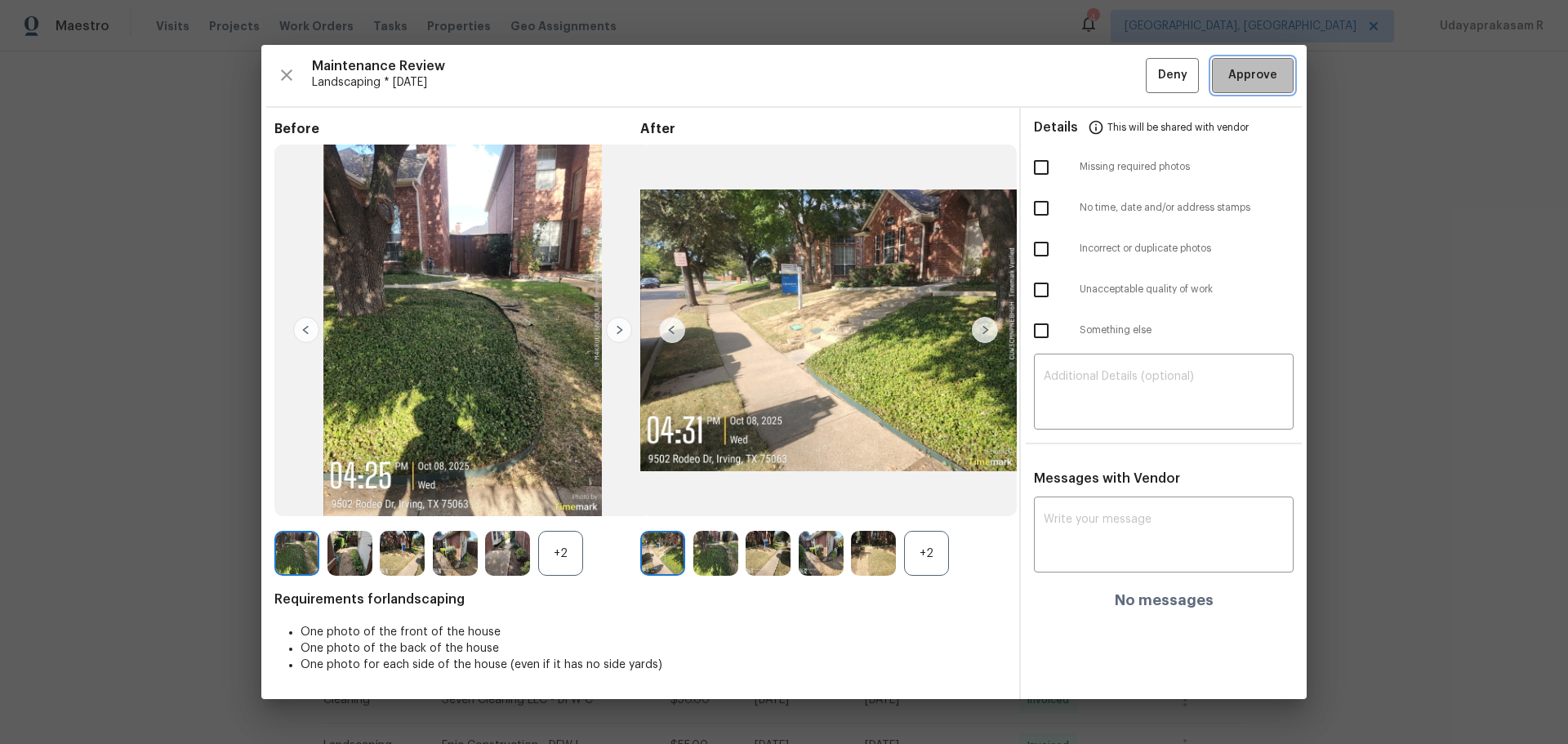
click at [1115, 67] on span "Approve" at bounding box center [1252, 74] width 49 height 20
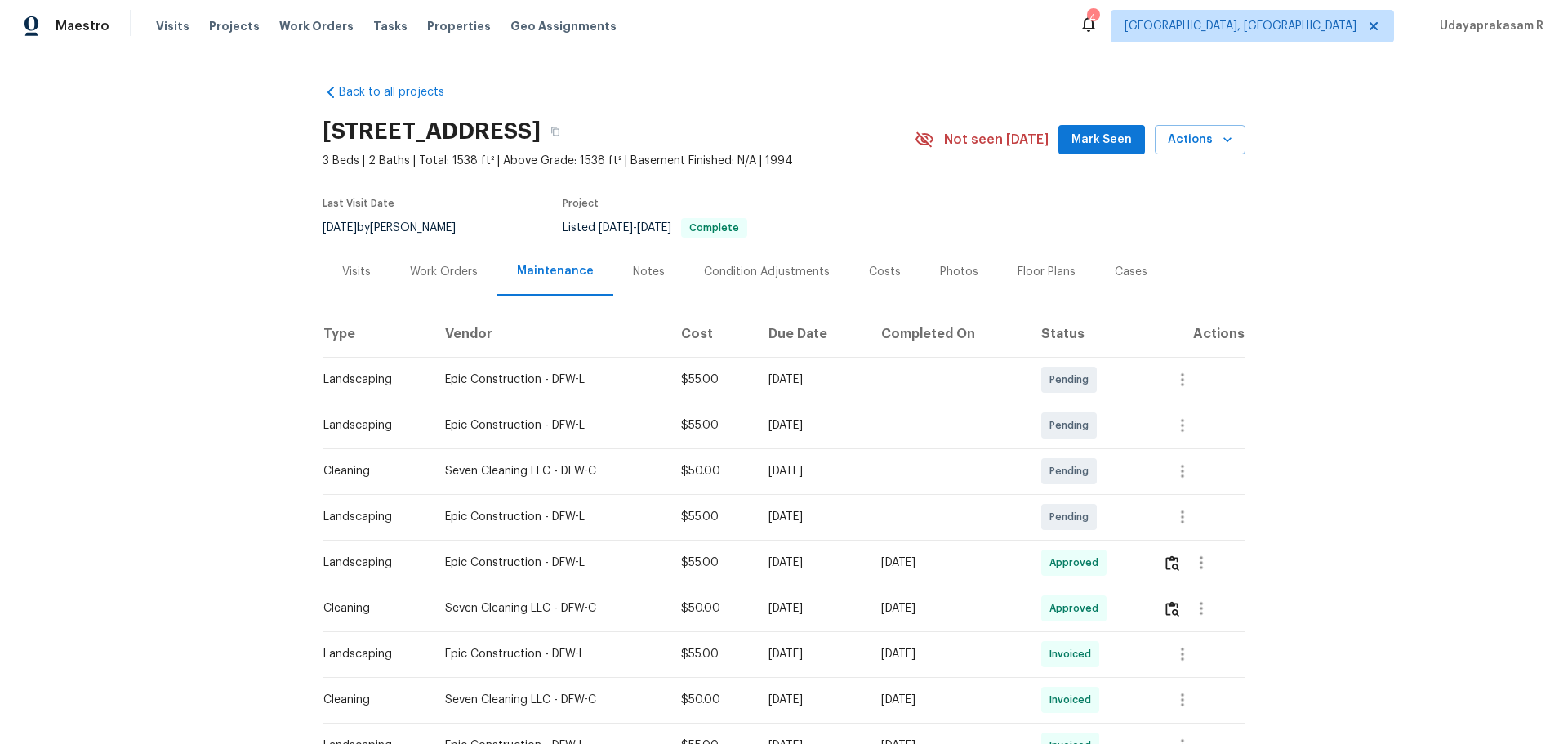
click at [1115, 358] on div "Back to all projects 9502 Rodeo Dr, Irving, TX 75063 3 Beds | 2 Baths | Total: …" at bounding box center [784, 397] width 1568 height 692
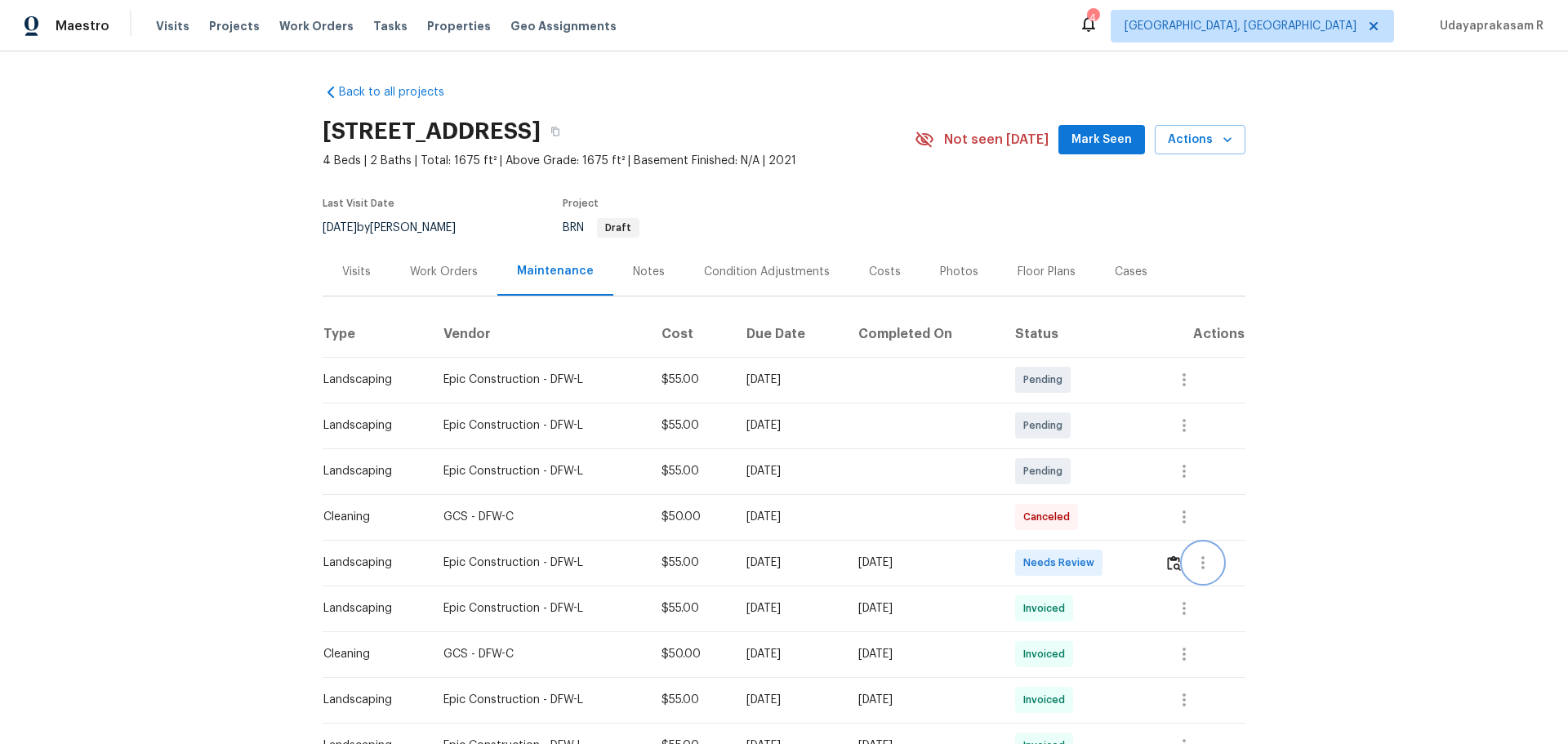
click at [1115, 489] on button "button" at bounding box center [1203, 562] width 39 height 39
click at [1115, 489] on div at bounding box center [784, 372] width 1568 height 744
click at [1115, 489] on img "button" at bounding box center [1174, 563] width 14 height 15
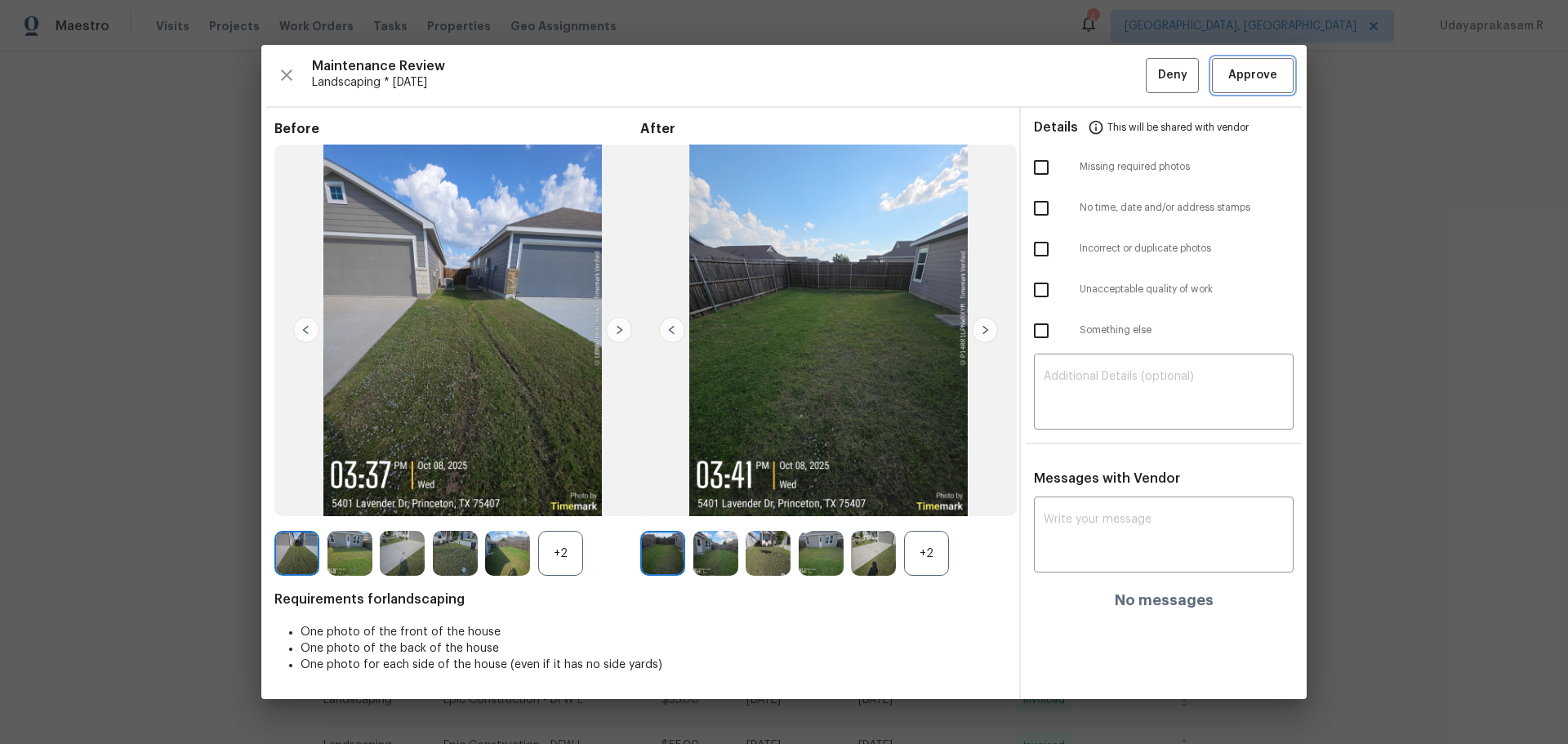
click at [1115, 82] on span "Approve" at bounding box center [1252, 74] width 49 height 20
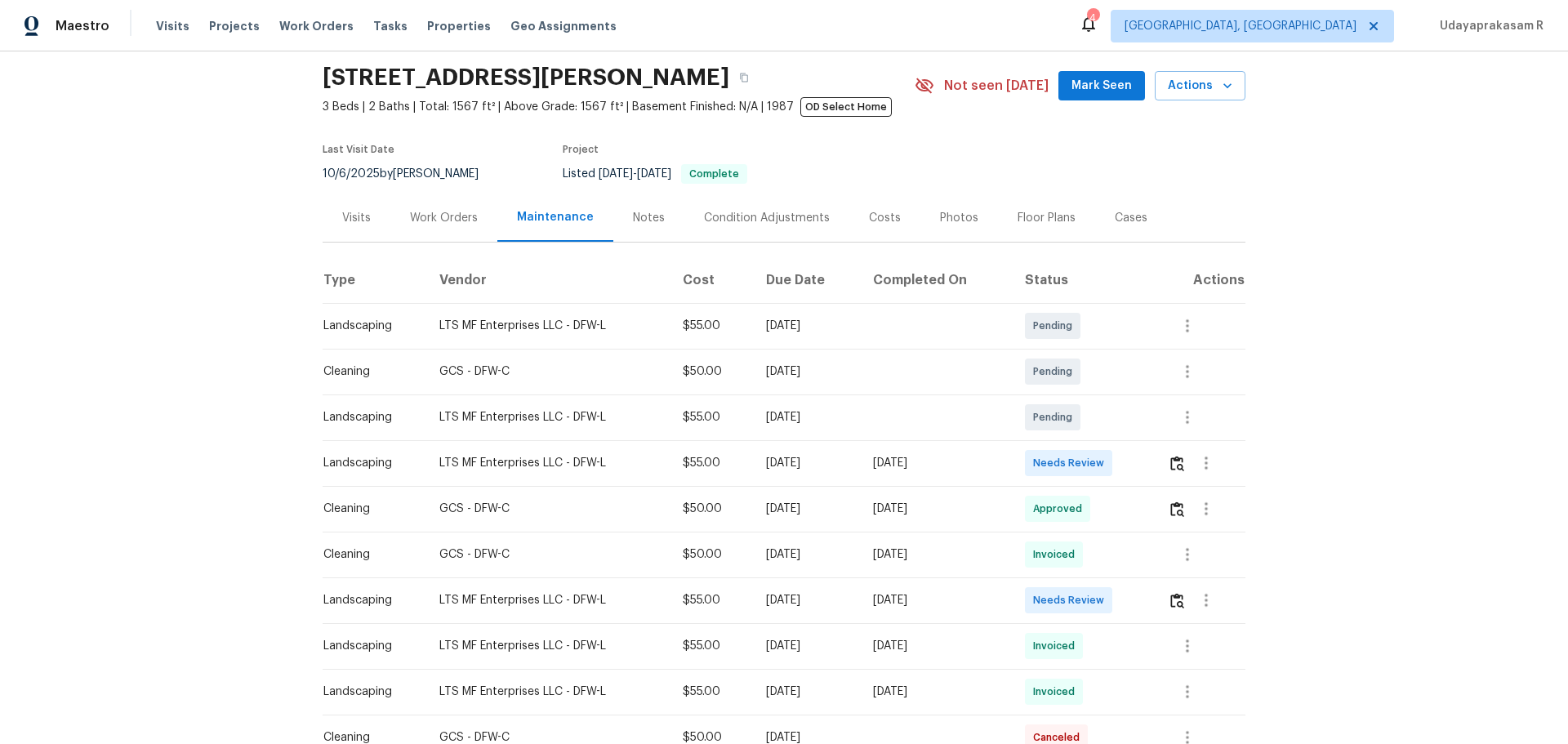
scroll to position [81, 0]
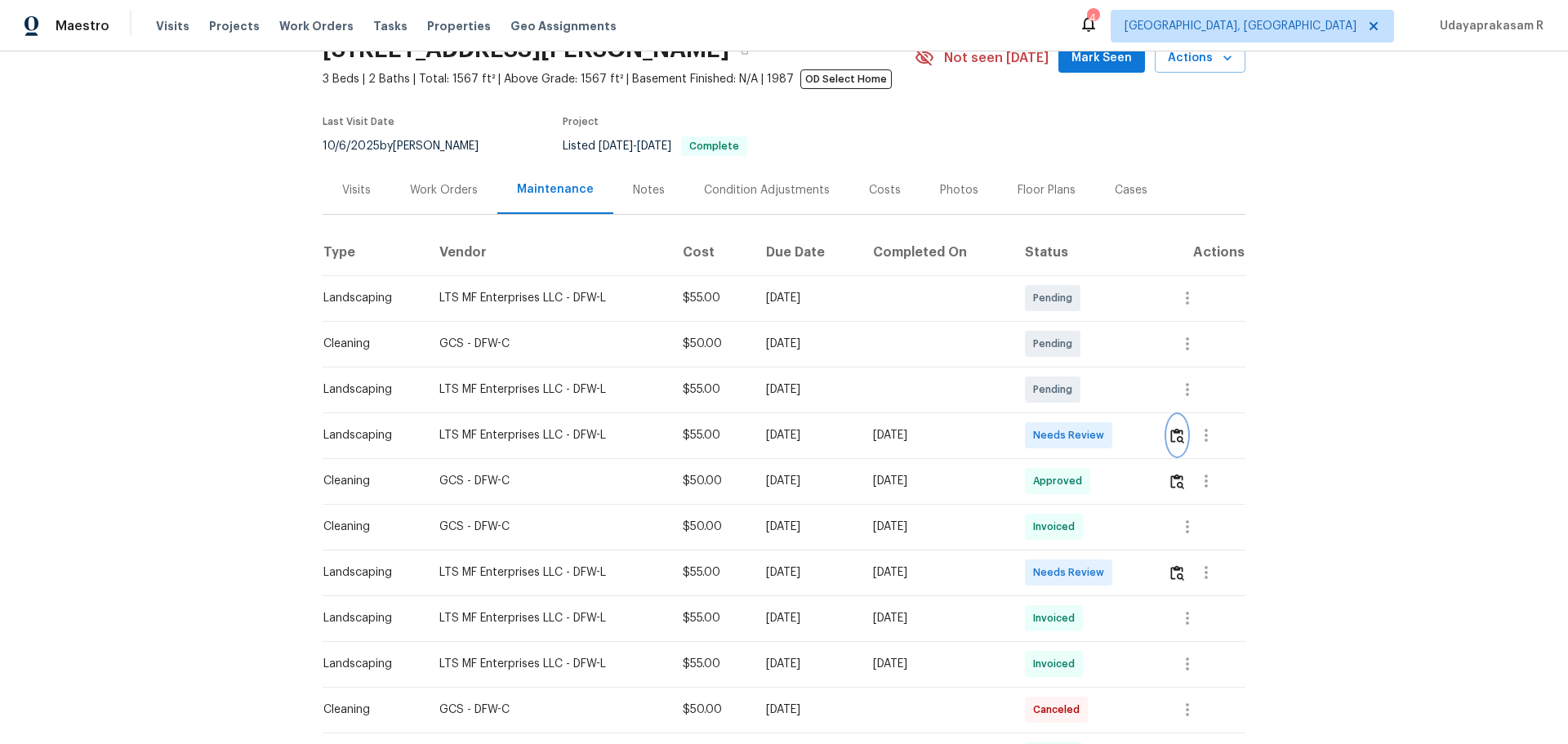
click at [1115, 438] on img "button" at bounding box center [1177, 435] width 14 height 15
